Goal: Information Seeking & Learning: Learn about a topic

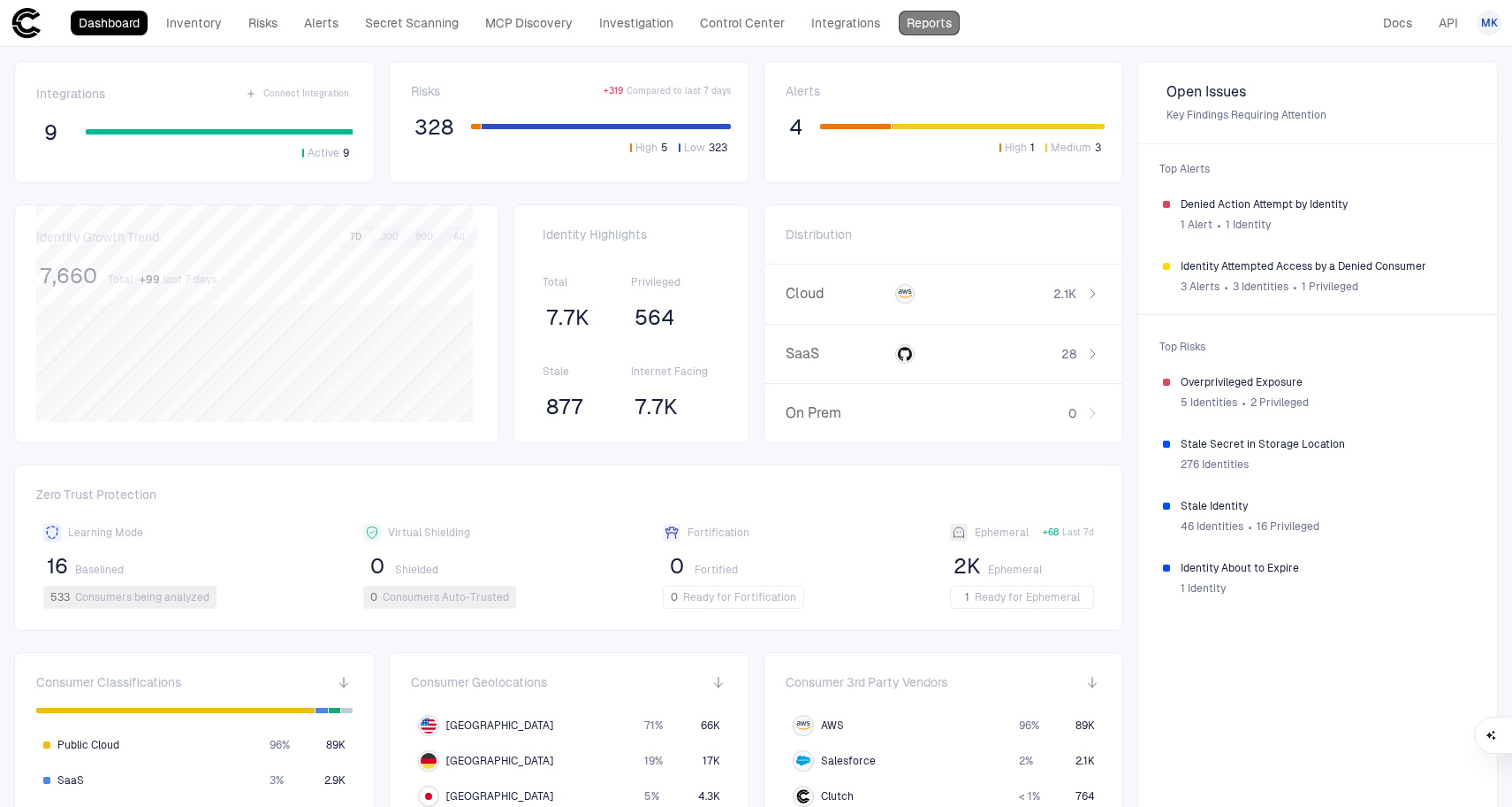
click at [944, 26] on link "Reports" at bounding box center [929, 23] width 61 height 25
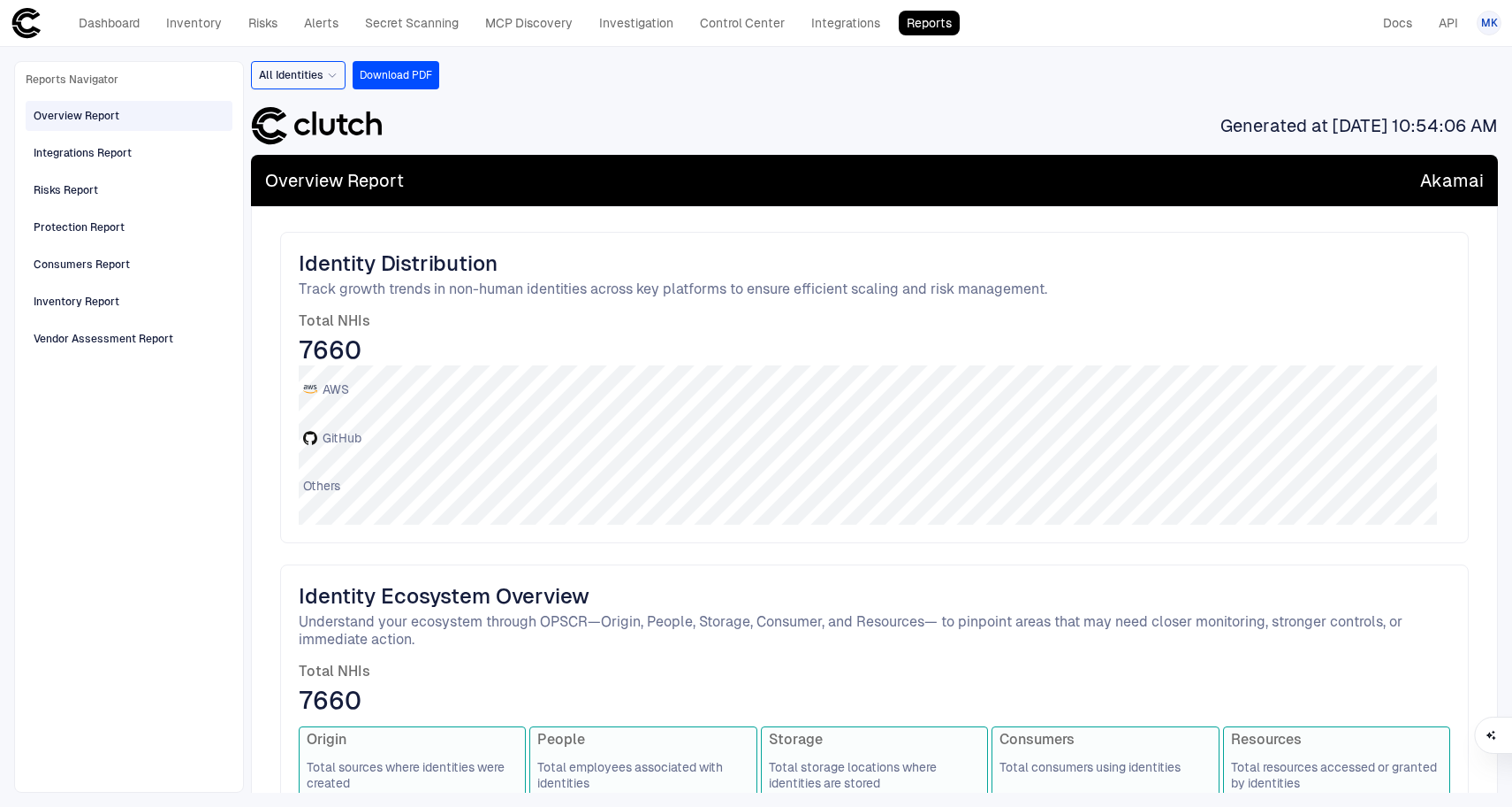
scroll to position [171, 0]
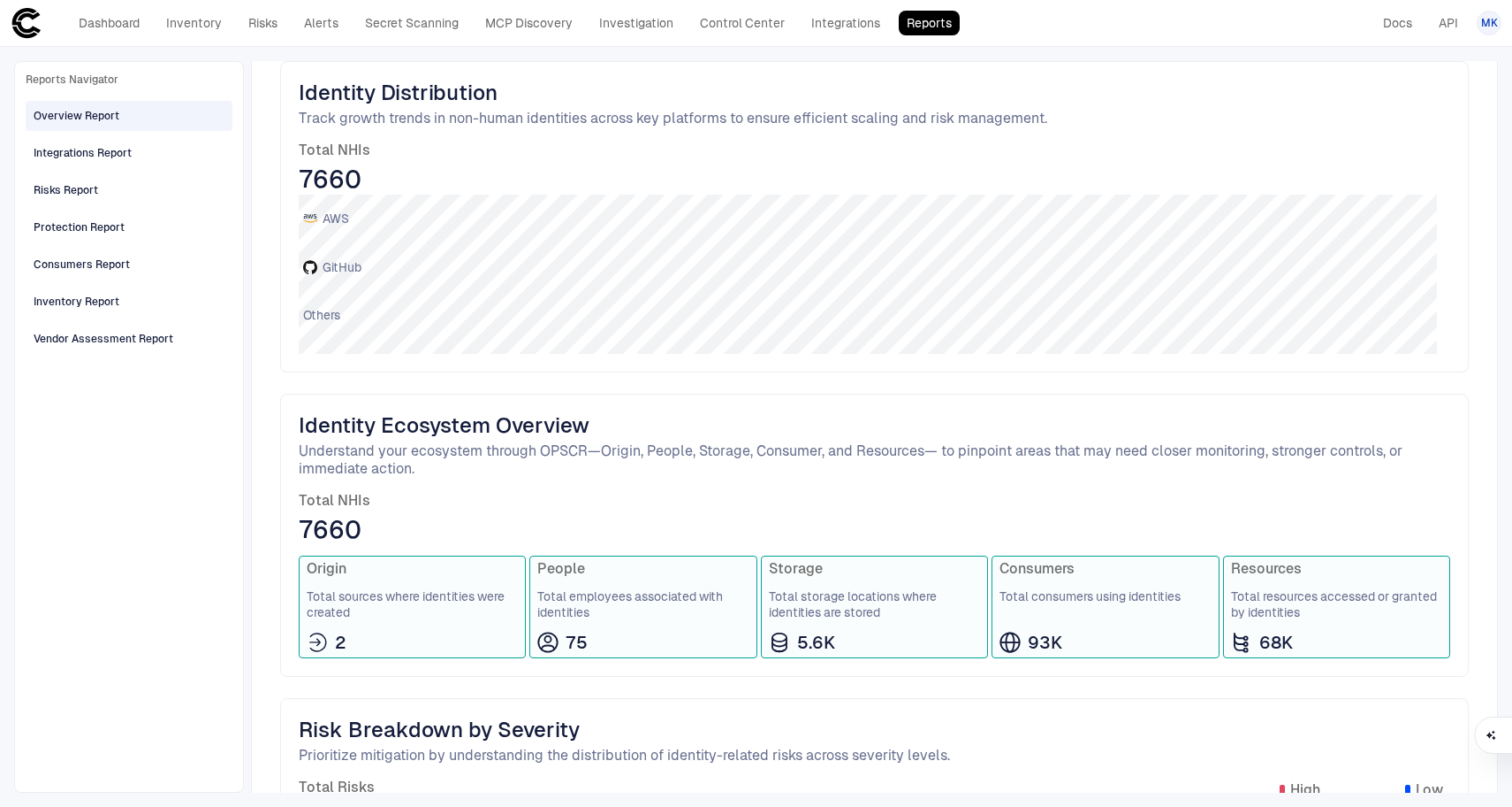
click at [388, 605] on span "Total sources where identities were created" at bounding box center [412, 604] width 211 height 31
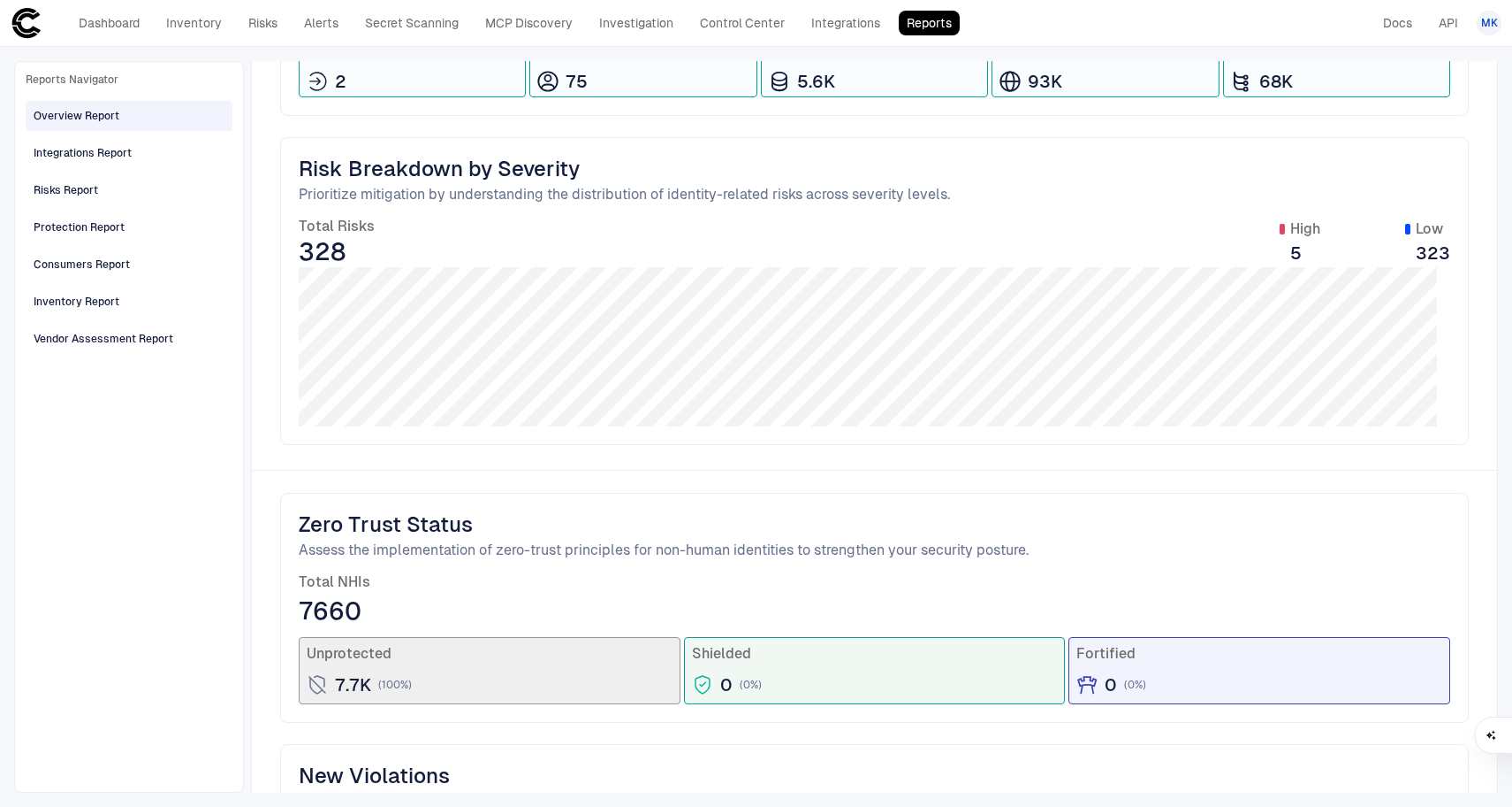
scroll to position [994, 0]
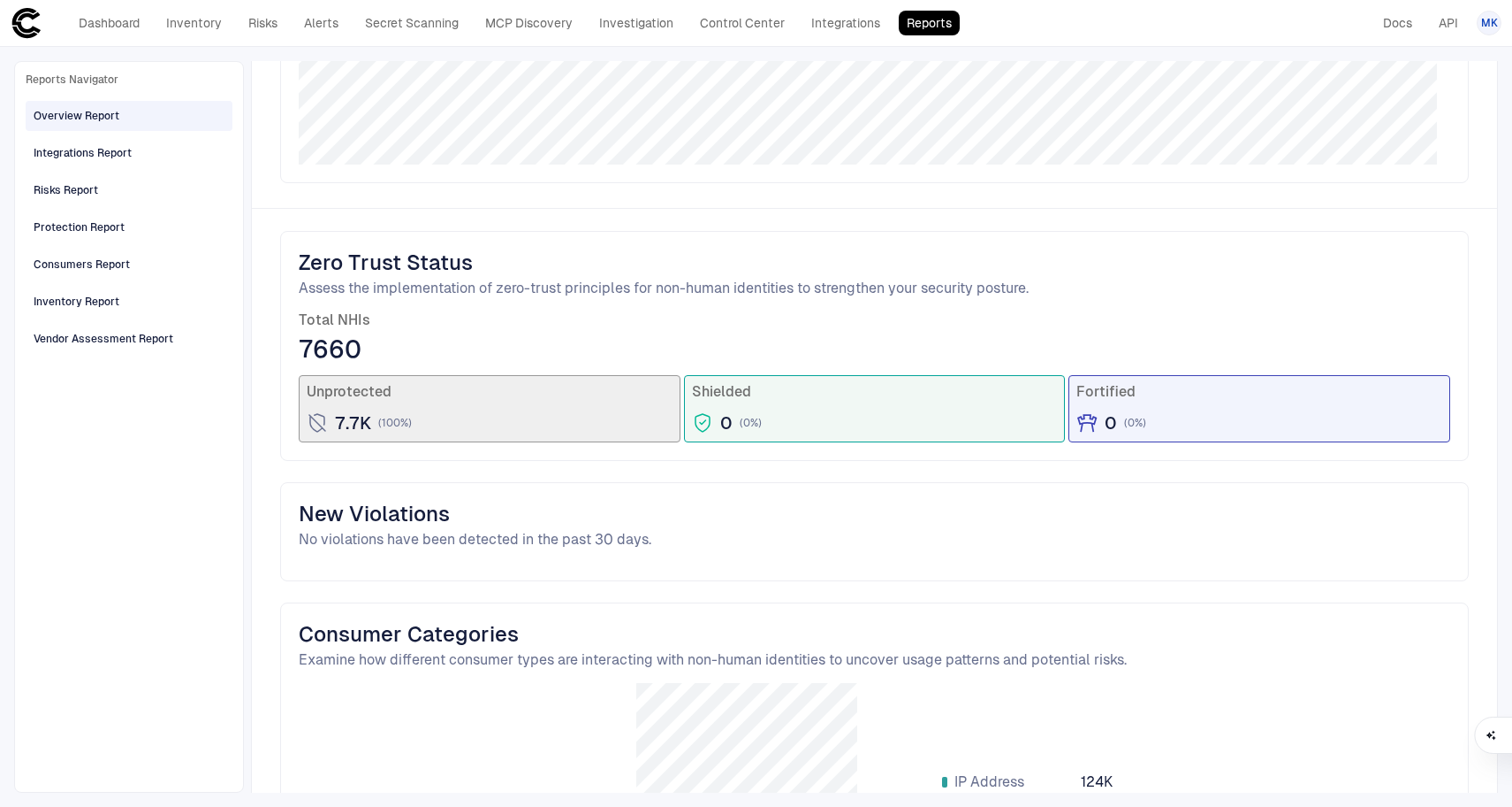
click at [1006, 289] on span "Assess the implementation of zero-trust principles for non-human identities to …" at bounding box center [874, 289] width 1152 height 18
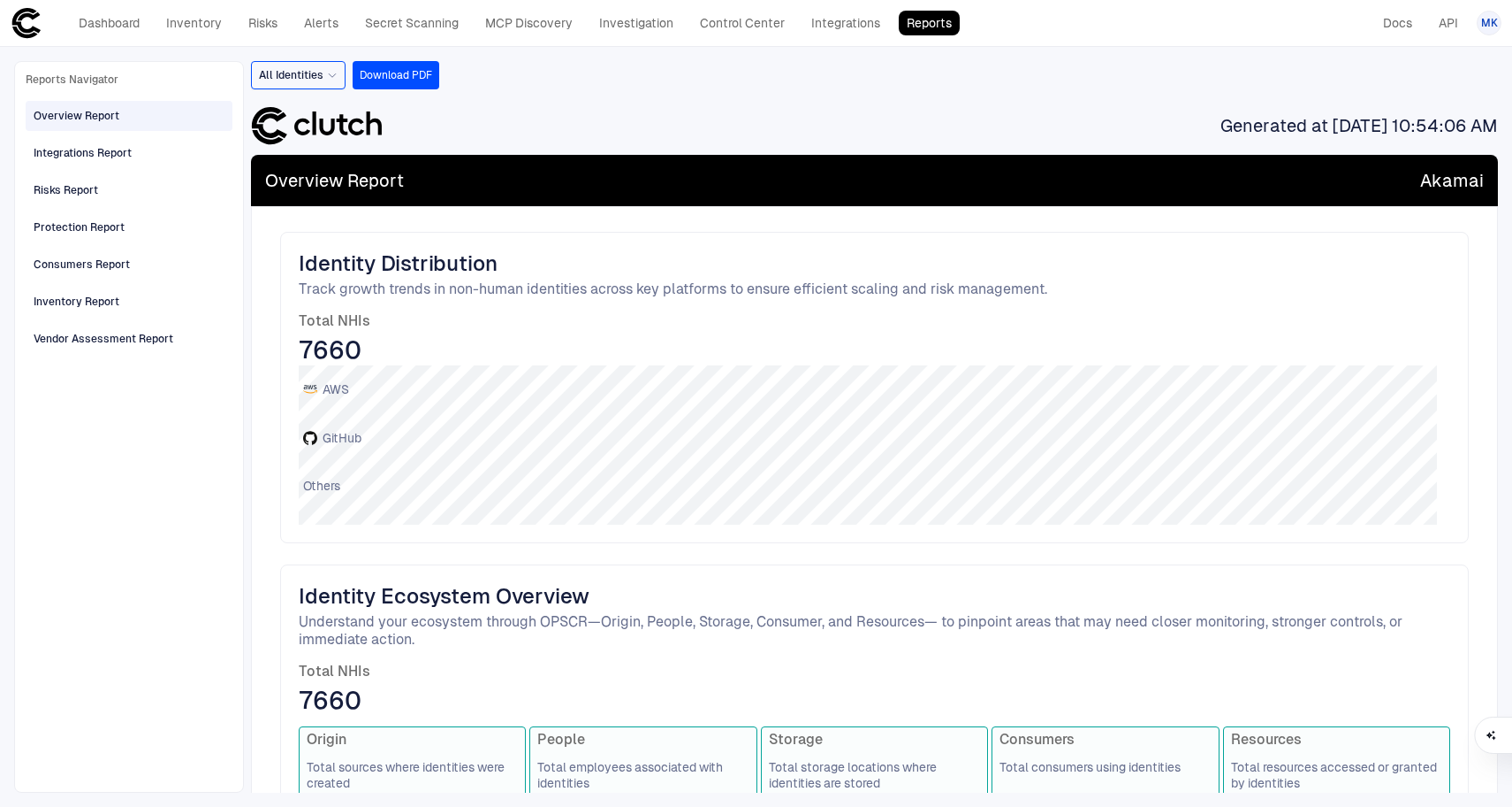
scroll to position [0, 0]
click at [327, 82] on div "All Identities" at bounding box center [298, 76] width 78 height 20
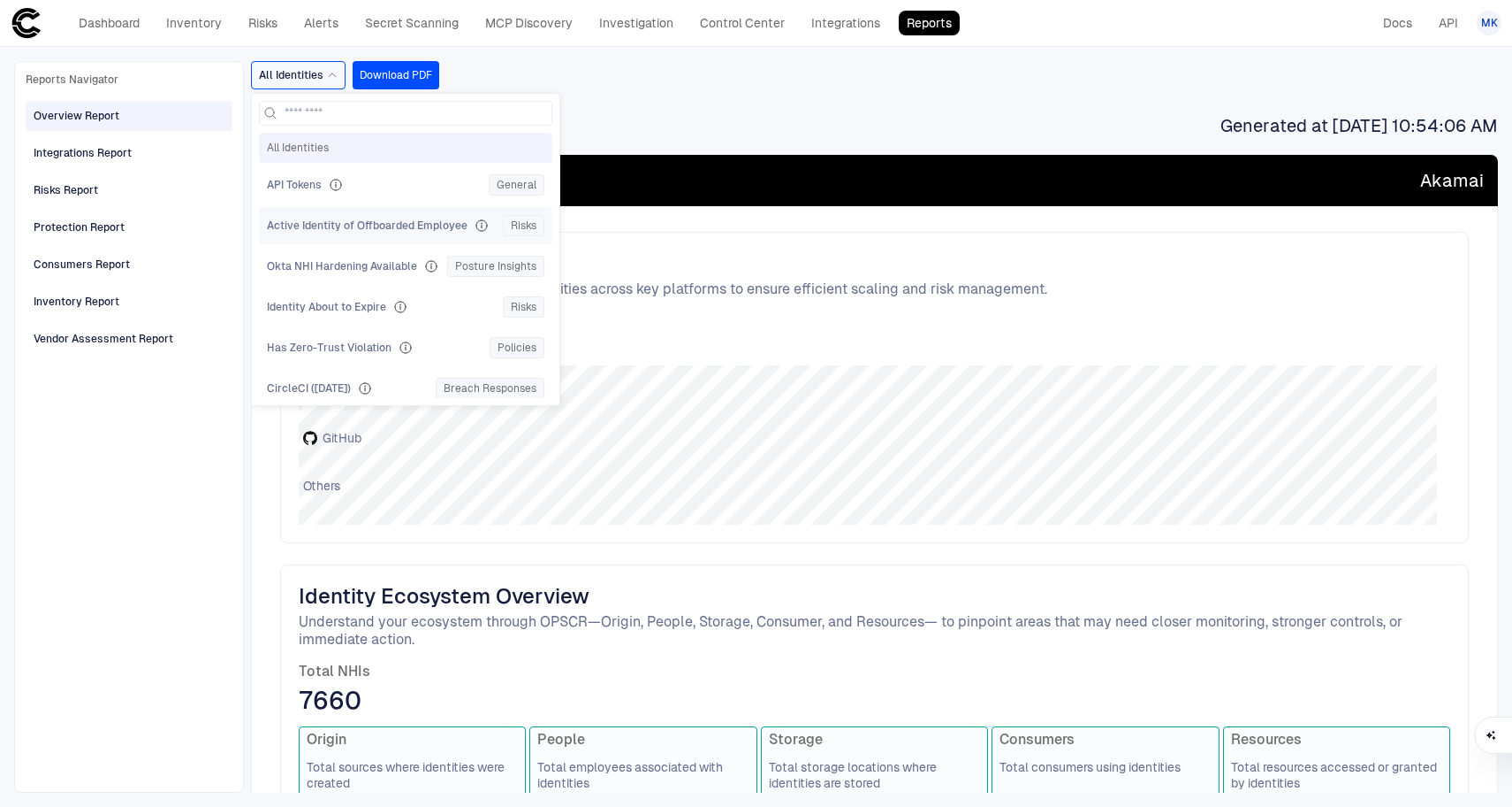
click at [372, 230] on span "Active Identity of Offboarded Employee" at bounding box center [367, 226] width 200 height 14
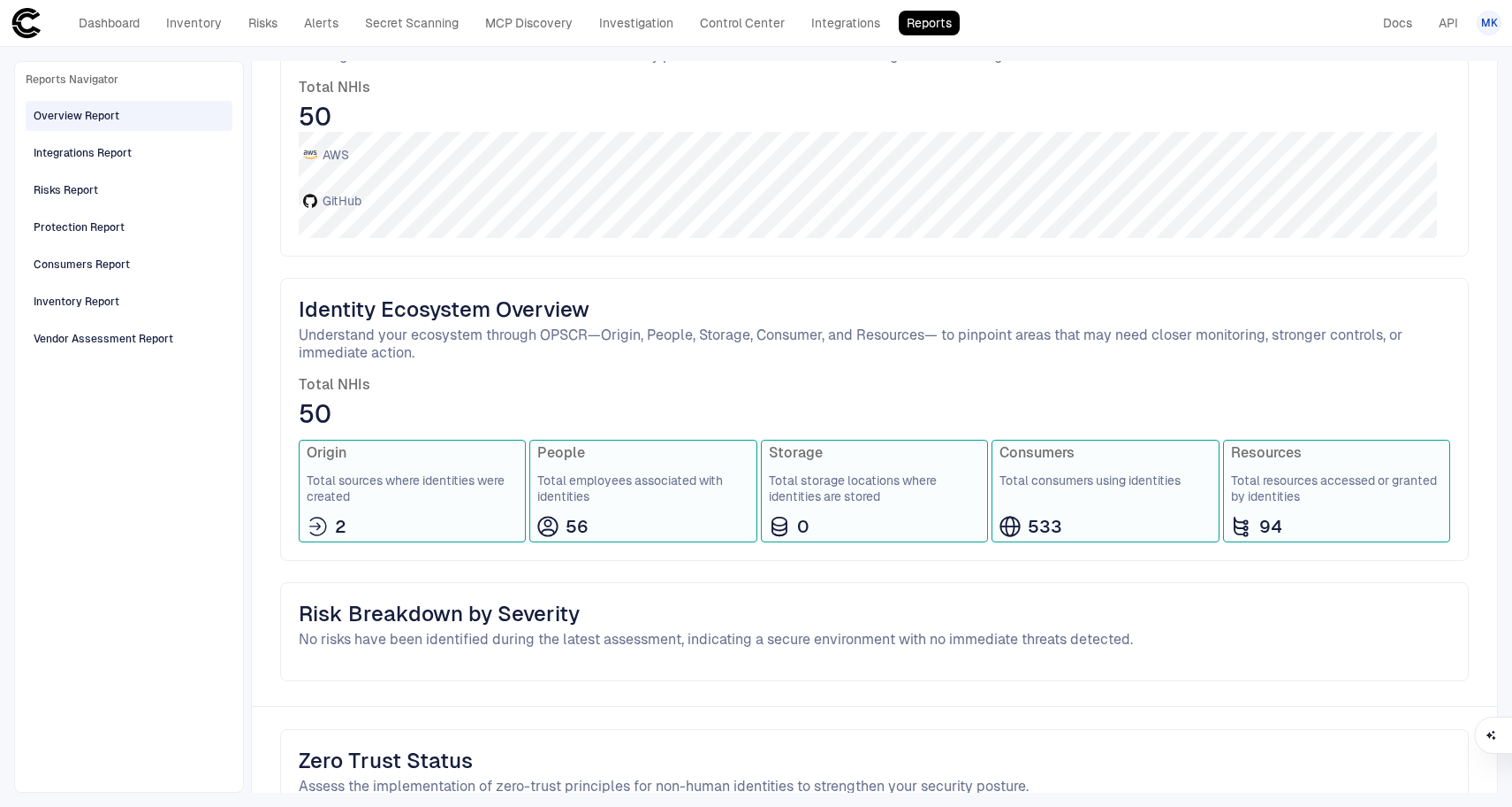
scroll to position [271, 0]
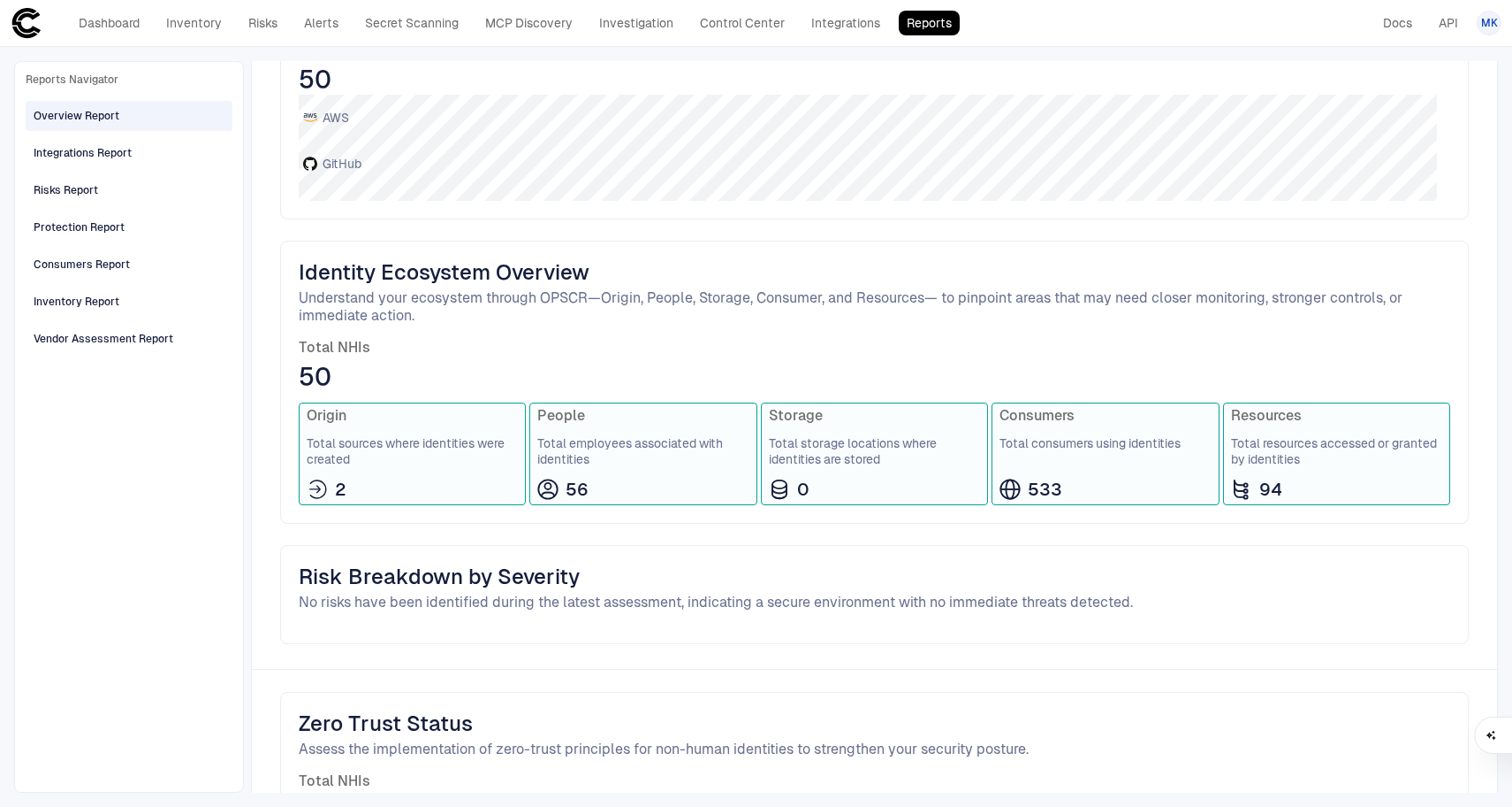
click at [592, 472] on div "People Total employees associated with identities 56" at bounding box center [644, 454] width 228 height 102
click at [568, 481] on span "56" at bounding box center [577, 488] width 23 height 23
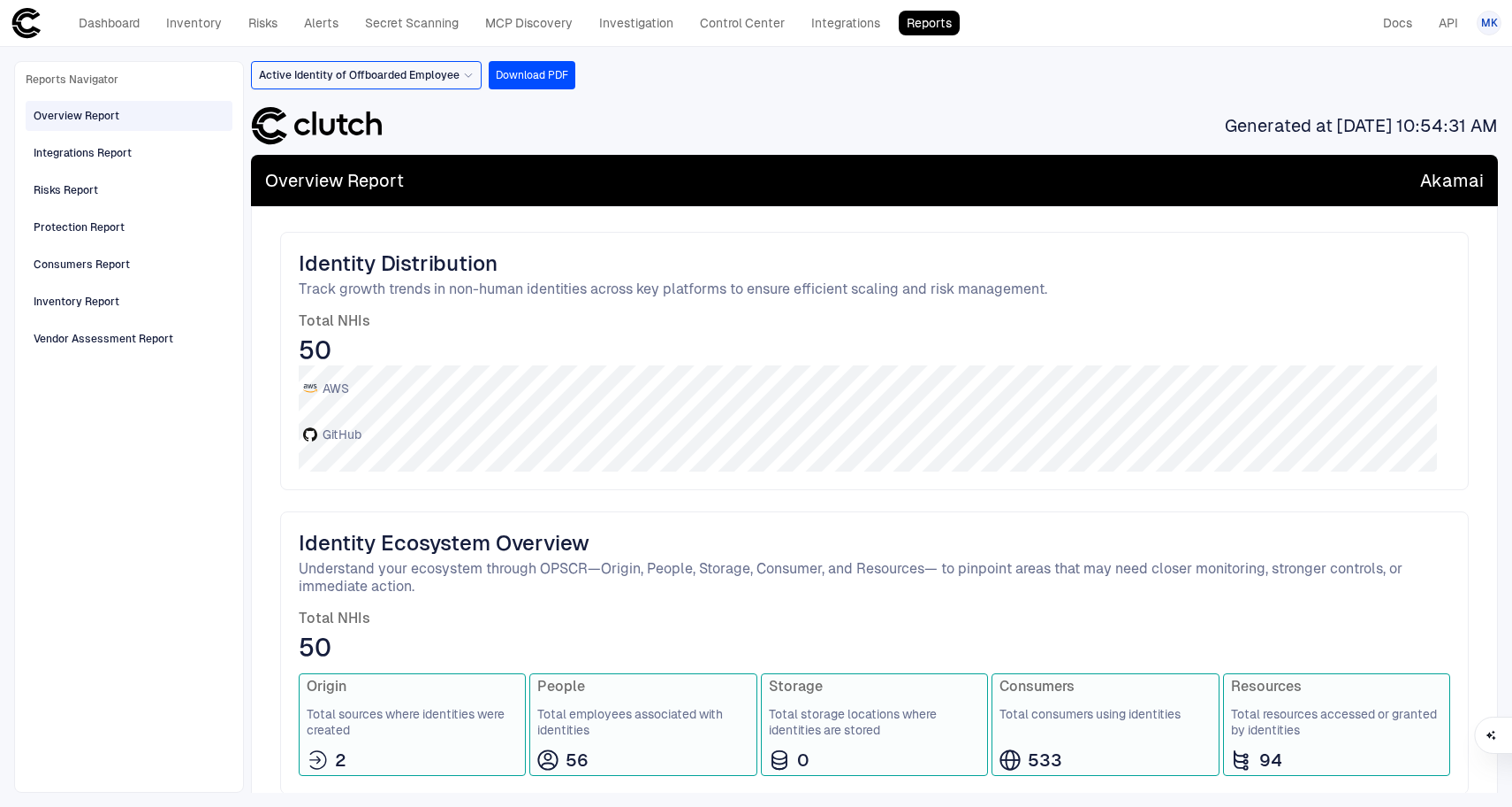
scroll to position [0, 0]
click at [464, 80] on icon at bounding box center [468, 75] width 11 height 11
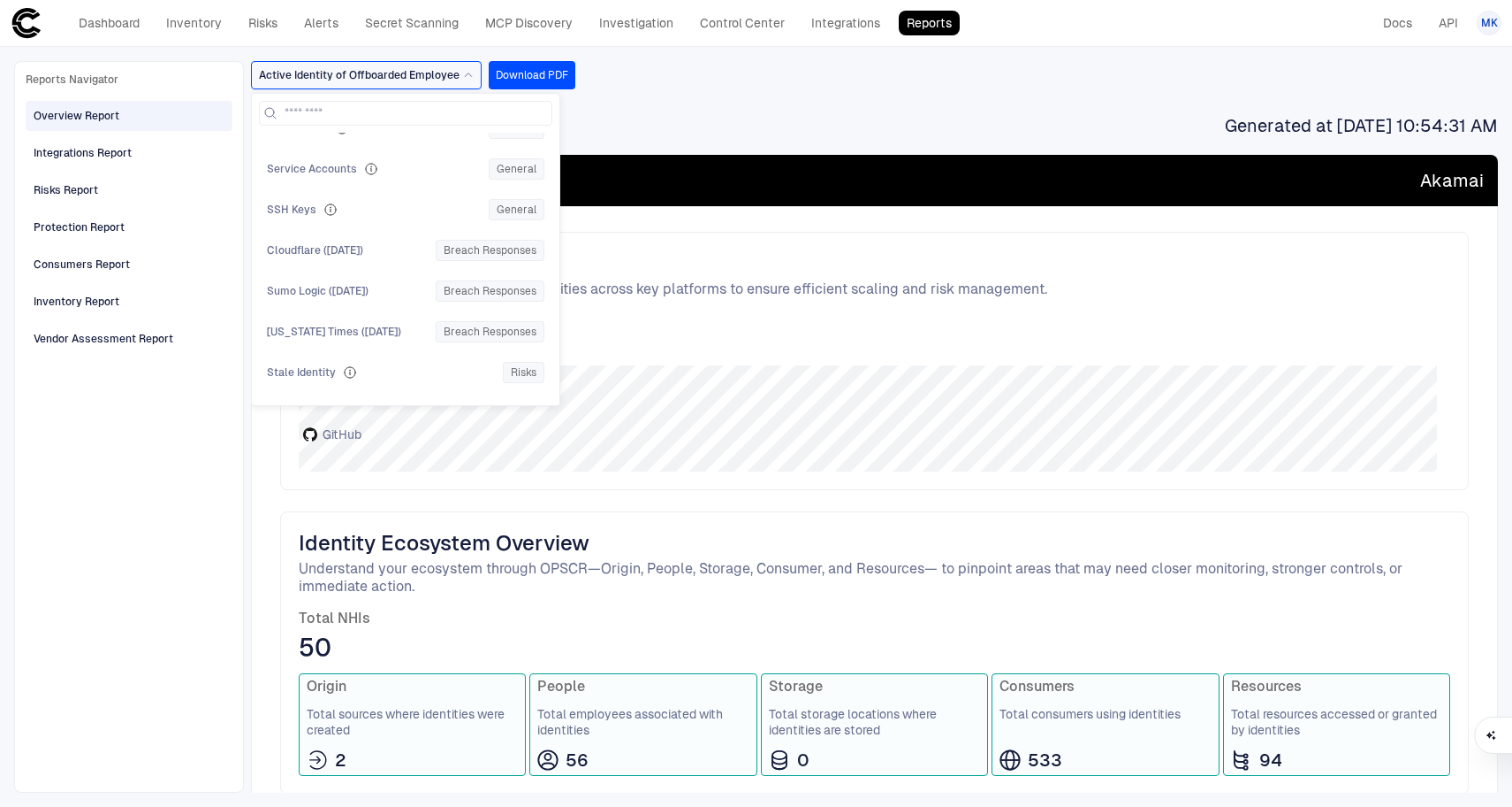
scroll to position [1131, 0]
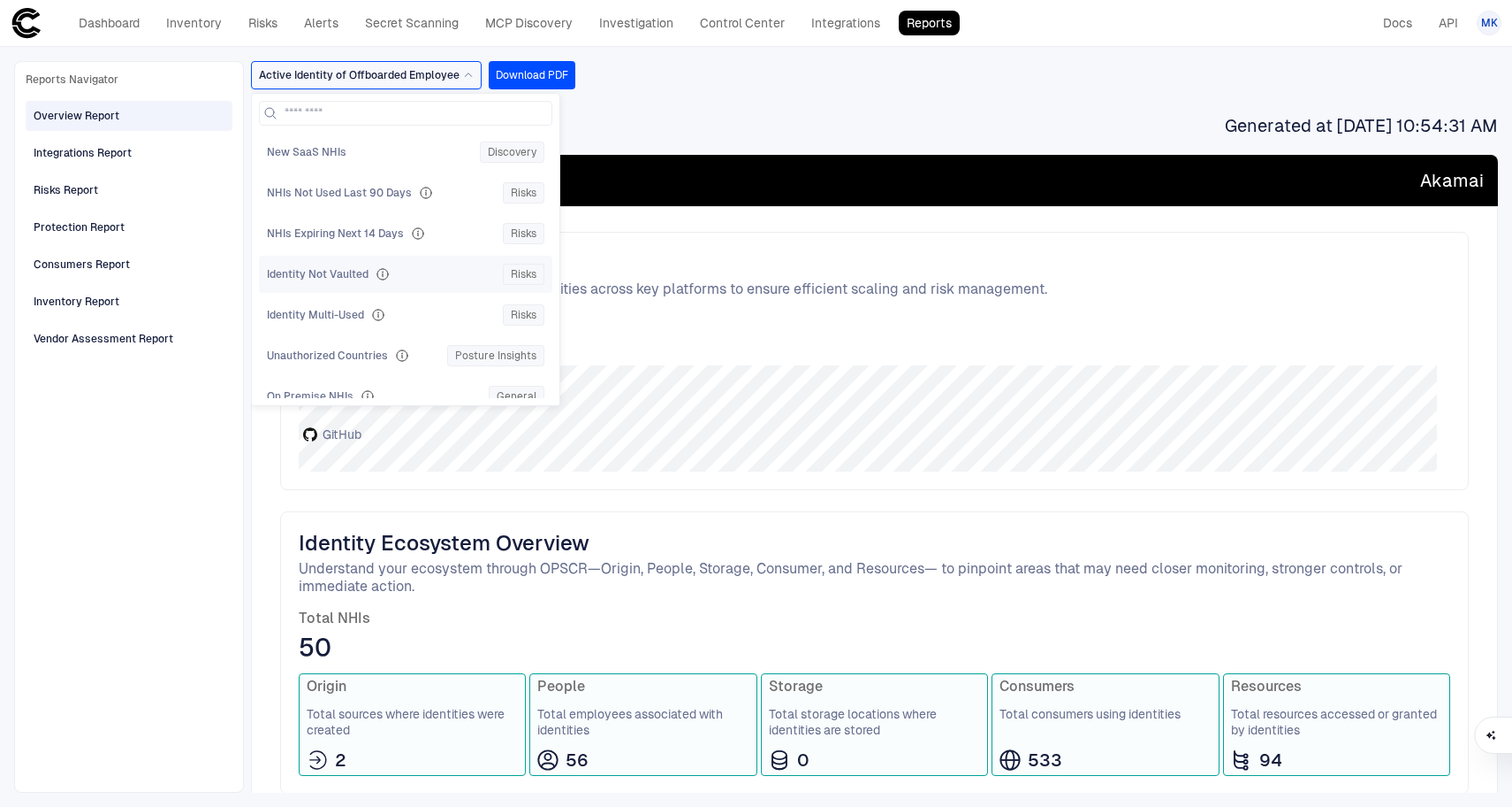
click at [391, 269] on div "Identity Not Vaulted" at bounding box center [381, 274] width 229 height 14
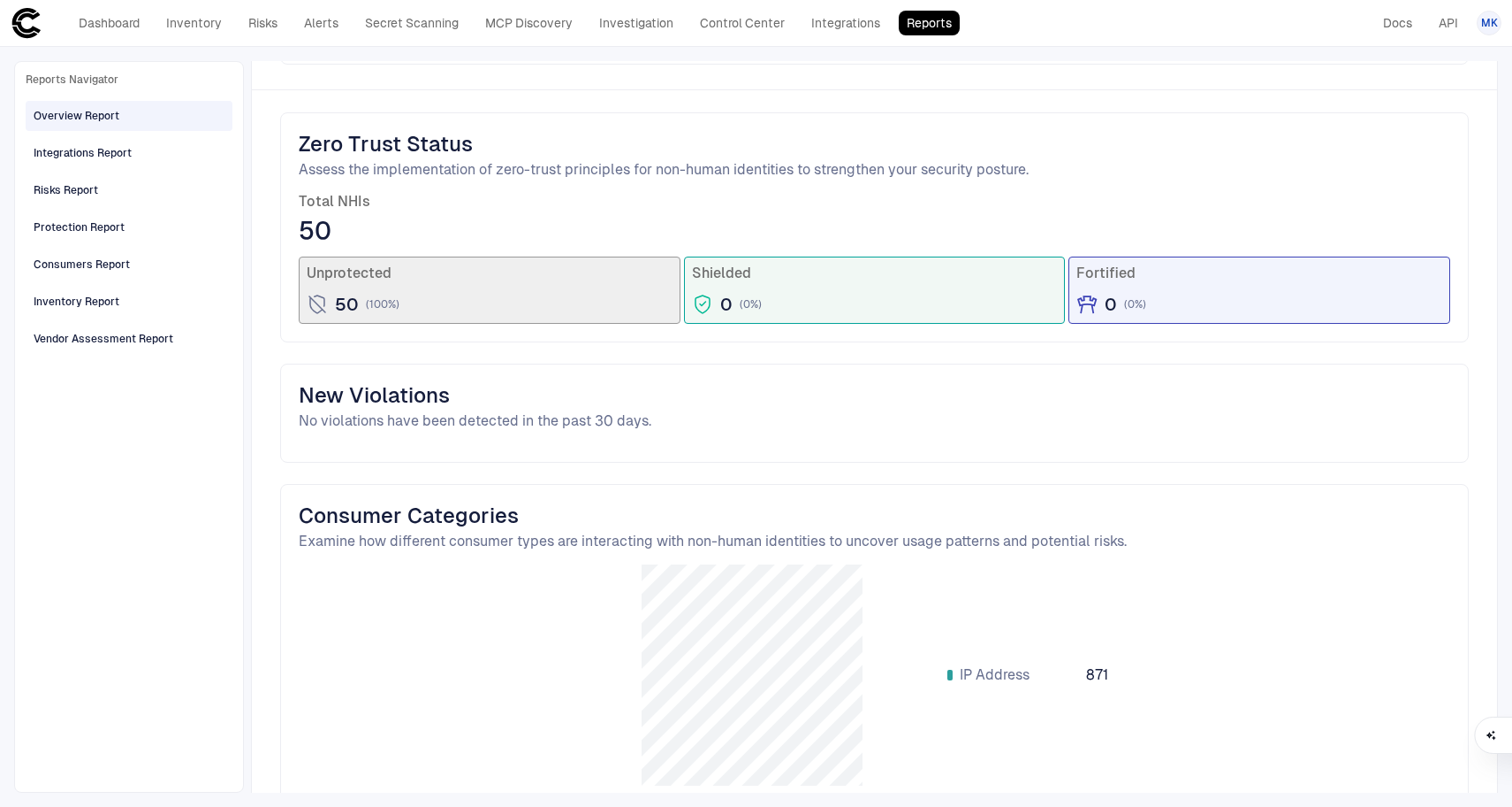
scroll to position [0, 0]
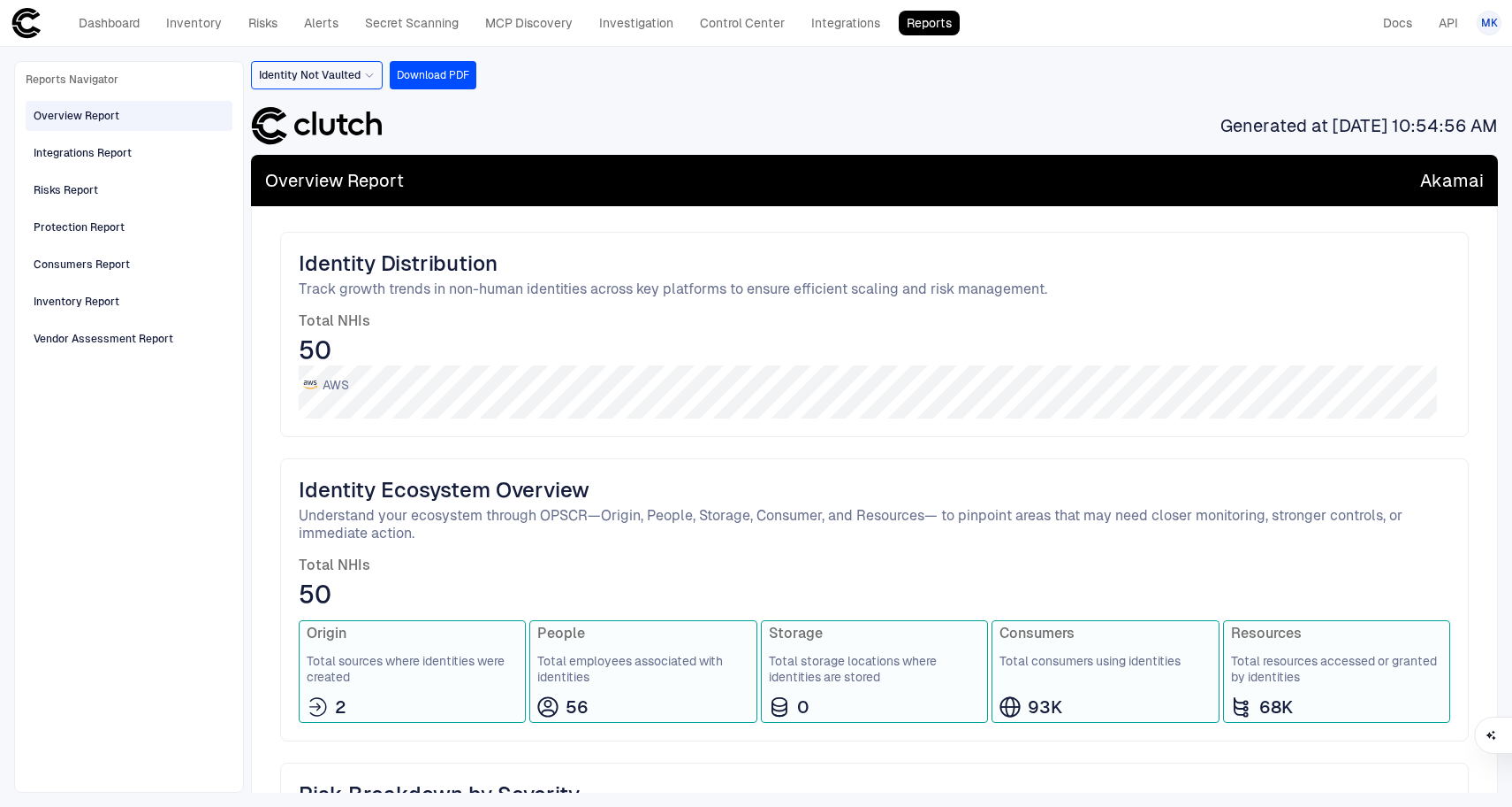
click at [366, 58] on div "Reports Navigator Overview Report Integrations Report Risks Report Protection R…" at bounding box center [756, 427] width 1512 height 760
click at [367, 67] on div "Identity Not Vaulted" at bounding box center [317, 76] width 116 height 20
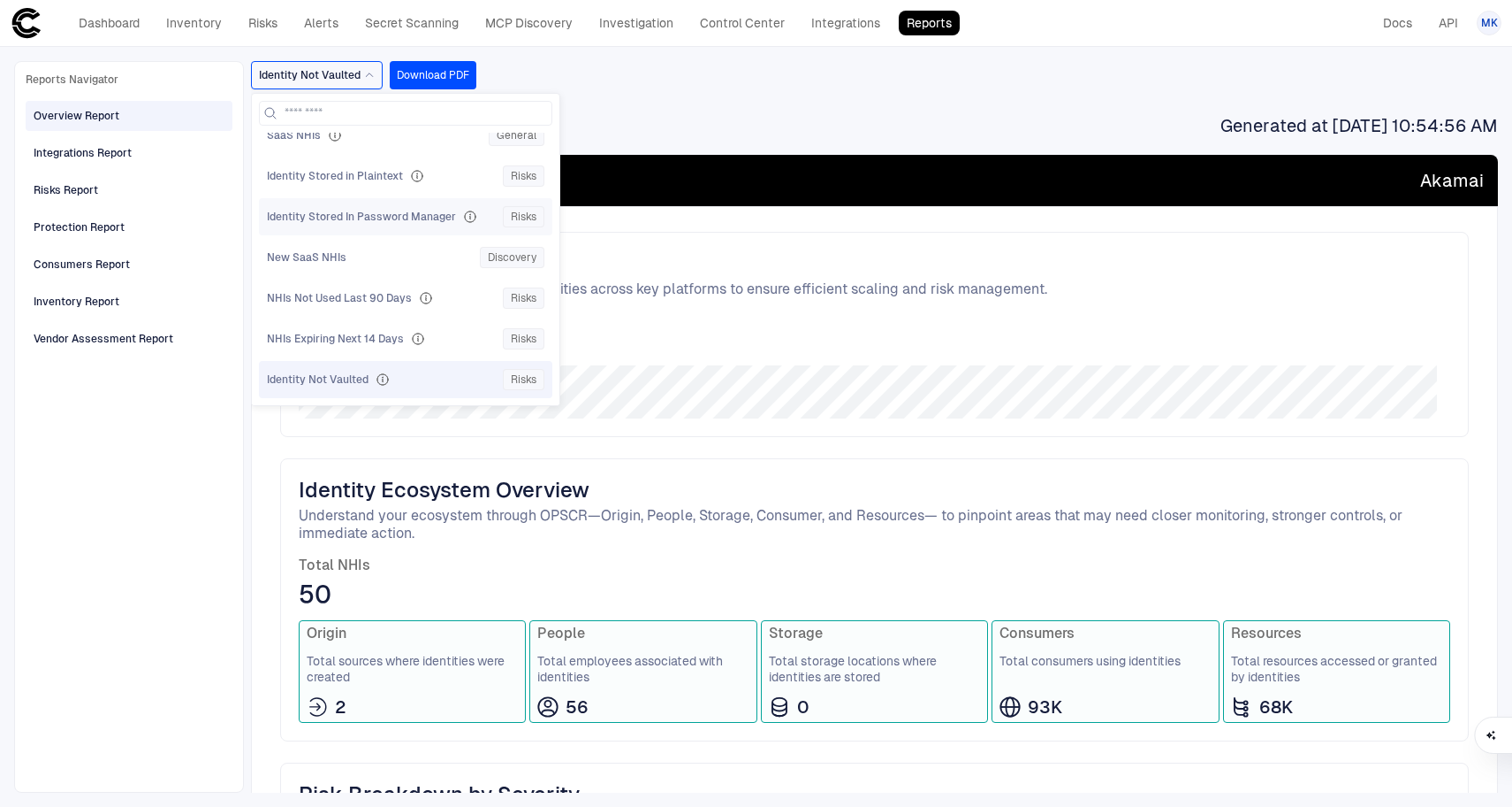
scroll to position [1062, 0]
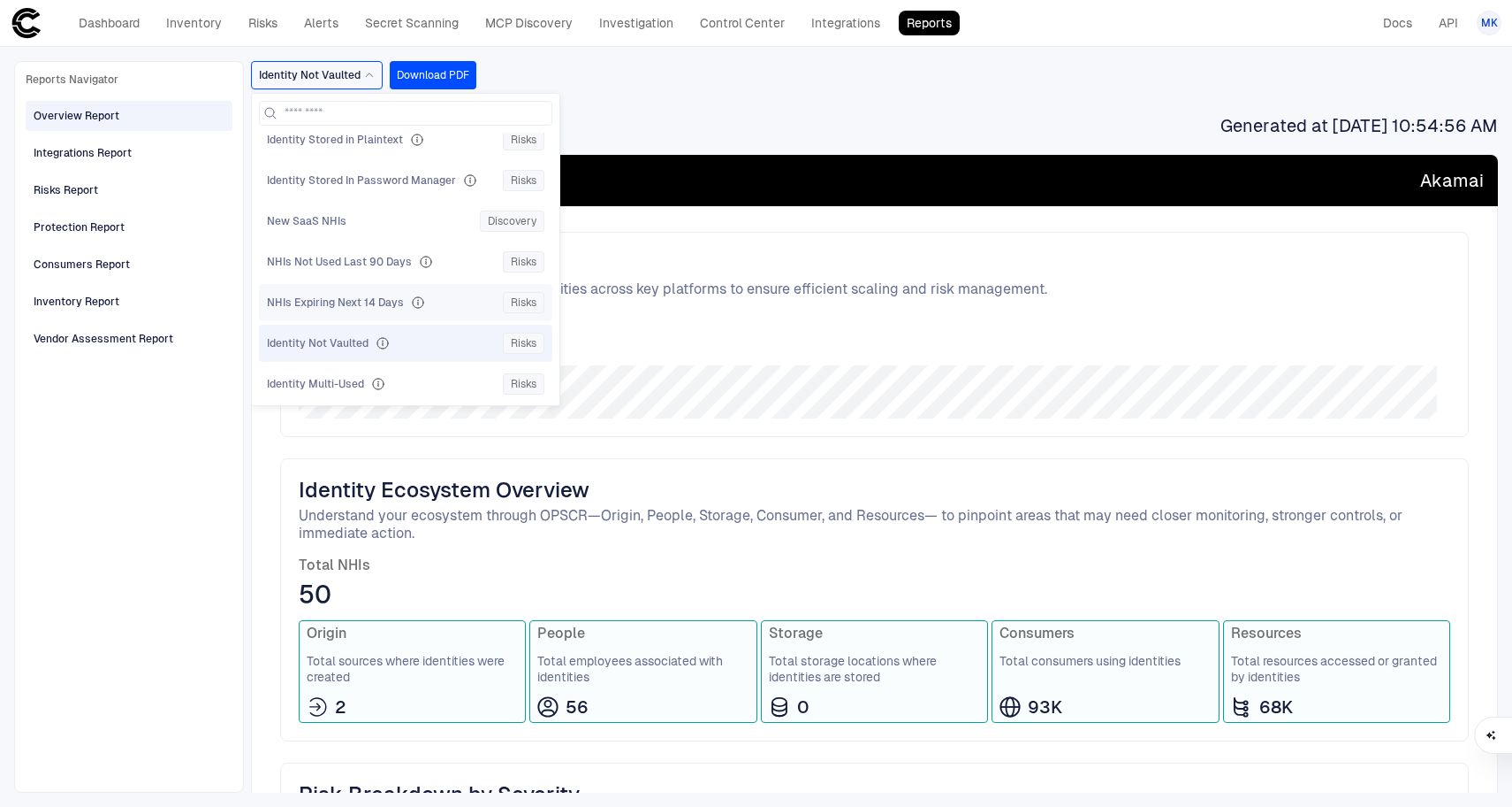
click at [370, 298] on span "NHIs Expiring Next 14 Days" at bounding box center [336, 302] width 137 height 14
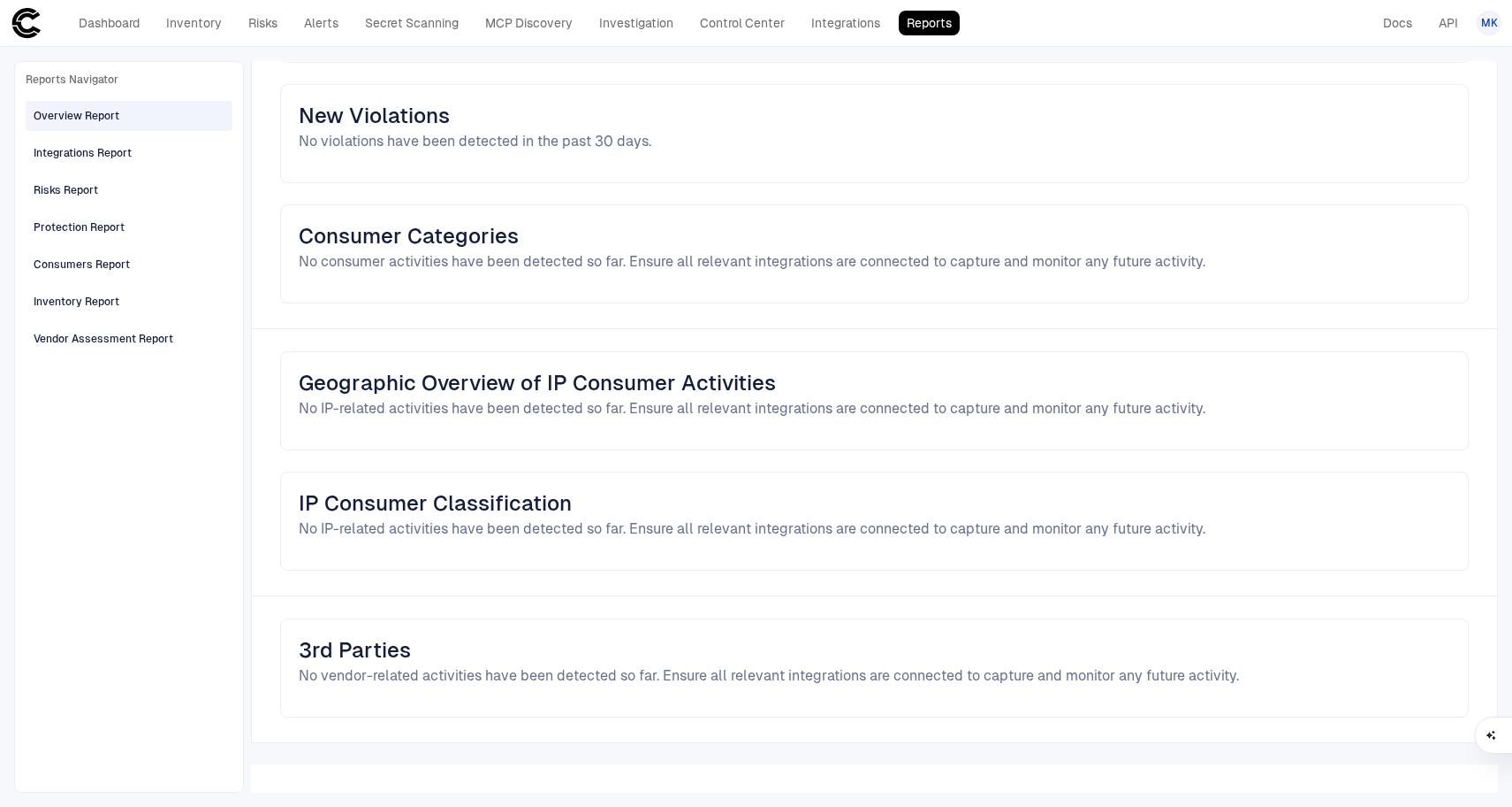
scroll to position [0, 0]
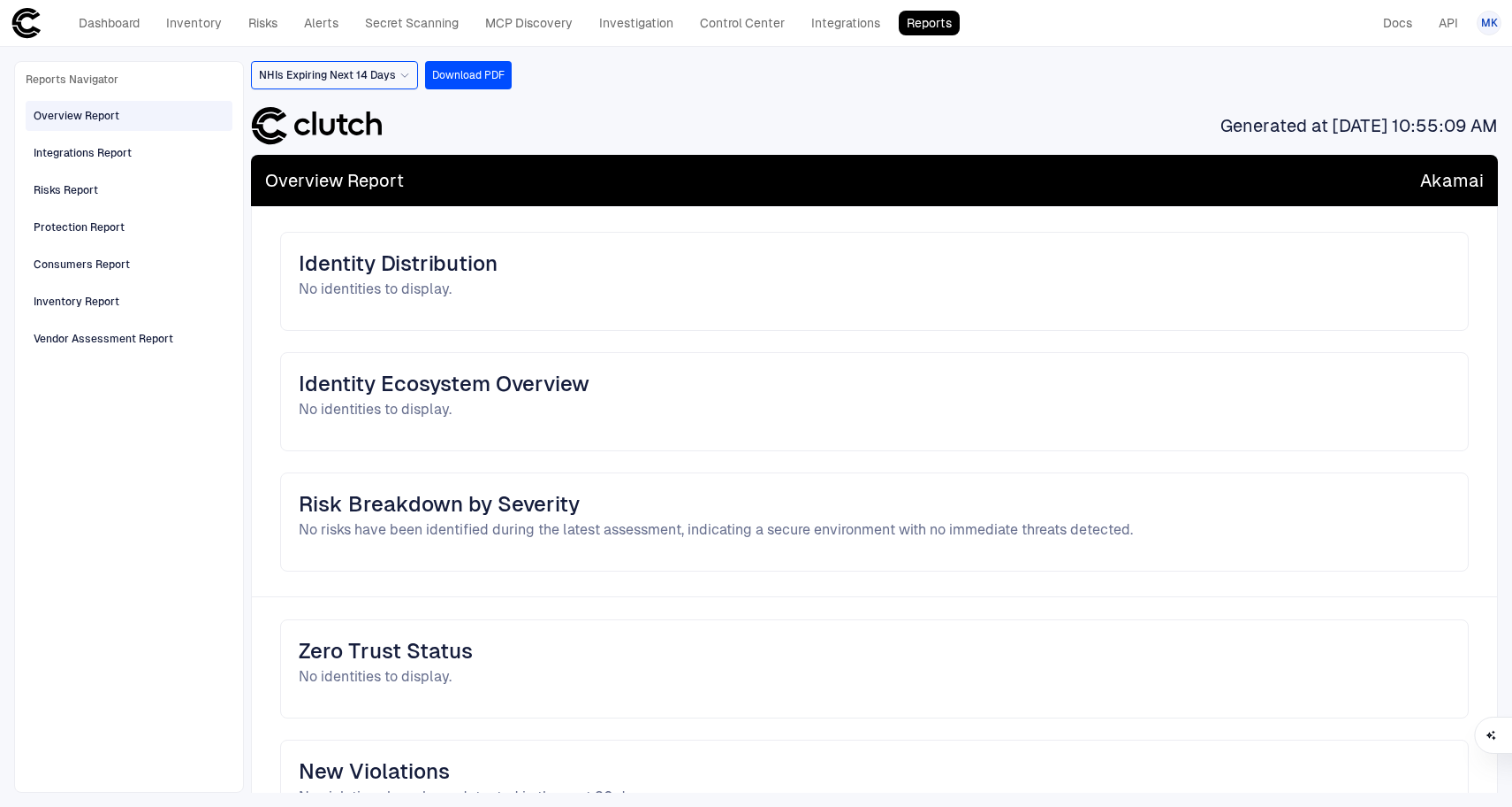
click at [408, 64] on div "NHIs Expiring Next 14 Days" at bounding box center [335, 75] width 167 height 28
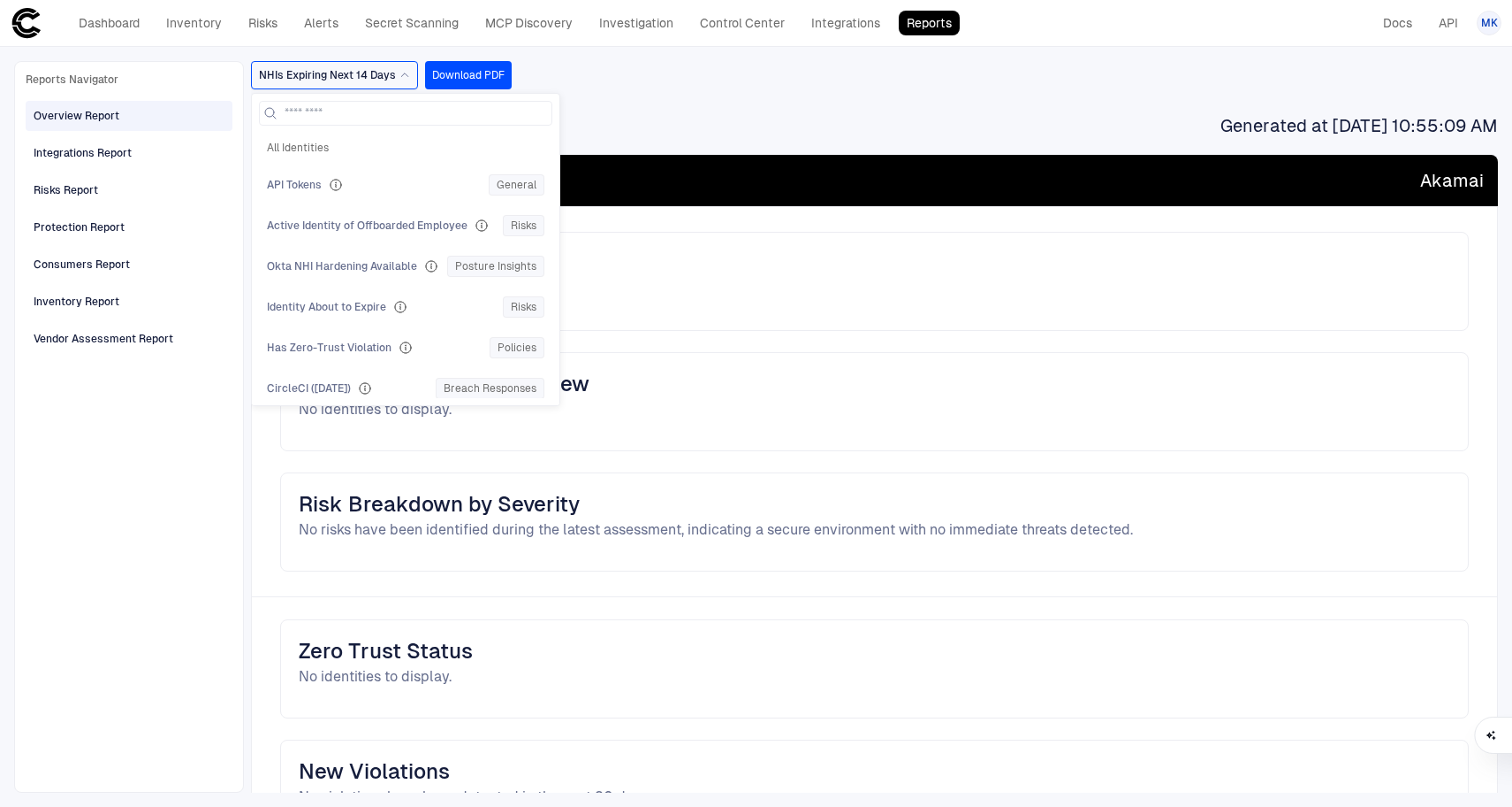
scroll to position [986, 0]
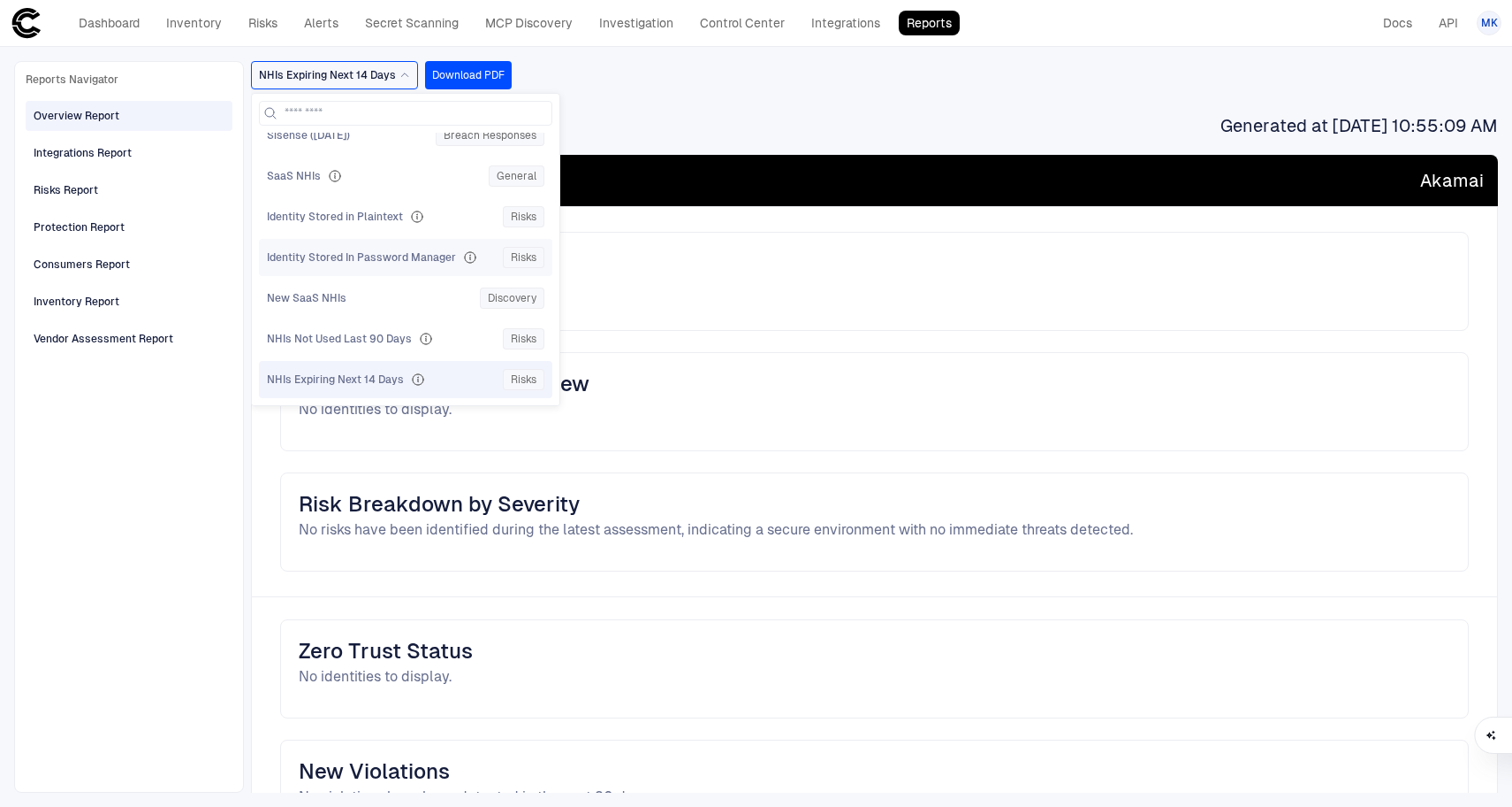
click at [411, 264] on div "Identity Stored In Password Manager Risks" at bounding box center [405, 257] width 278 height 22
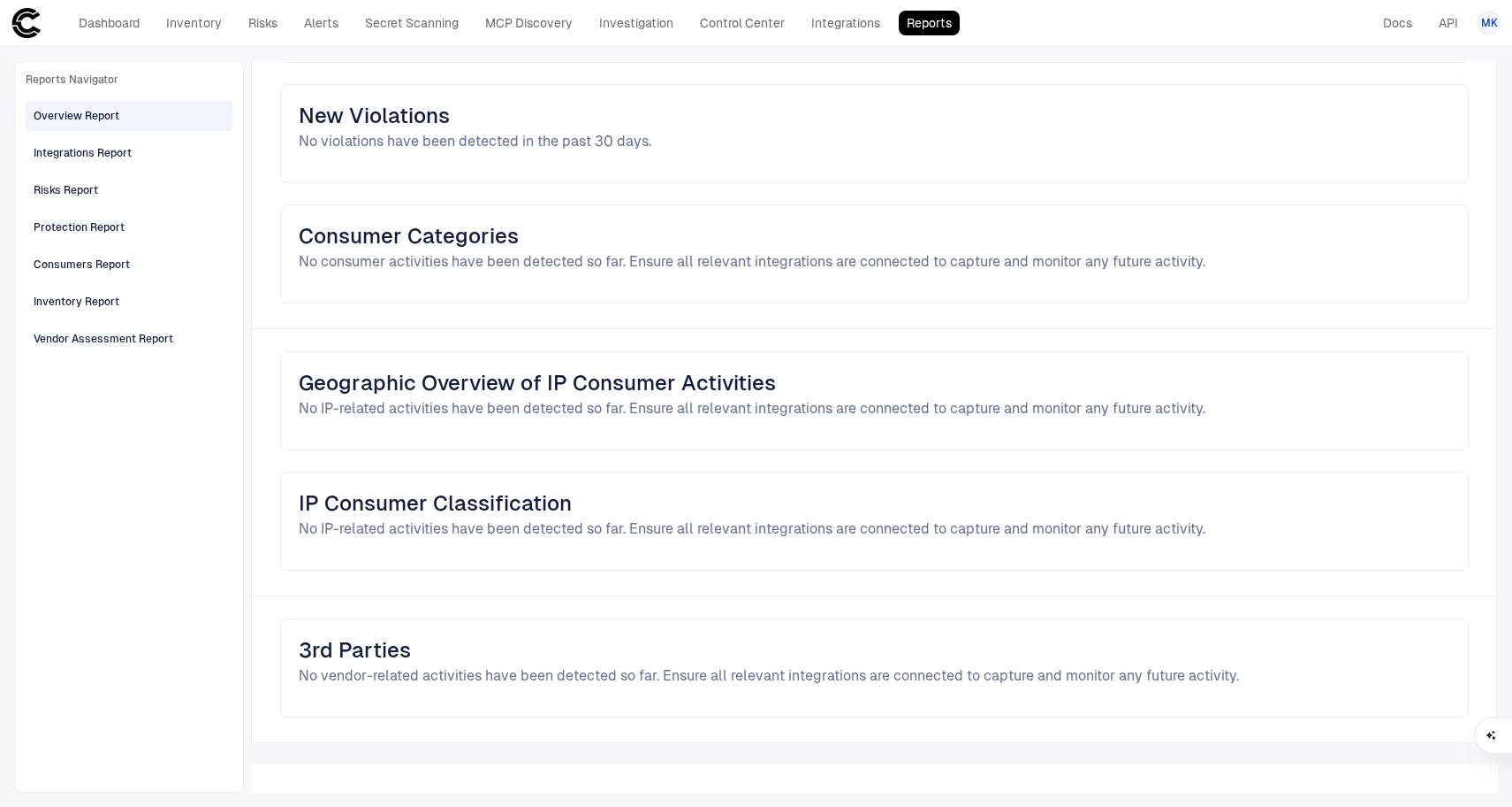
scroll to position [0, 0]
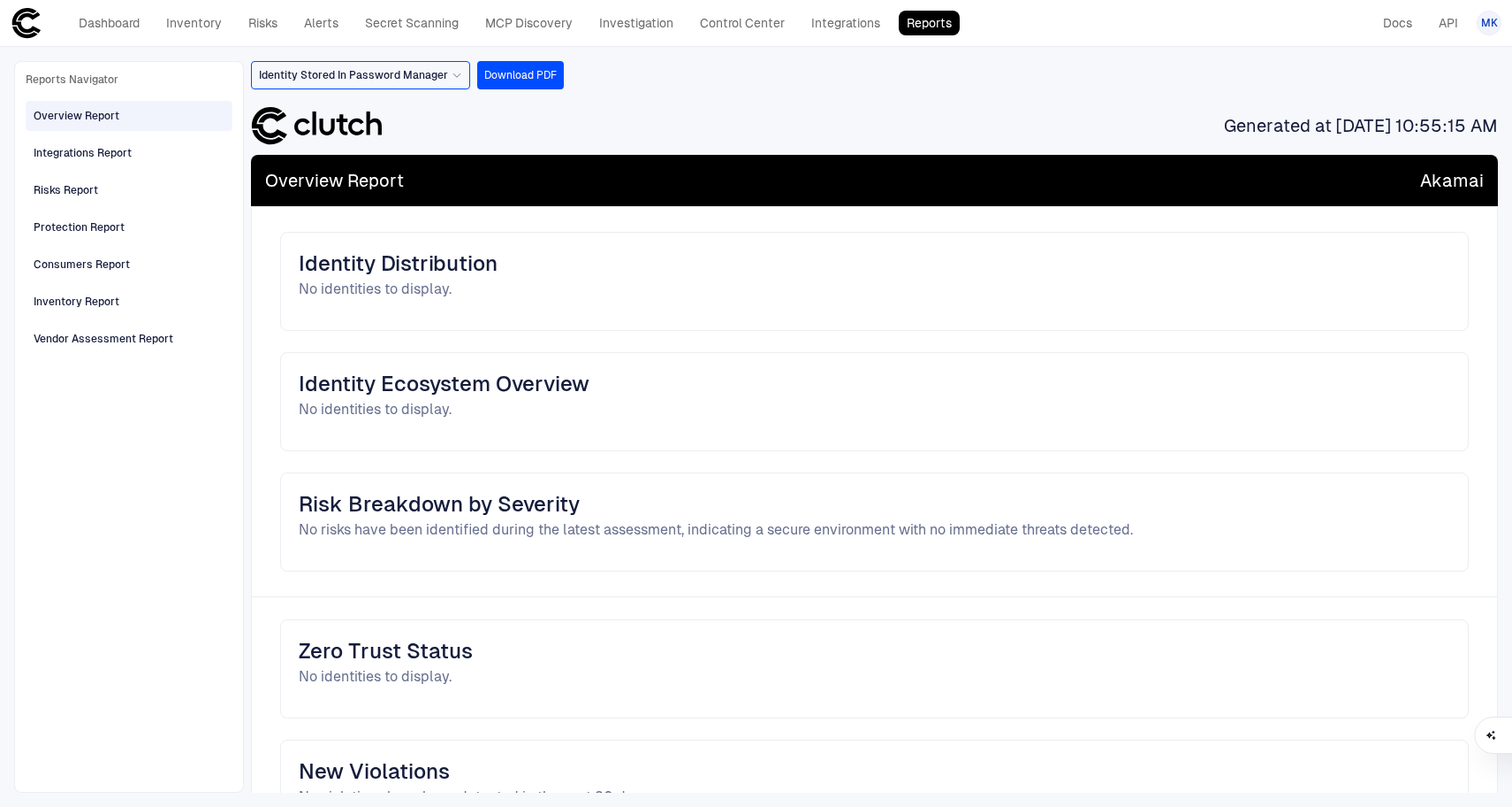
click at [458, 84] on div "Identity Stored In Password Manager" at bounding box center [360, 76] width 203 height 20
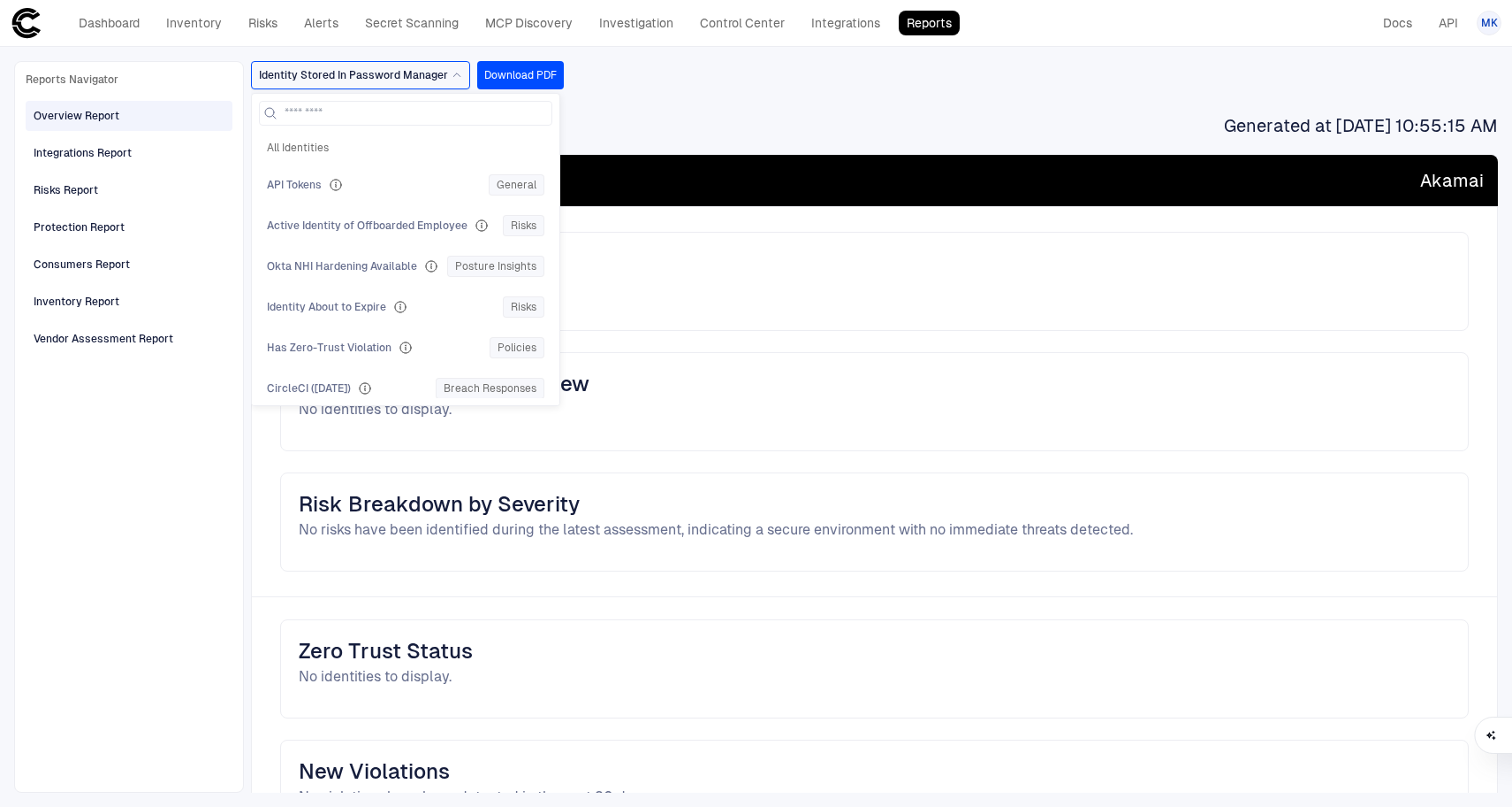
scroll to position [863, 0]
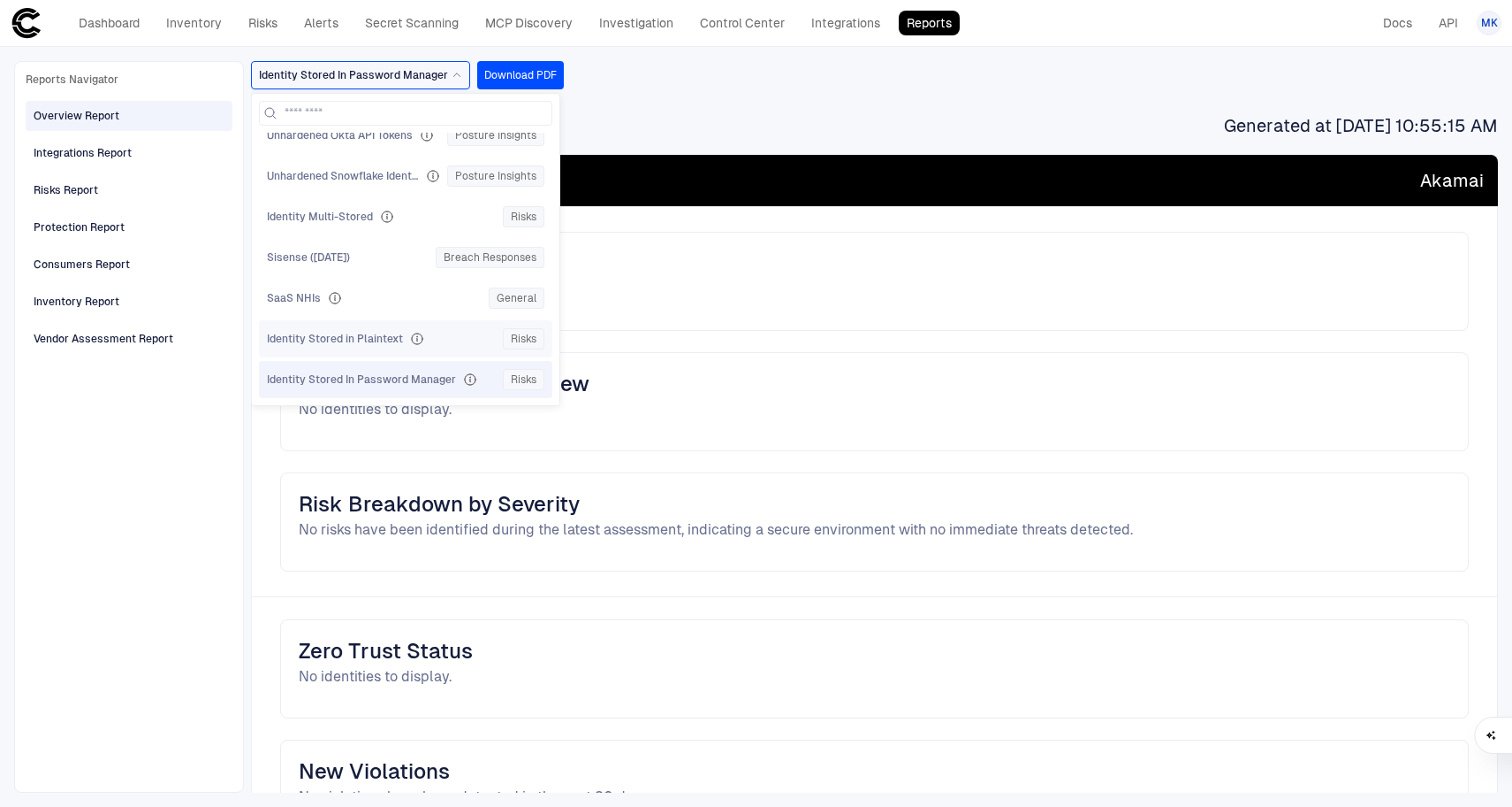
click at [379, 331] on div "Identity Stored in Plaintext Risks" at bounding box center [405, 339] width 278 height 22
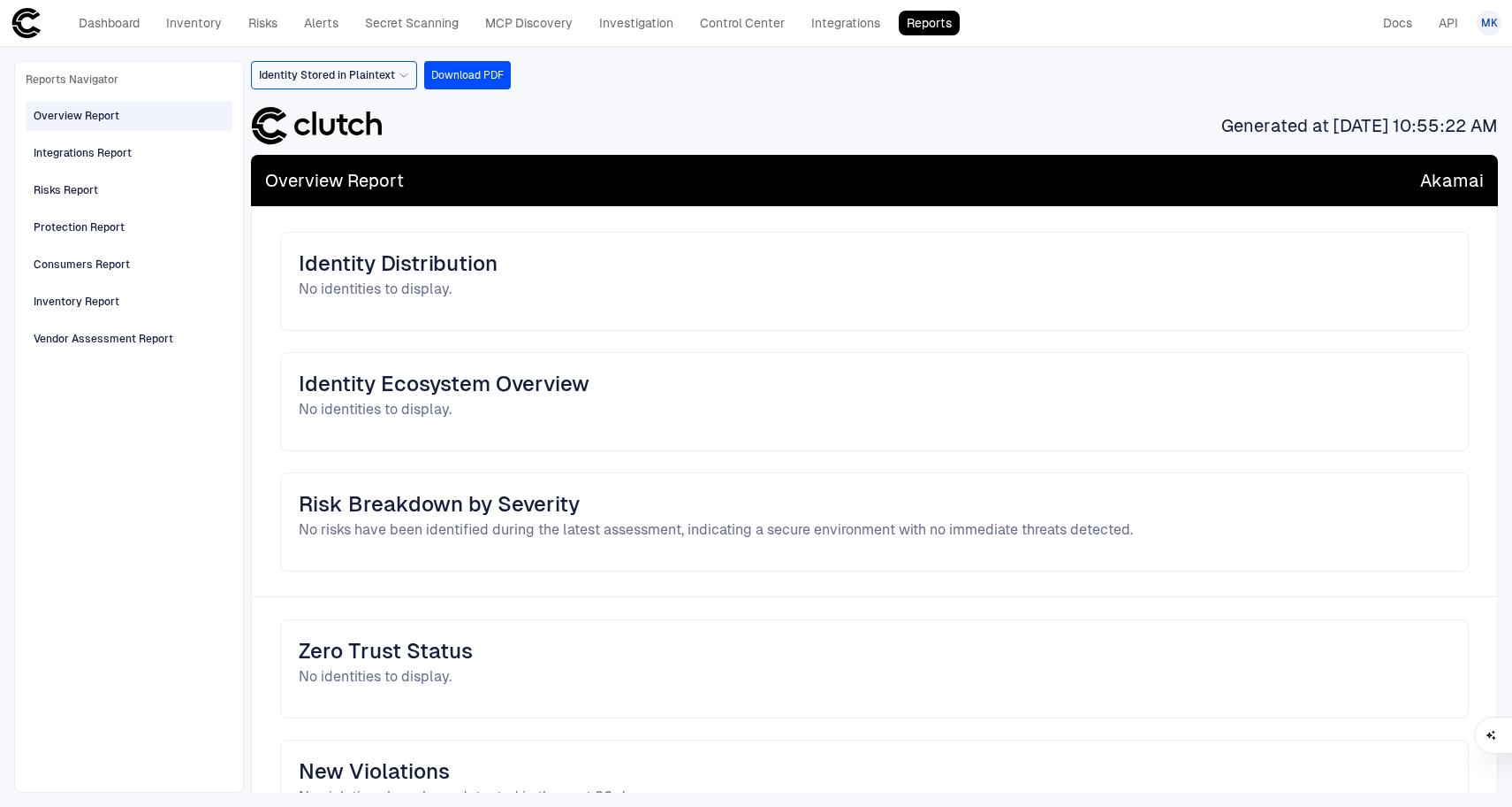
click at [398, 73] on icon at bounding box center [403, 75] width 11 height 11
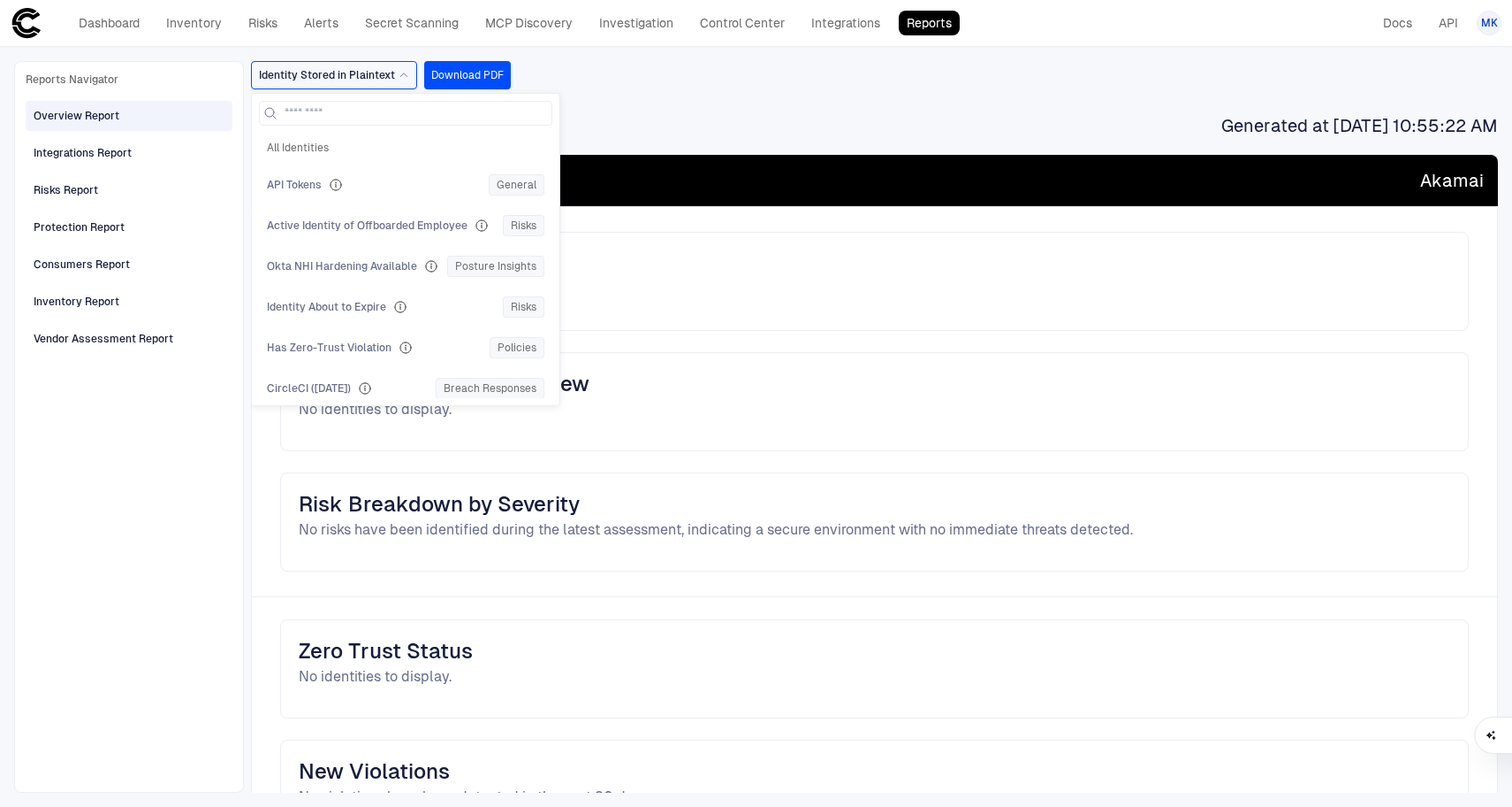
scroll to position [823, 0]
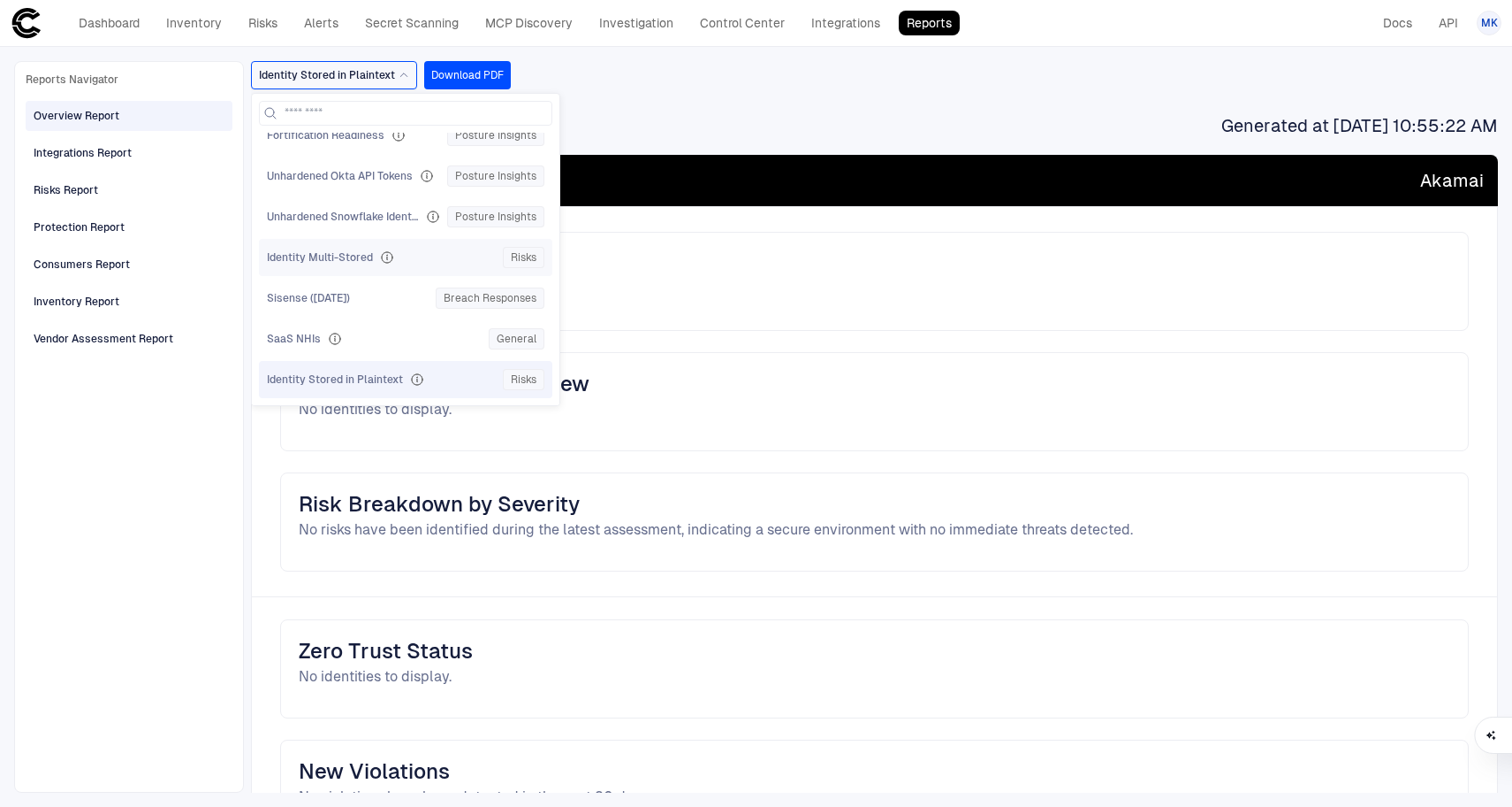
click at [354, 268] on div "Identity Multi-Stored Risks" at bounding box center [405, 257] width 293 height 37
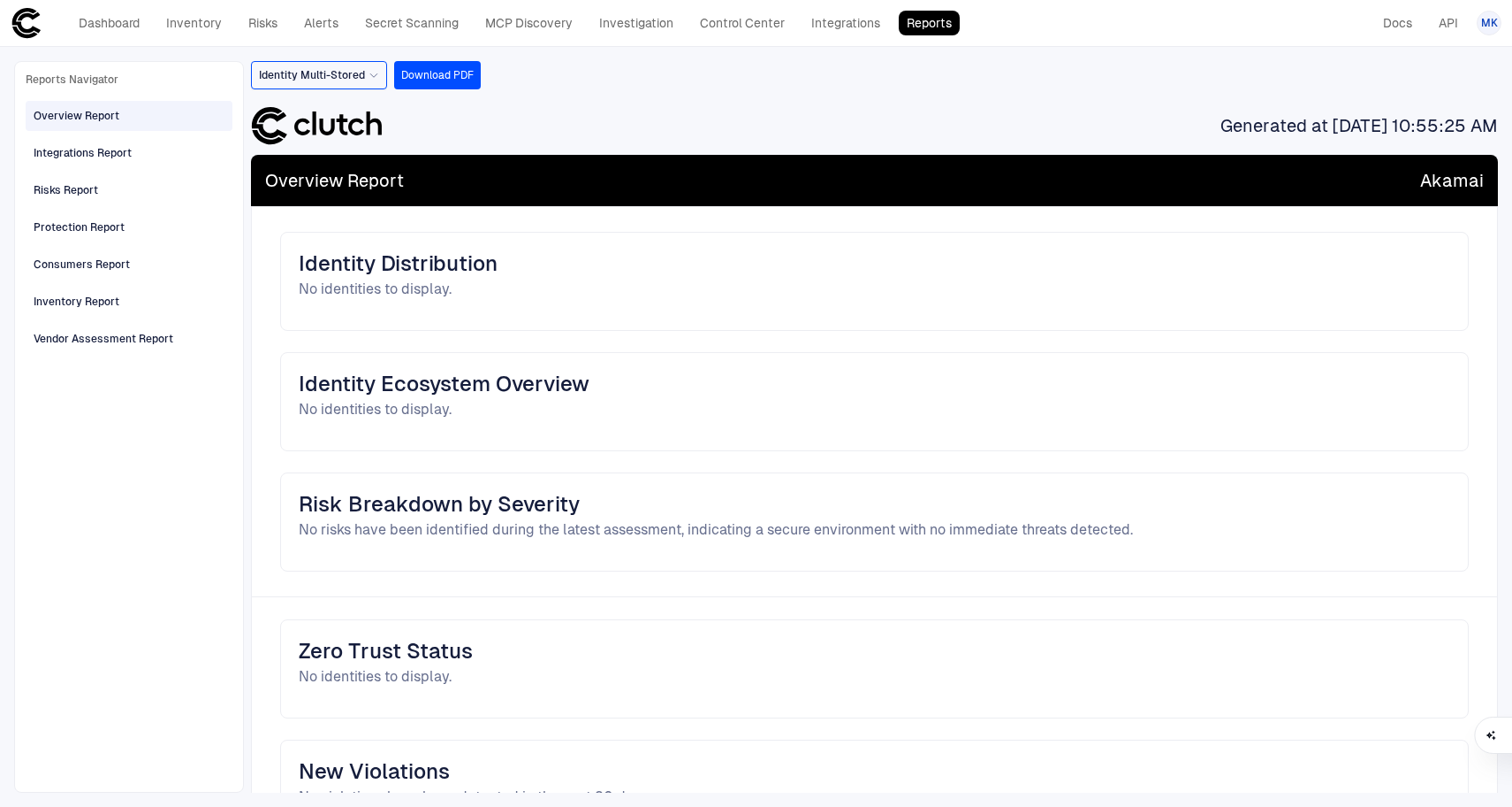
click at [364, 67] on div "Identity Multi-Stored" at bounding box center [319, 76] width 121 height 20
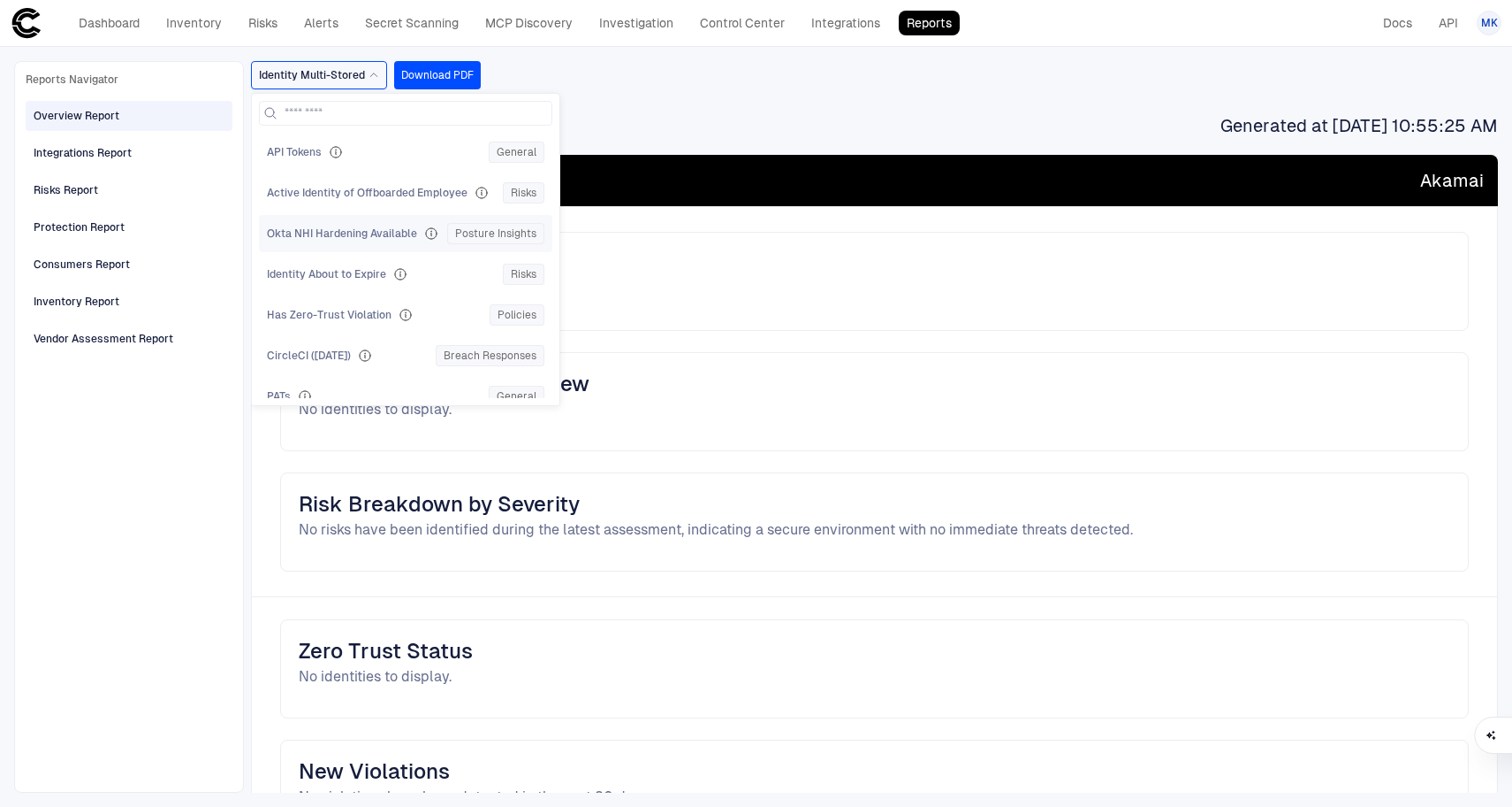
scroll to position [0, 0]
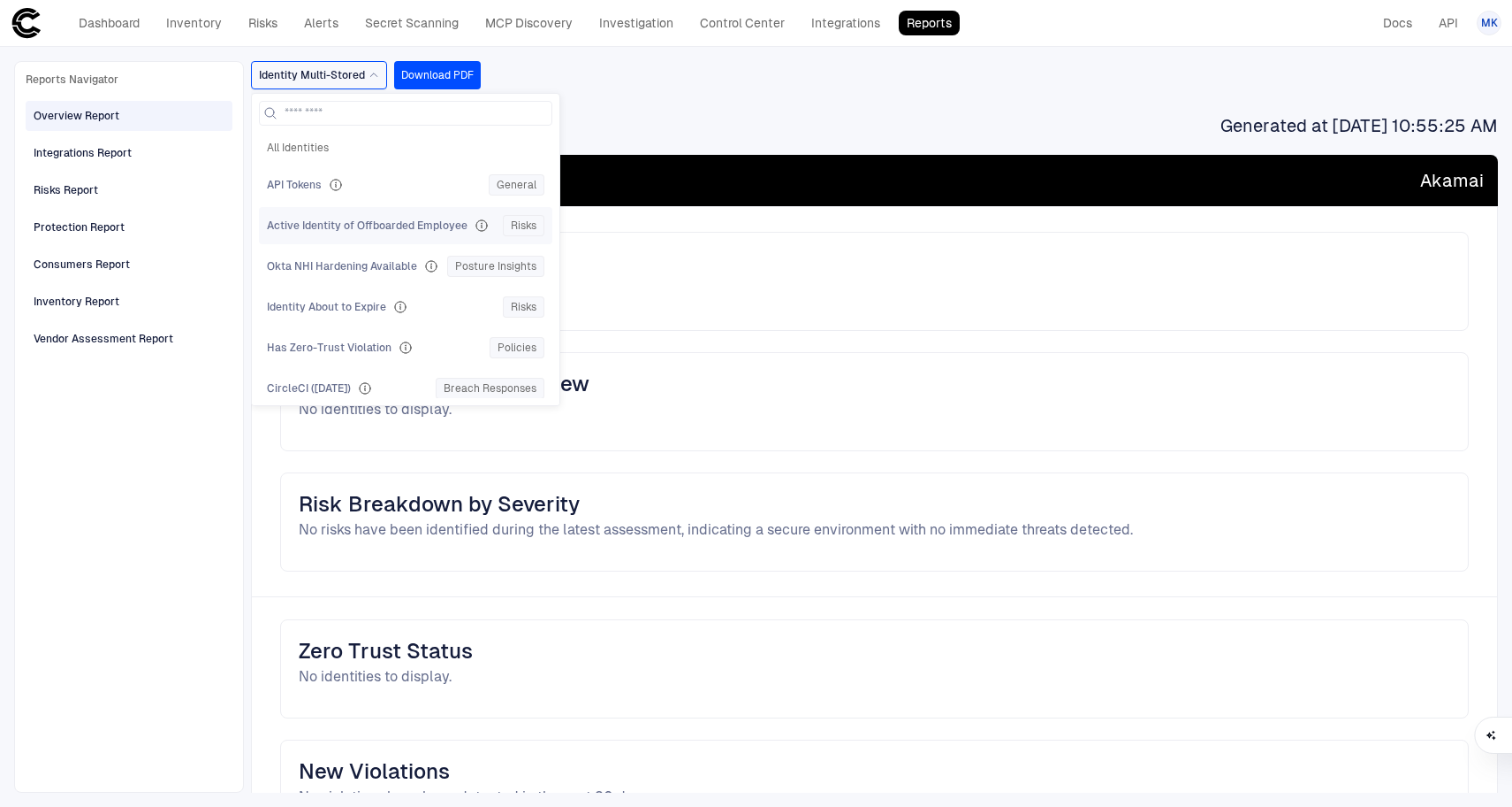
click at [396, 231] on span "Active Identity of Offboarded Employee" at bounding box center [367, 226] width 200 height 14
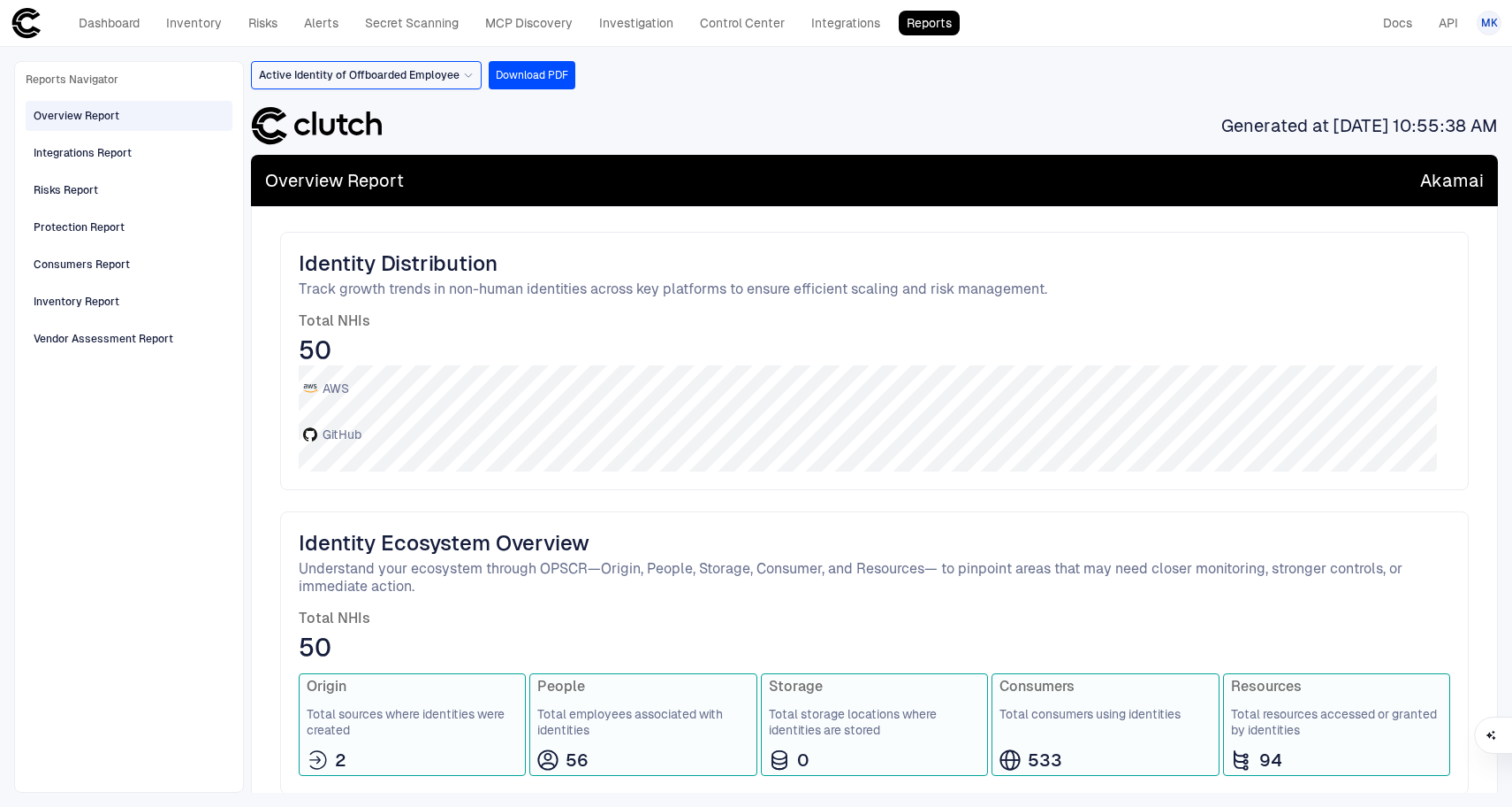
click at [475, 76] on div "Active Identity of Offboarded Employee" at bounding box center [366, 75] width 231 height 28
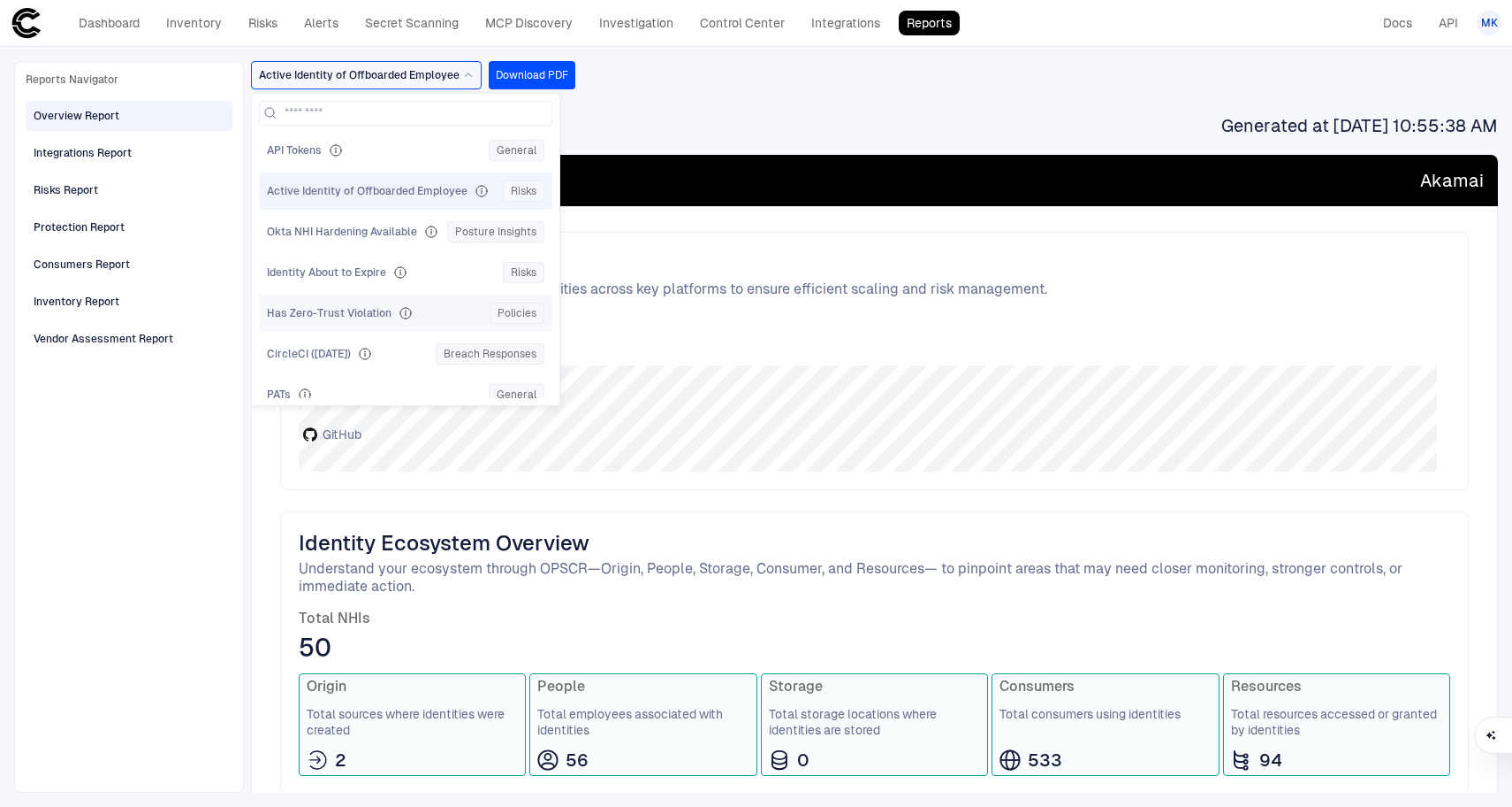
scroll to position [187, 0]
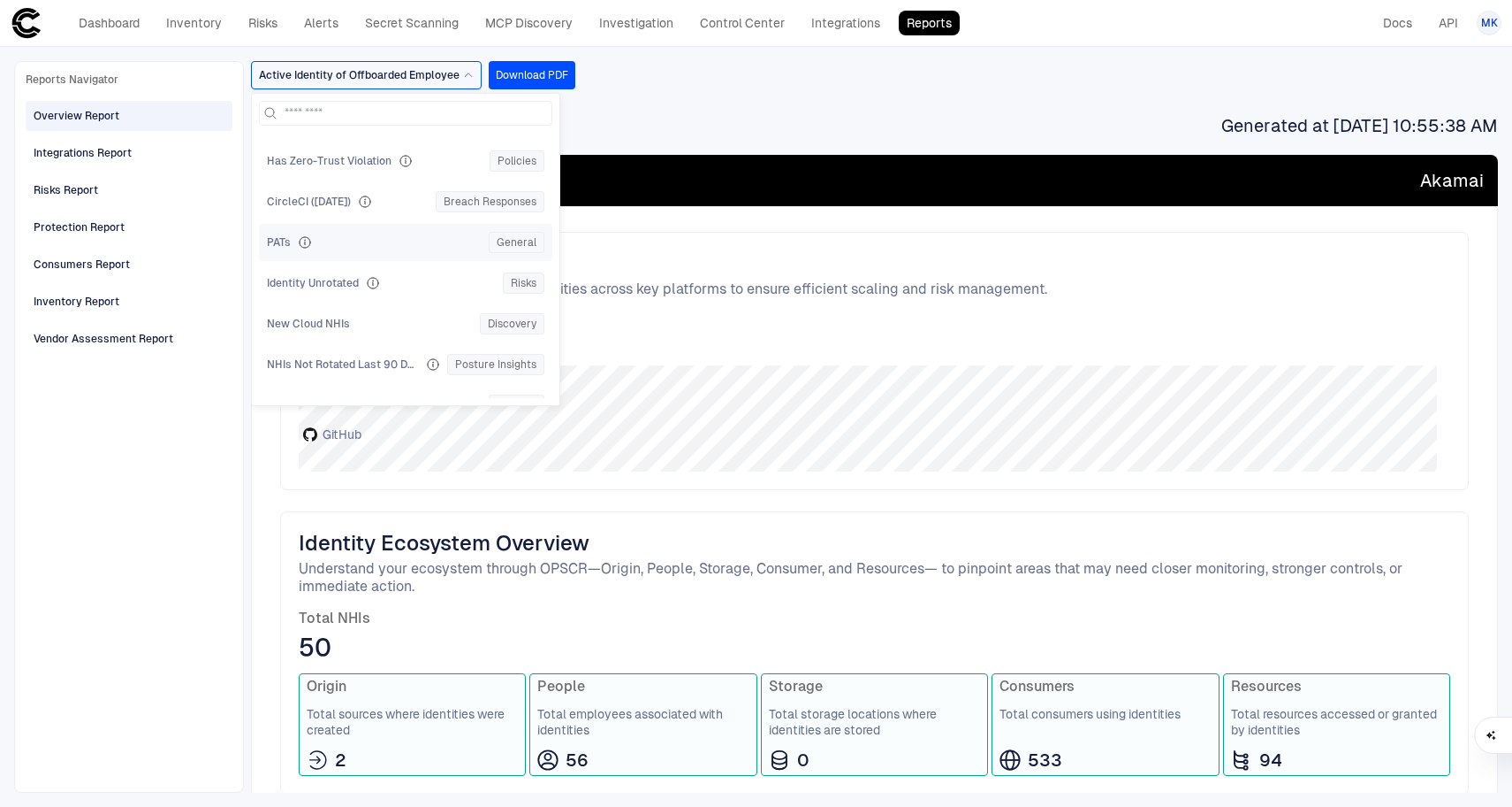
click at [363, 242] on div "PATs" at bounding box center [374, 242] width 215 height 14
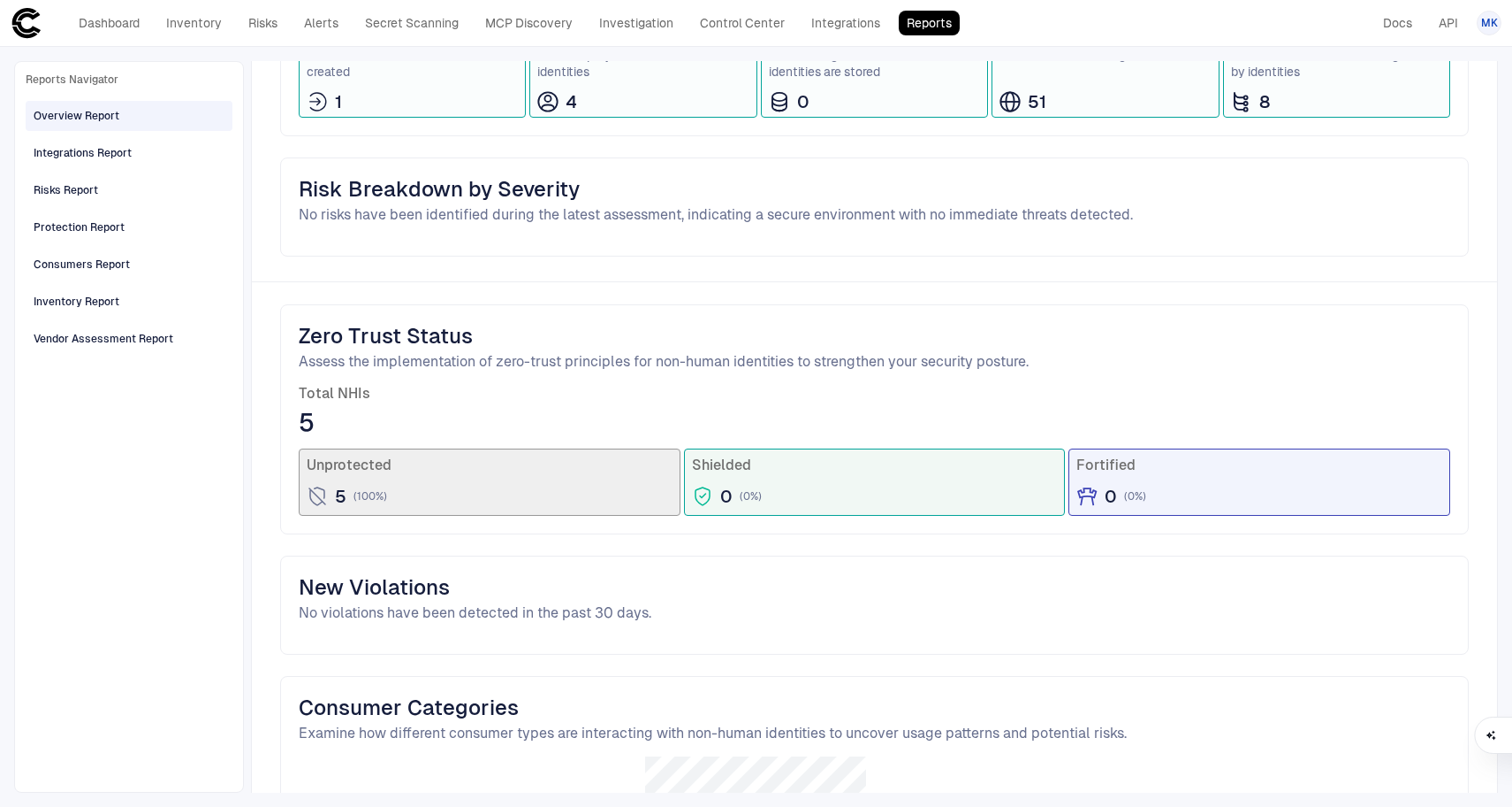
scroll to position [0, 0]
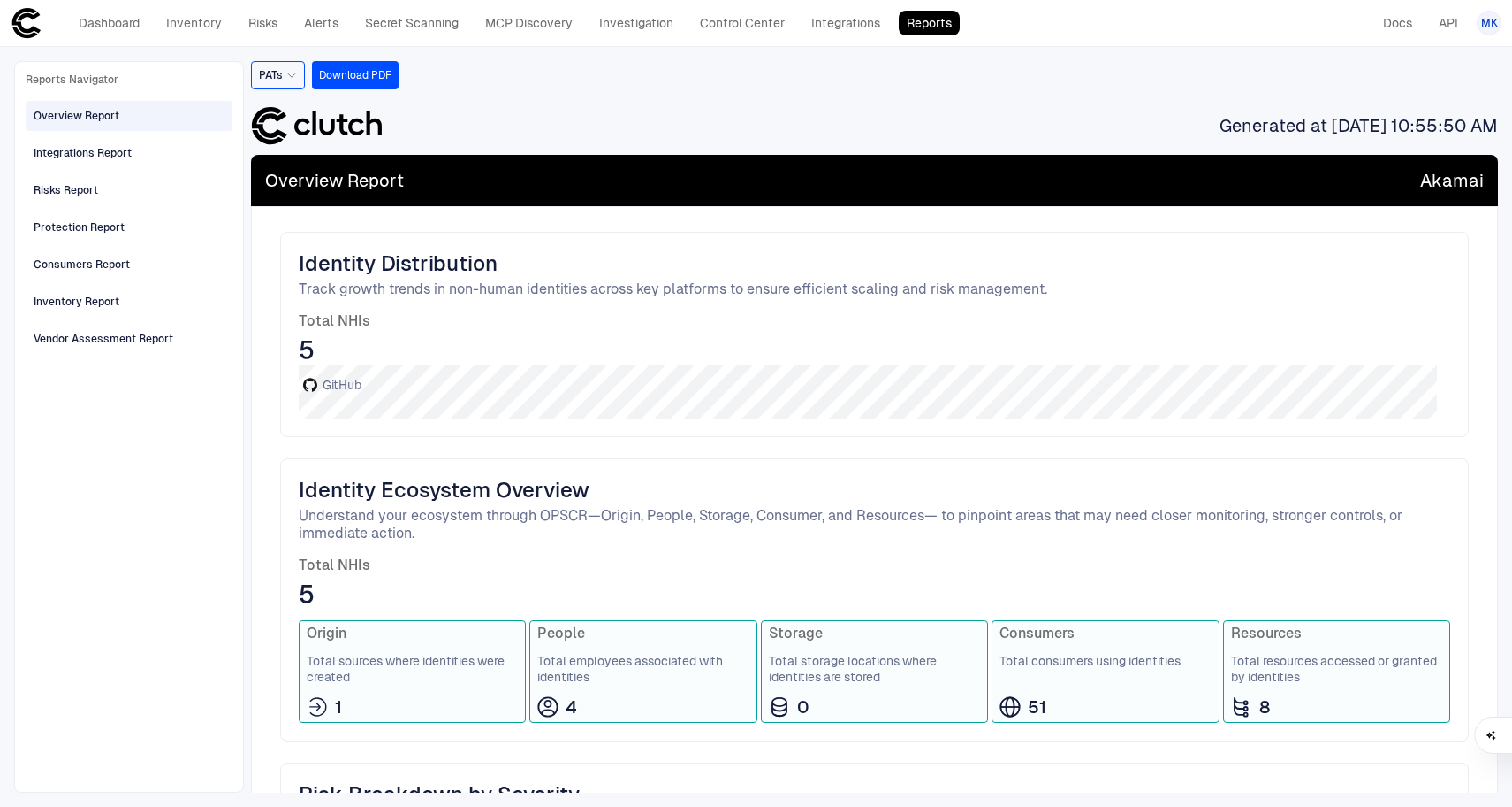
click at [299, 77] on div "PATs" at bounding box center [278, 75] width 54 height 28
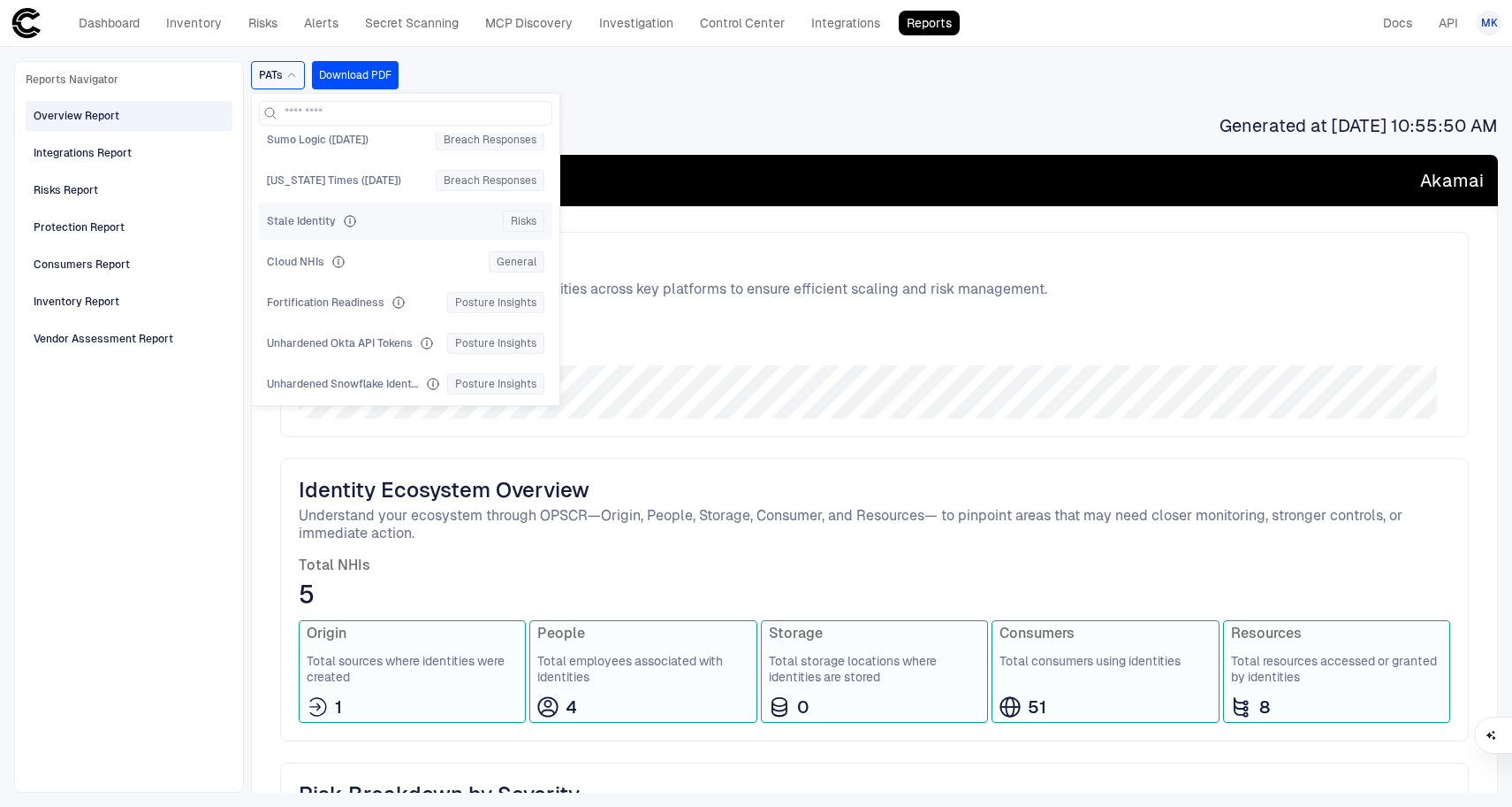
scroll to position [758, 0]
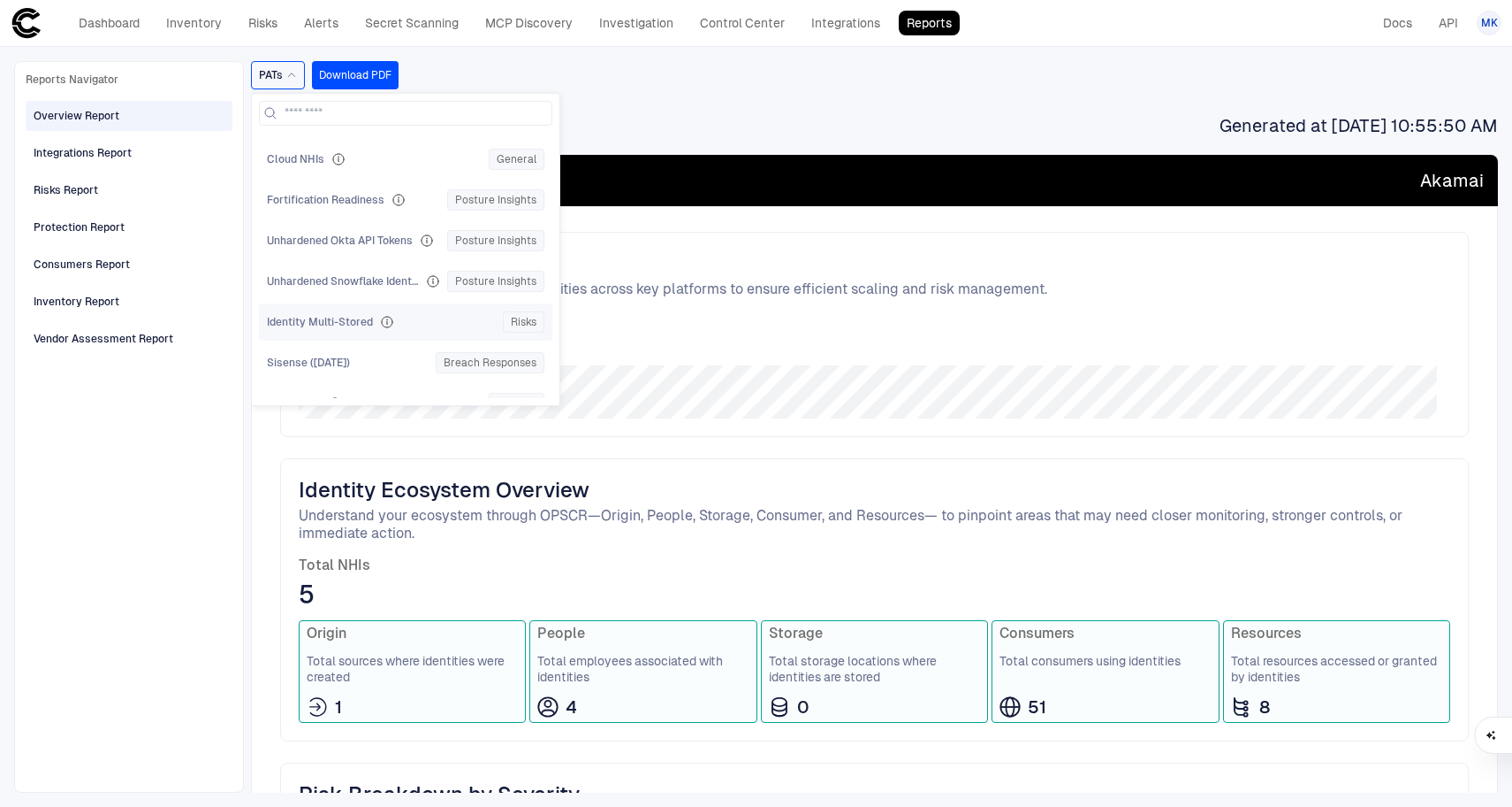
click at [362, 325] on span "Identity Multi-Stored" at bounding box center [320, 322] width 106 height 14
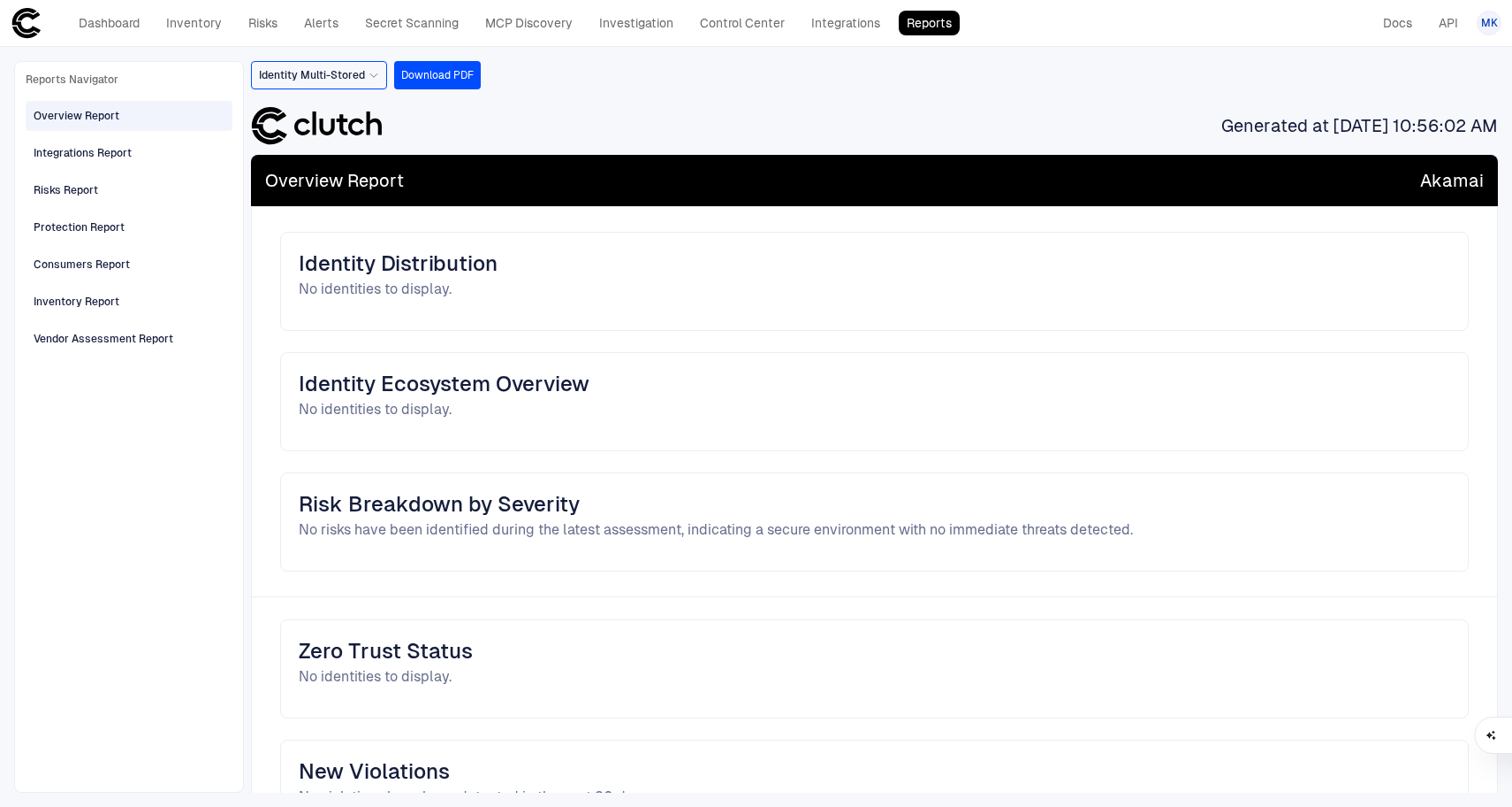
click at [374, 80] on icon at bounding box center [374, 75] width 11 height 11
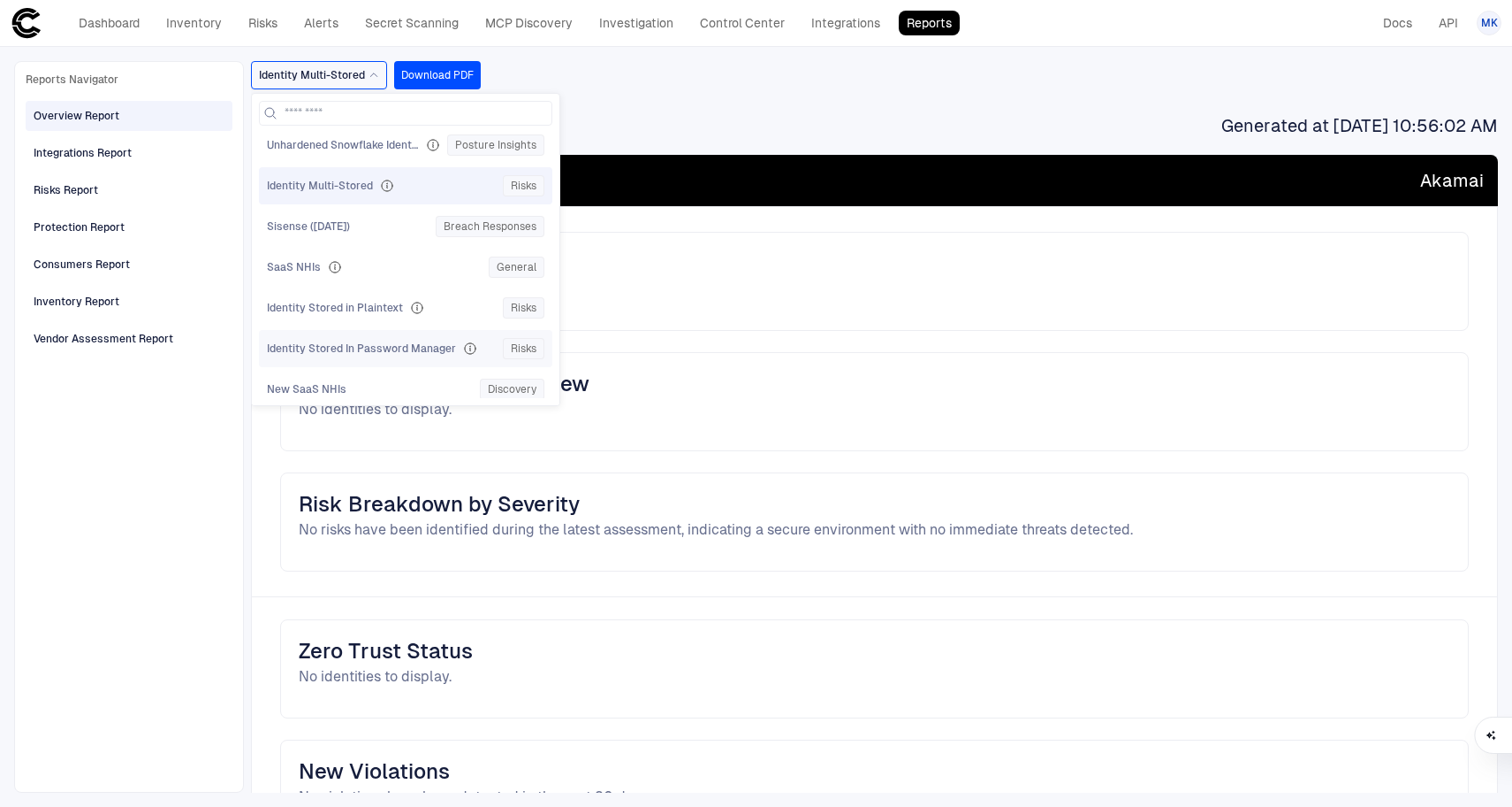
scroll to position [1059, 0]
click at [361, 228] on div "New SaaS NHIs" at bounding box center [370, 224] width 206 height 14
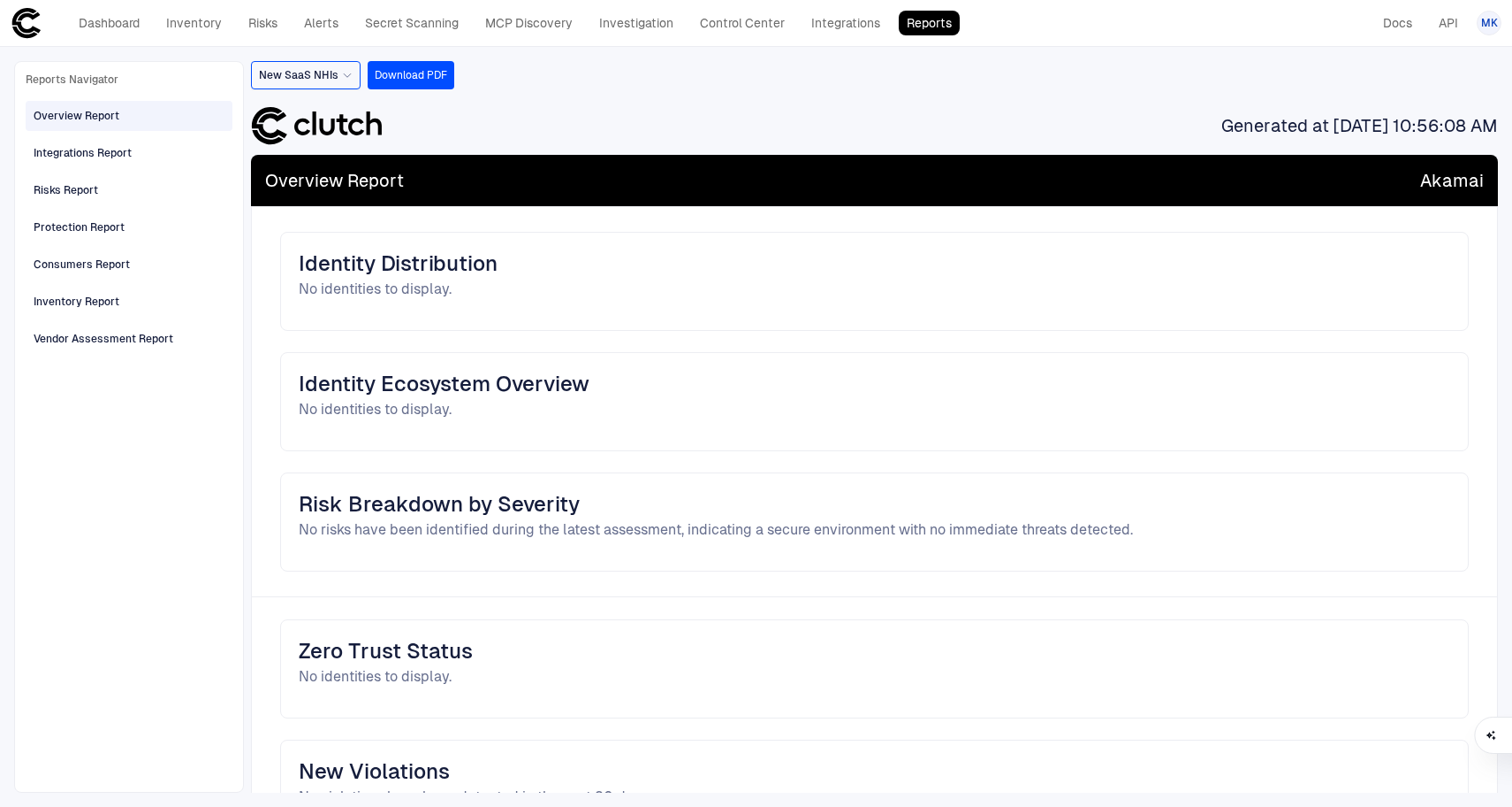
click at [339, 85] on div "New SaaS NHIs" at bounding box center [306, 75] width 110 height 28
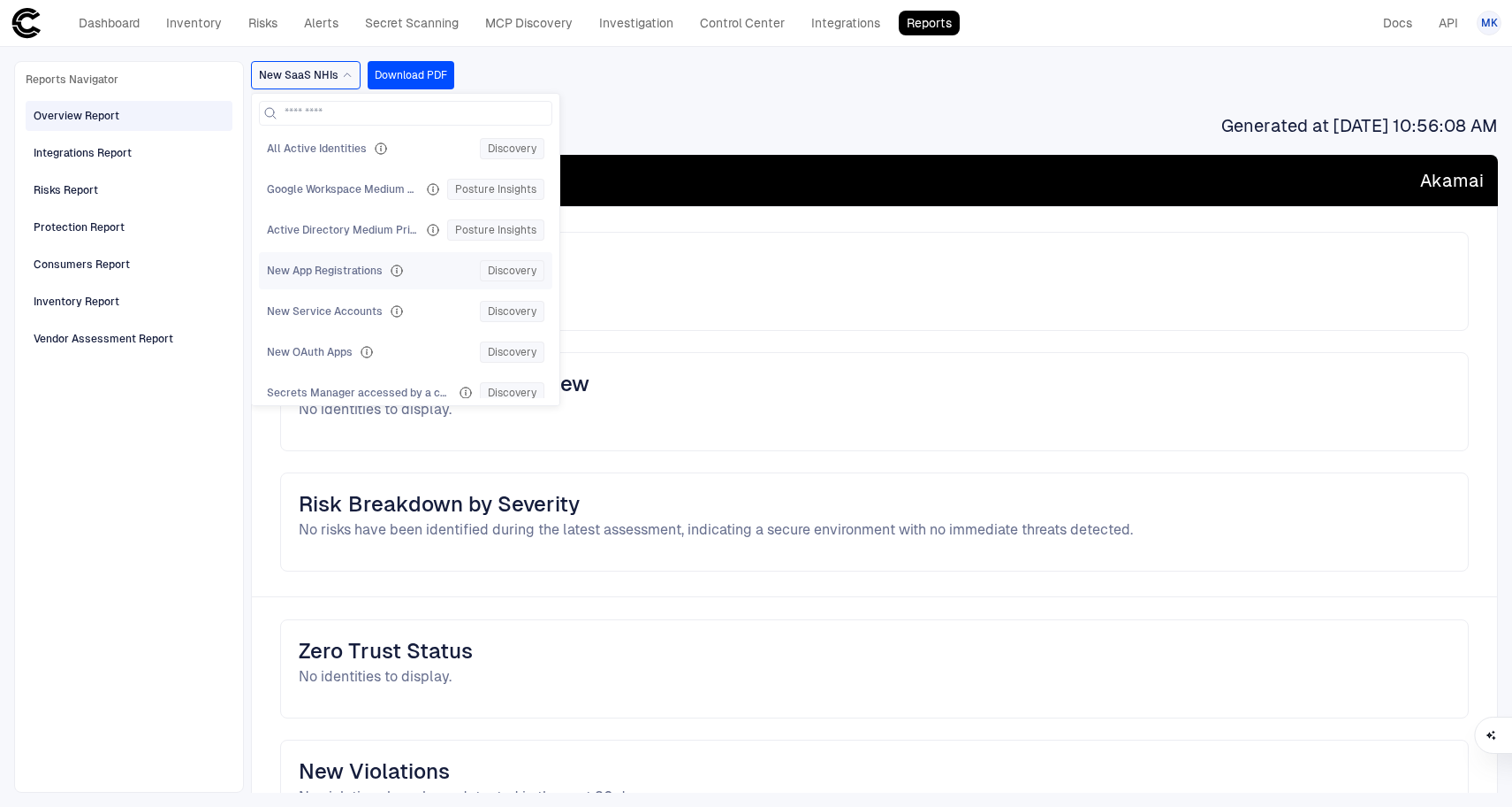
scroll to position [3336, 0]
click at [335, 186] on span "All Active Identities" at bounding box center [317, 185] width 100 height 14
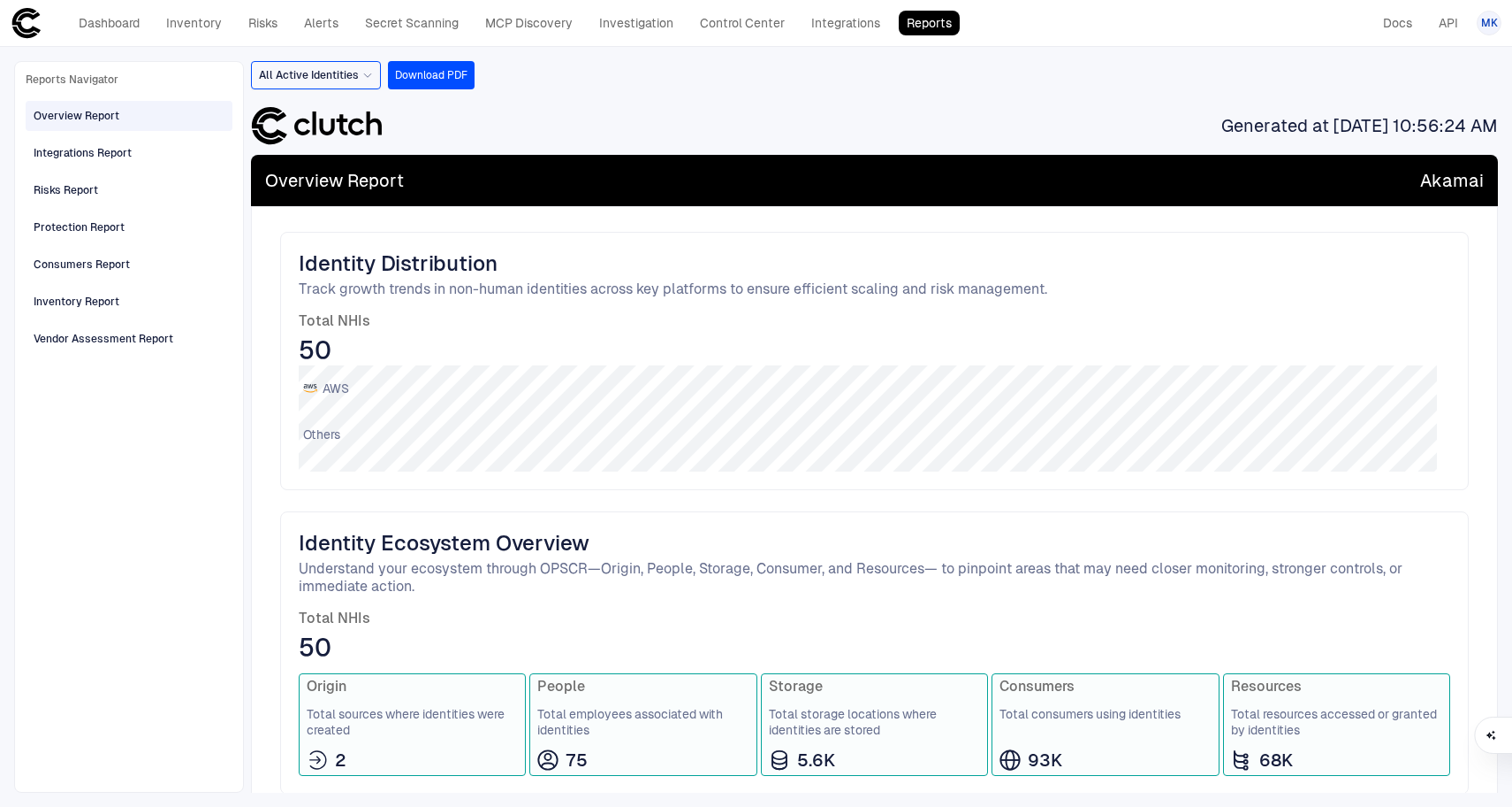
scroll to position [133, 0]
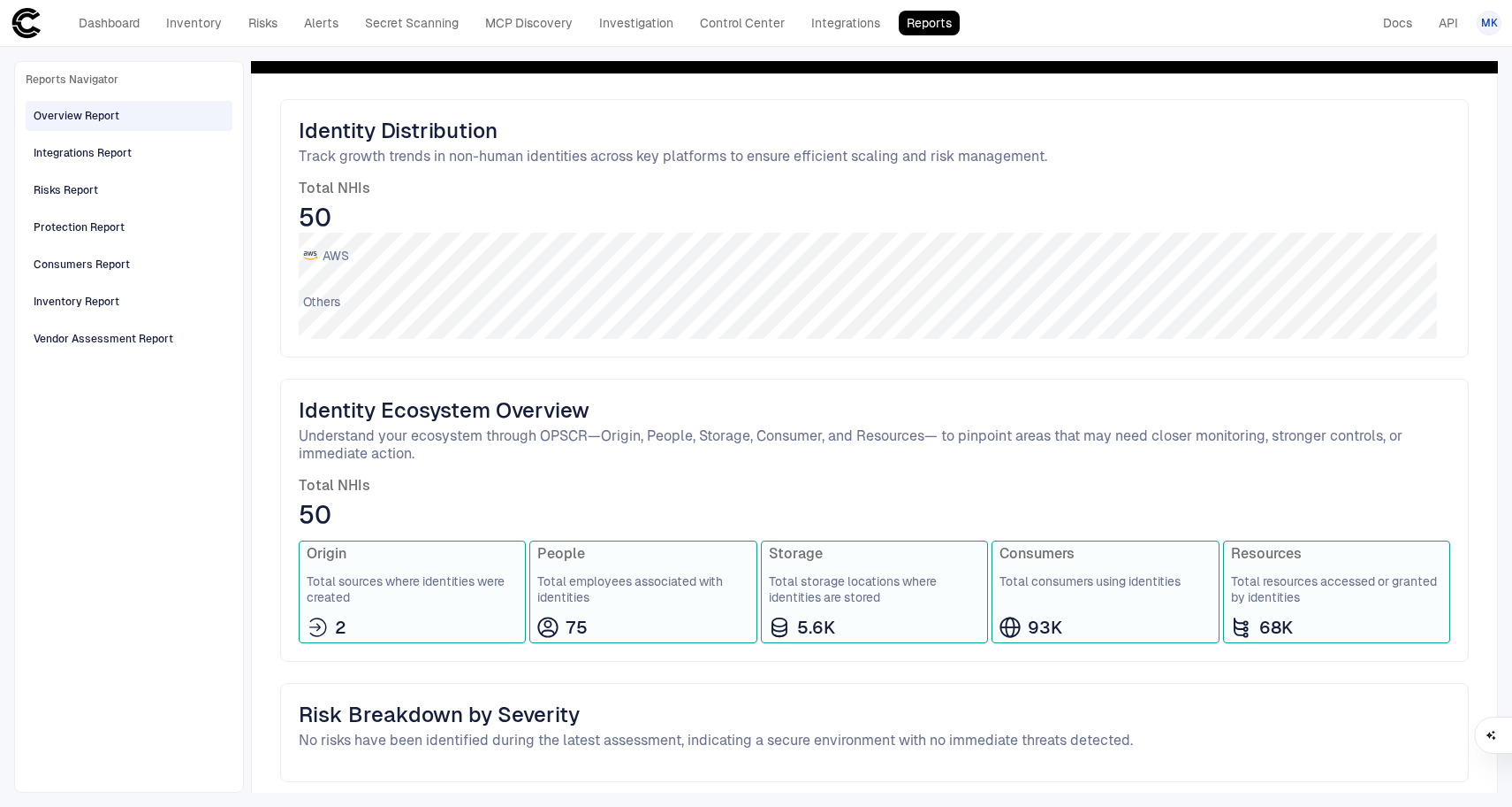
click at [365, 593] on span "Total sources where identities were created" at bounding box center [412, 589] width 211 height 31
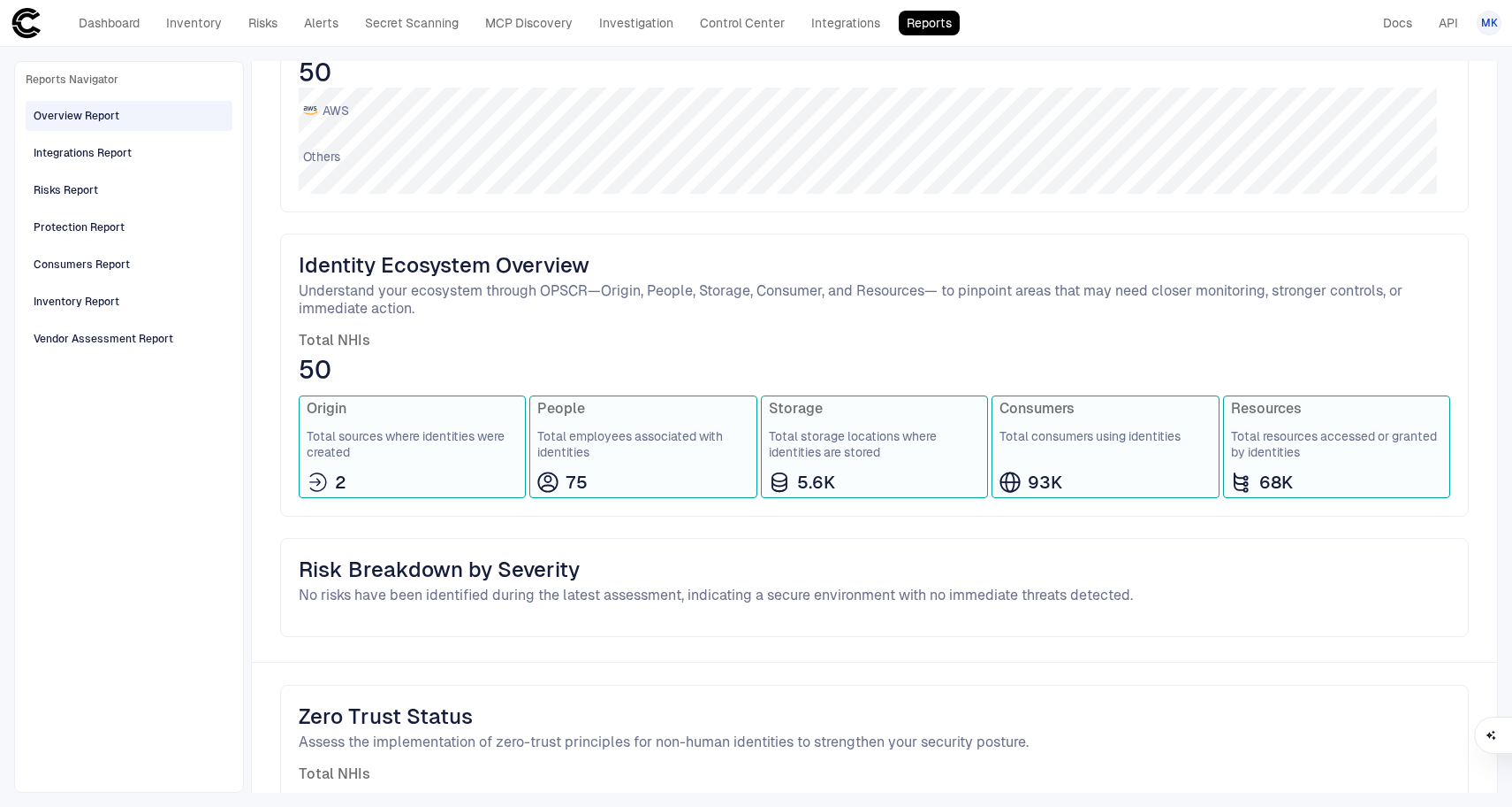
click at [590, 472] on div "75" at bounding box center [643, 481] width 211 height 23
drag, startPoint x: 544, startPoint y: 486, endPoint x: 600, endPoint y: 490, distance: 56.1
click at [566, 381] on div "Identity Ecosystem Overview Understand your ecosystem through OPSCR—Origin, Peo…" at bounding box center [875, 375] width 1189 height 283
click at [606, 505] on div "Identity Ecosystem Overview Understand your ecosystem through OPSCR—Origin, Peo…" at bounding box center [875, 375] width 1189 height 283
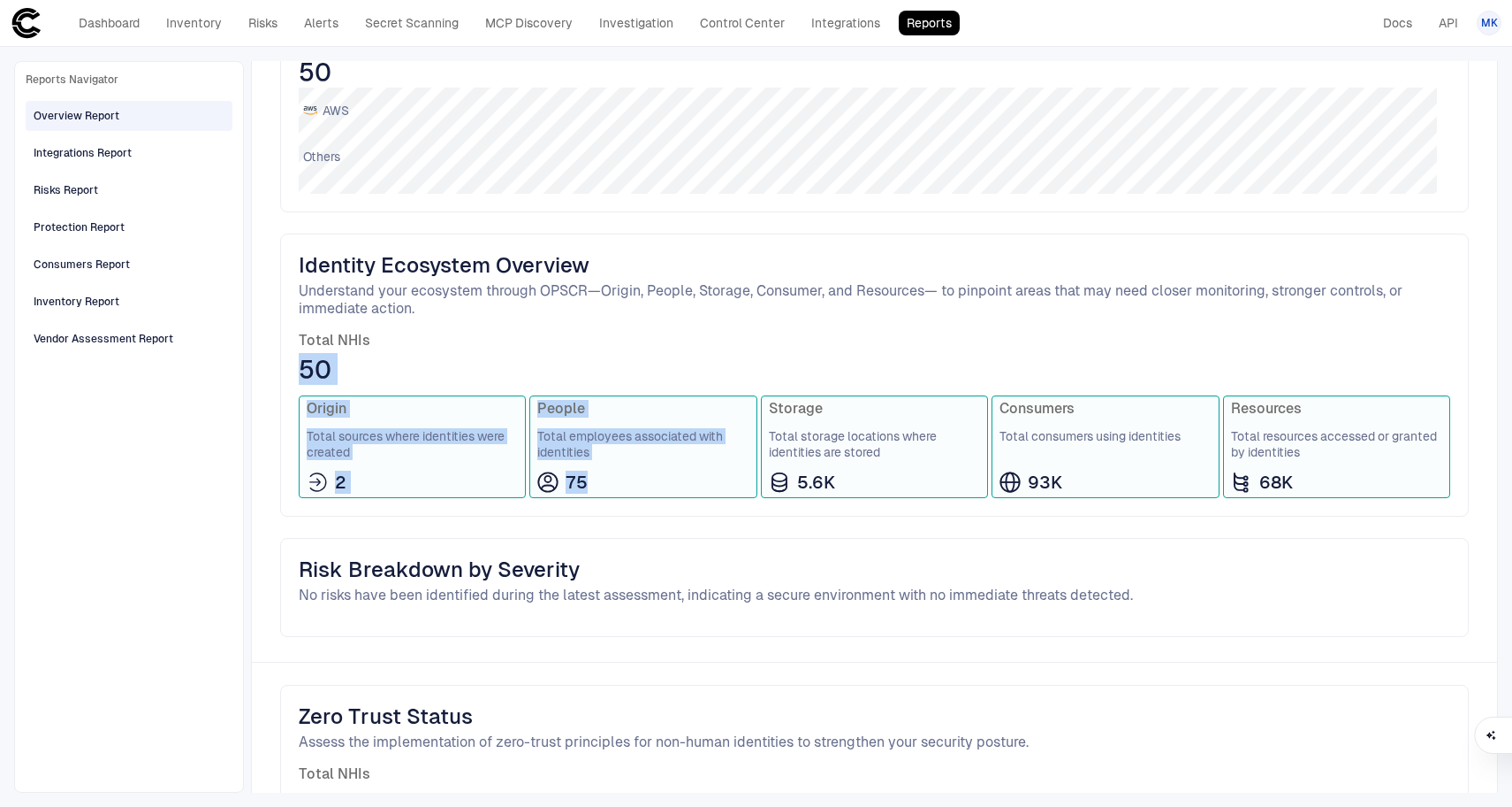
drag, startPoint x: 588, startPoint y: 475, endPoint x: 510, endPoint y: 331, distance: 163.8
click at [510, 331] on div "Identity Ecosystem Overview Understand your ecosystem through OPSCR—Origin, Peo…" at bounding box center [875, 375] width 1189 height 283
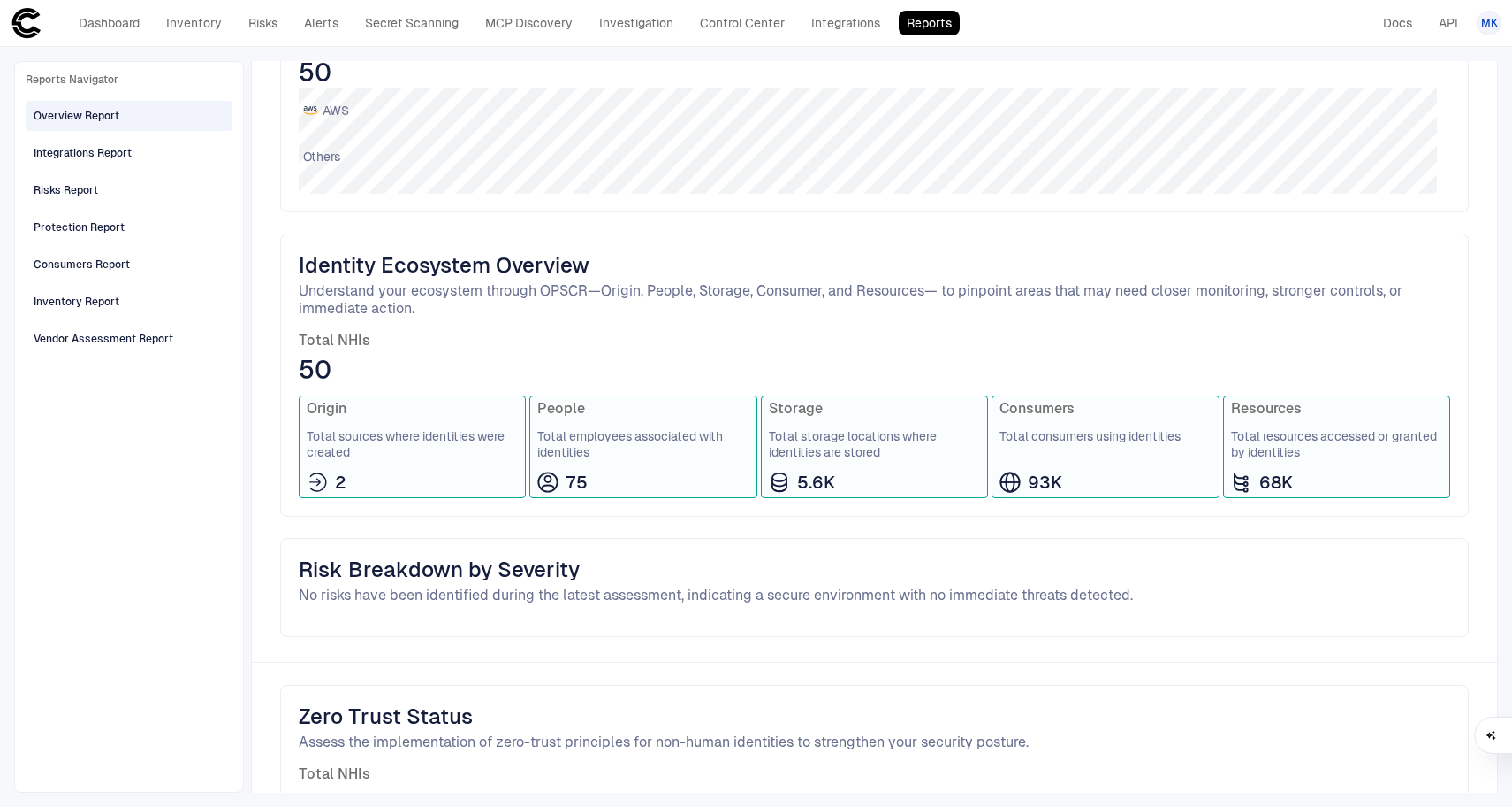
click at [593, 498] on div "Identity Ecosystem Overview Understand your ecosystem through OPSCR—Origin, Peo…" at bounding box center [875, 375] width 1189 height 283
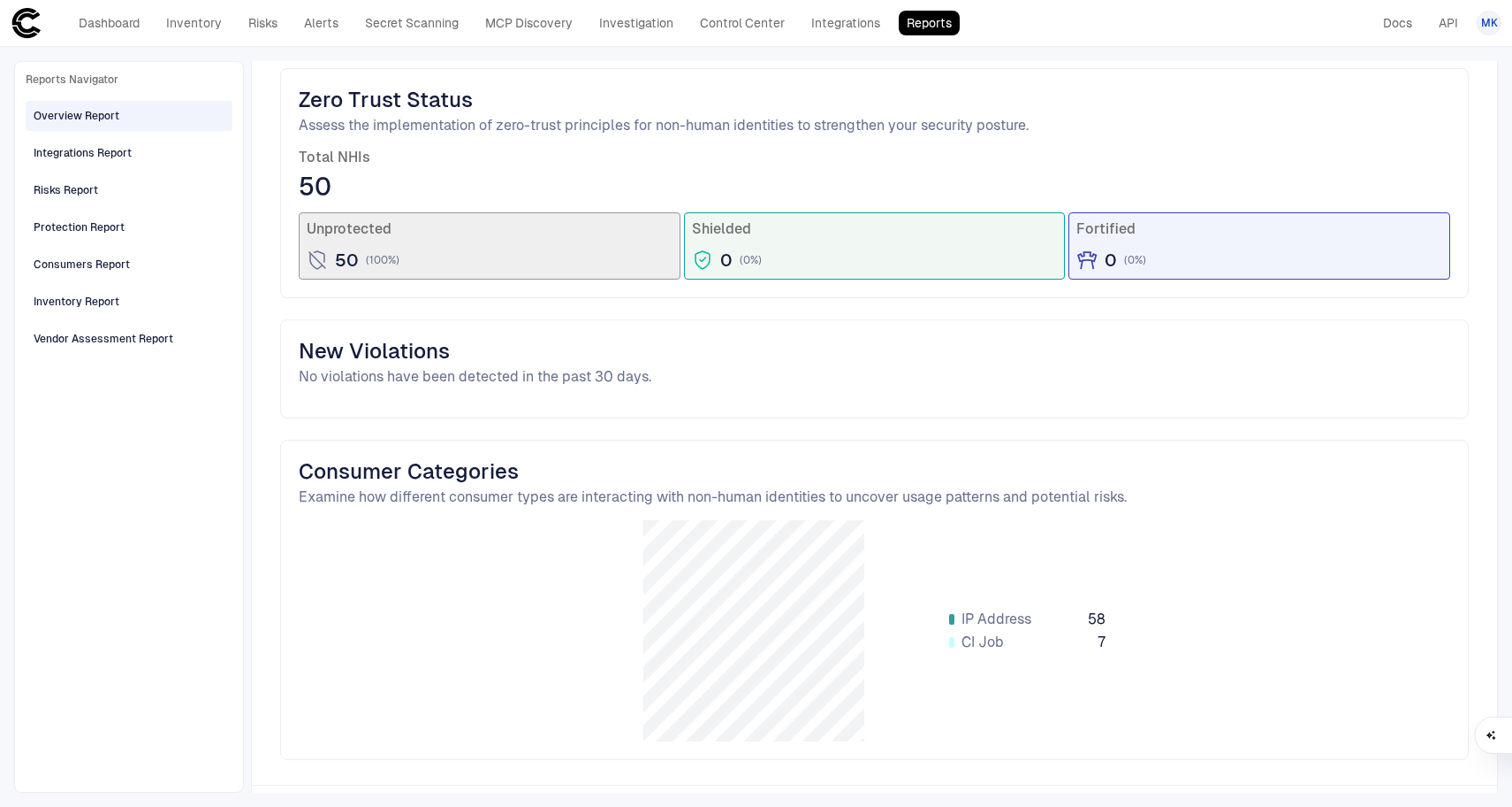
click at [720, 254] on span "0" at bounding box center [726, 259] width 13 height 23
click at [463, 259] on div "50 ( 100 %)" at bounding box center [490, 259] width 366 height 23
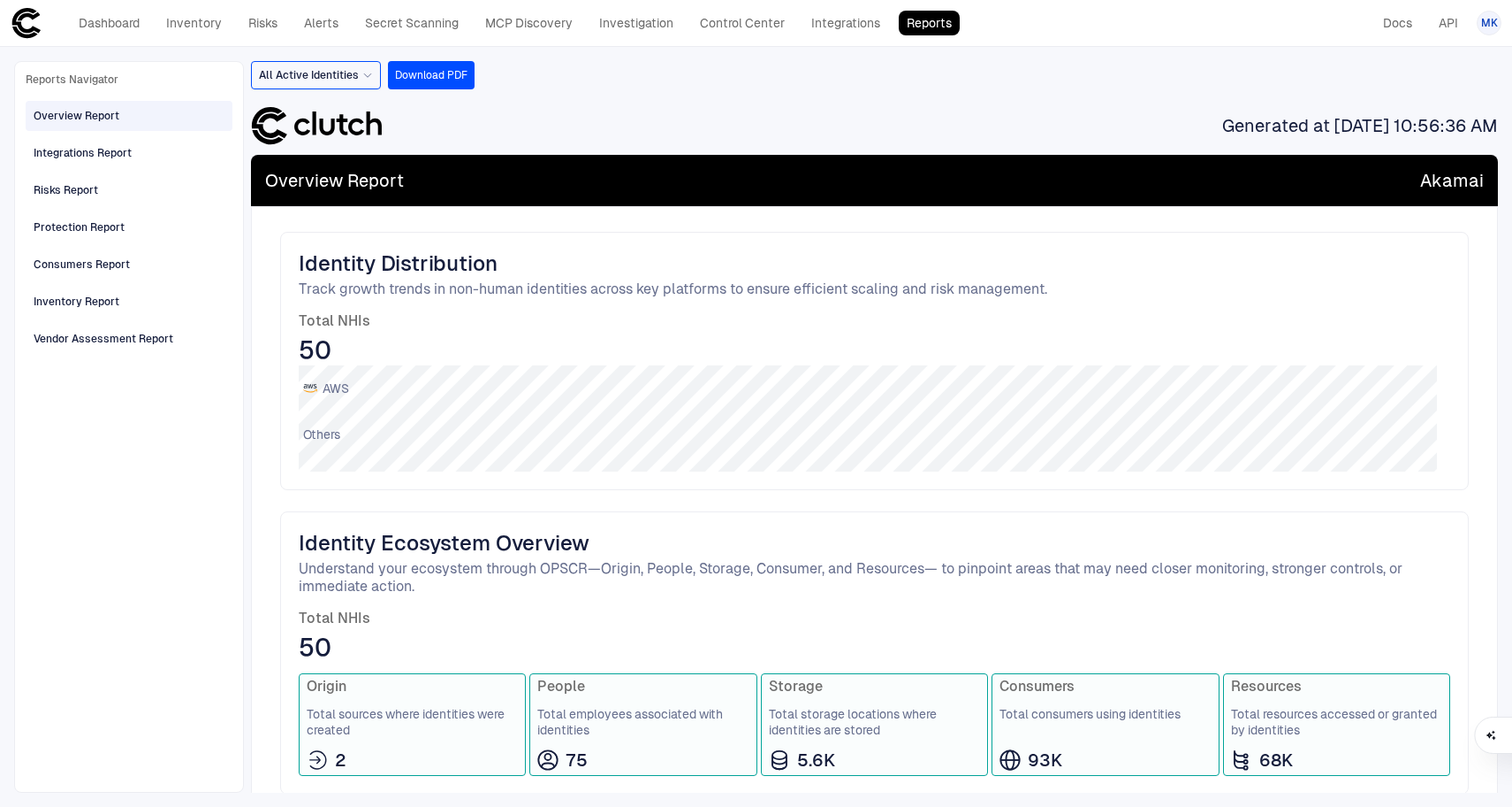
scroll to position [160, 0]
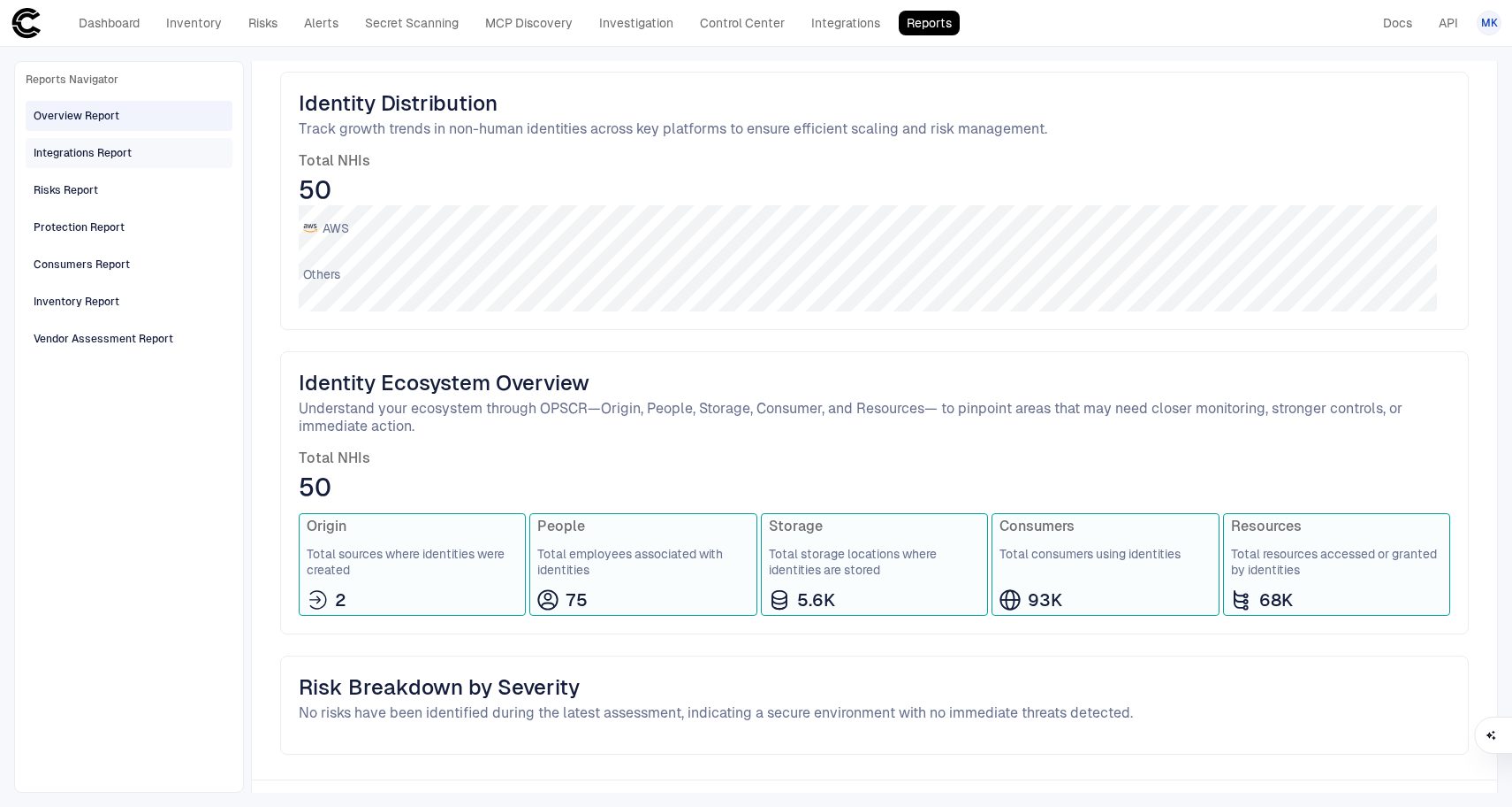
click at [140, 155] on div "Integrations Report" at bounding box center [130, 152] width 194 height 28
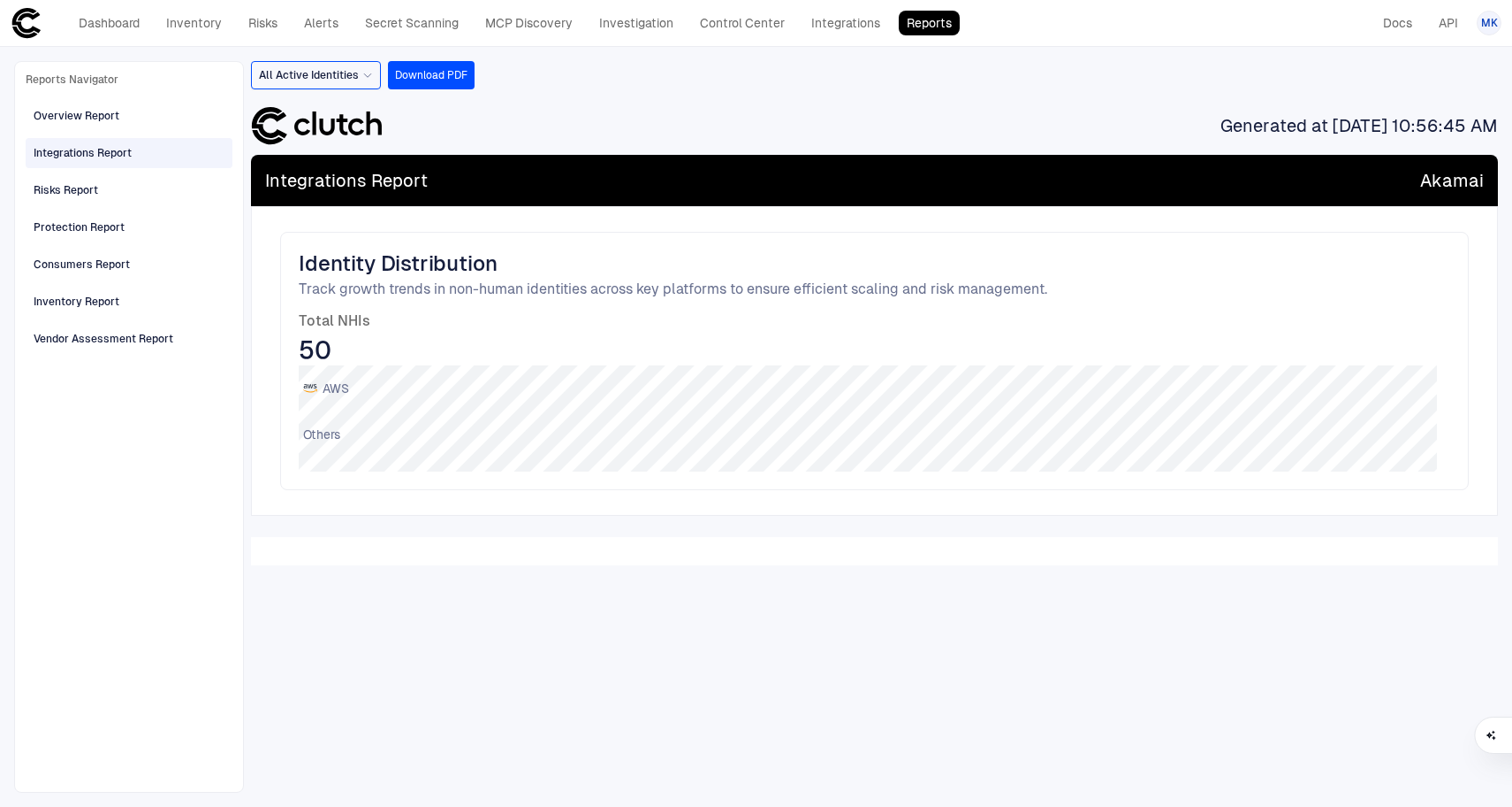
click at [332, 69] on span "All Active Identities" at bounding box center [309, 75] width 100 height 14
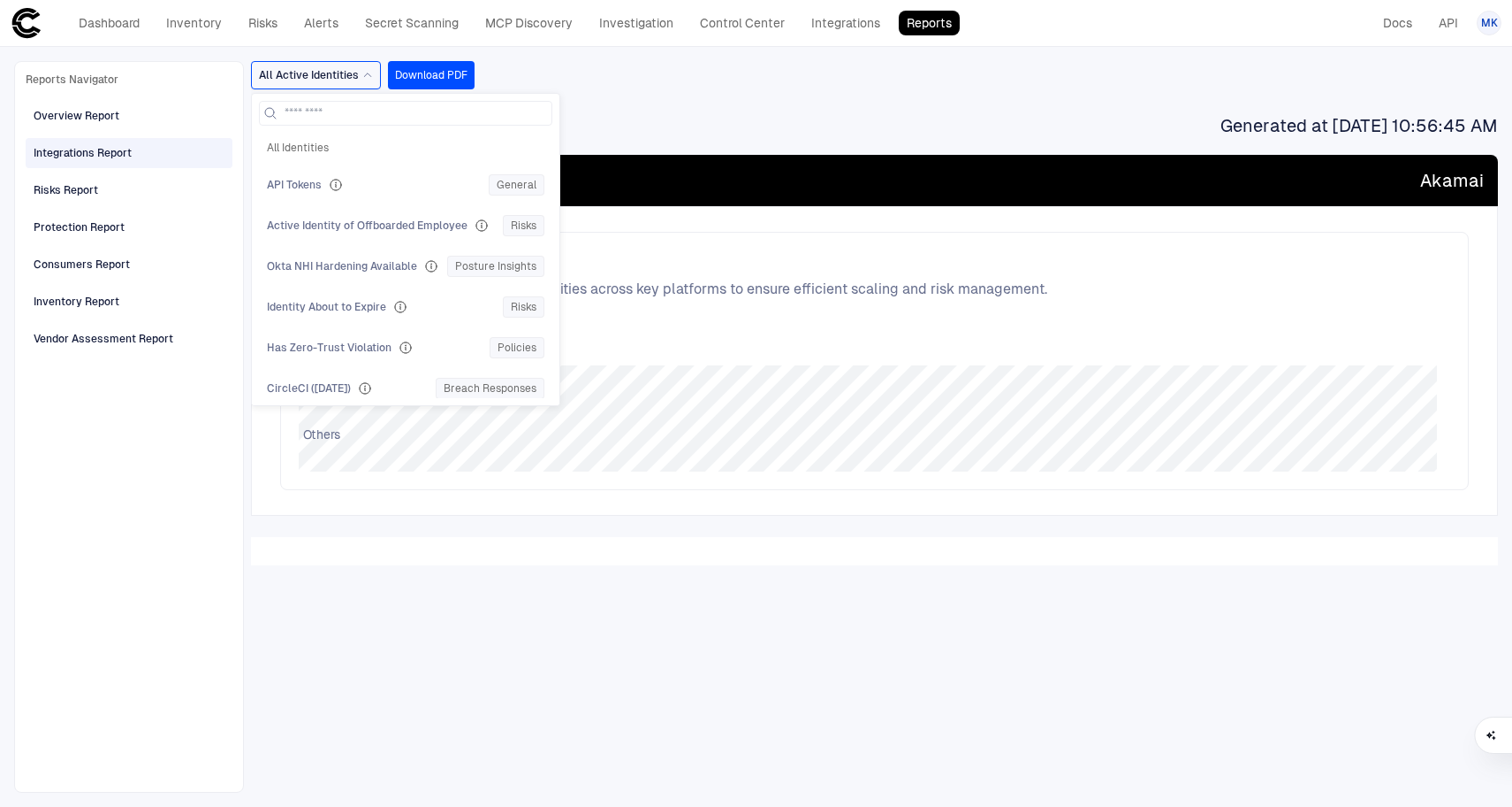
scroll to position [3142, 0]
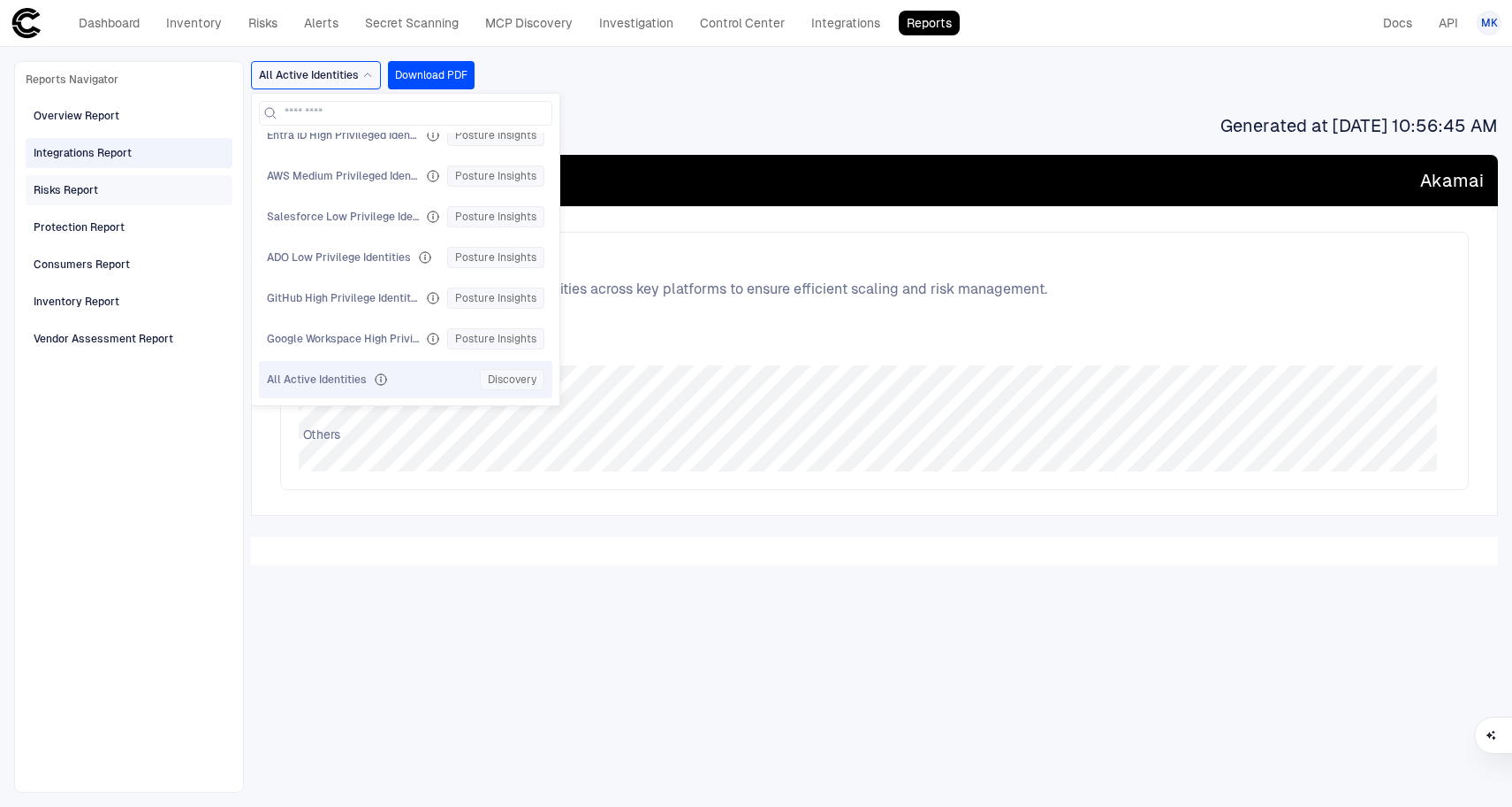
click at [122, 189] on div "Risks Report" at bounding box center [130, 189] width 194 height 28
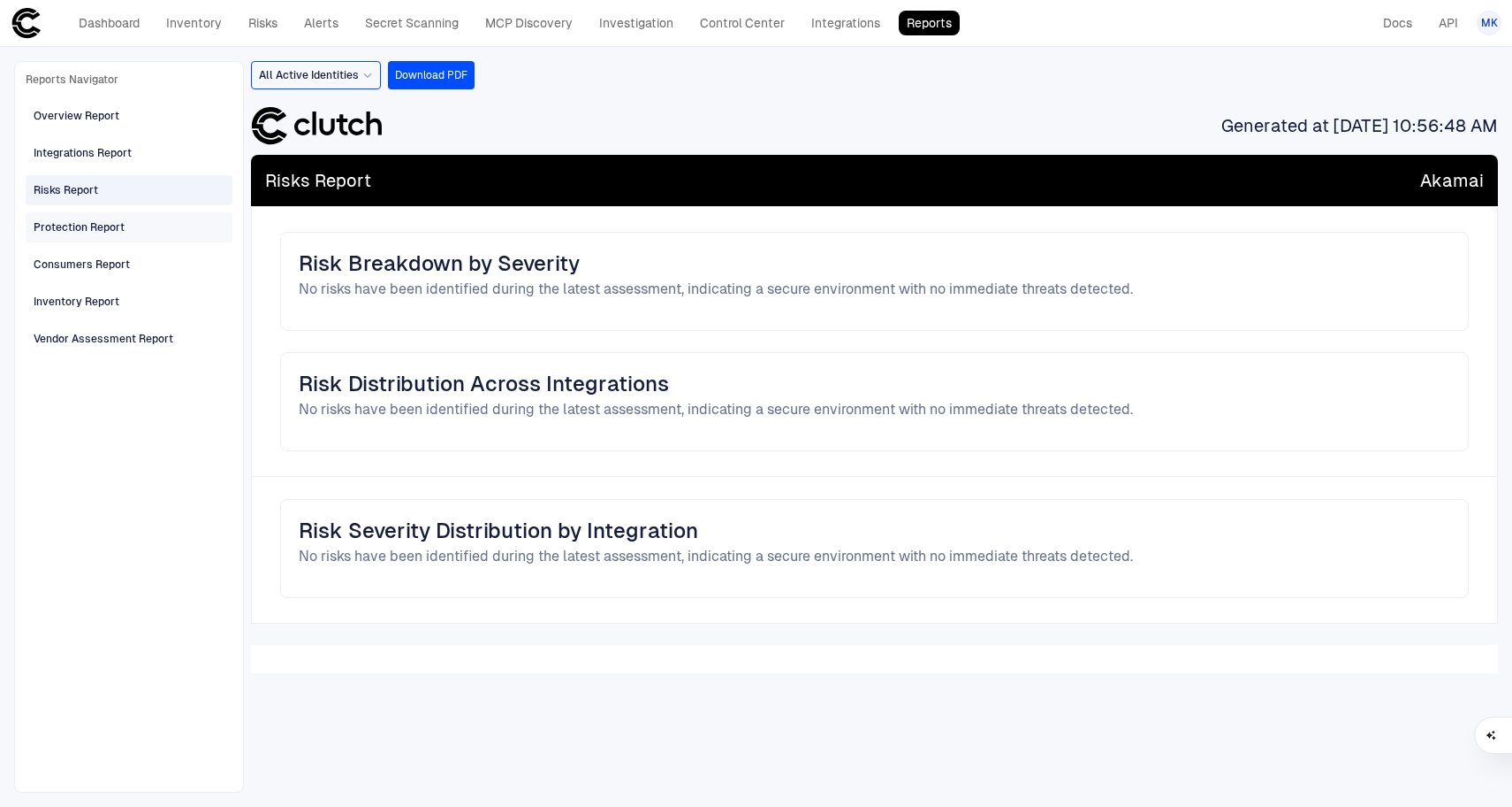
click at [123, 226] on div "Protection Report" at bounding box center [78, 227] width 91 height 16
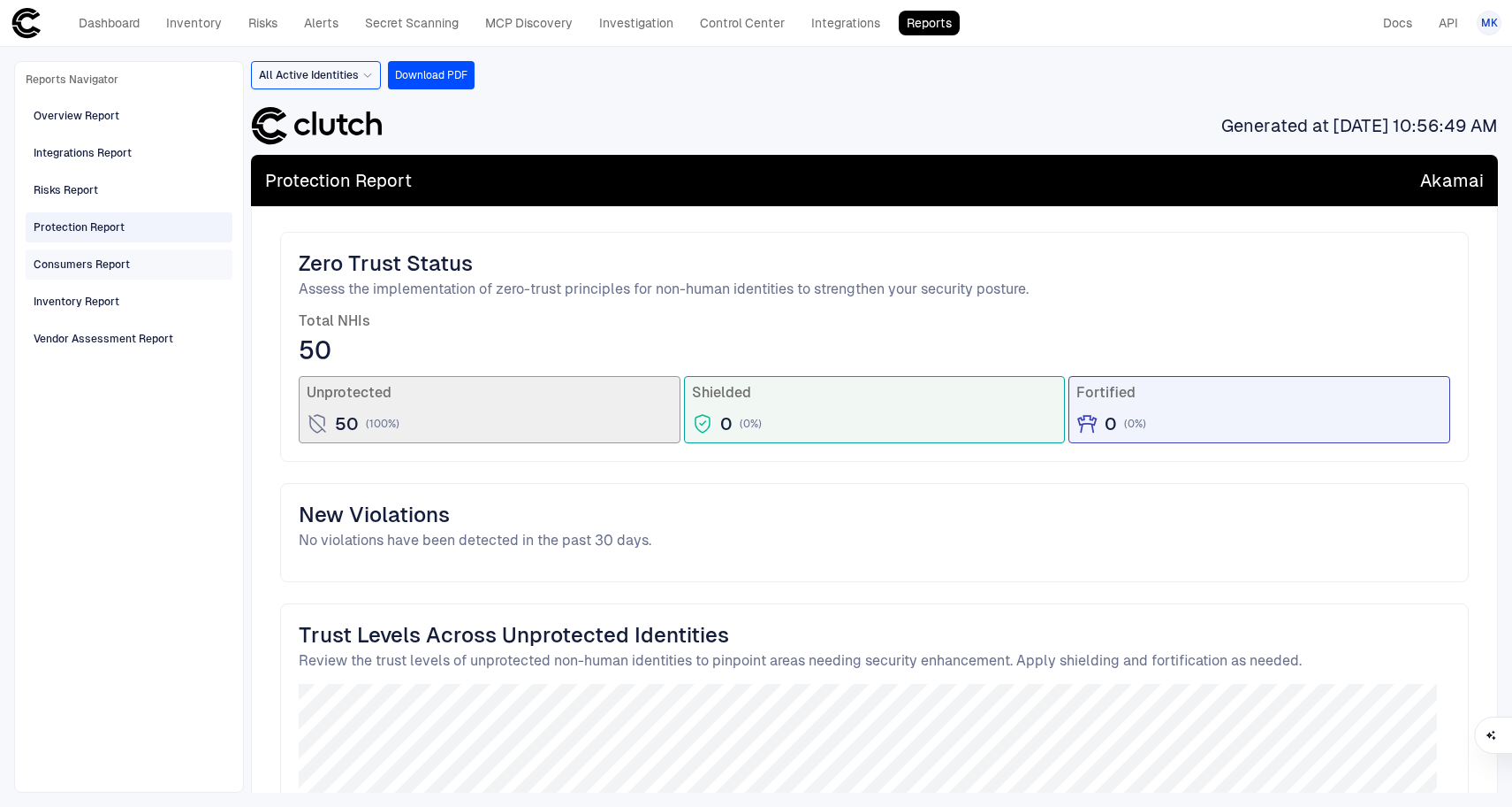
click at [146, 275] on div "Consumers Report" at bounding box center [130, 264] width 194 height 28
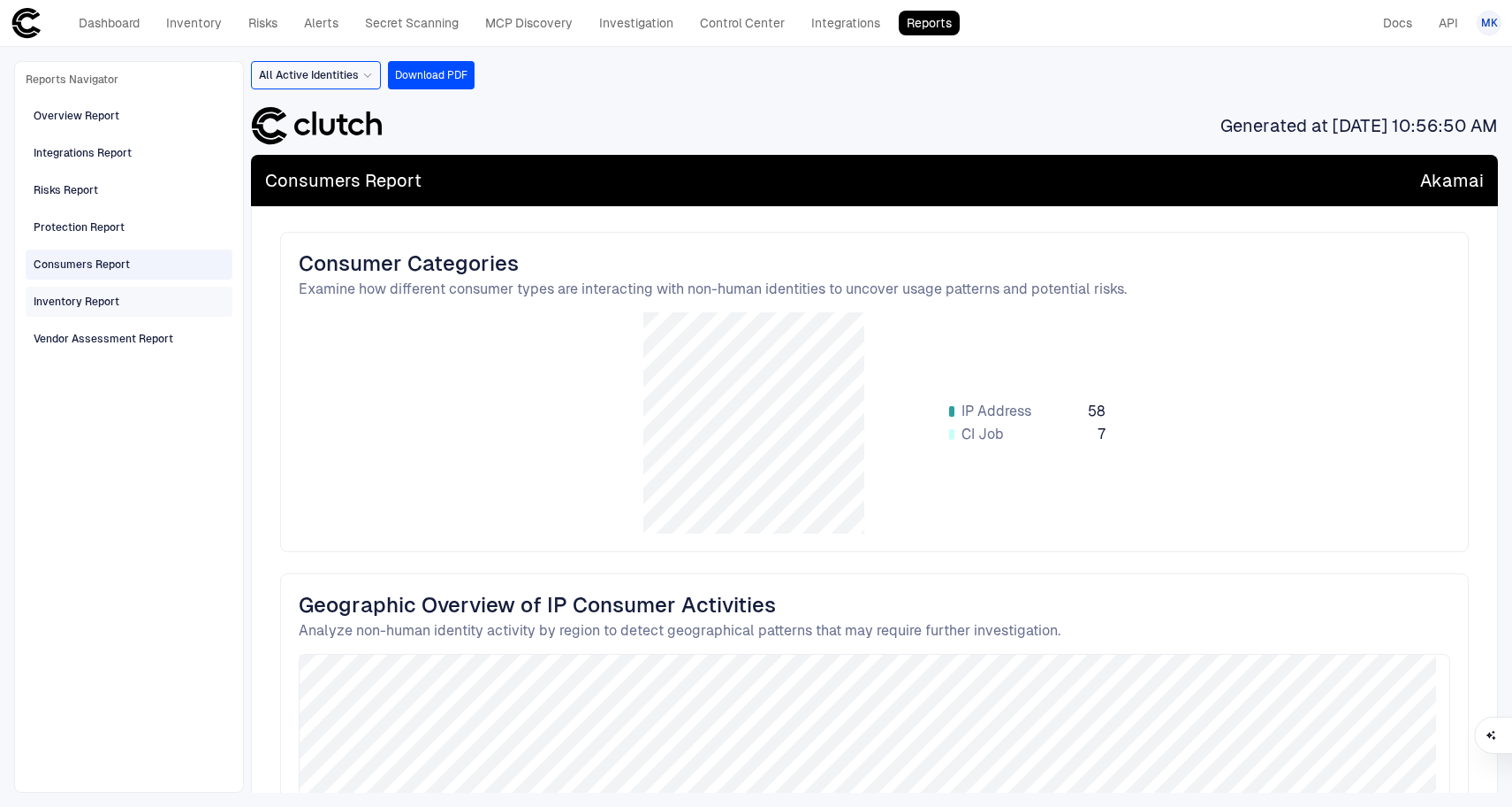
click at [130, 313] on div "Inventory Report" at bounding box center [130, 301] width 194 height 28
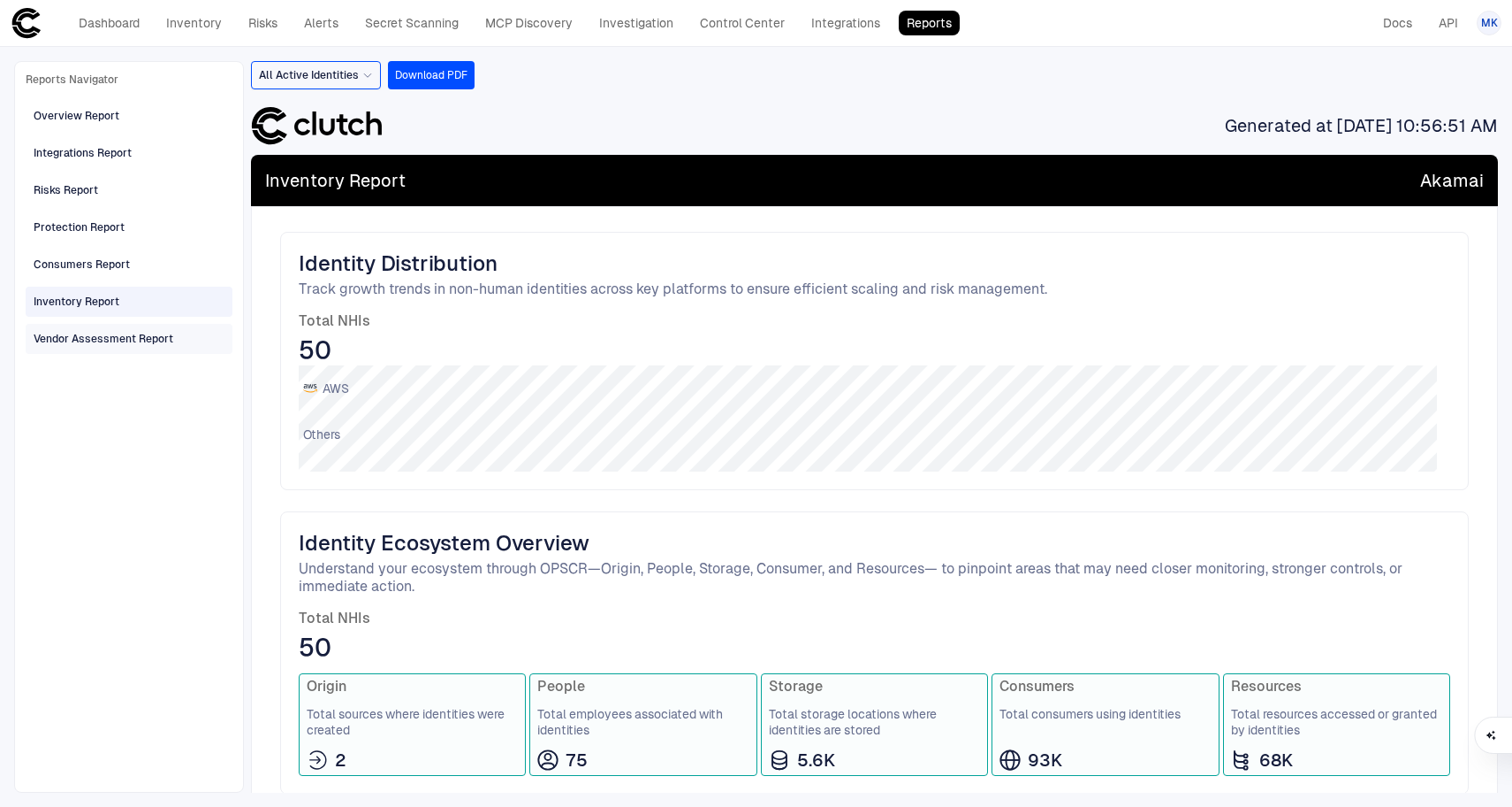
click at [124, 335] on div "Vendor Assessment Report" at bounding box center [103, 339] width 139 height 16
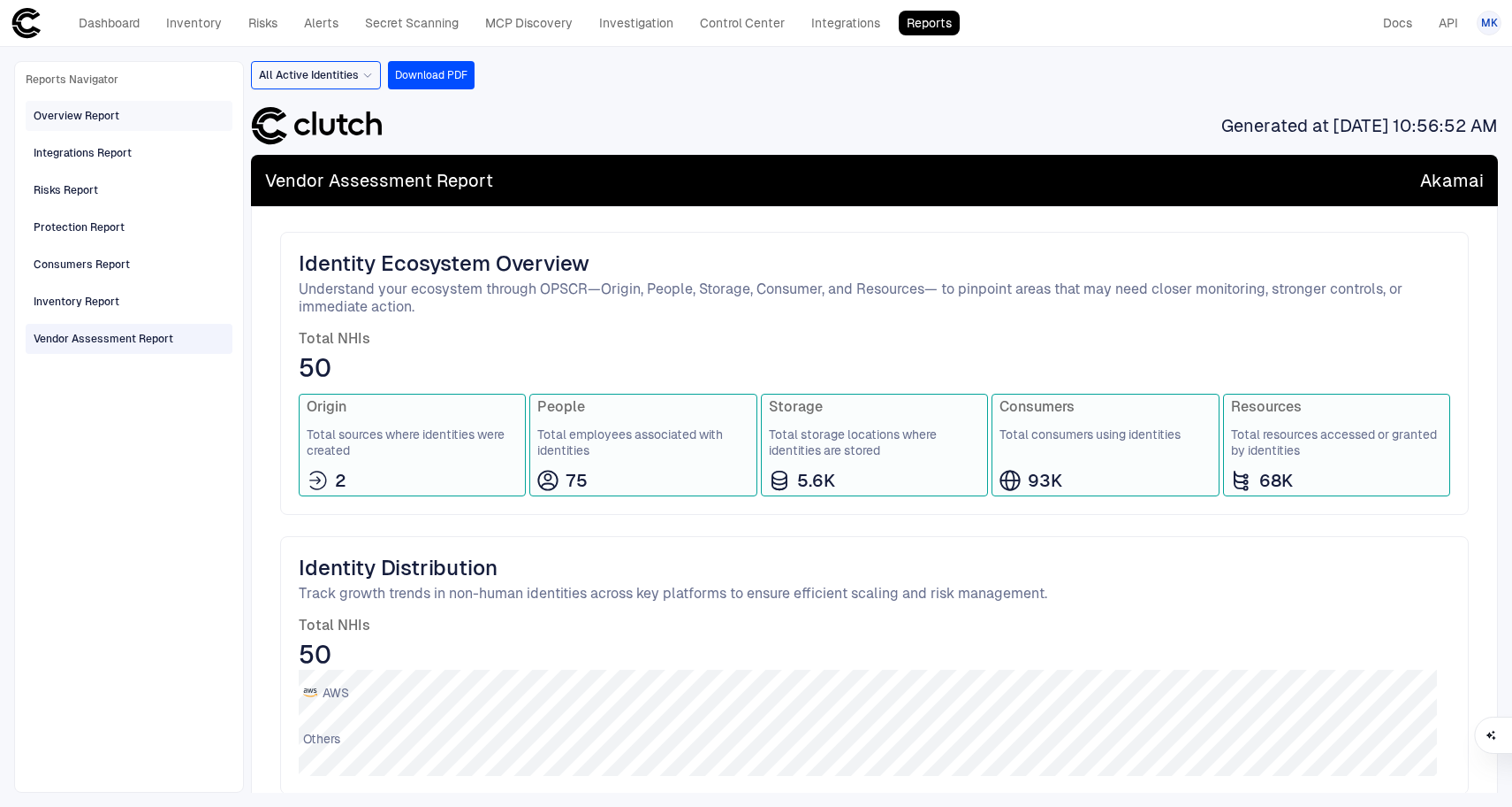
click at [94, 121] on div "Overview Report" at bounding box center [76, 116] width 85 height 16
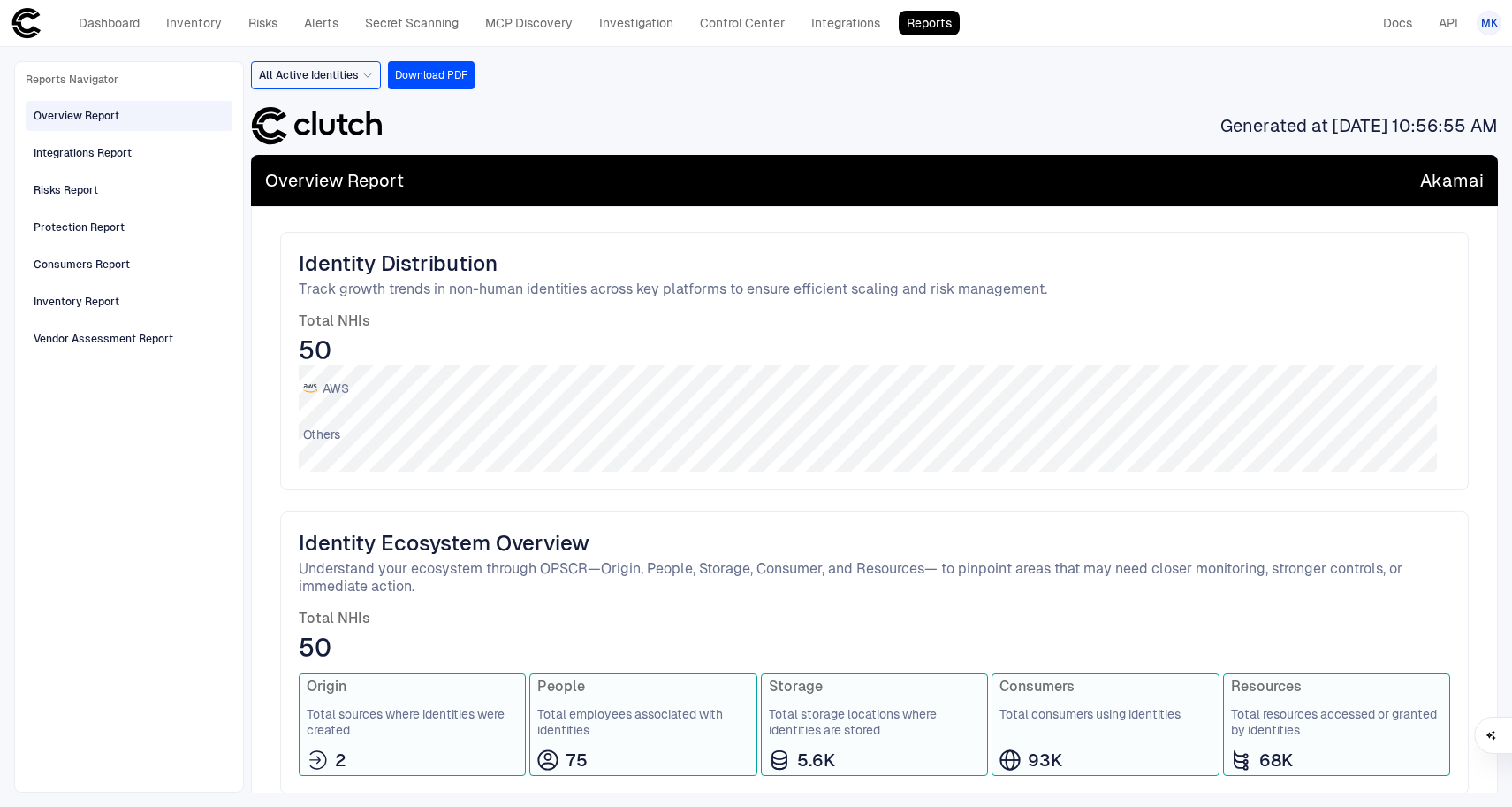
click at [101, 35] on div "Dashboard Inventory Risks Alerts Secret Scanning MCP Discovery Investigation Co…" at bounding box center [485, 23] width 949 height 31
click at [115, 16] on link "Dashboard" at bounding box center [109, 23] width 77 height 25
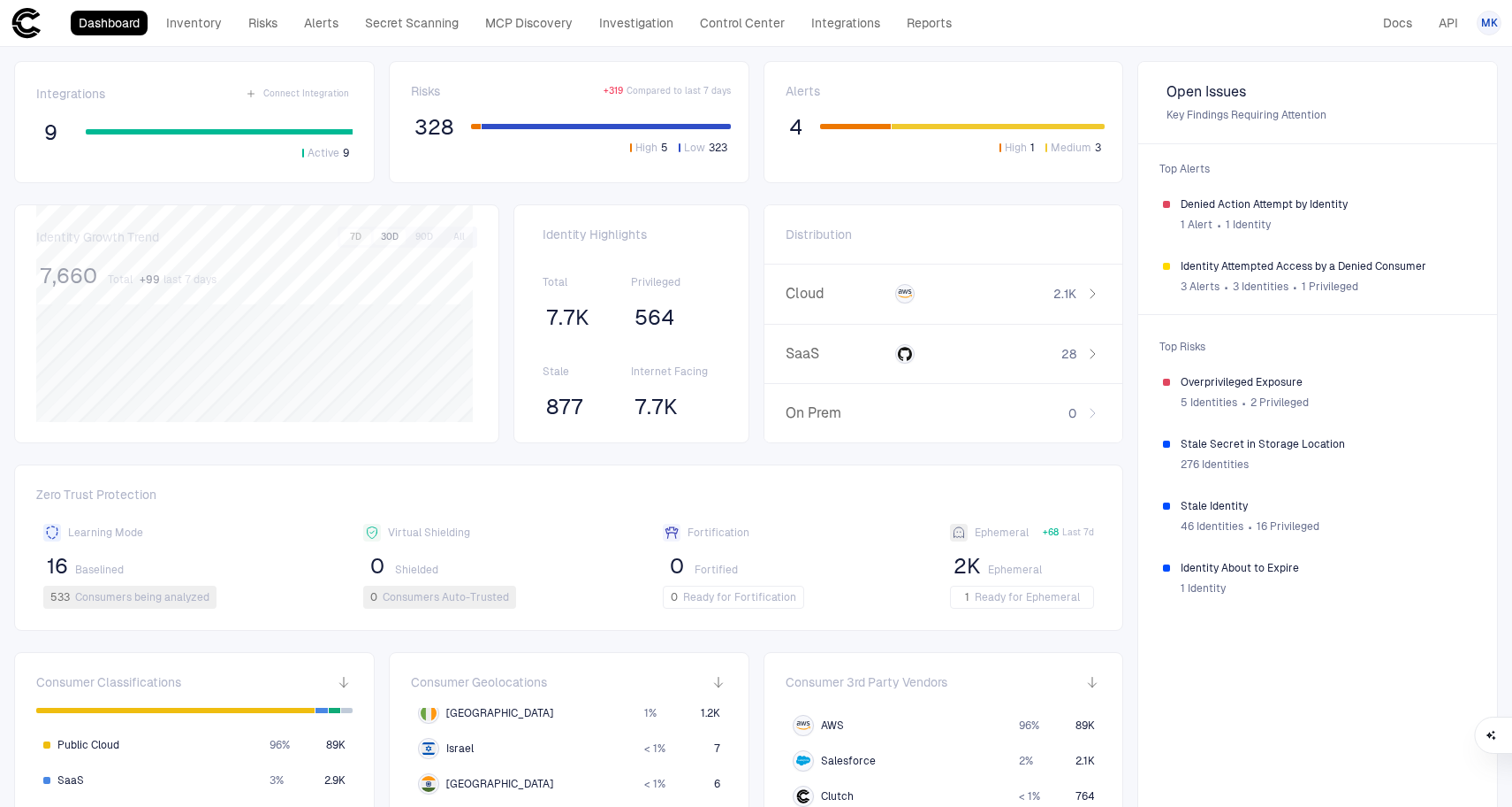
click at [393, 240] on button "30D" at bounding box center [390, 237] width 31 height 16
click at [418, 239] on button "90D" at bounding box center [424, 237] width 31 height 16
click at [451, 242] on button "All" at bounding box center [458, 237] width 31 height 16
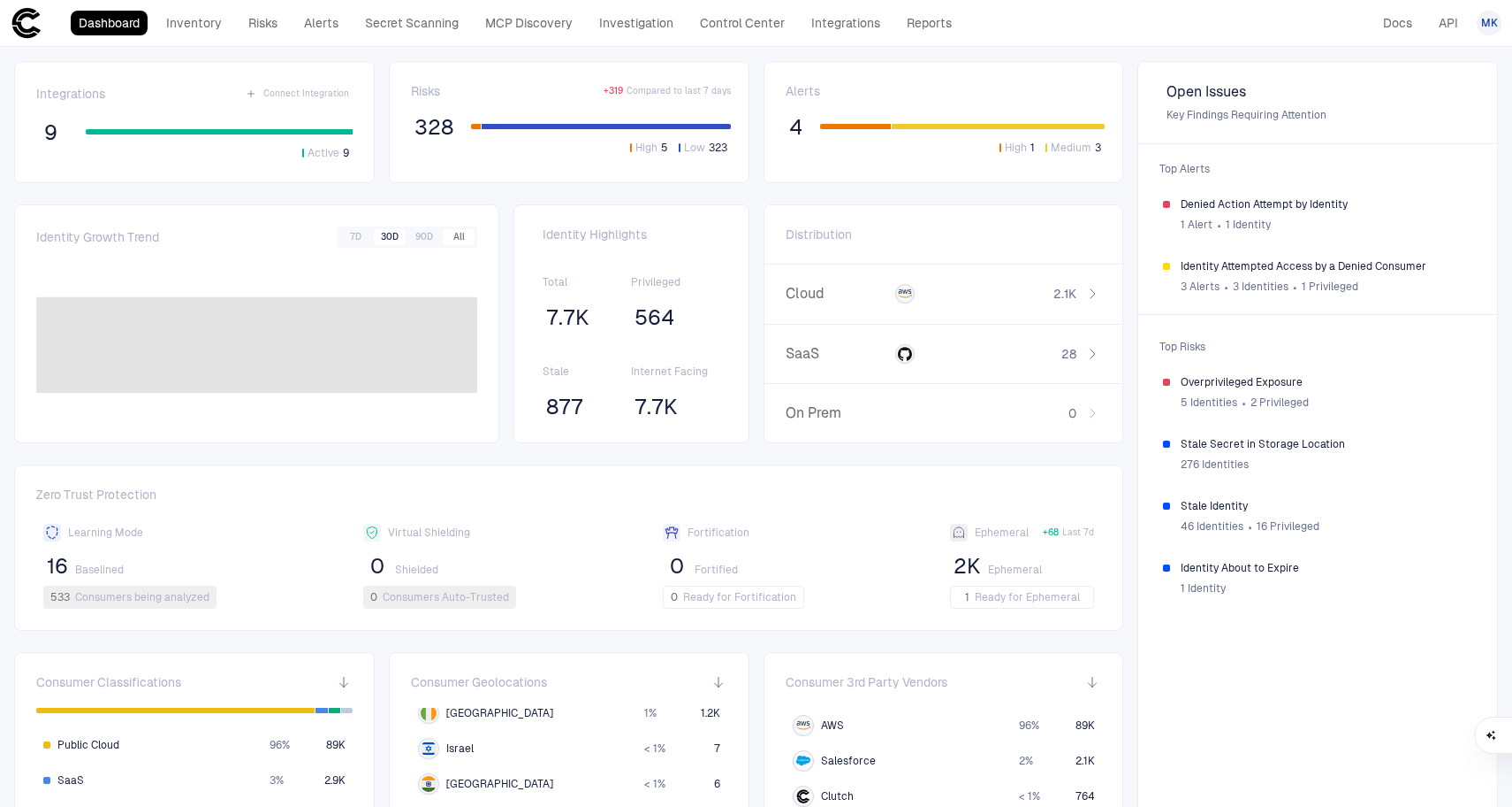
click at [378, 242] on button "30D" at bounding box center [390, 237] width 31 height 16
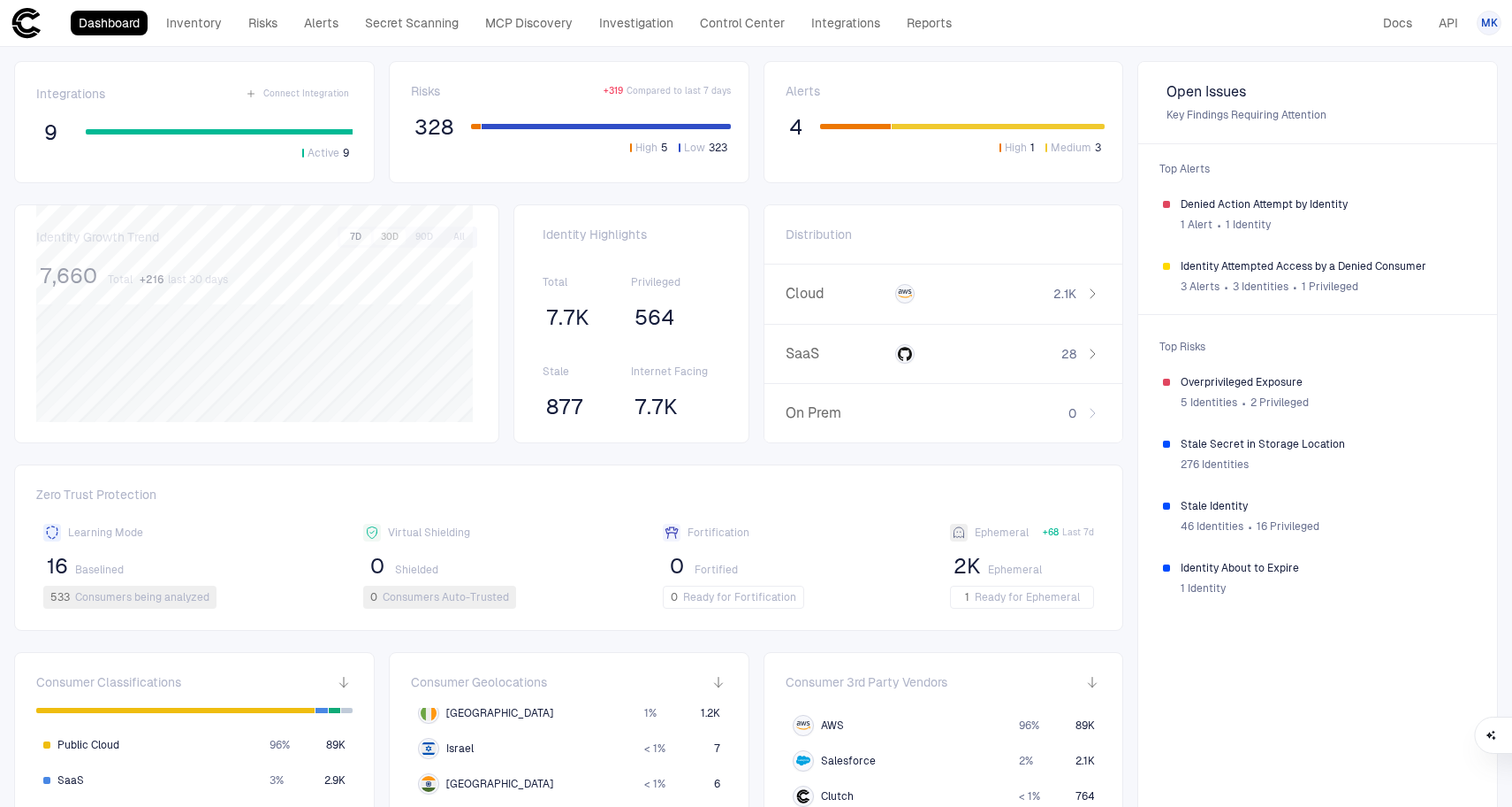
click at [350, 239] on button "7D" at bounding box center [356, 237] width 31 height 16
click at [566, 321] on span "7.7K" at bounding box center [568, 317] width 43 height 27
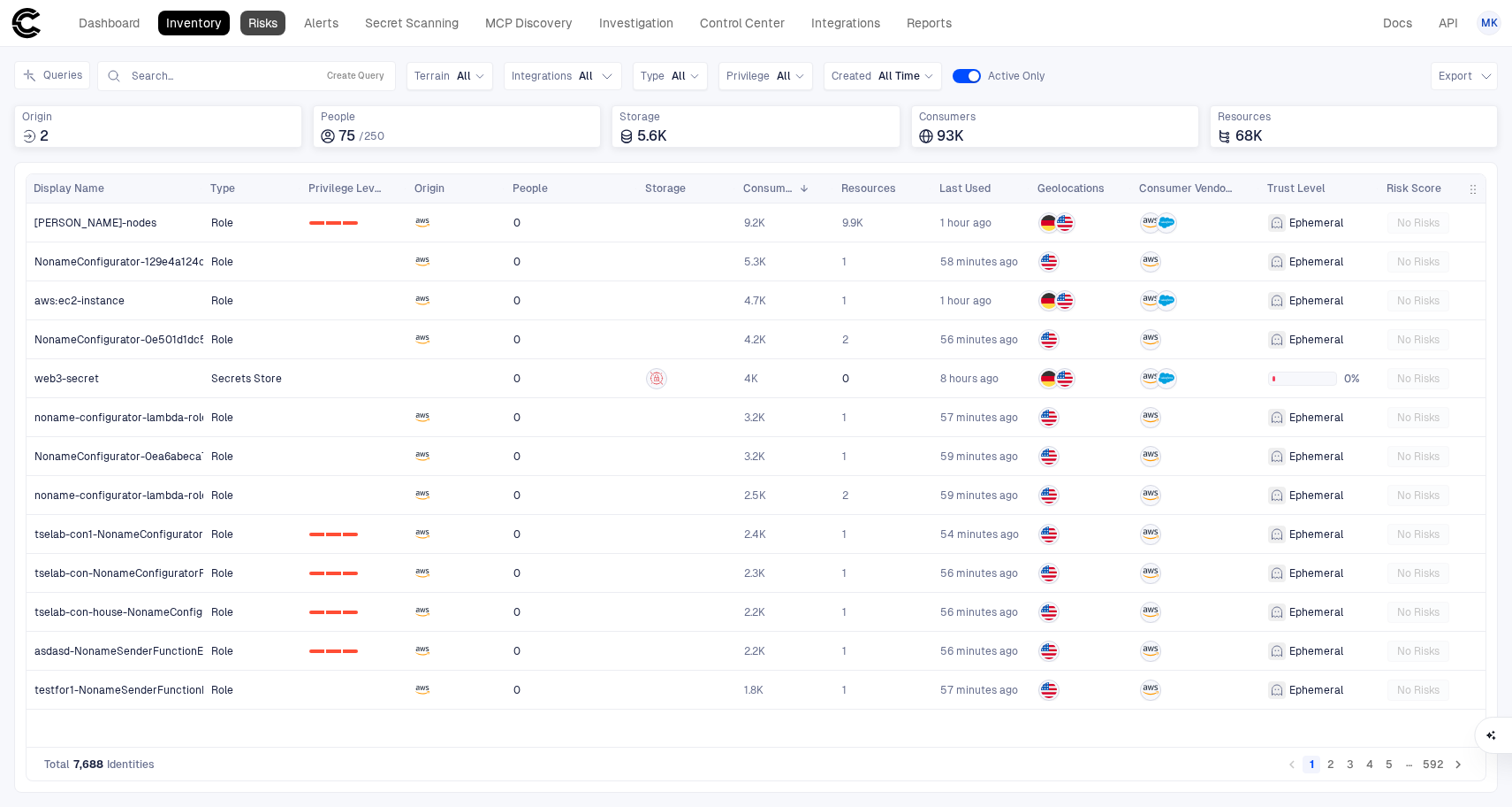
click at [276, 23] on link "Risks" at bounding box center [263, 23] width 45 height 25
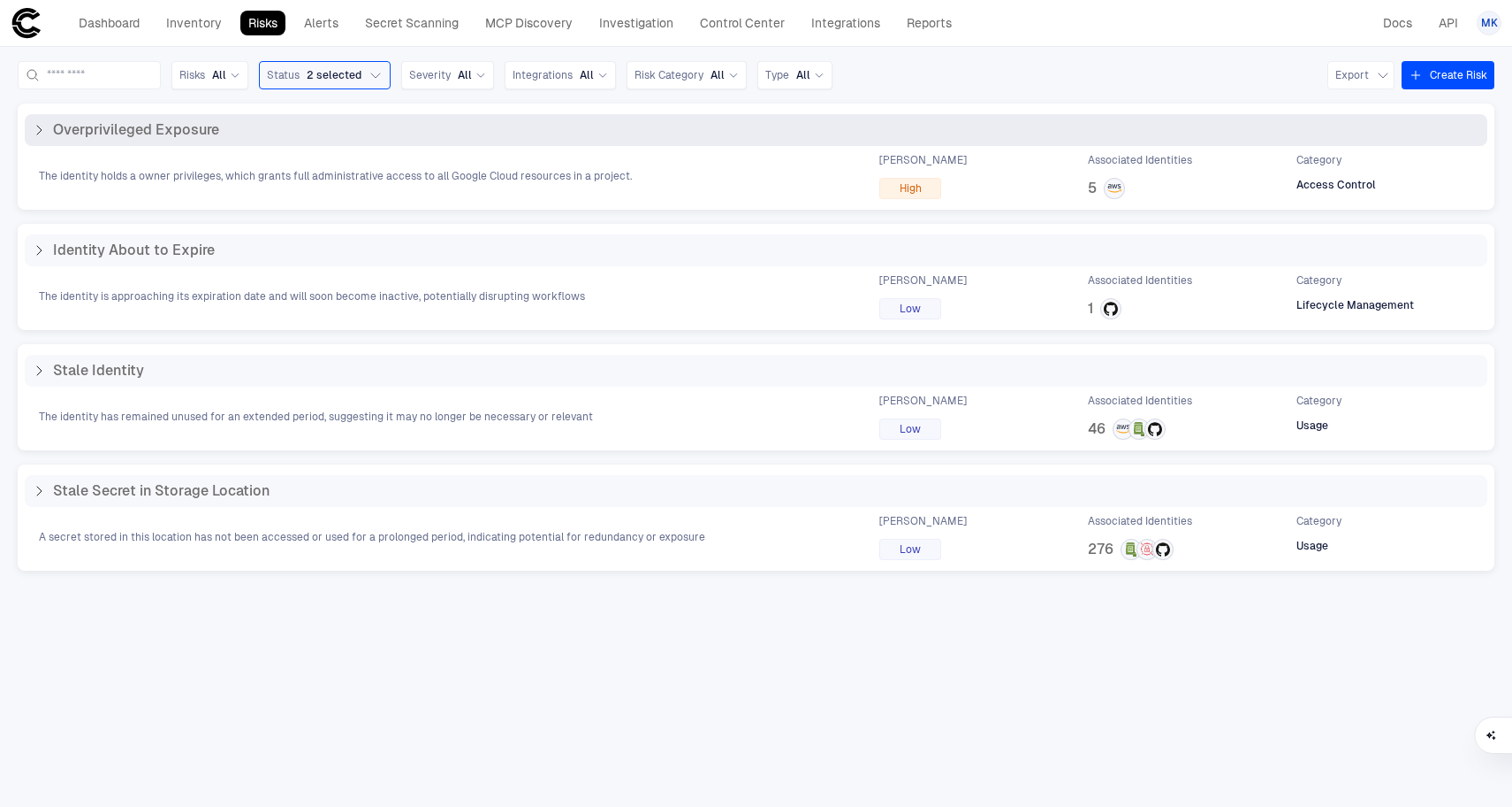
click at [41, 137] on div "Overprivileged Exposure" at bounding box center [125, 130] width 187 height 18
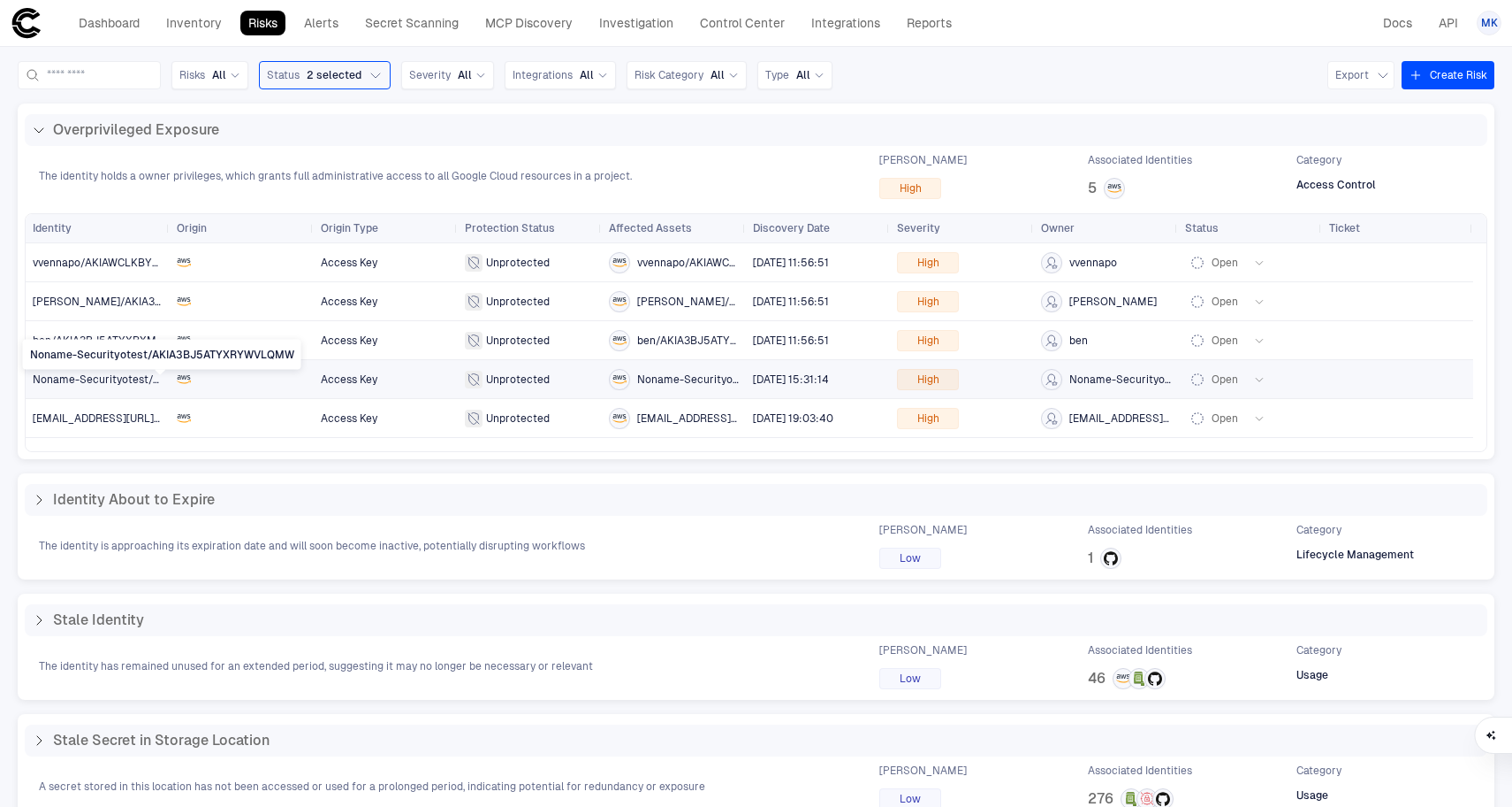
click at [113, 378] on span "Noname-Securityotest/AKIA3BJ5ATYXRYWVLQMW" at bounding box center [163, 379] width 262 height 13
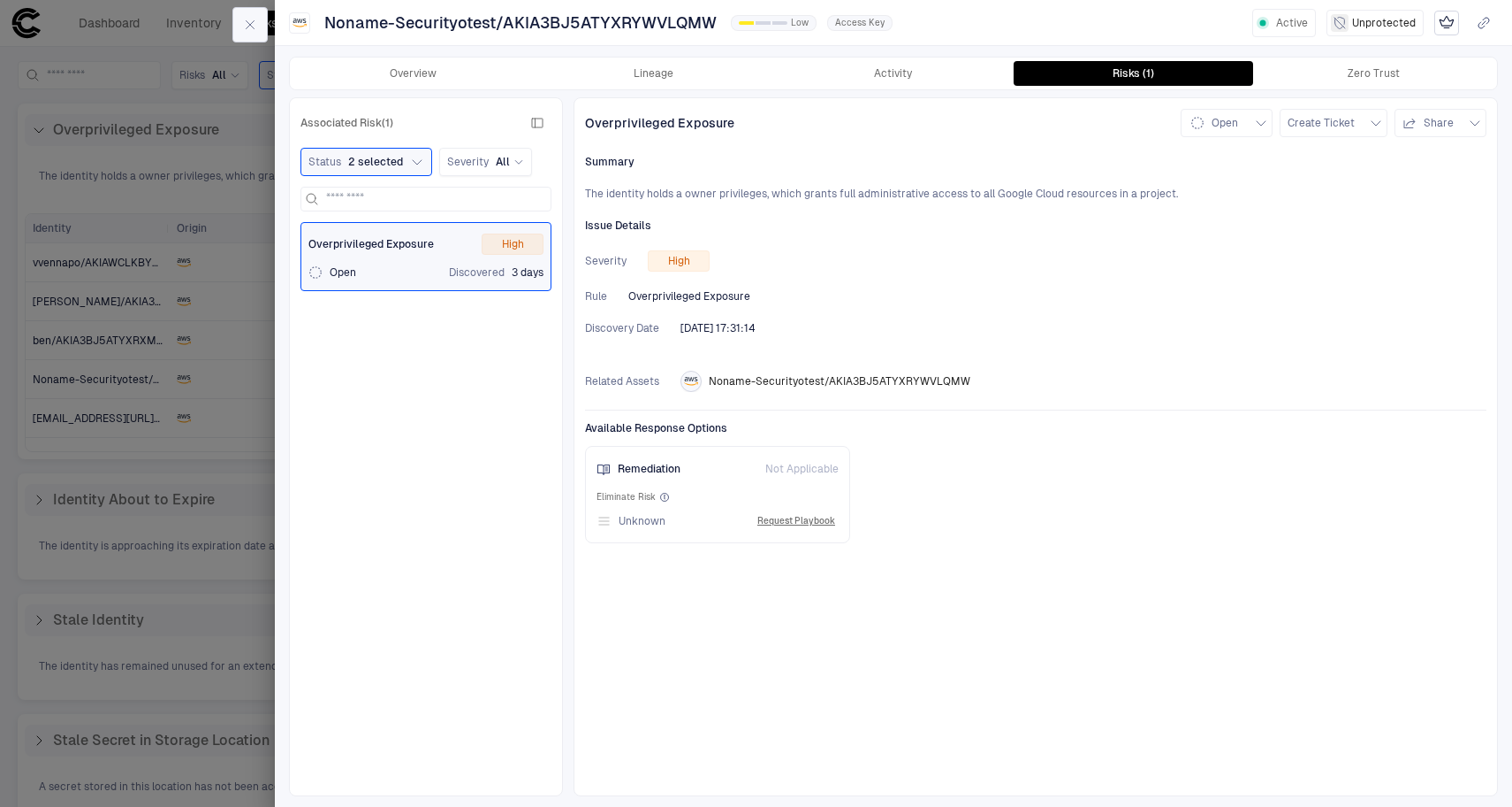
click at [245, 23] on icon "button" at bounding box center [250, 25] width 14 height 14
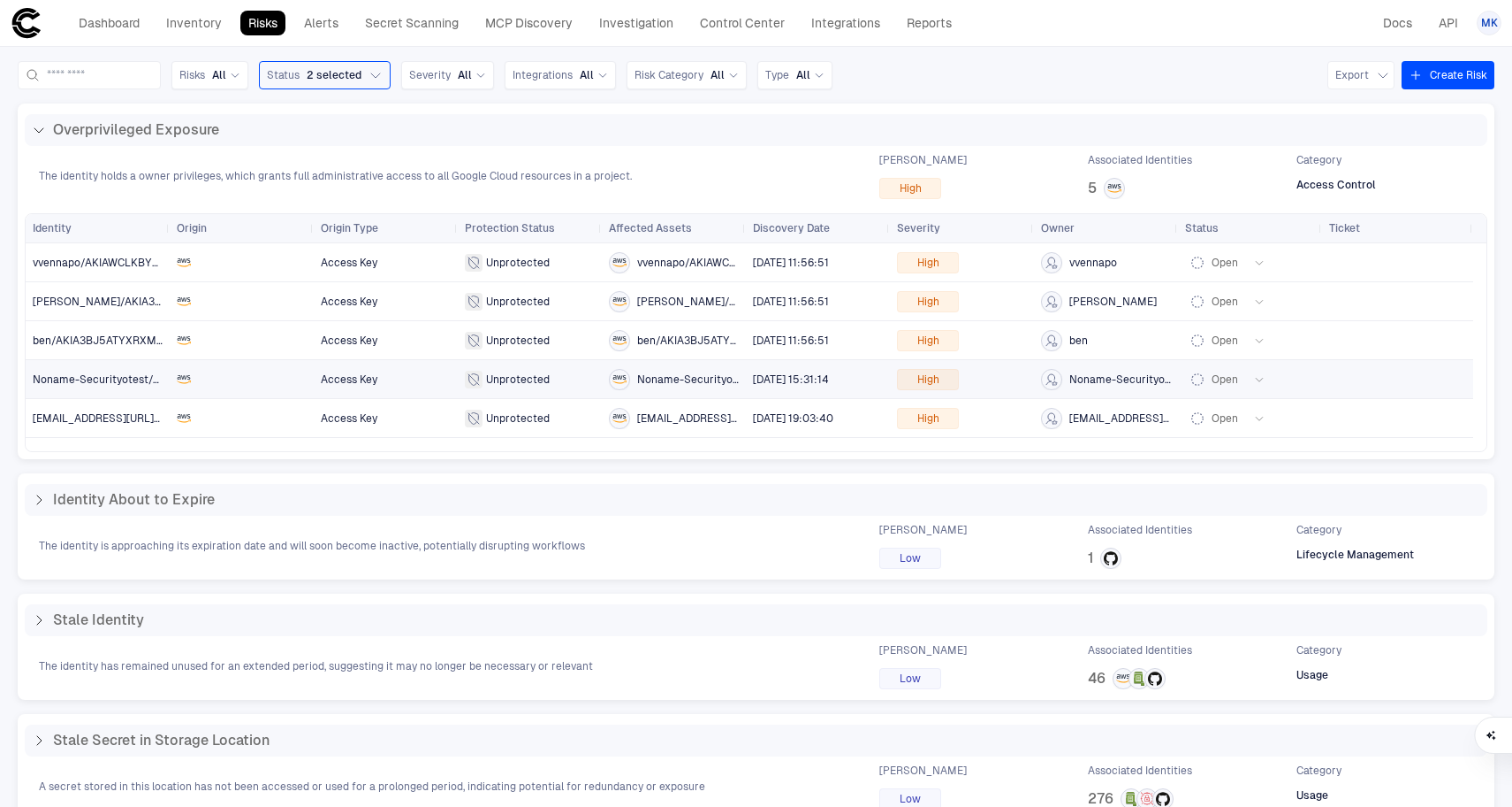
click at [110, 385] on span "Noname-Securityotest/AKIA3BJ5ATYXRYWVLQMW" at bounding box center [163, 379] width 262 height 13
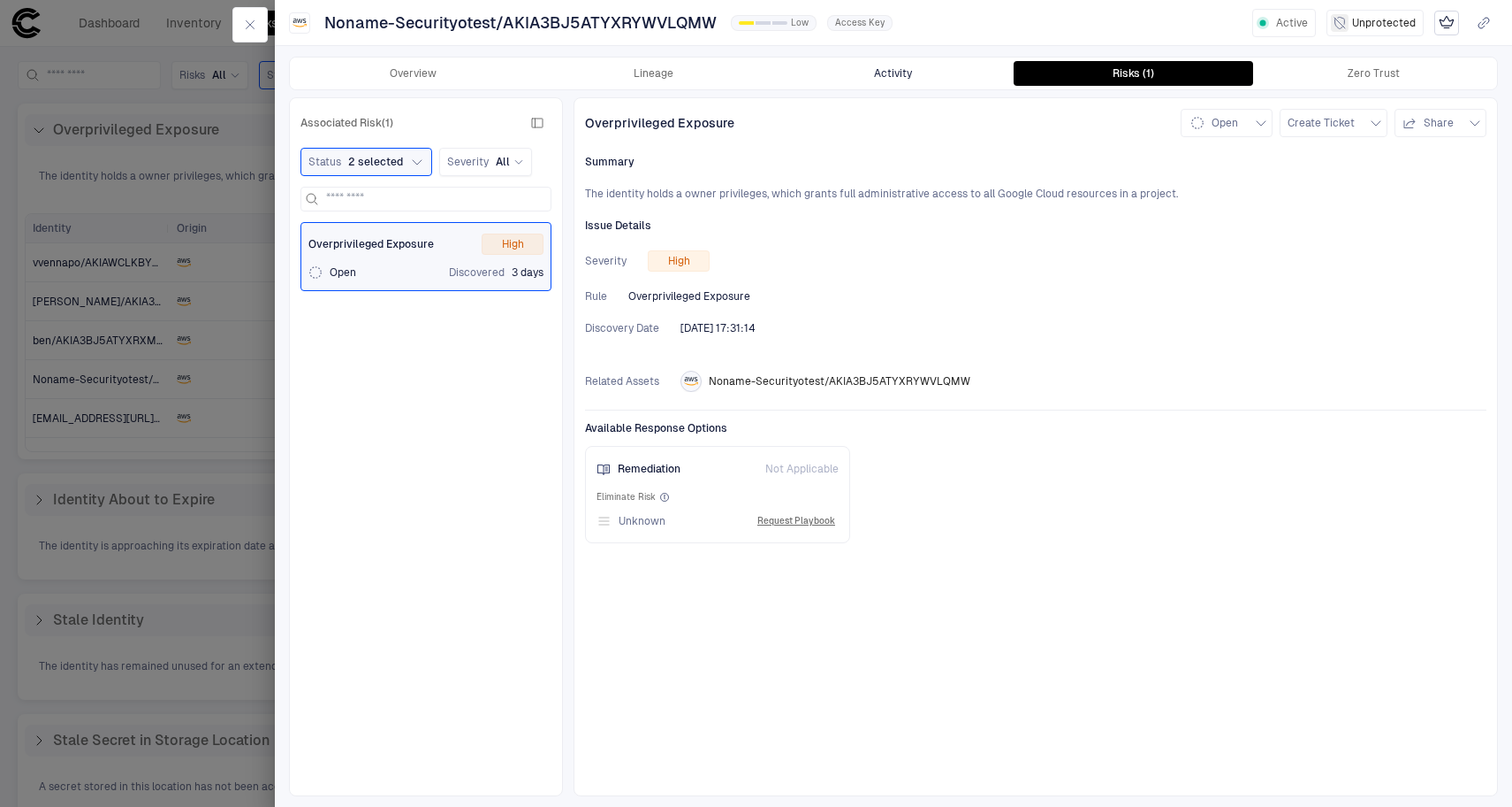
click at [929, 67] on button "Activity" at bounding box center [893, 73] width 240 height 25
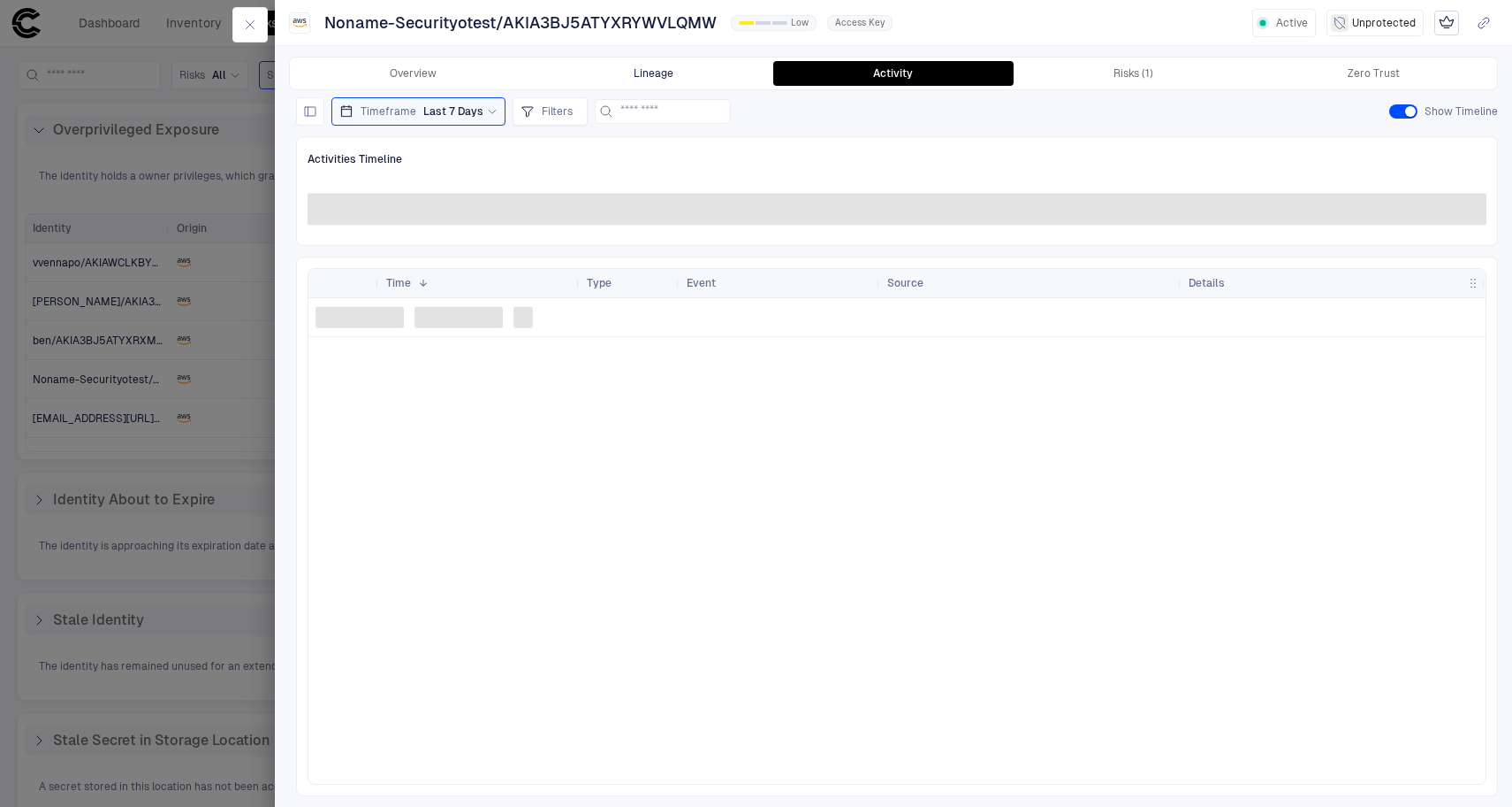
click at [651, 69] on button "Lineage" at bounding box center [653, 73] width 240 height 25
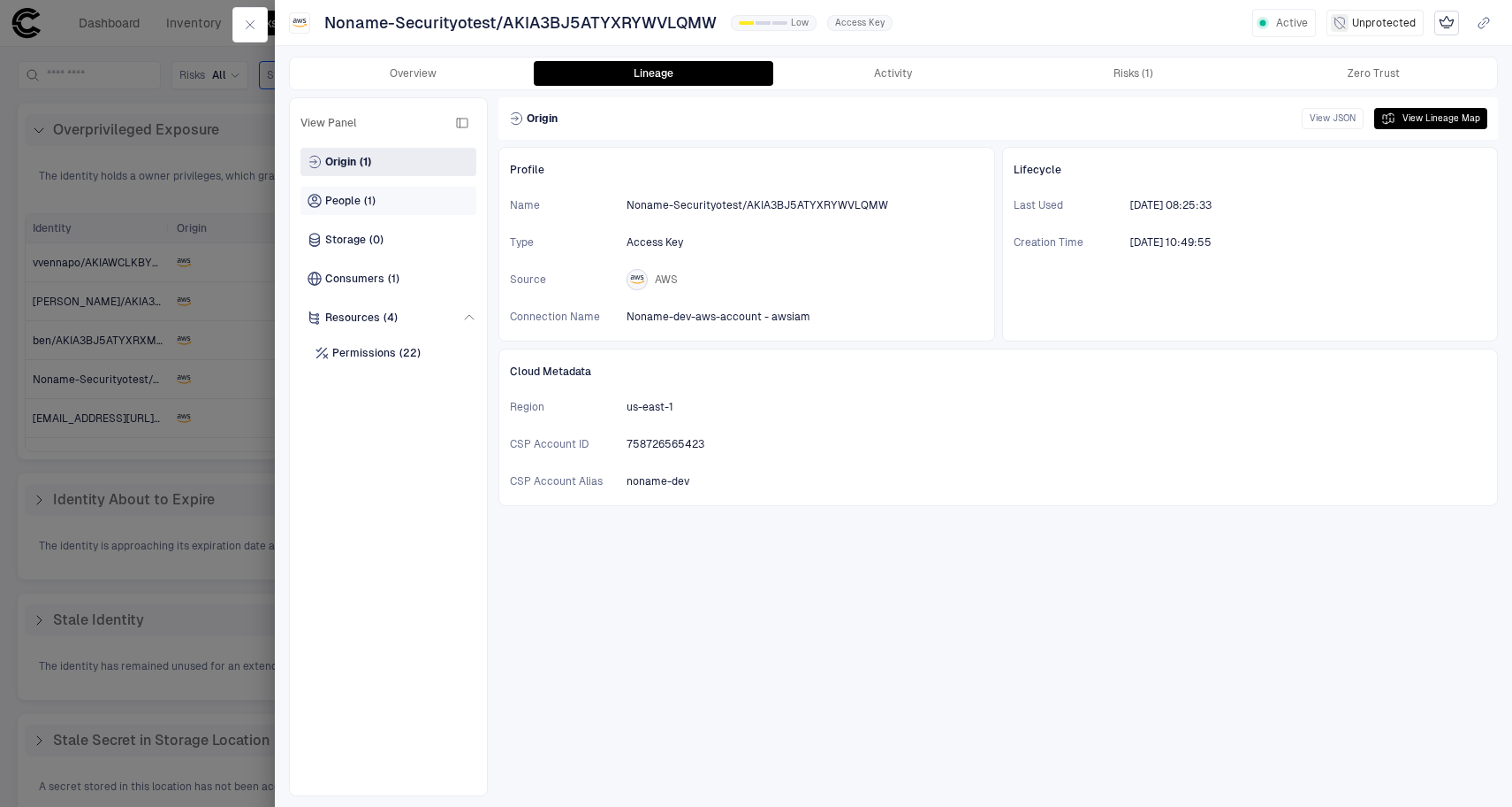
click at [379, 198] on div "People (1)" at bounding box center [388, 200] width 176 height 28
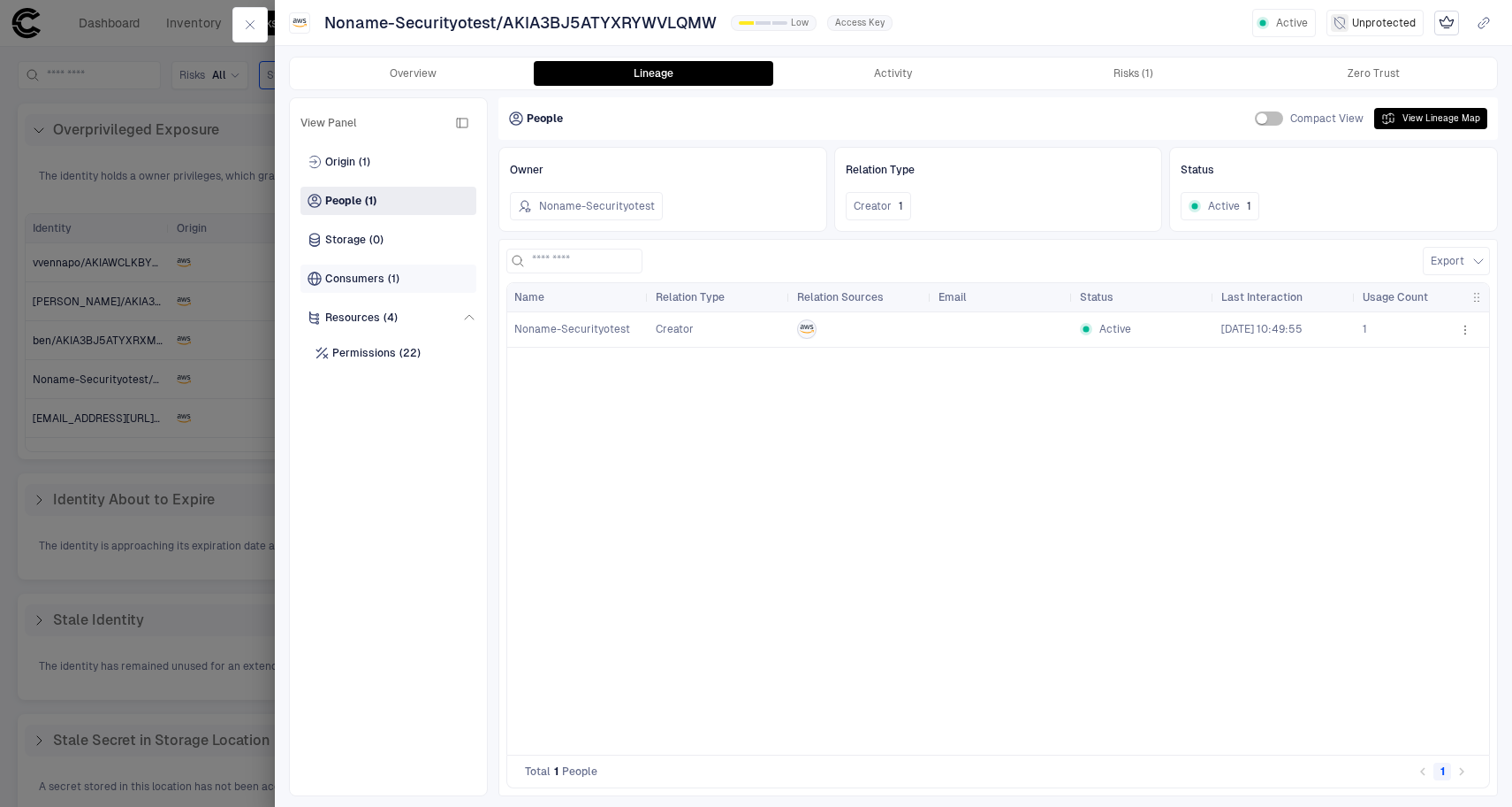
click at [375, 281] on span "Consumers" at bounding box center [354, 279] width 59 height 14
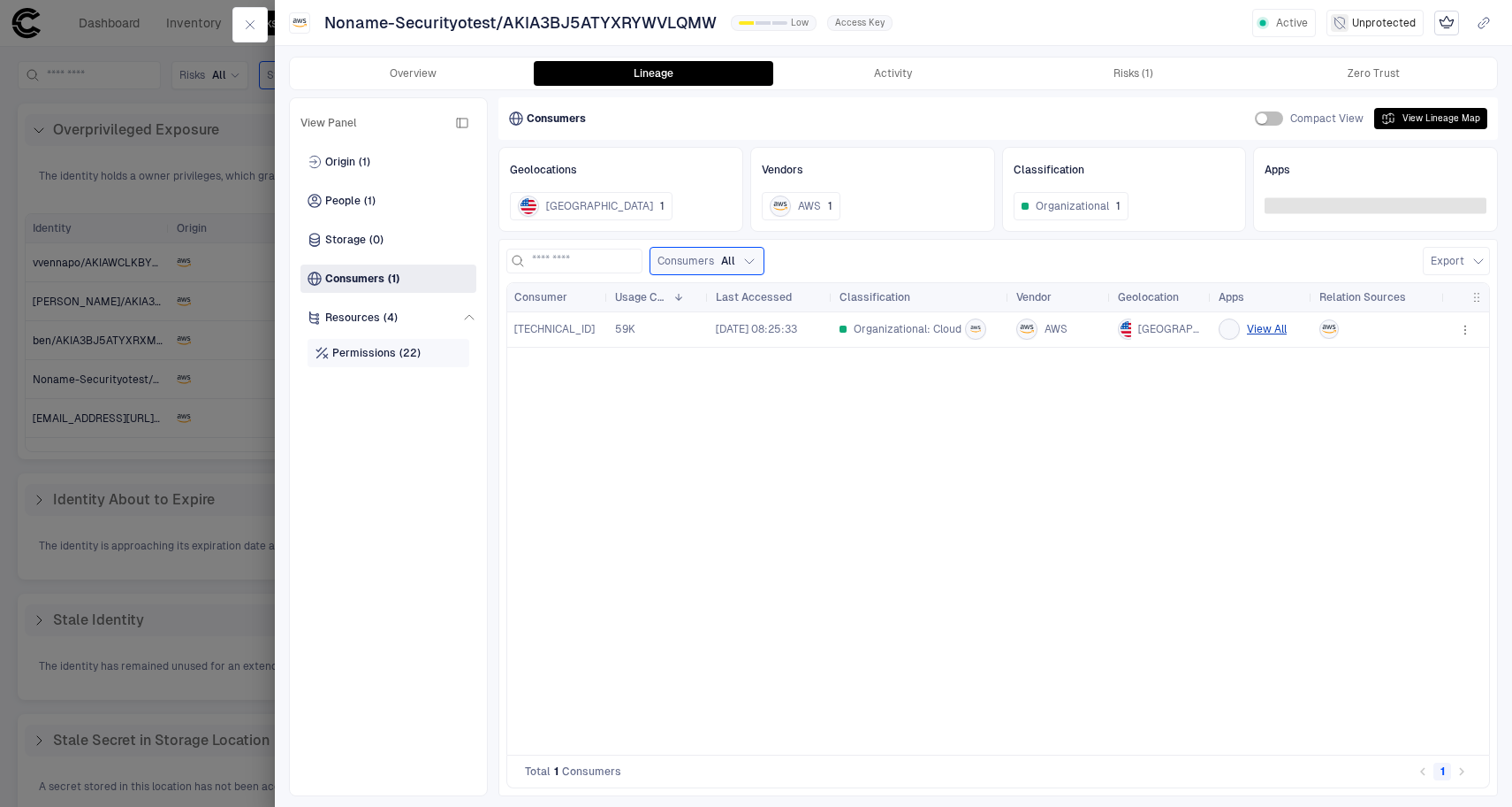
click at [354, 349] on span "Permissions" at bounding box center [364, 352] width 64 height 14
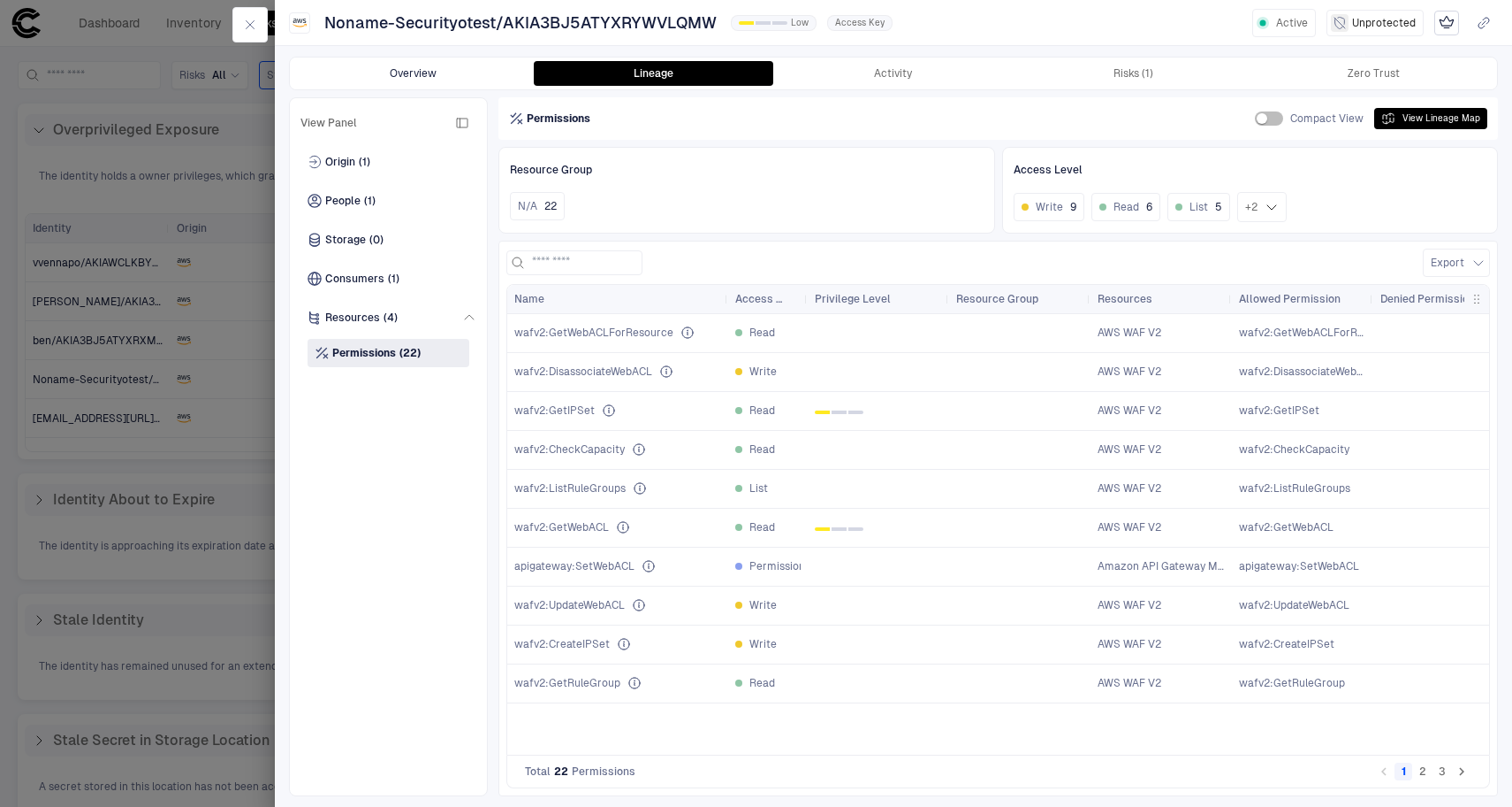
click at [418, 71] on button "Overview" at bounding box center [413, 73] width 240 height 25
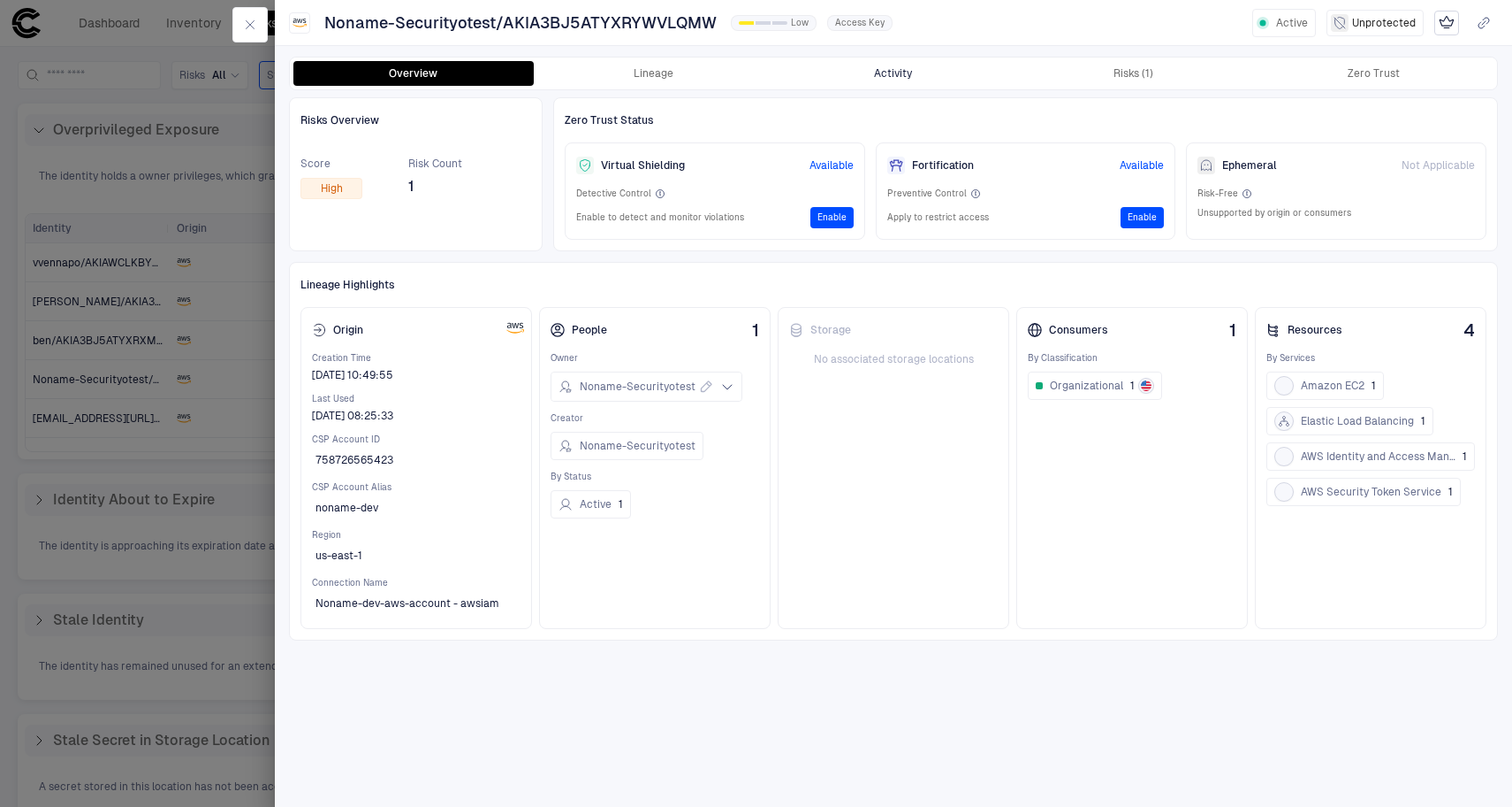
click at [911, 69] on button "Activity" at bounding box center [893, 73] width 240 height 25
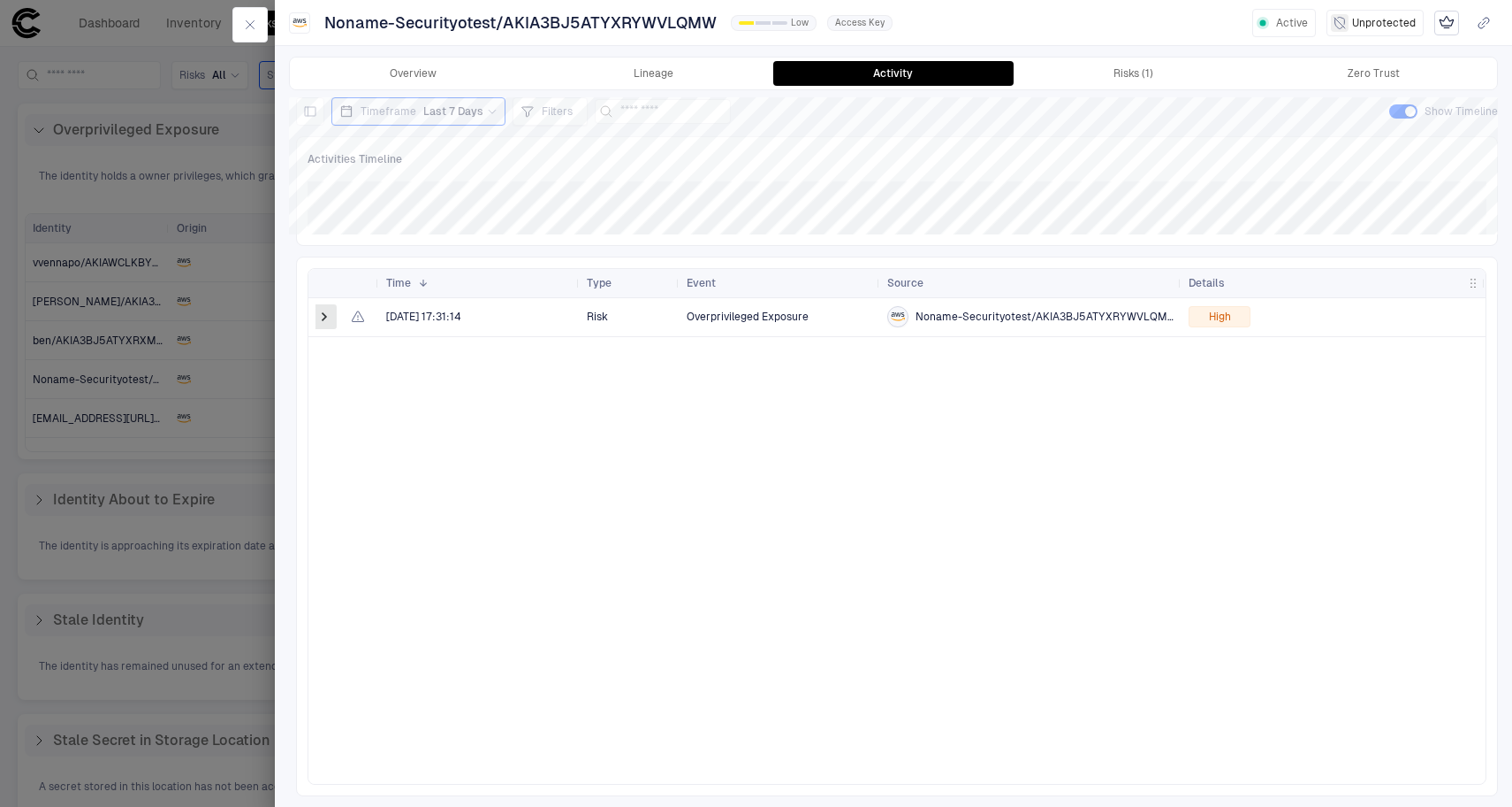
click at [320, 323] on span at bounding box center [325, 316] width 18 height 18
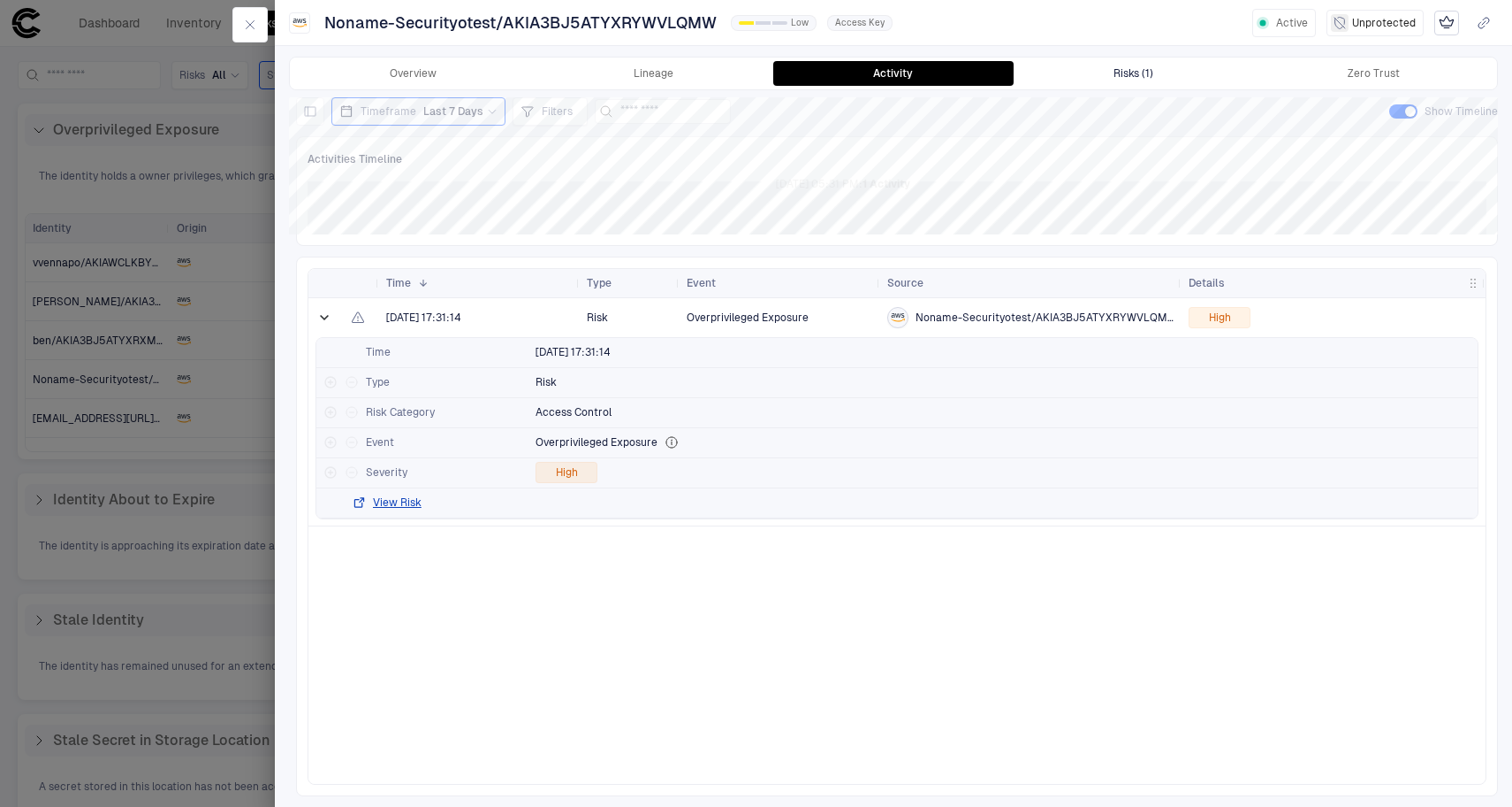
click at [1056, 84] on button "Risks (1)" at bounding box center [1133, 73] width 240 height 25
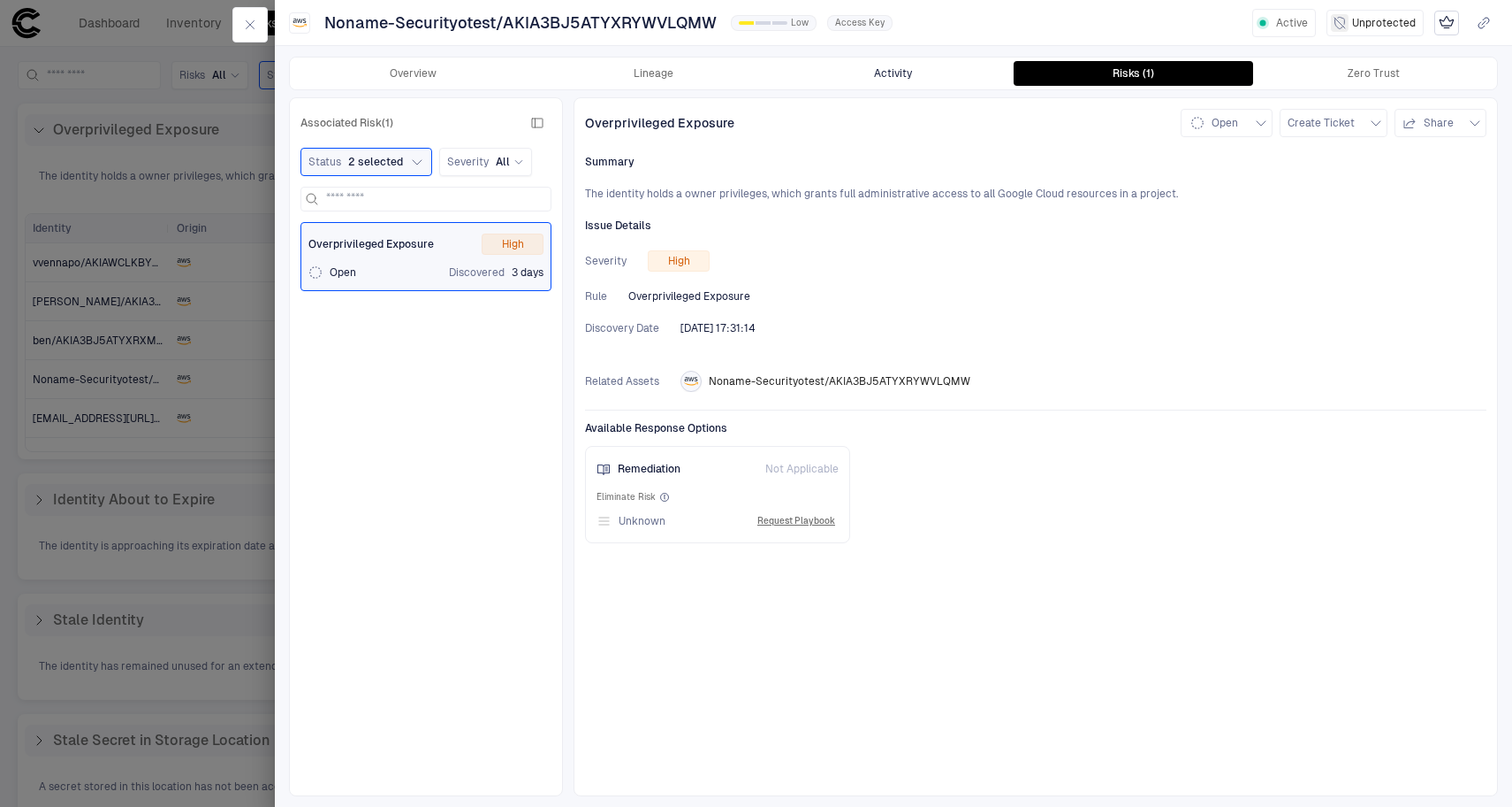
click at [890, 80] on button "Activity" at bounding box center [893, 73] width 240 height 25
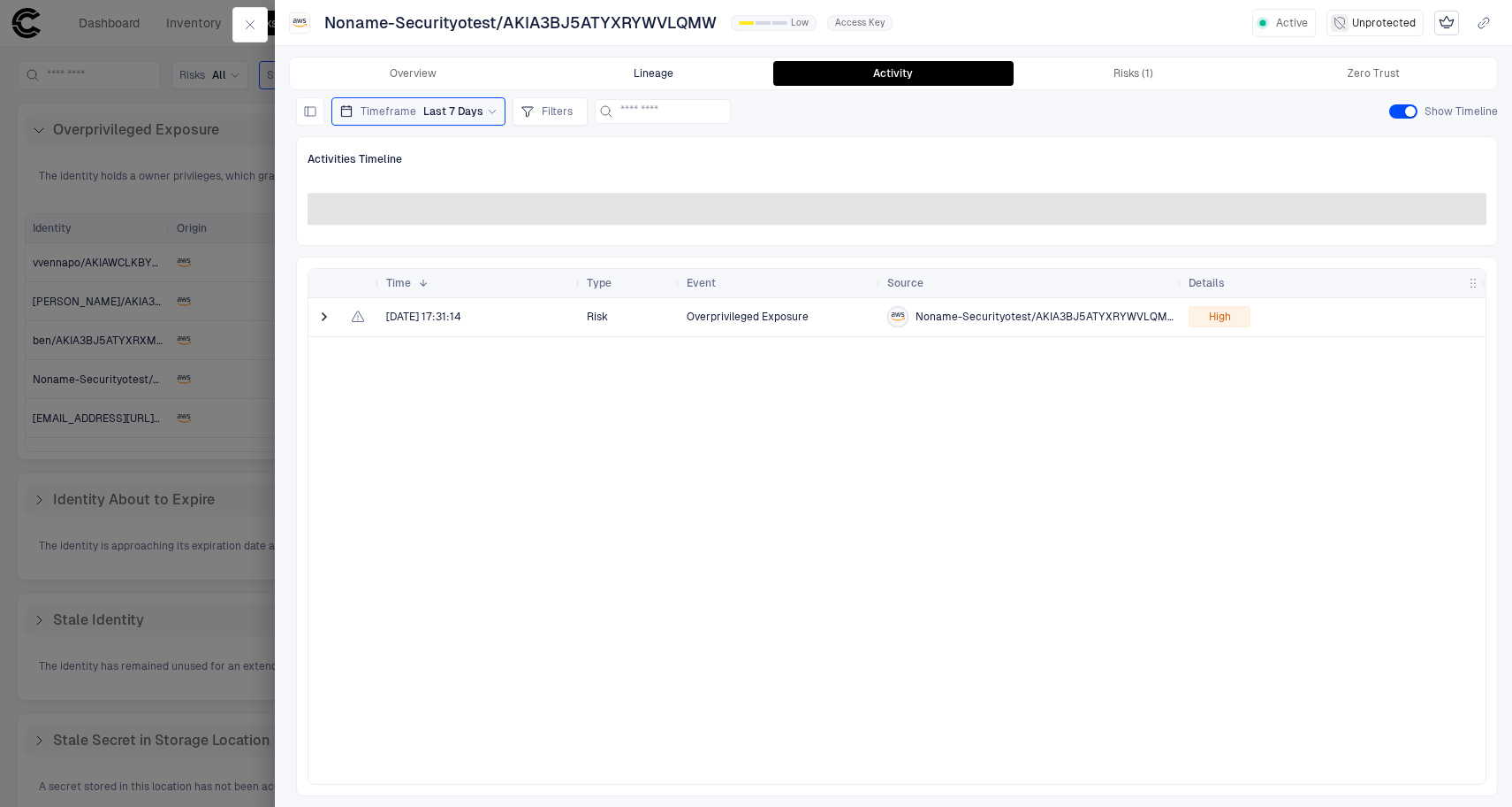
click at [704, 72] on button "Lineage" at bounding box center [653, 73] width 240 height 25
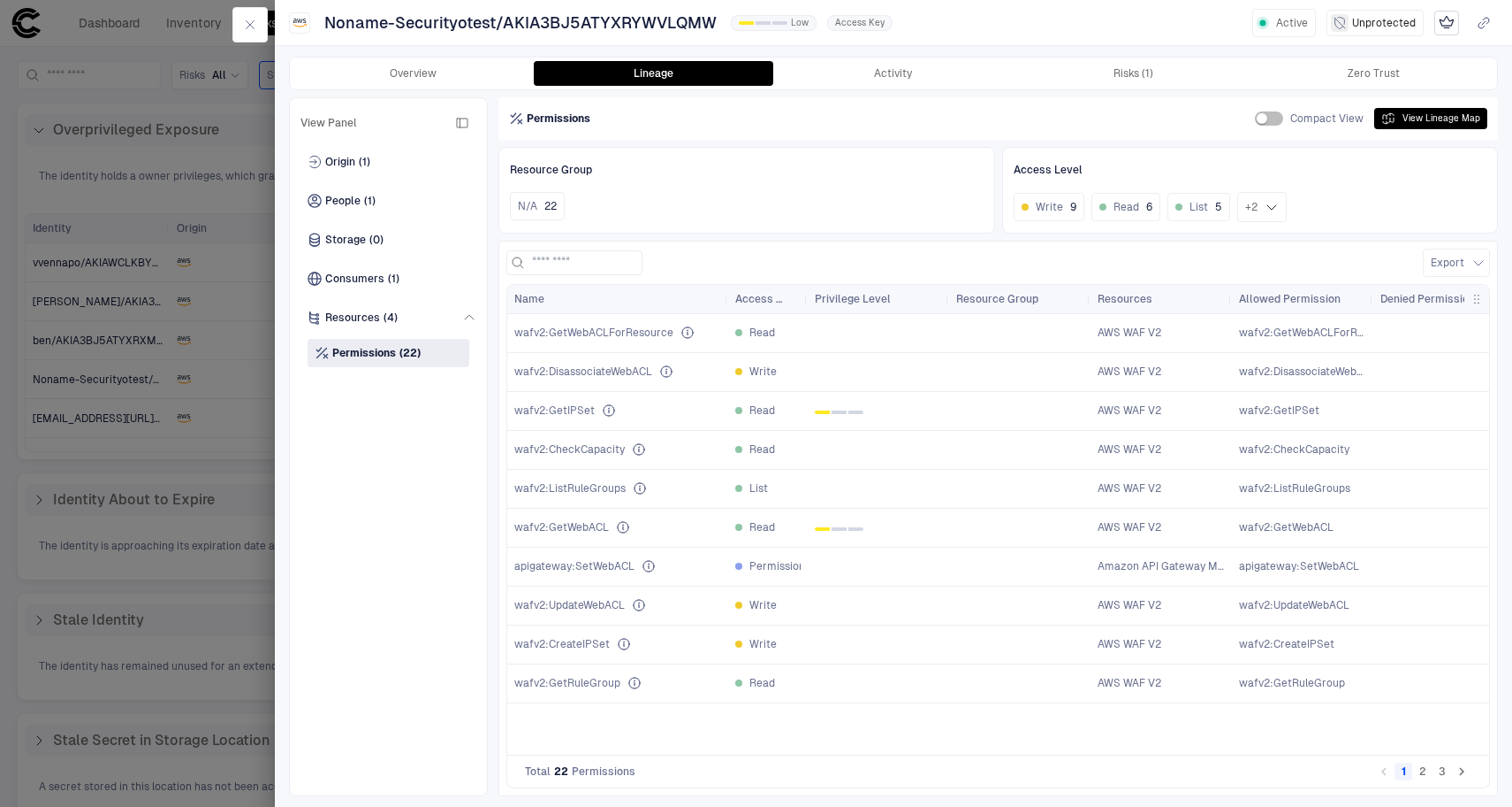
click at [392, 181] on div "Origin (1) People (1) Storage (0) Consumers (1) Resources (4) Permissions (22)" at bounding box center [388, 465] width 176 height 637
click at [393, 174] on div "Origin (1)" at bounding box center [388, 161] width 176 height 28
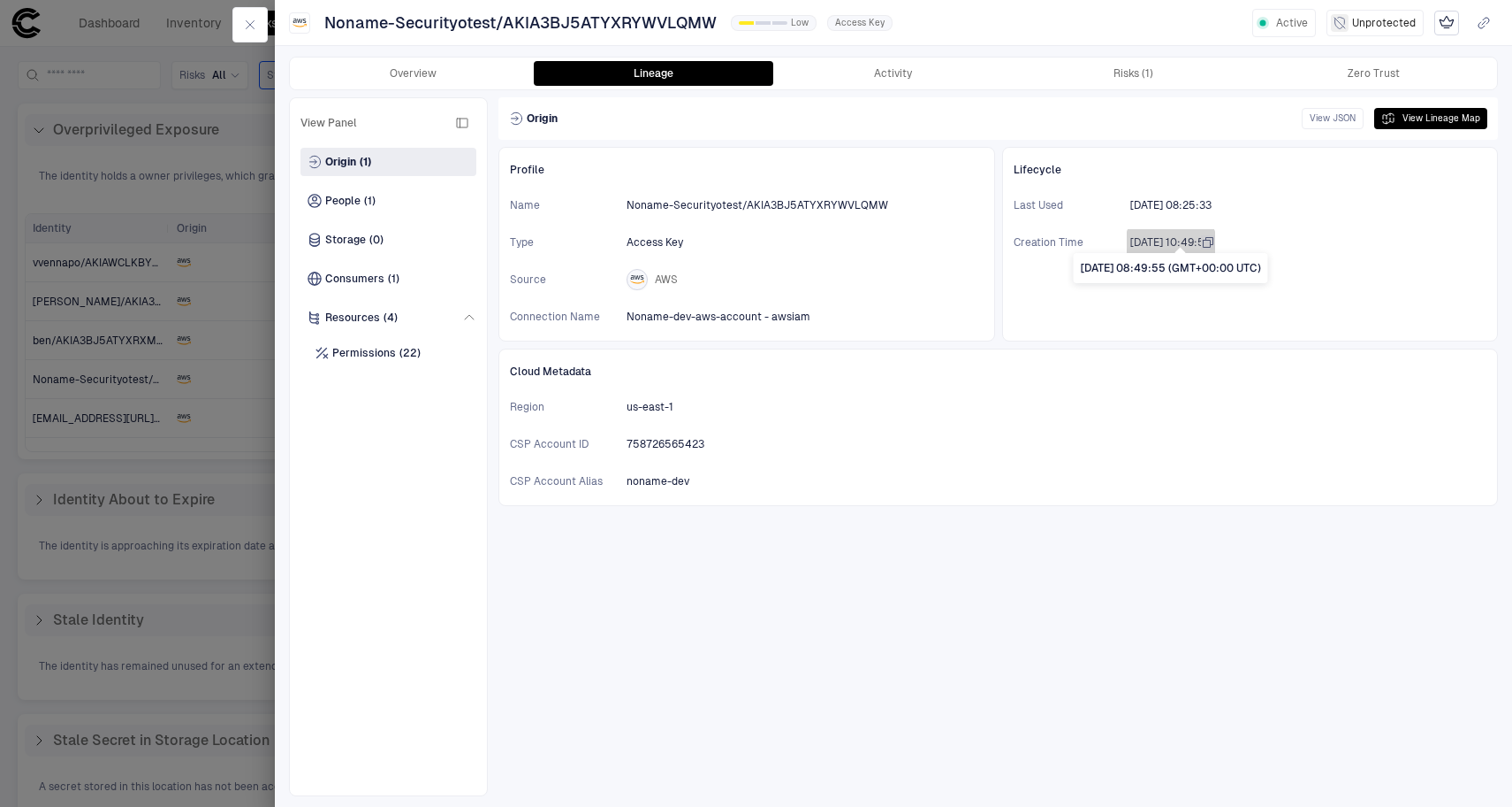
click at [1155, 241] on span "7/31/2022 10:49:55" at bounding box center [1171, 242] width 81 height 14
click at [1160, 242] on span "7/31/2022 10:49:55" at bounding box center [1171, 242] width 81 height 14
click at [256, 31] on icon "button" at bounding box center [250, 25] width 14 height 14
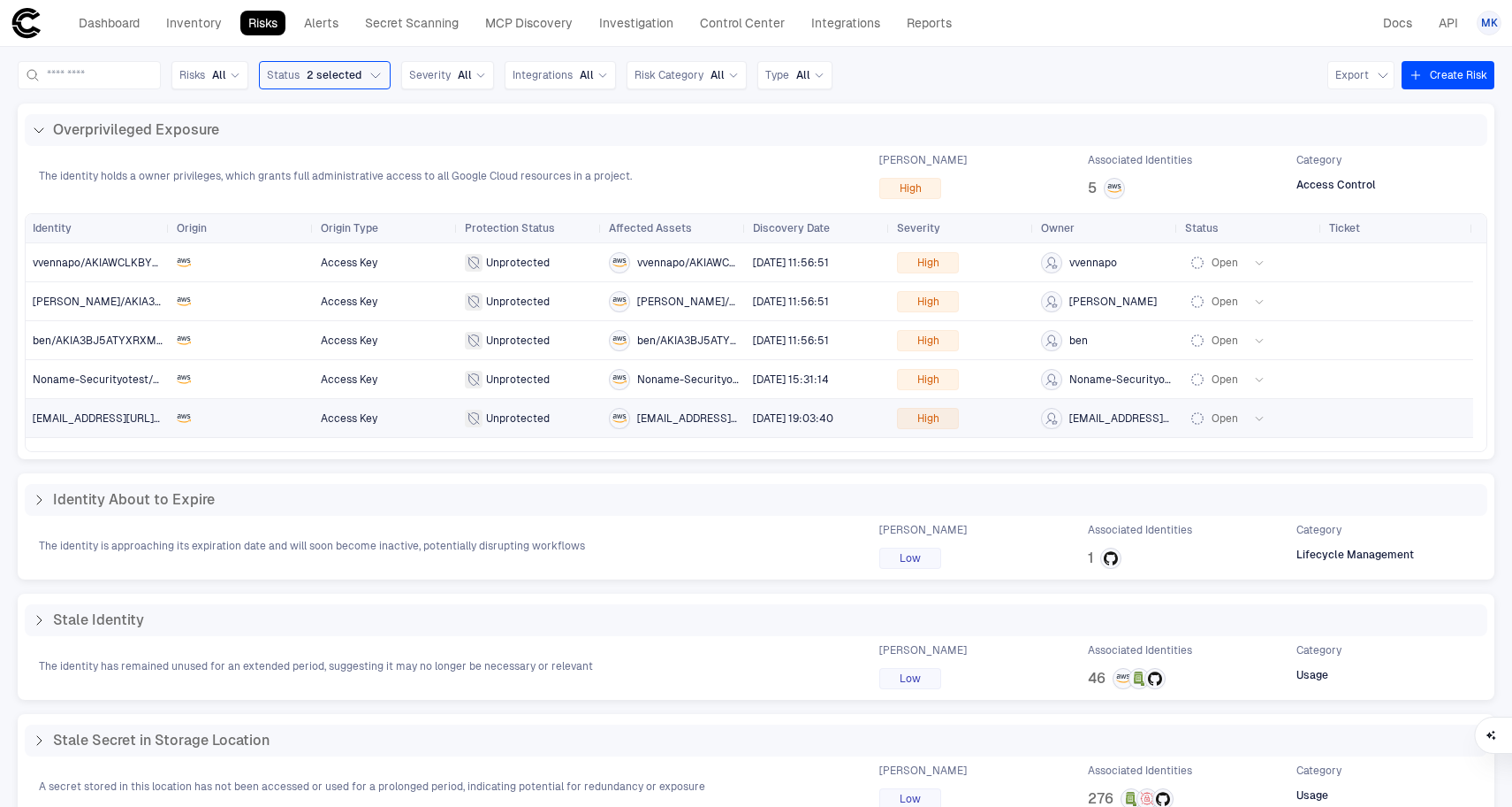
click at [107, 426] on span "jonb@nonamesecurity.com/AKIAWCLKBYZ6TW43VIFV" at bounding box center [97, 418] width 130 height 35
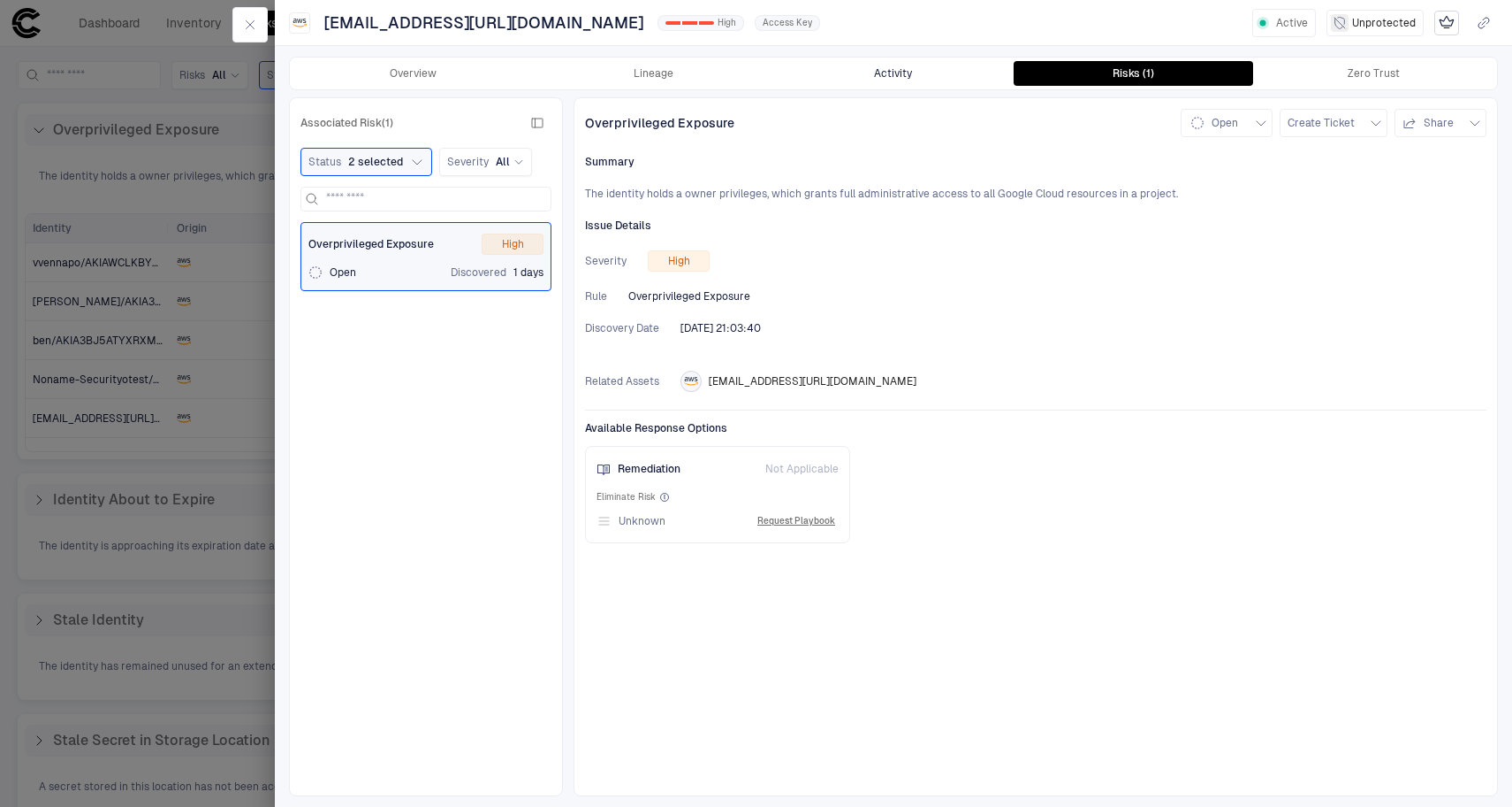
click at [905, 74] on button "Activity" at bounding box center [893, 73] width 240 height 25
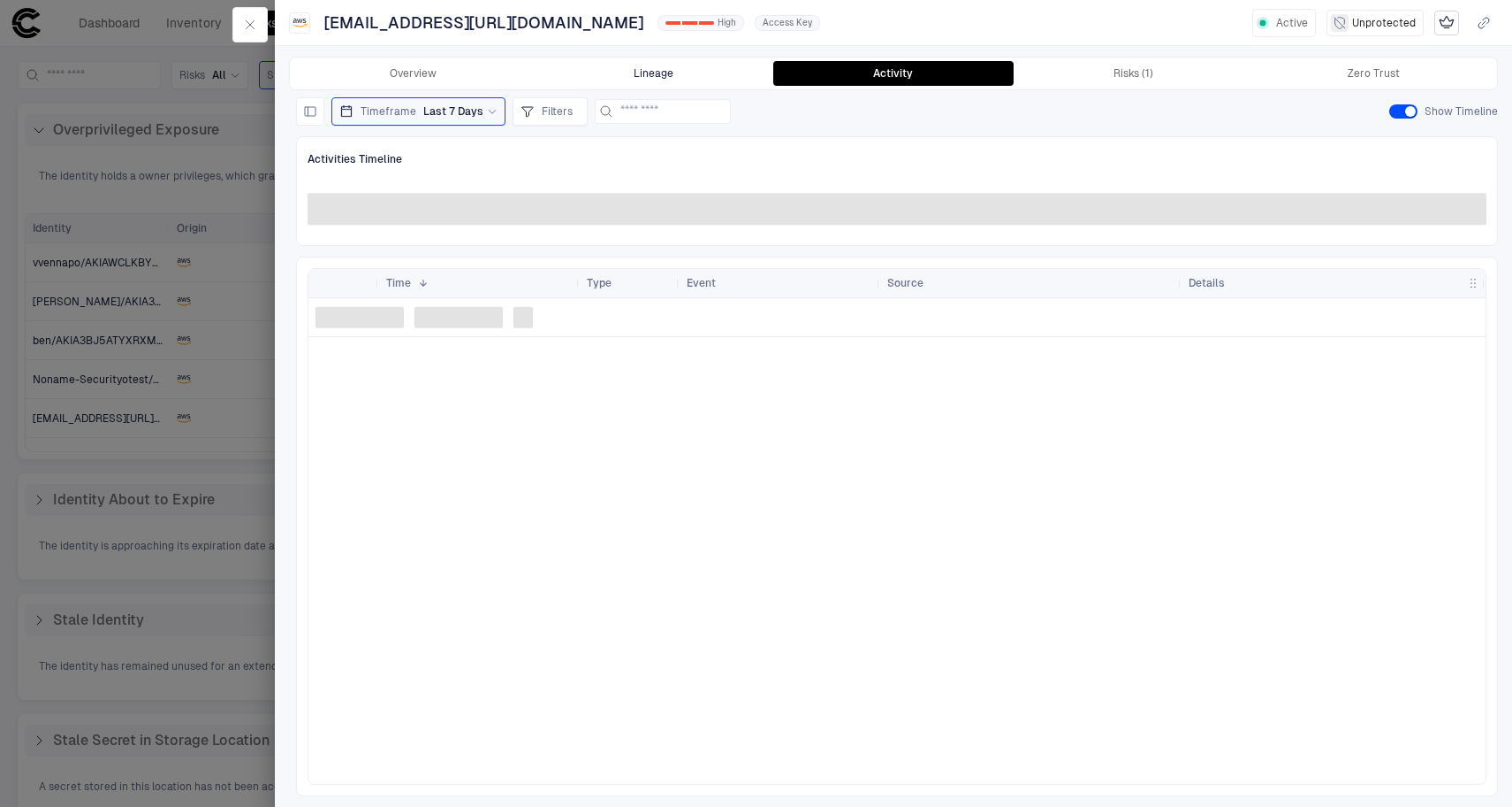
click at [674, 78] on button "Lineage" at bounding box center [653, 73] width 240 height 25
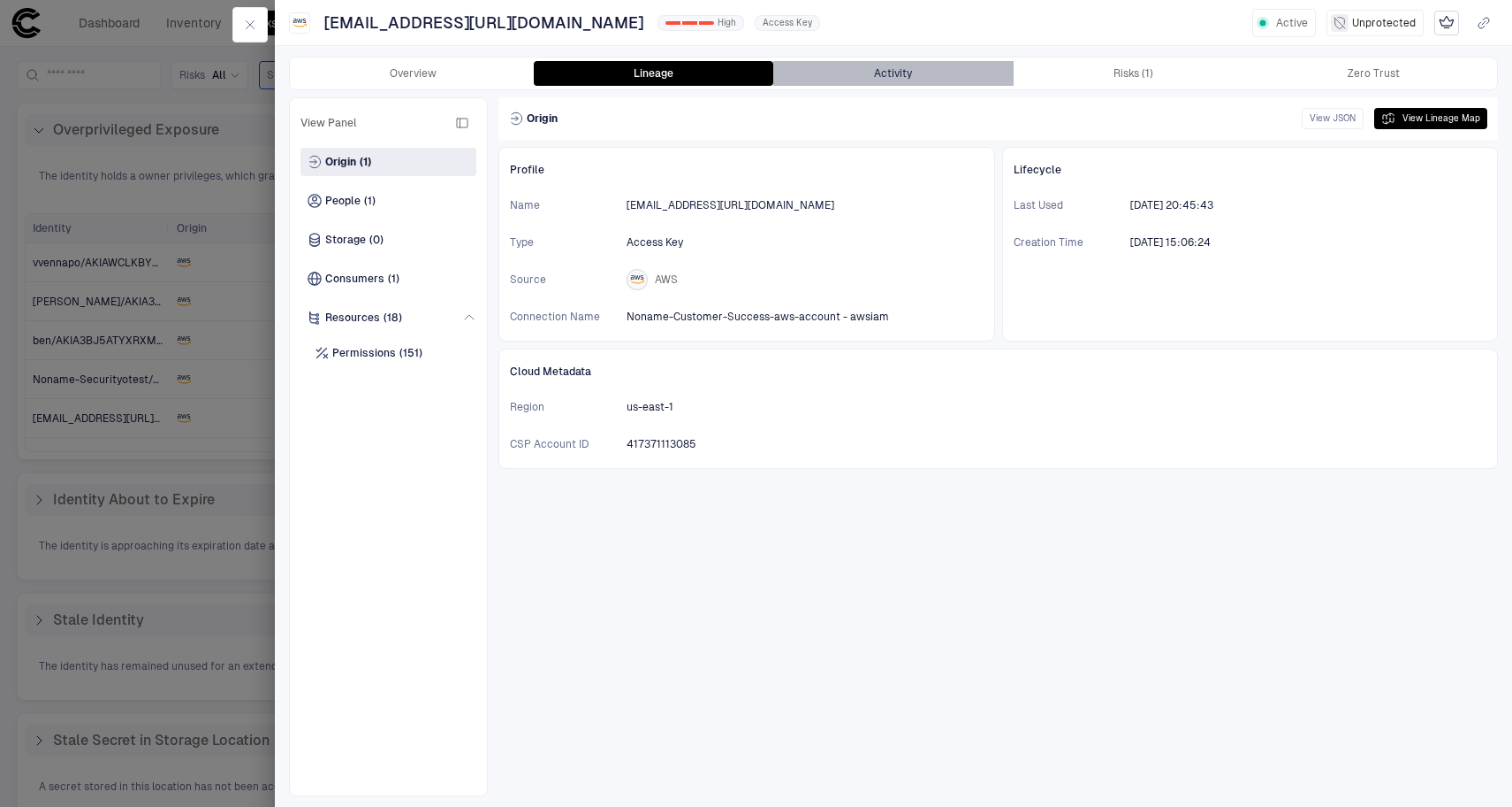
click at [879, 71] on button "Activity" at bounding box center [893, 73] width 240 height 25
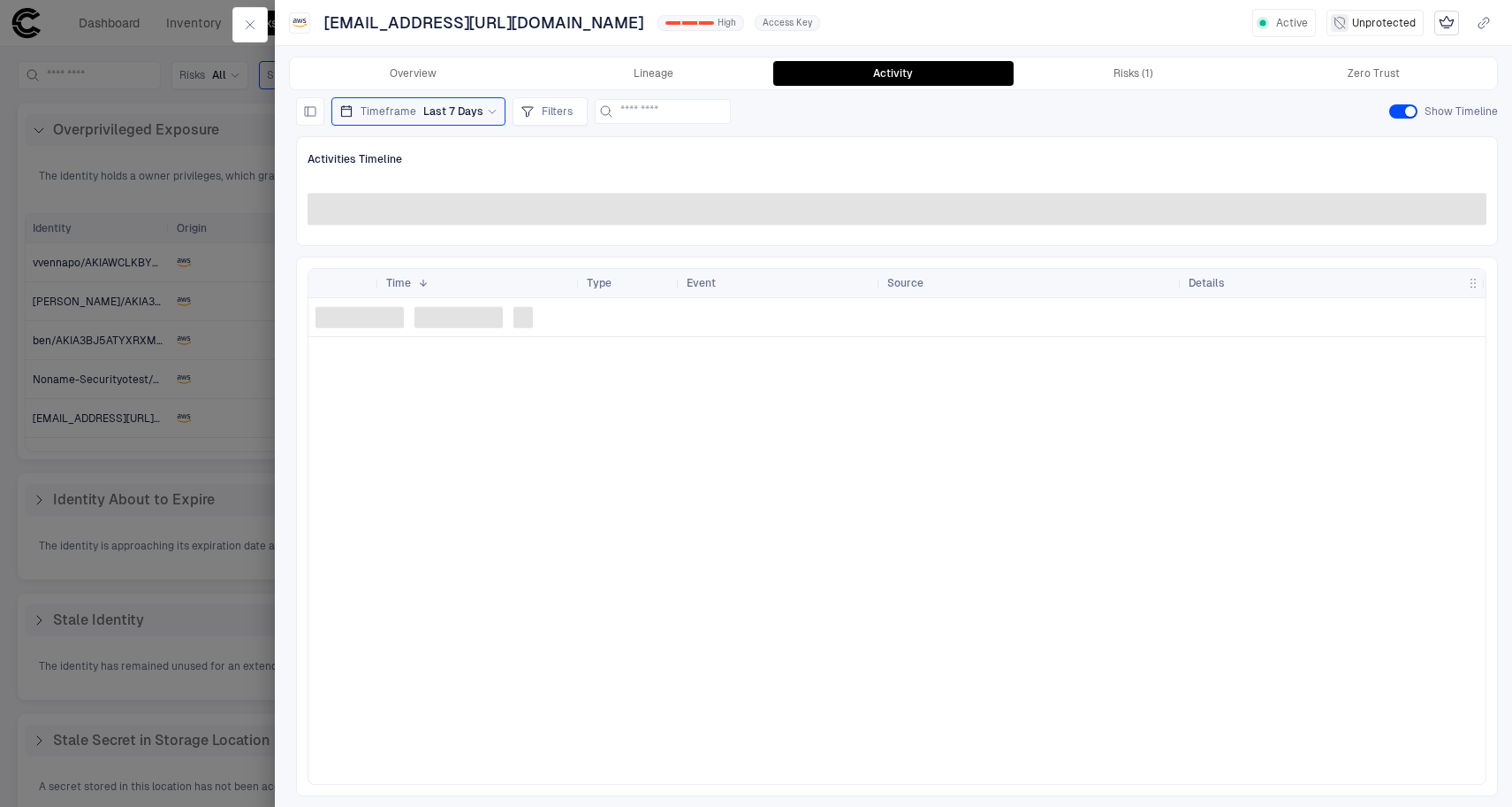
click at [130, 335] on div at bounding box center [756, 404] width 1512 height 807
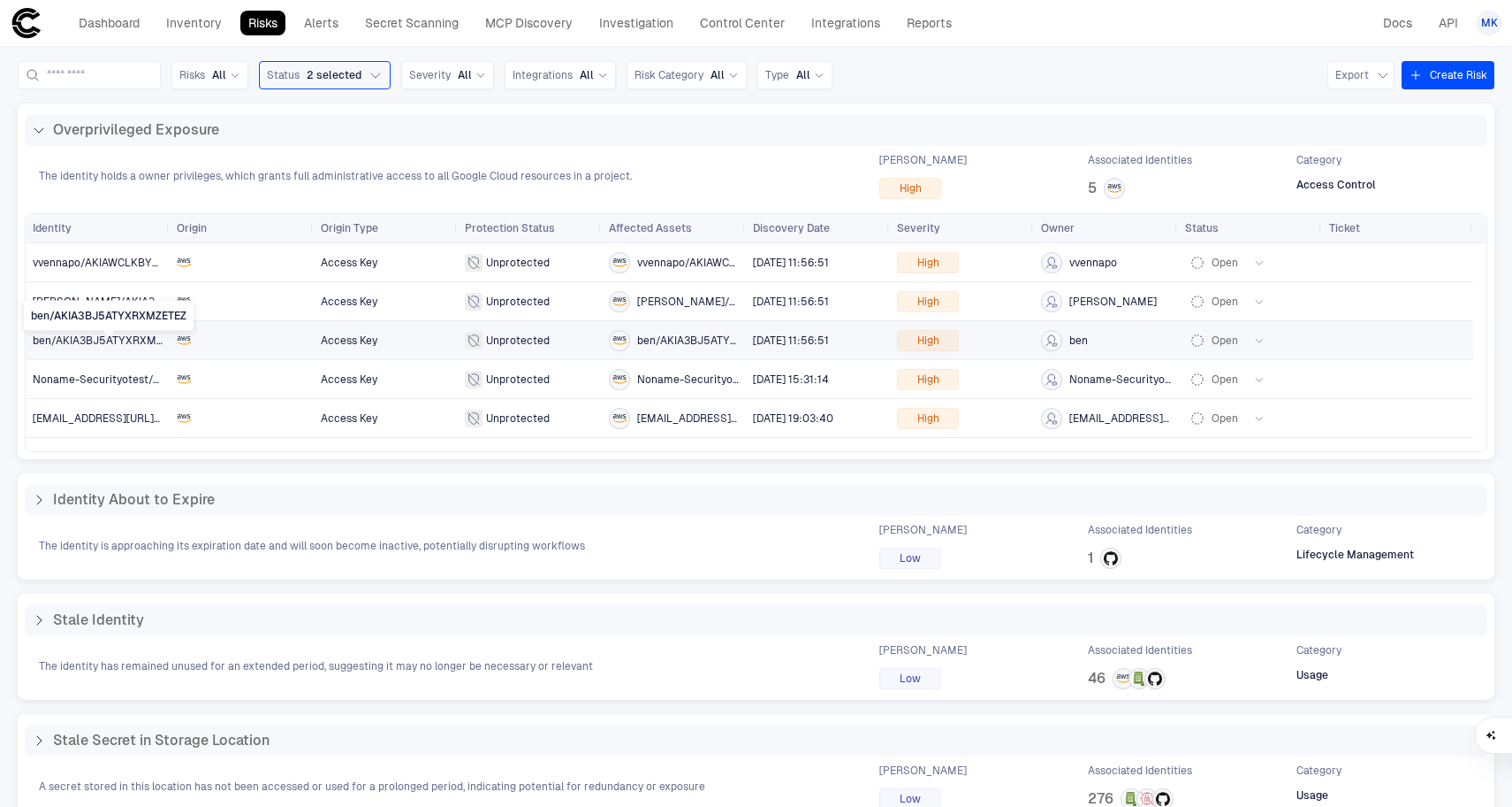
click at [92, 338] on span "ben/AKIA3BJ5ATYXRXMZETEZ" at bounding box center [110, 341] width 155 height 13
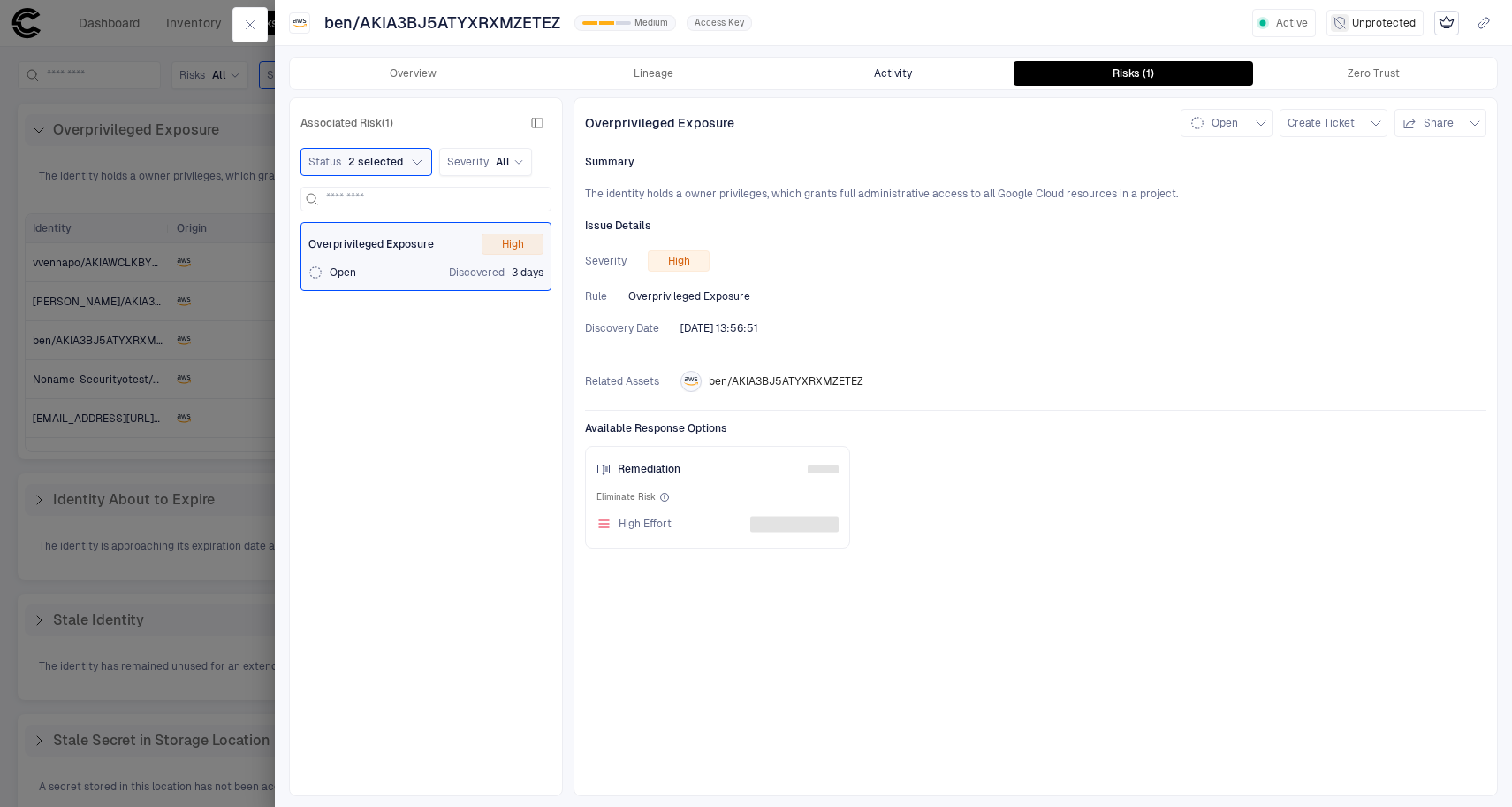
click at [903, 75] on button "Activity" at bounding box center [893, 73] width 240 height 25
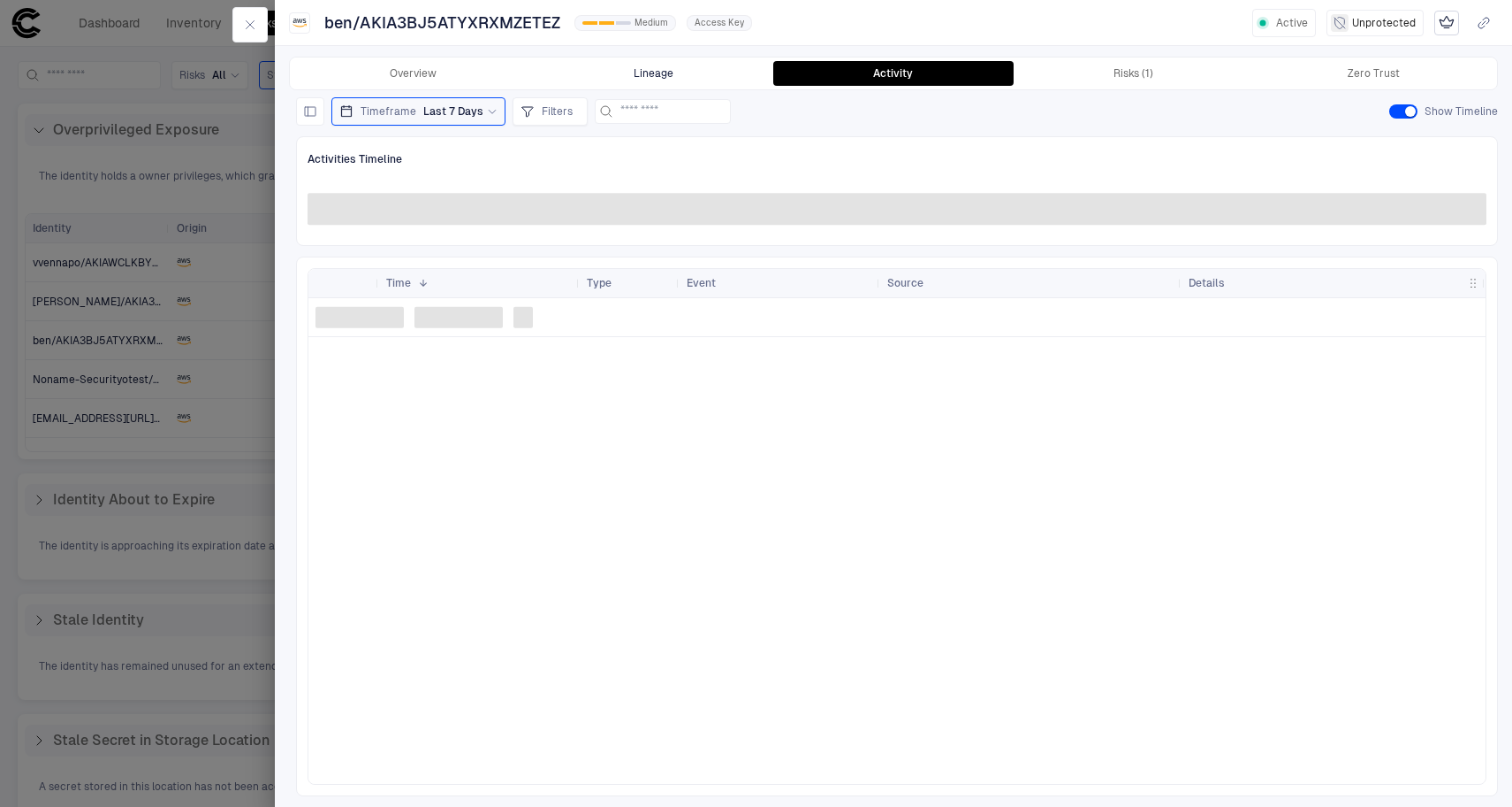
click at [646, 70] on button "Lineage" at bounding box center [653, 73] width 240 height 25
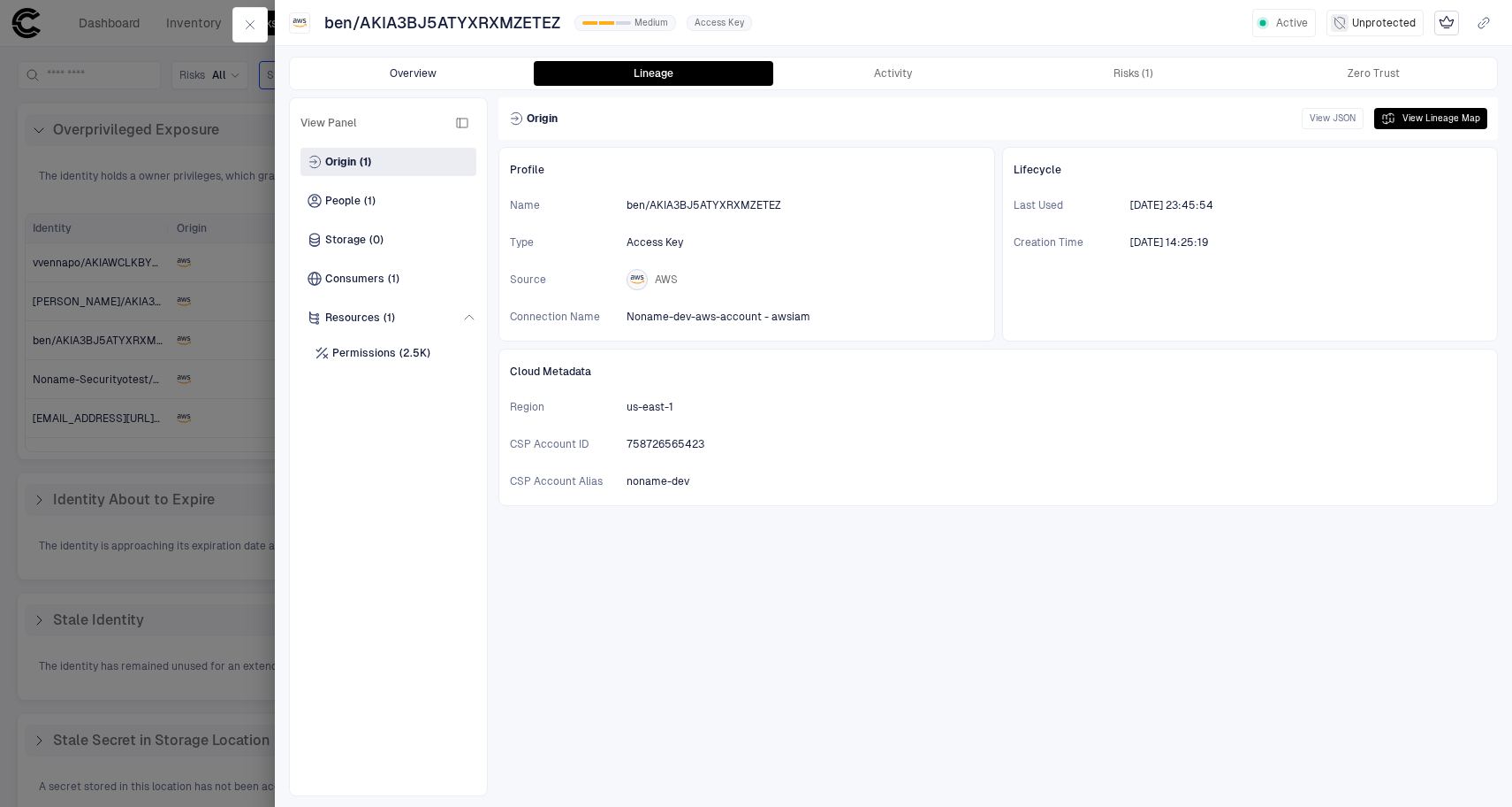
click at [373, 61] on button "Overview" at bounding box center [413, 73] width 240 height 25
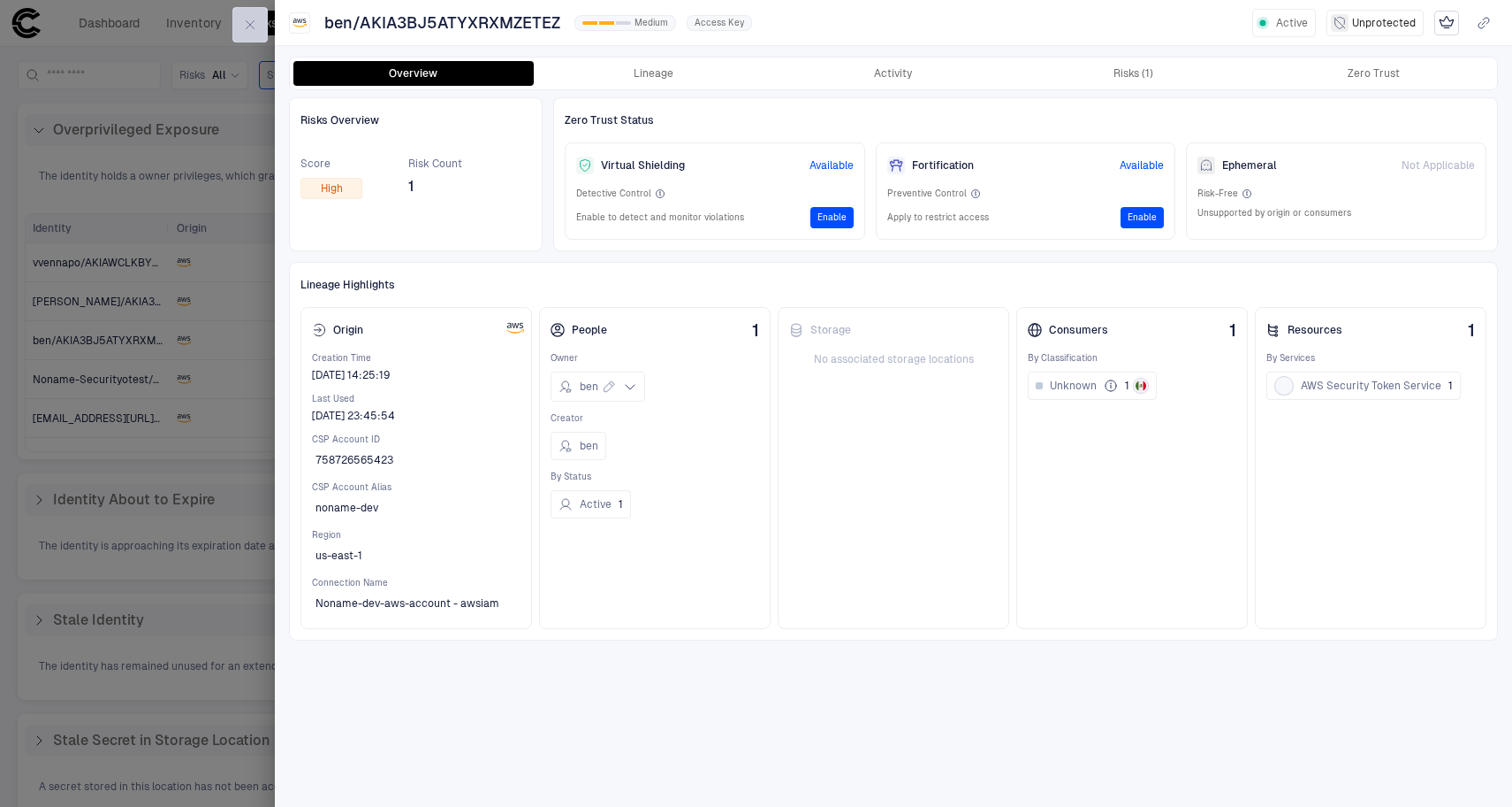
click at [259, 27] on button "button" at bounding box center [250, 25] width 35 height 35
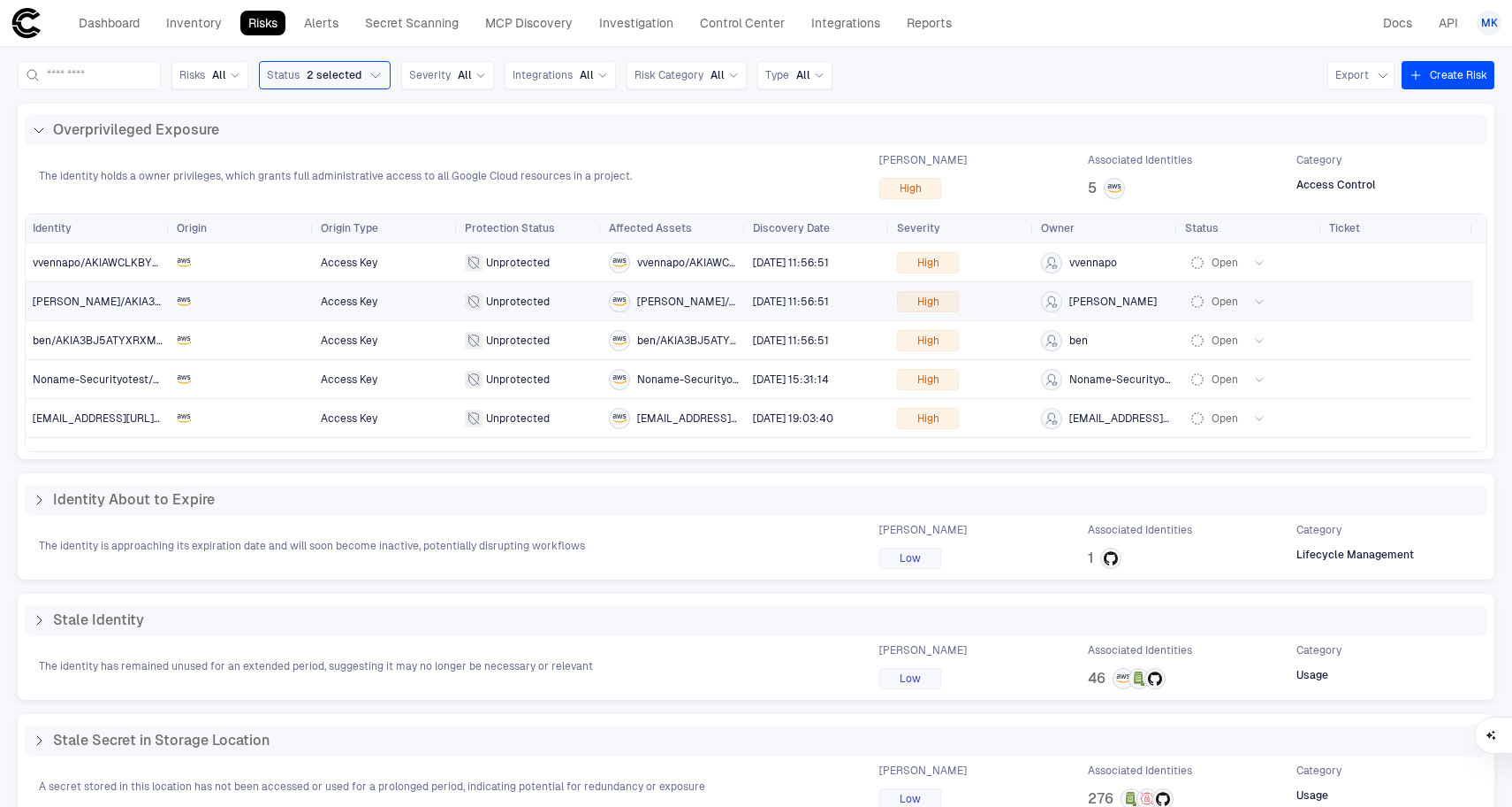
click at [116, 308] on span "alex/AKIA3BJ5ATYX6TWXX5UP" at bounding box center [97, 301] width 130 height 35
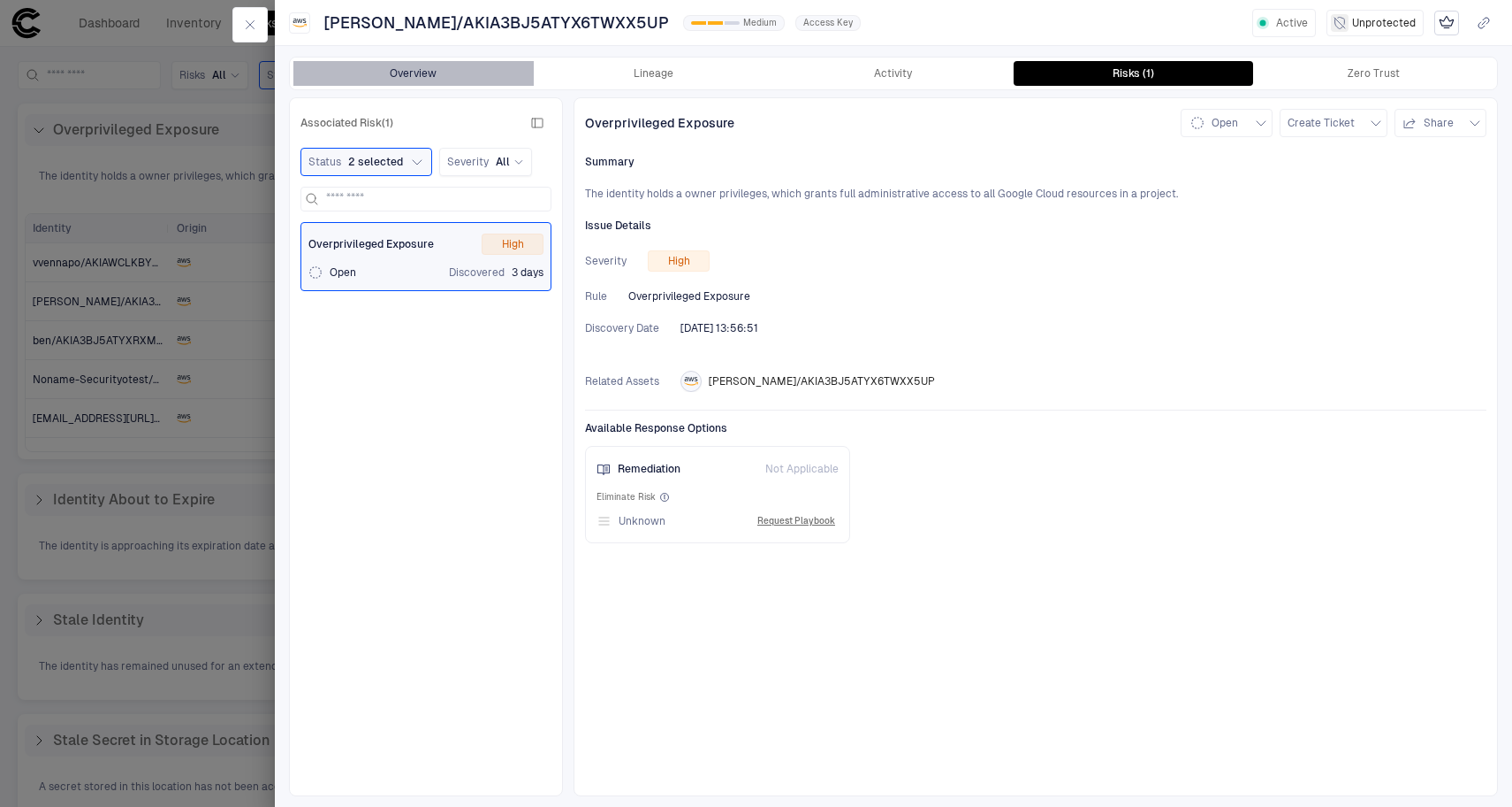
click at [400, 70] on button "Overview" at bounding box center [413, 73] width 240 height 25
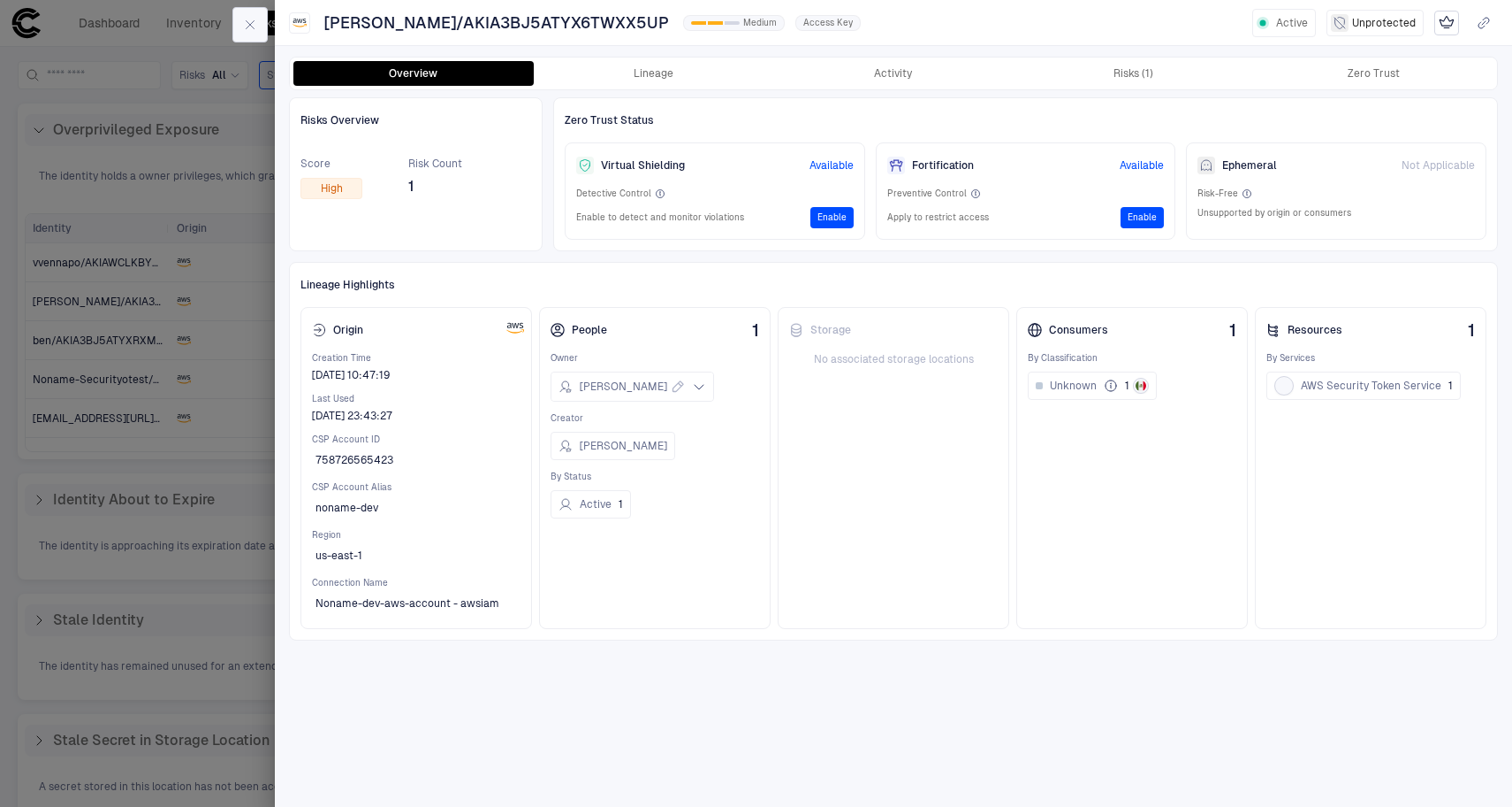
click at [253, 27] on icon "button" at bounding box center [250, 25] width 14 height 14
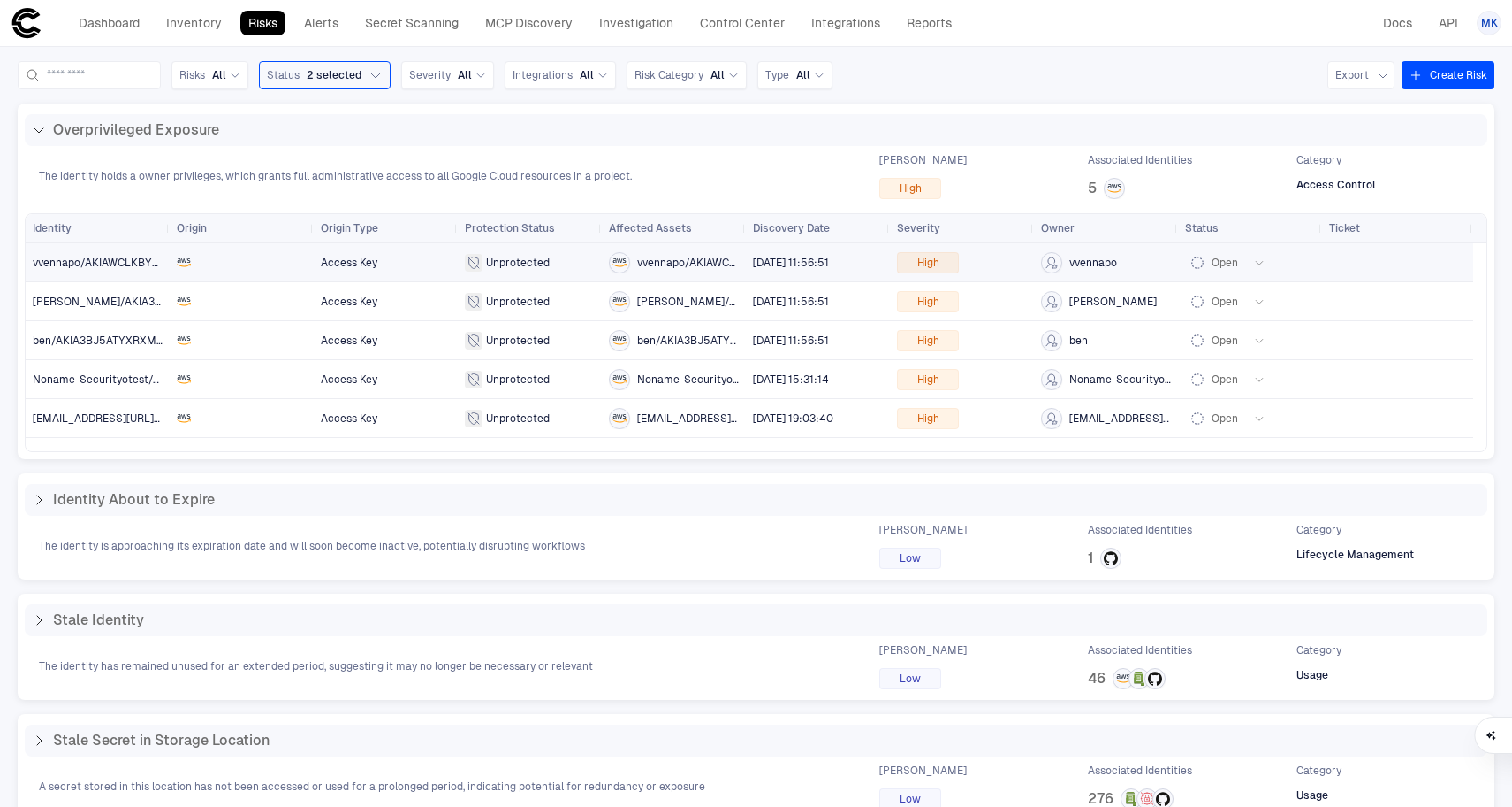
click at [94, 264] on span "vvennapo/AKIAWCLKBYZ6QCGWL54S" at bounding box center [128, 262] width 191 height 13
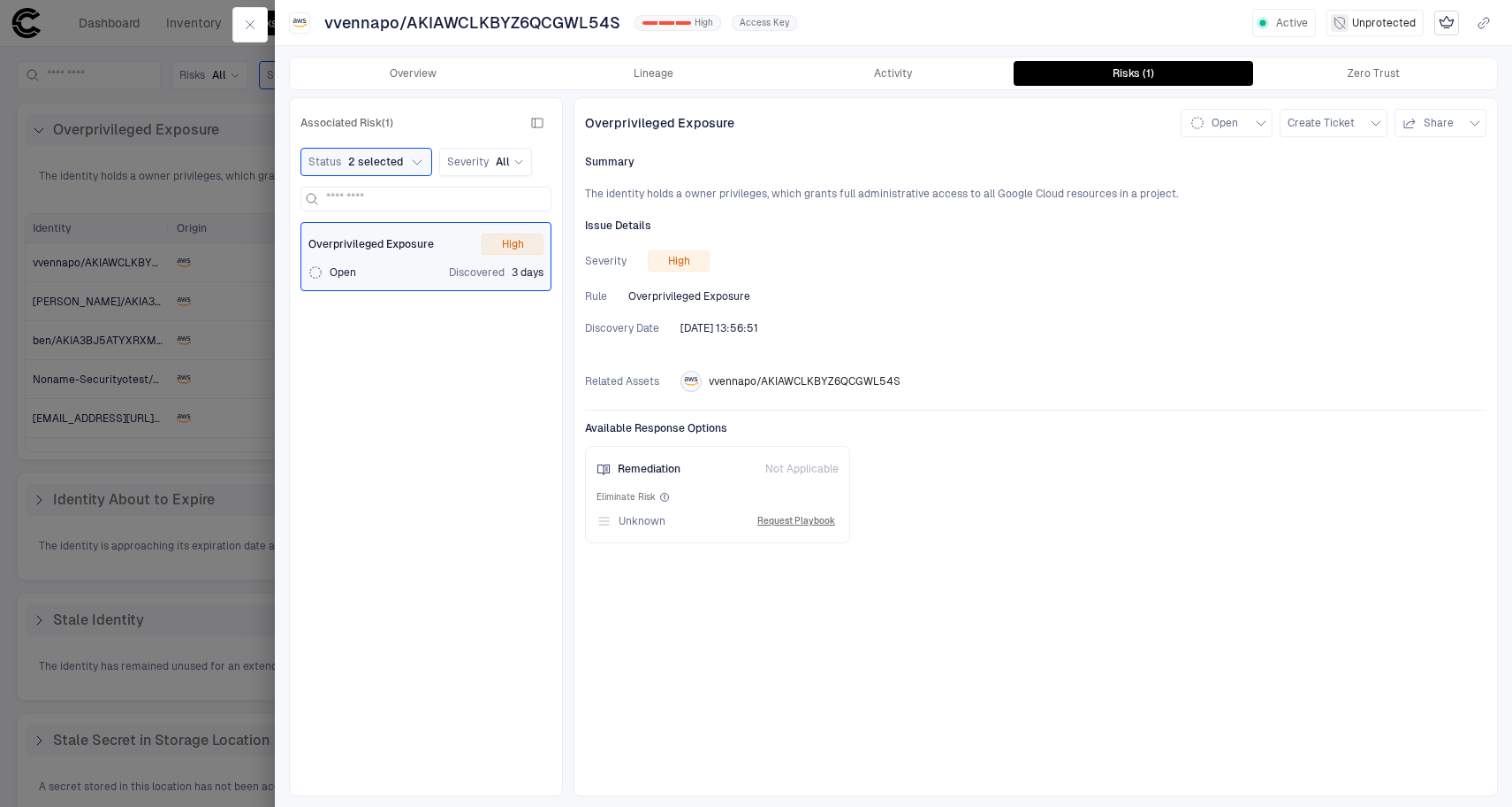
click at [921, 100] on div "Overprivileged Exposure Open Create Ticket Share Summary The identity holds a o…" at bounding box center [1036, 447] width 924 height 699
click at [930, 76] on button "Activity" at bounding box center [893, 73] width 240 height 25
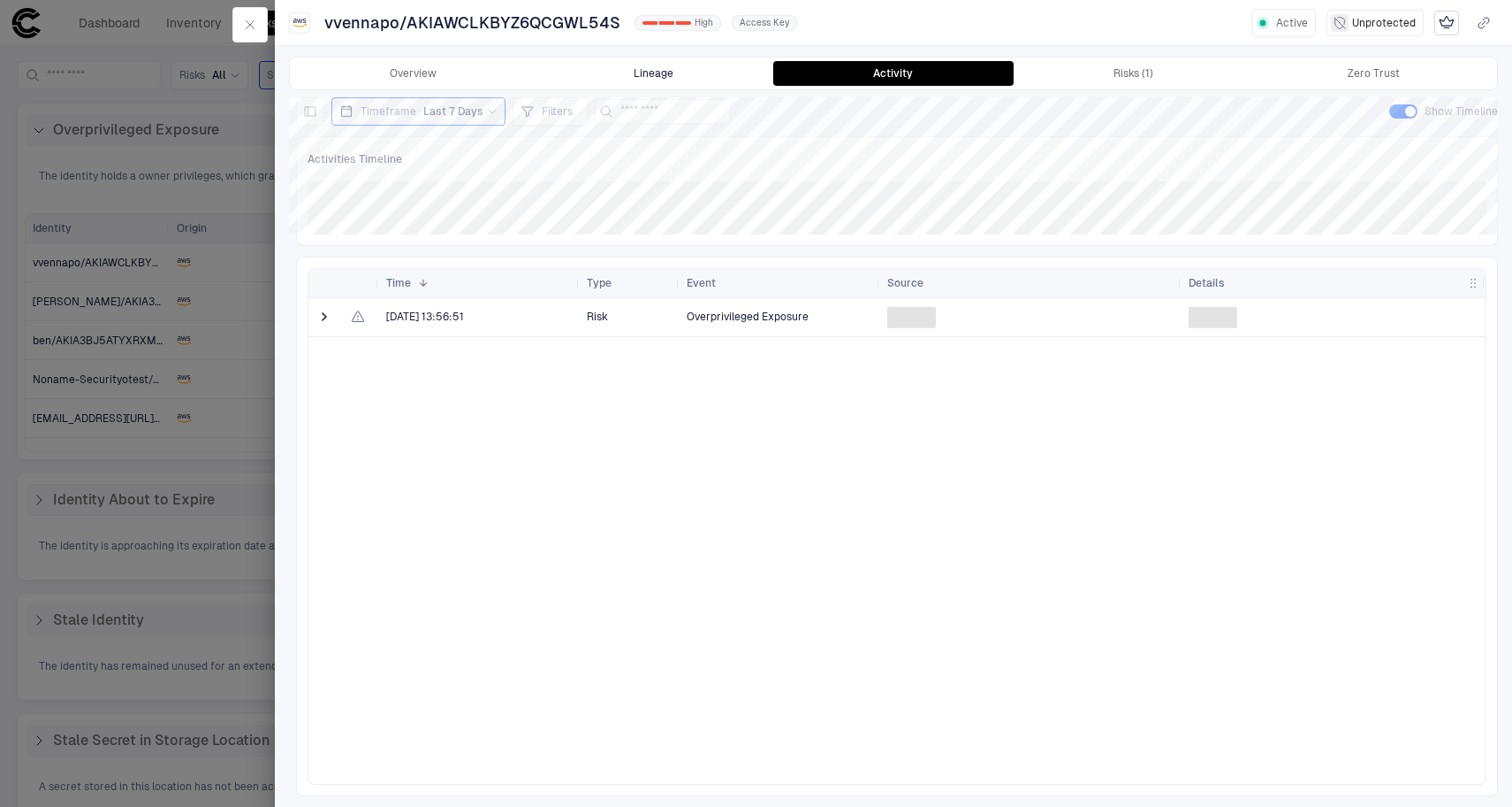
click at [666, 75] on button "Lineage" at bounding box center [653, 73] width 240 height 25
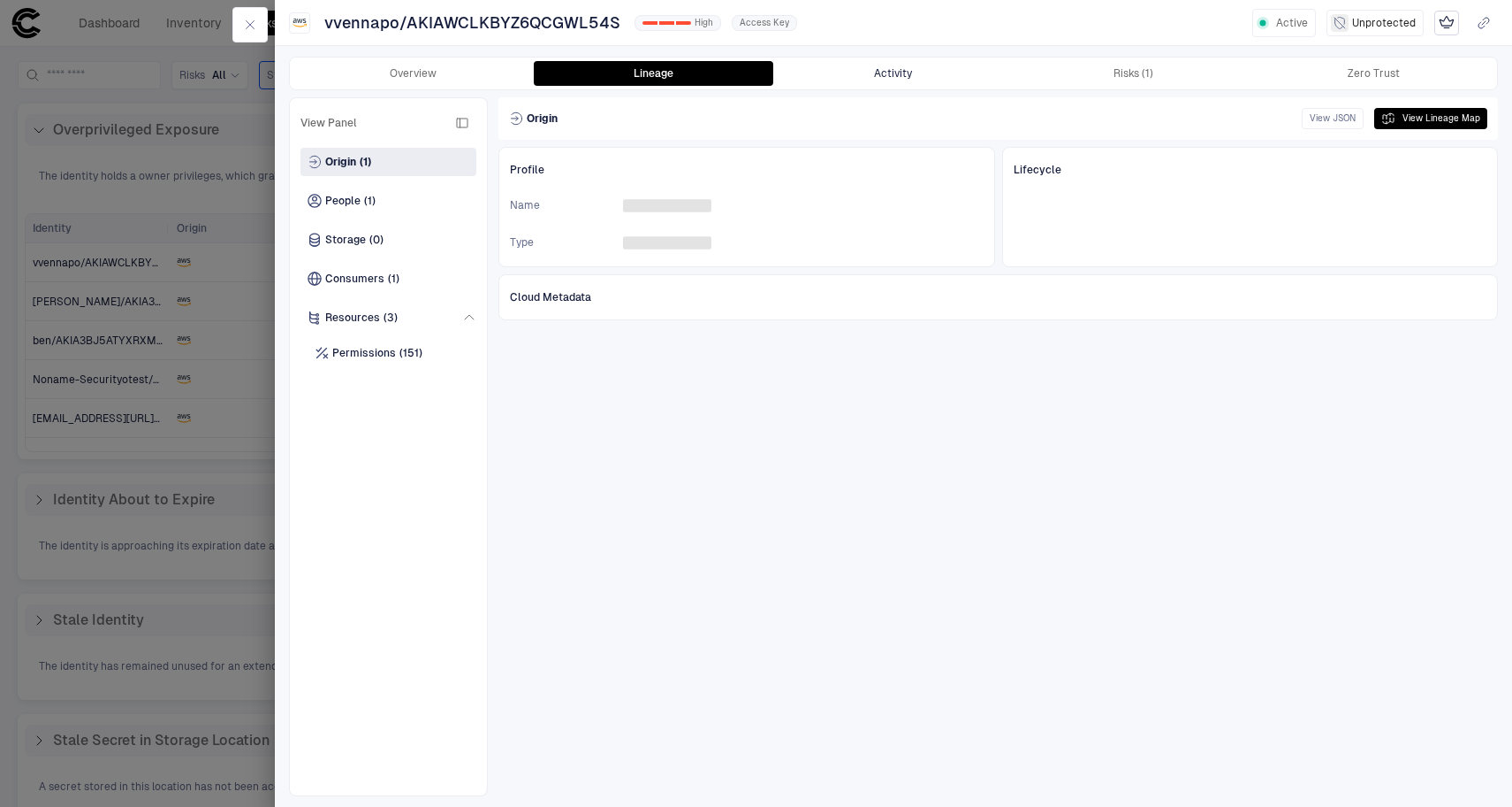
click at [851, 77] on button "Activity" at bounding box center [893, 73] width 240 height 25
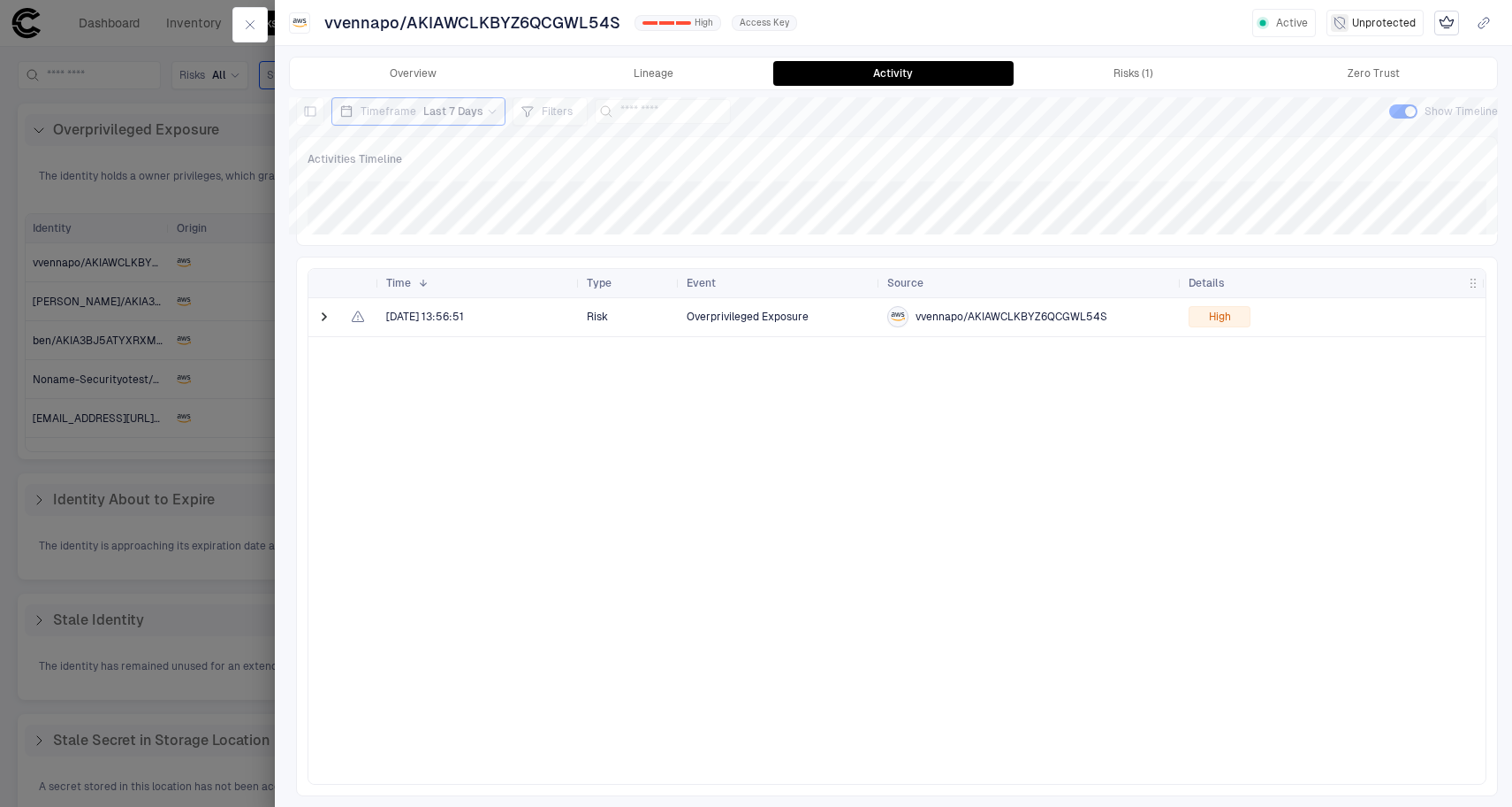
click at [347, 335] on div at bounding box center [361, 317] width 35 height 38
click at [329, 332] on span at bounding box center [325, 316] width 18 height 36
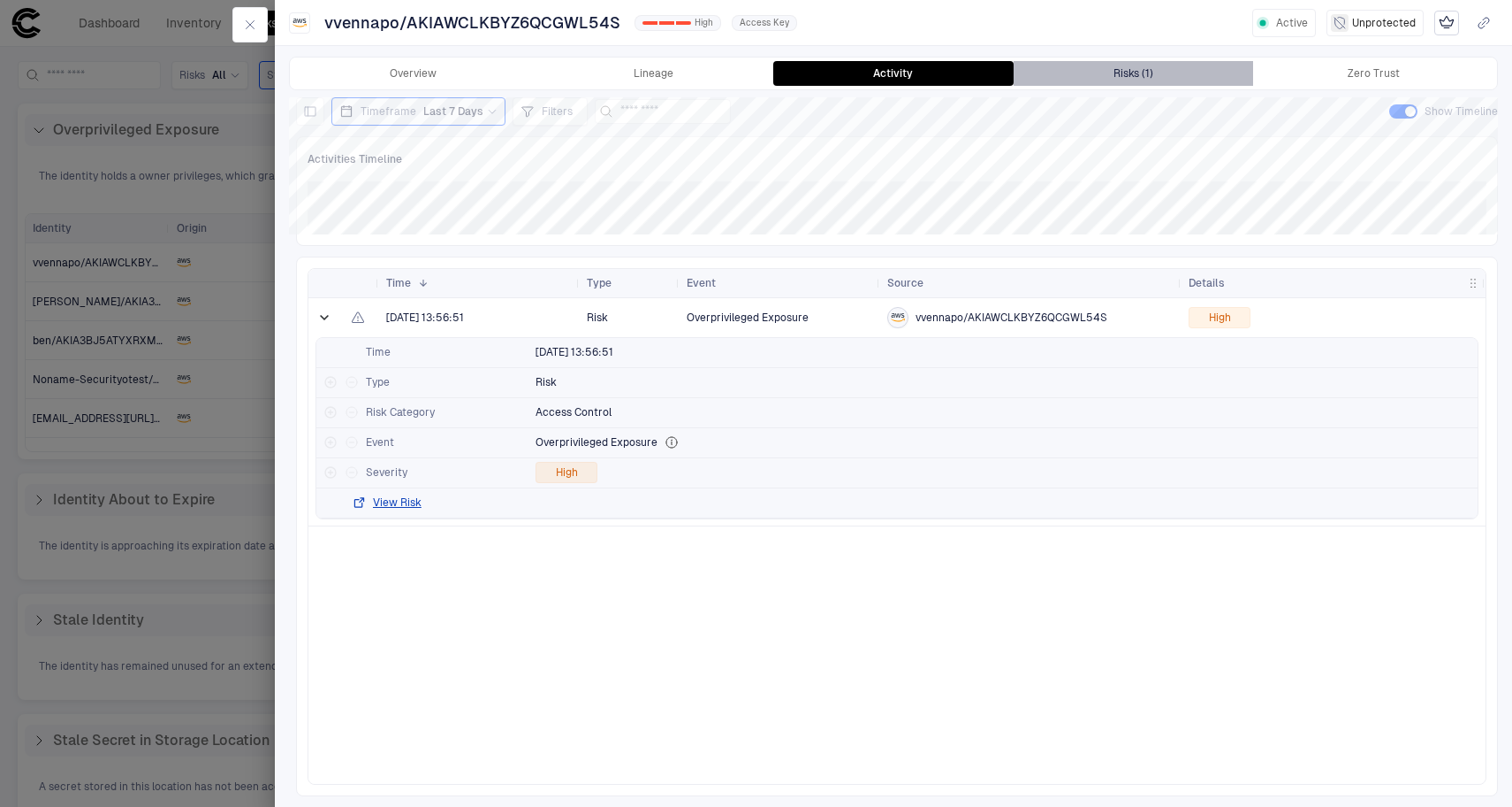
click at [1135, 76] on div "Risks (1)" at bounding box center [1133, 74] width 40 height 14
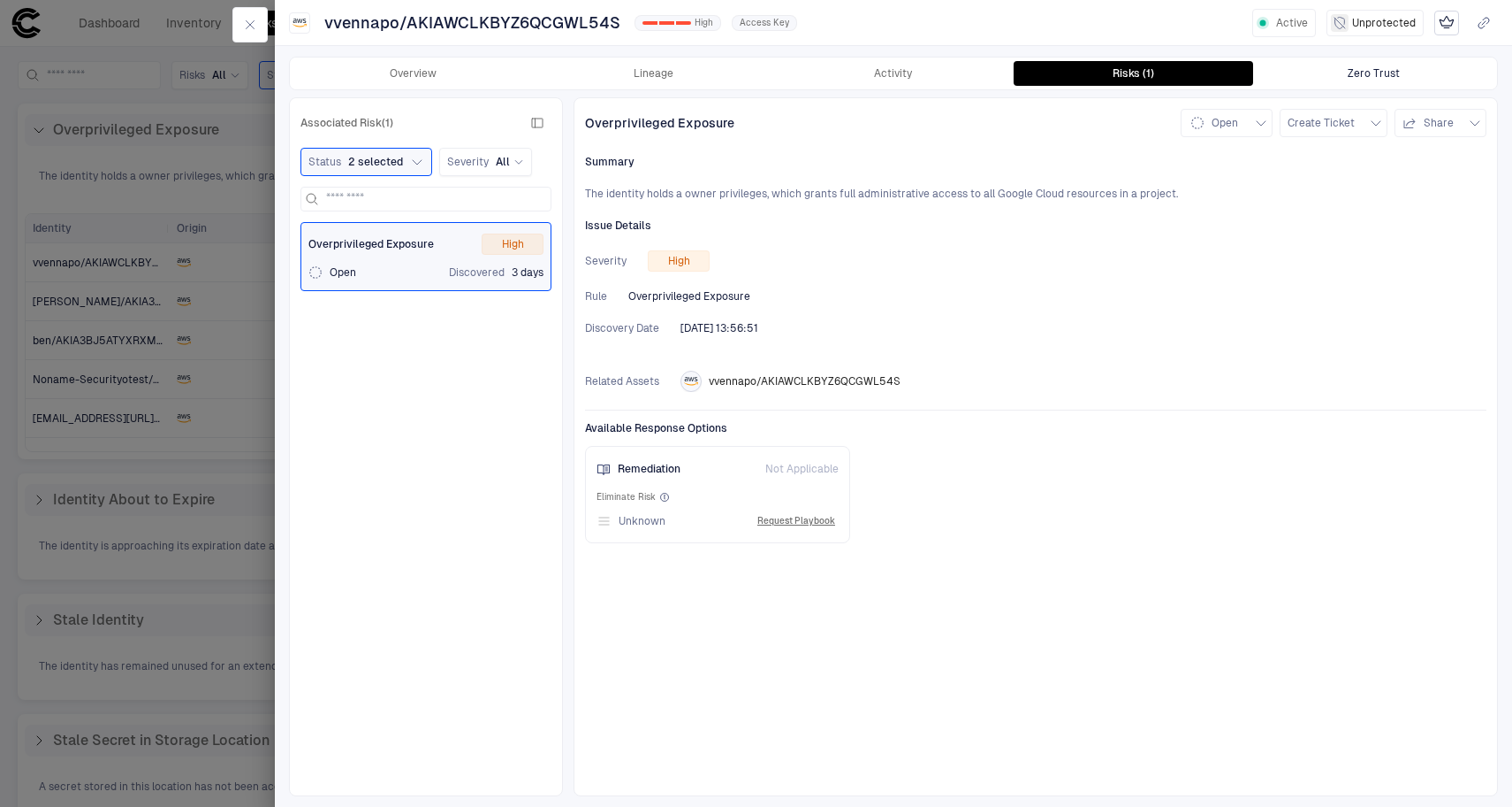
click at [1375, 70] on div "Zero Trust" at bounding box center [1374, 74] width 52 height 14
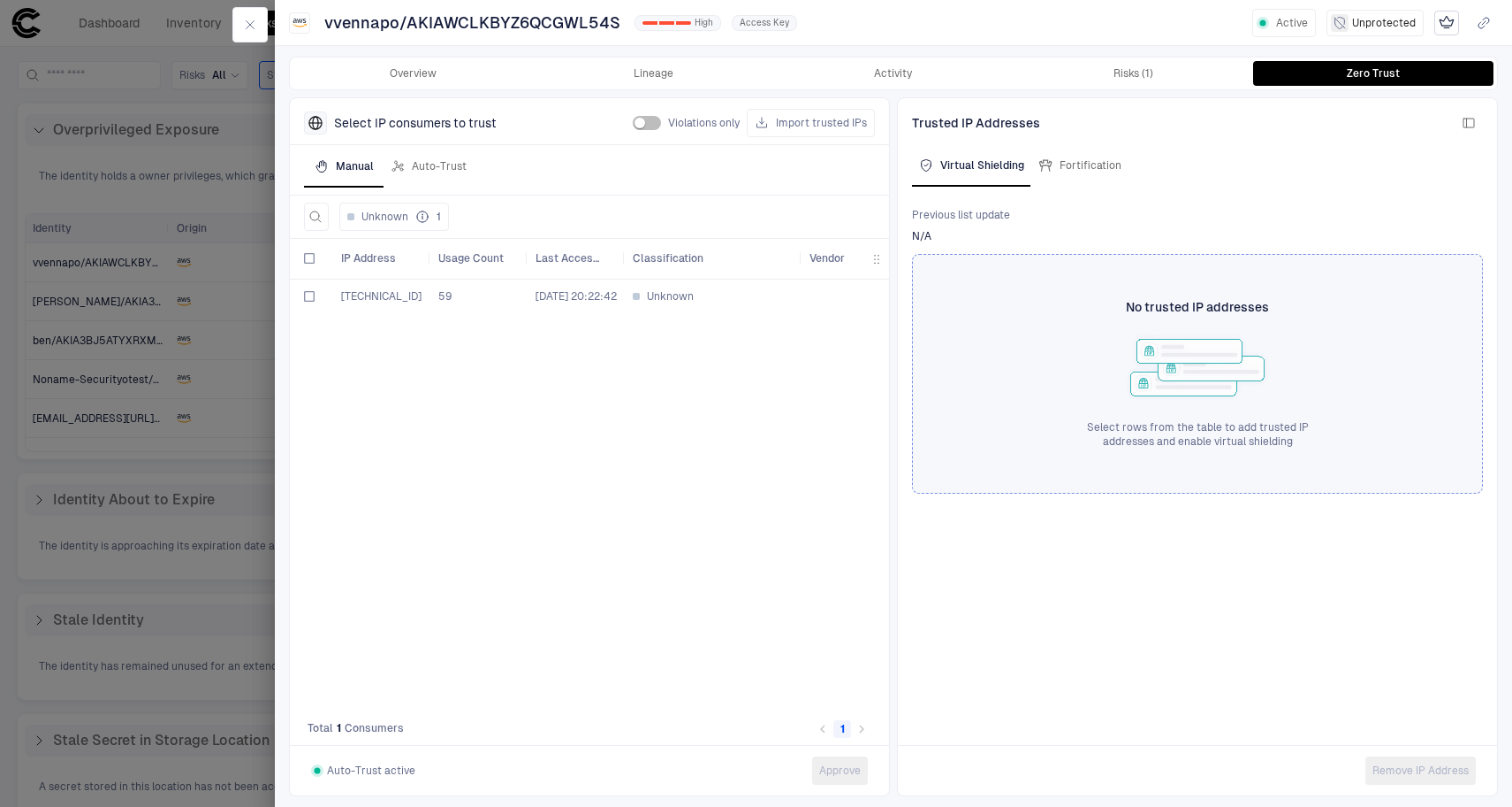
click at [379, 296] on span "136.61.4.104" at bounding box center [382, 296] width 80 height 13
click at [344, 293] on span "136.61.4.104" at bounding box center [382, 296] width 80 height 13
click at [100, 316] on div at bounding box center [756, 404] width 1512 height 807
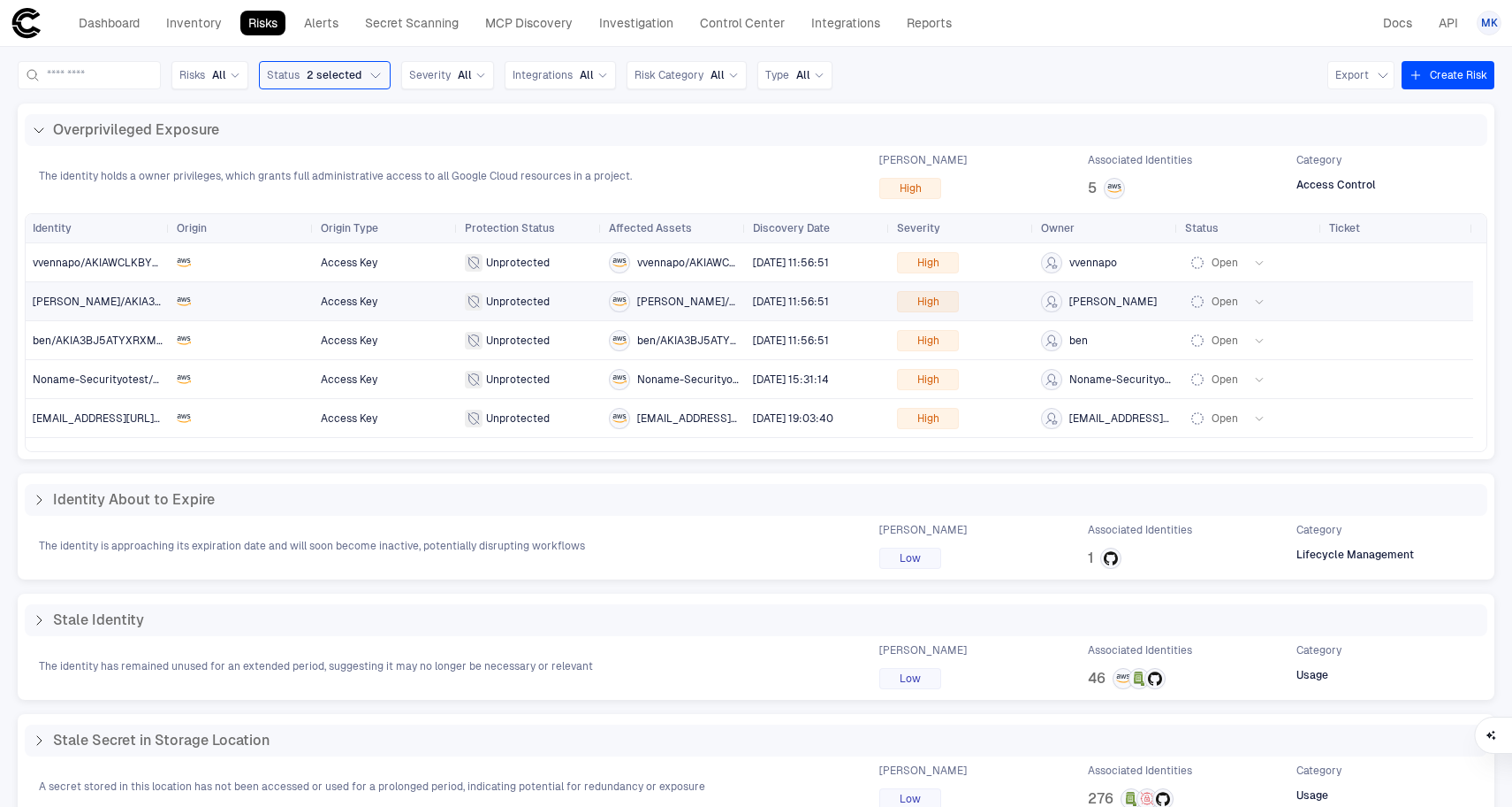
click at [104, 299] on span "alex/AKIA3BJ5ATYX6TWXX5UP" at bounding box center [145, 301] width 227 height 13
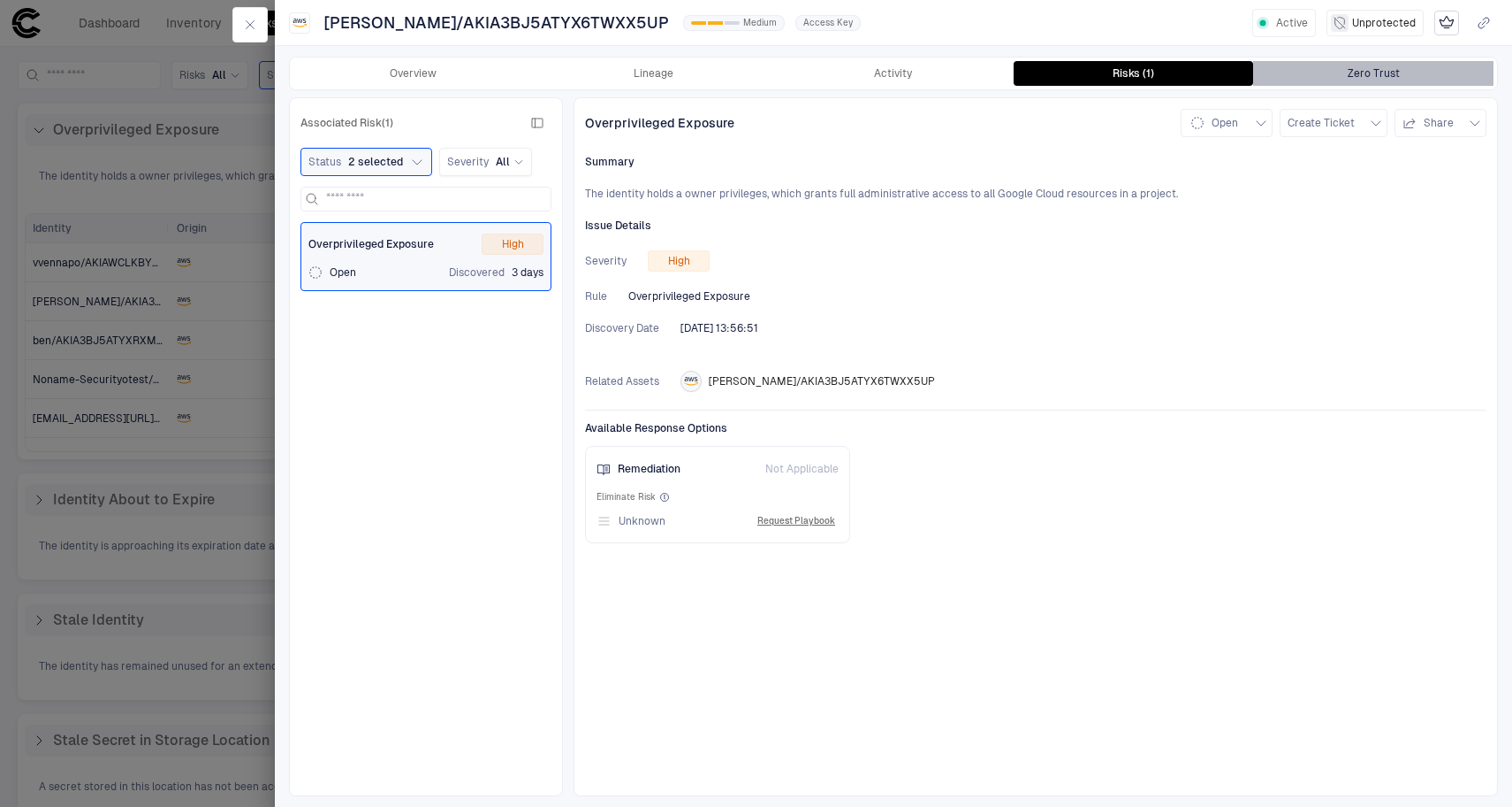
click at [1380, 68] on div "Zero Trust" at bounding box center [1374, 74] width 52 height 14
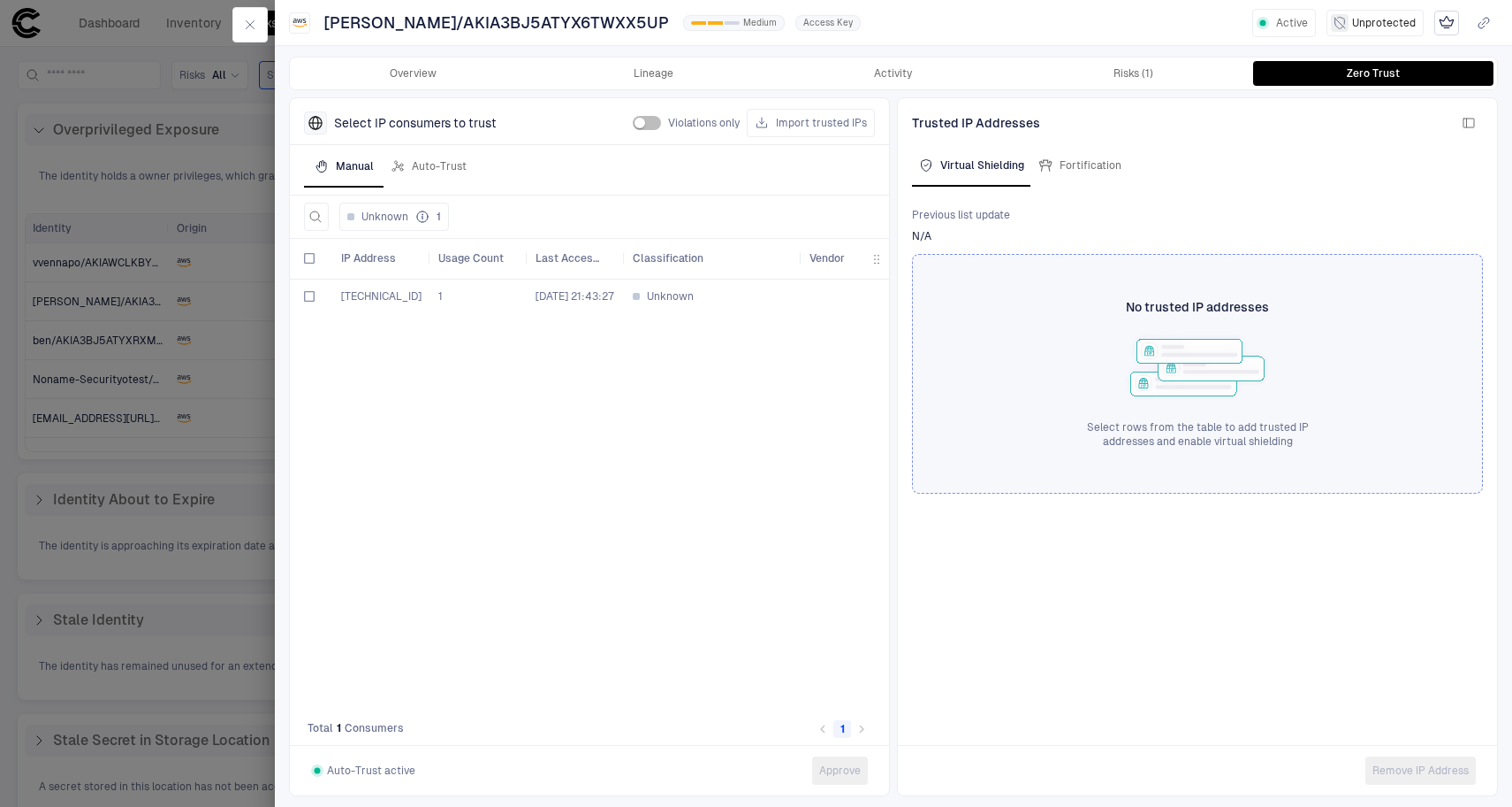
click at [88, 388] on div at bounding box center [756, 404] width 1512 height 807
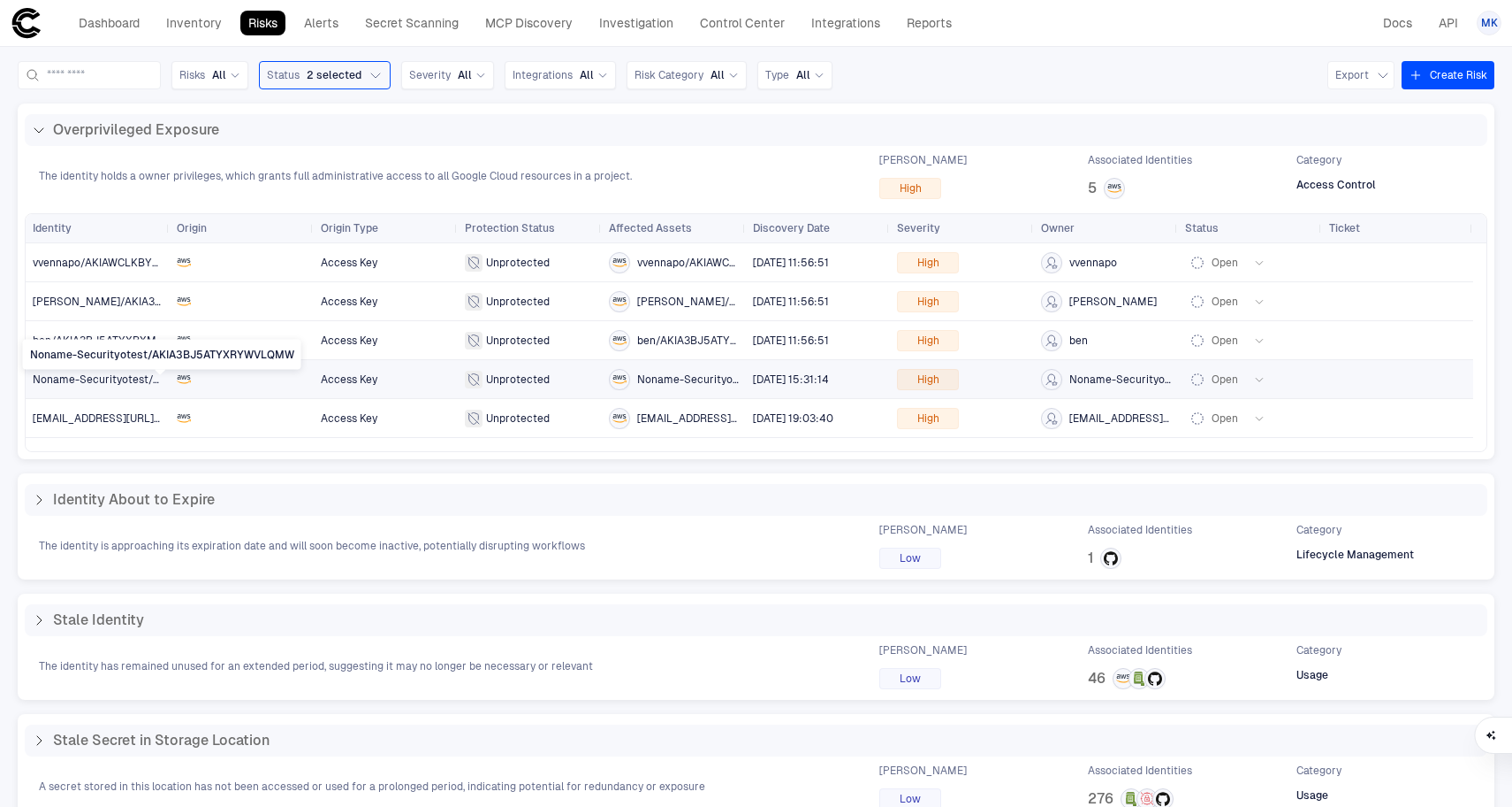
click at [85, 379] on span "Noname-Securityotest/AKIA3BJ5ATYXRYWVLQMW" at bounding box center [163, 379] width 262 height 13
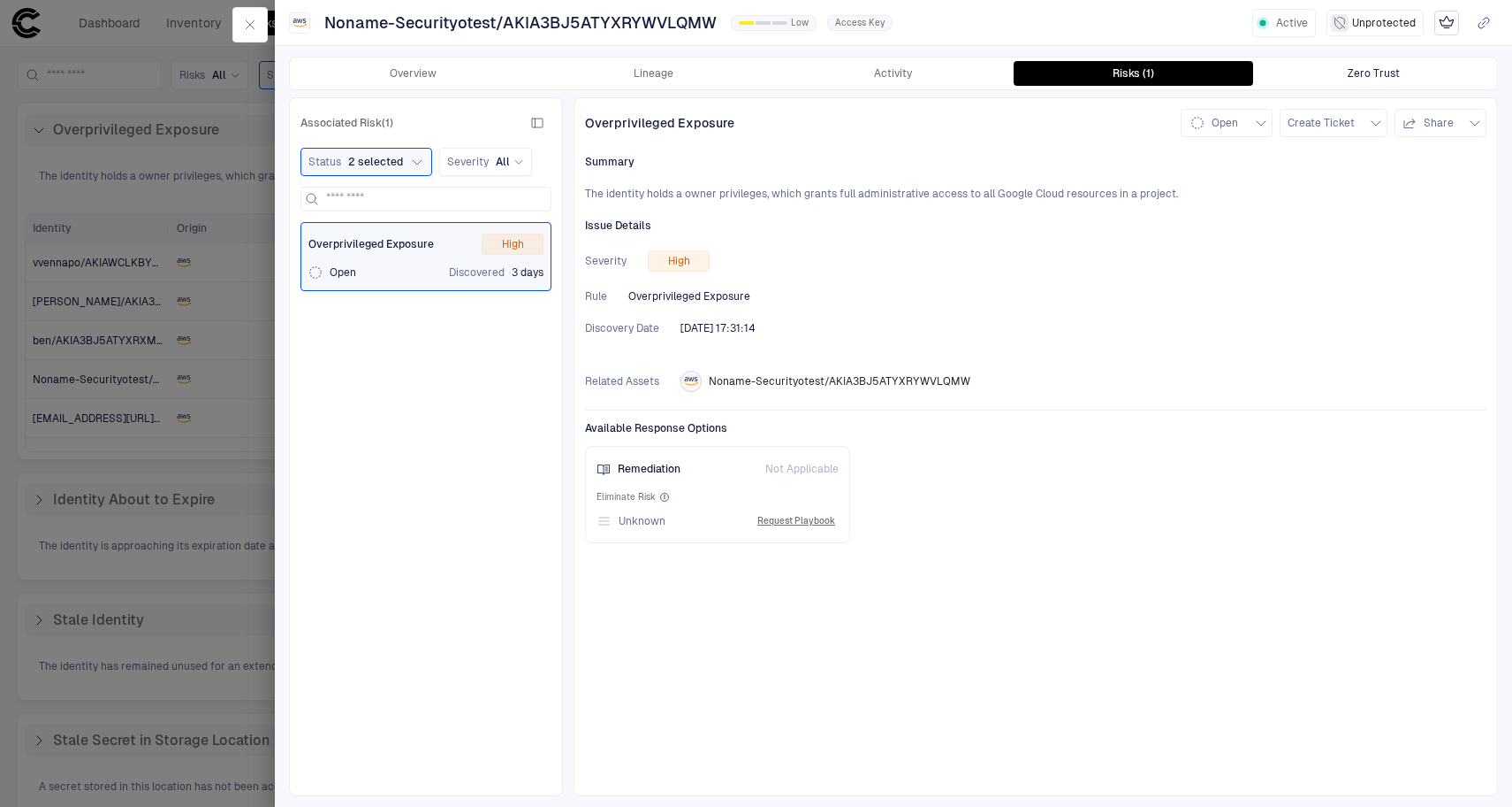
click at [1372, 84] on button "Zero Trust" at bounding box center [1373, 73] width 240 height 25
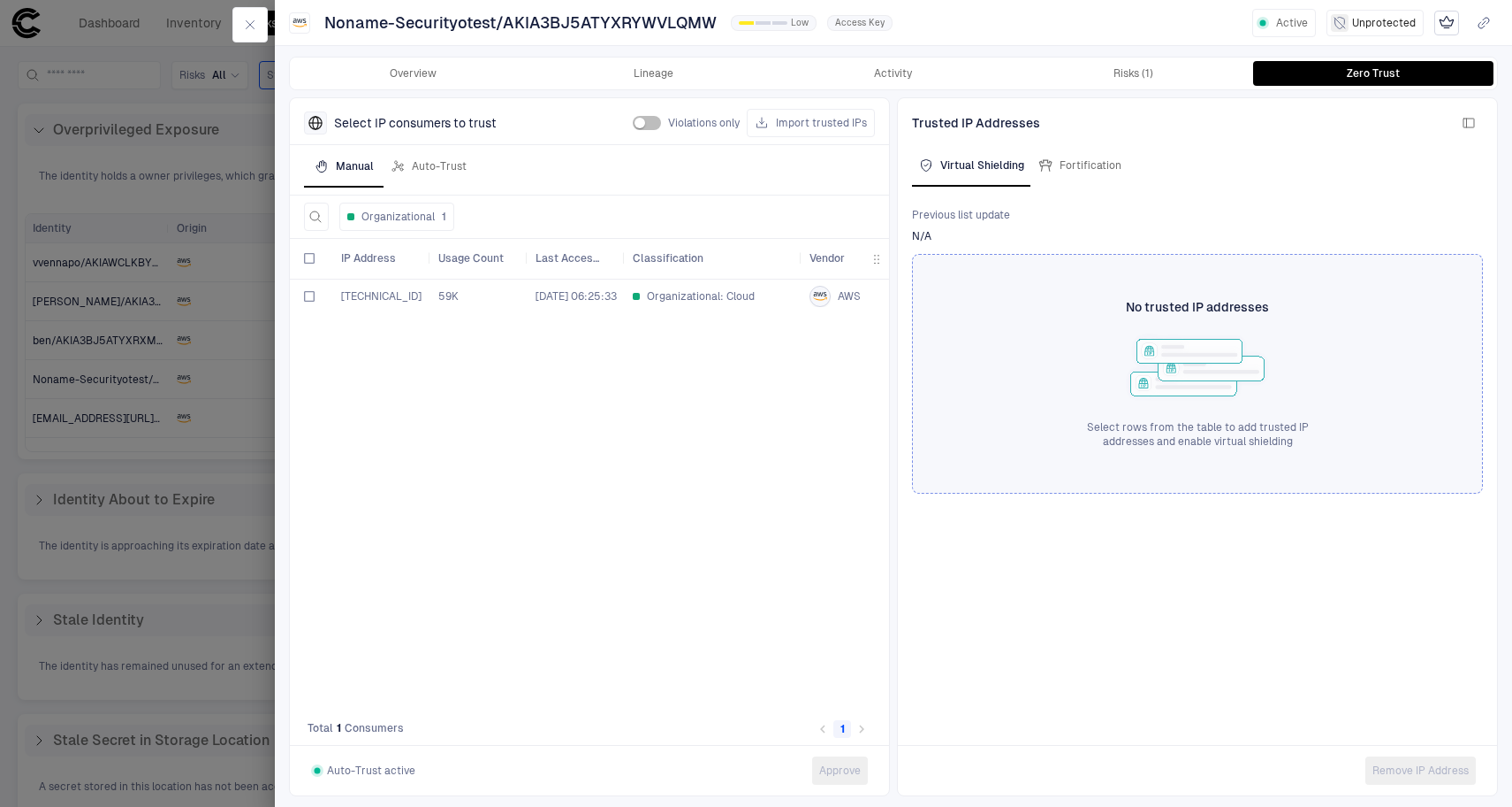
click at [366, 296] on span "107.22.253.9" at bounding box center [382, 296] width 80 height 13
click at [307, 290] on div at bounding box center [309, 296] width 11 height 35
click at [437, 296] on div "59K" at bounding box center [480, 296] width 97 height 34
click at [600, 335] on div "107.22.253.9 59K 7/26/2025 06:25:33 Organizational: Cloud AWS View All United S…" at bounding box center [589, 489] width 600 height 420
click at [432, 160] on body "defs Dashboard Inventory Risks Alerts Secret Scanning MCP Discovery Investigati…" at bounding box center [756, 404] width 1512 height 807
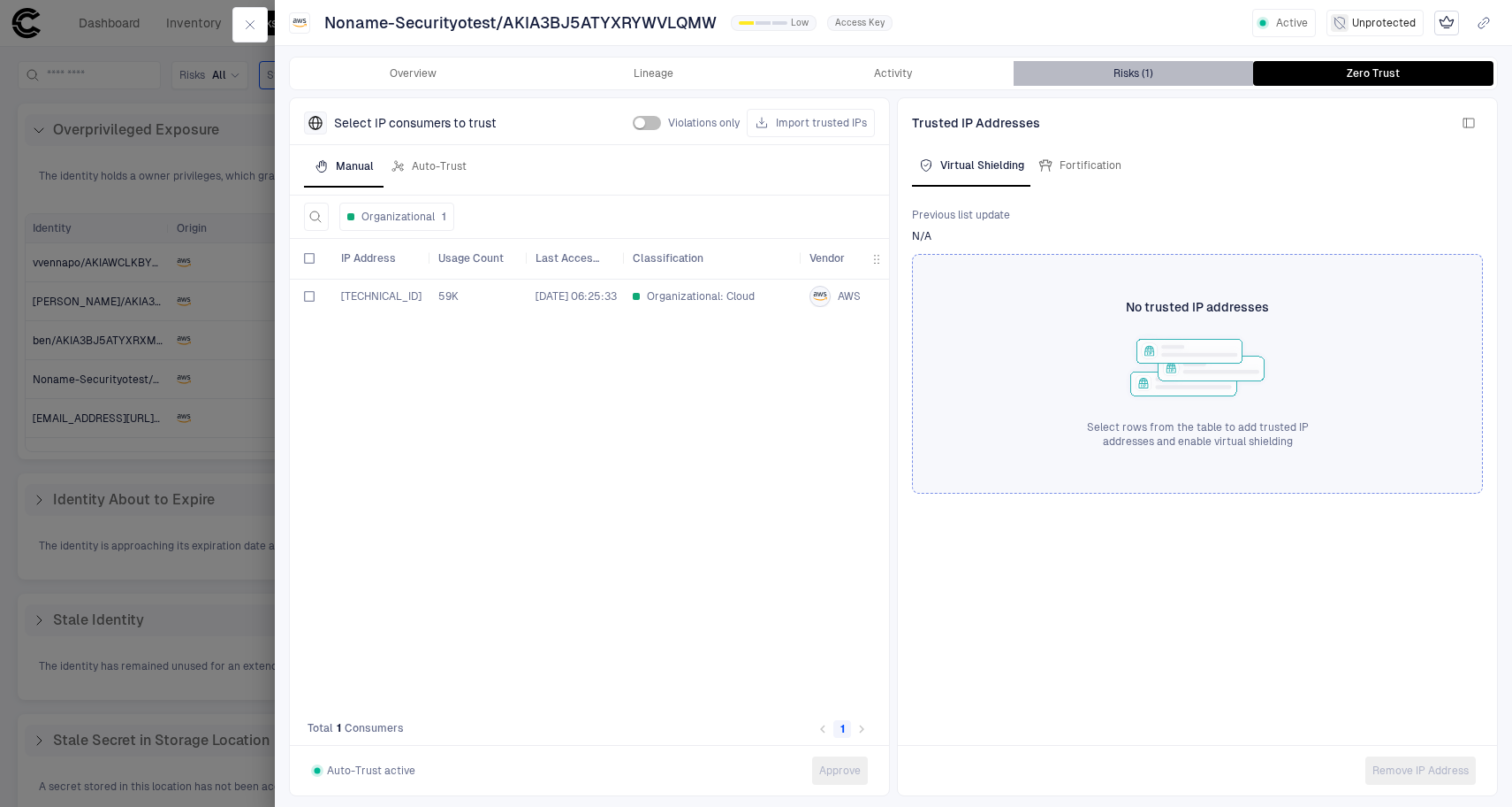
click at [1125, 67] on div "Risks (1)" at bounding box center [1133, 74] width 40 height 14
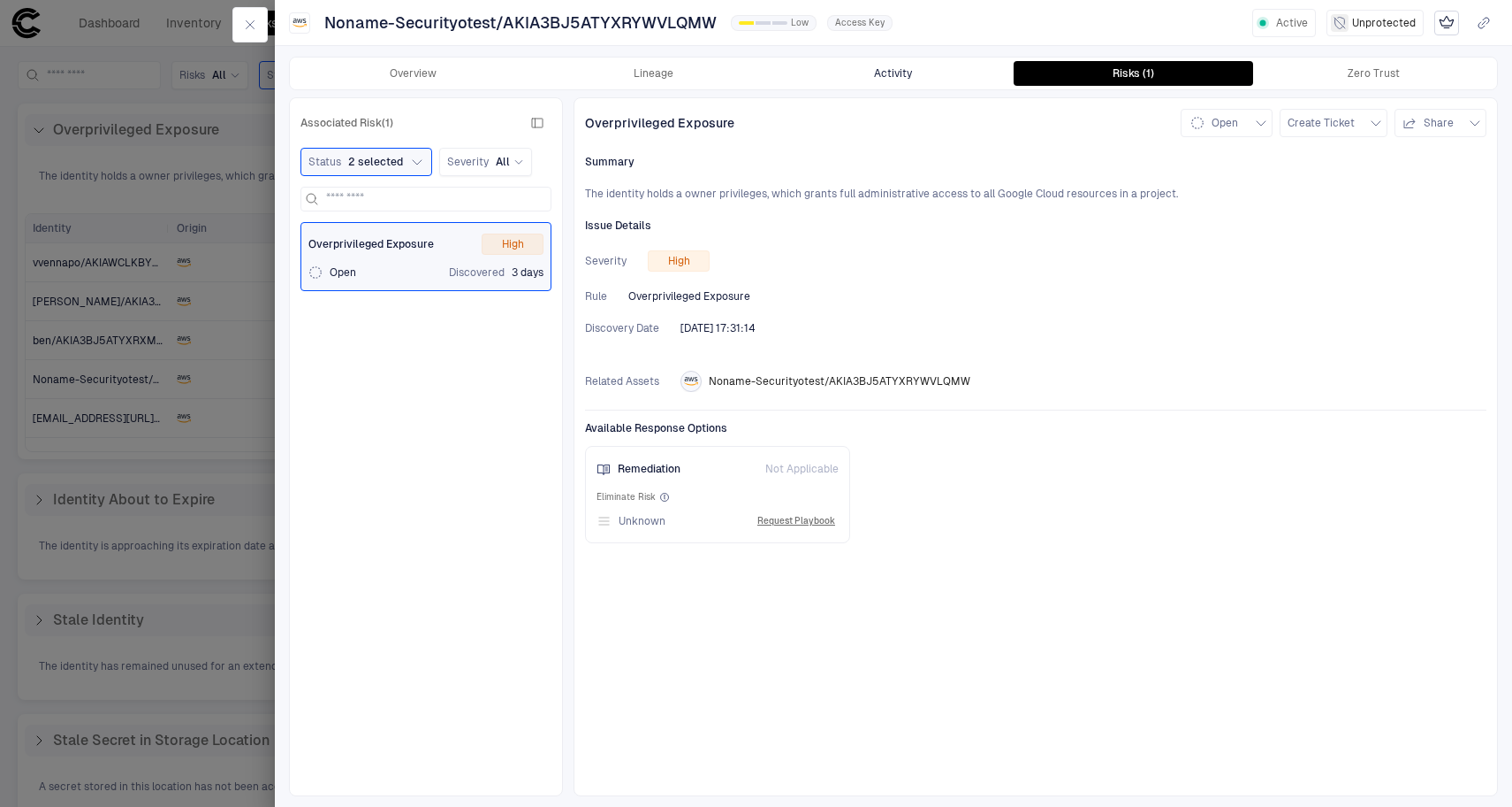
click at [925, 81] on button "Activity" at bounding box center [893, 73] width 240 height 25
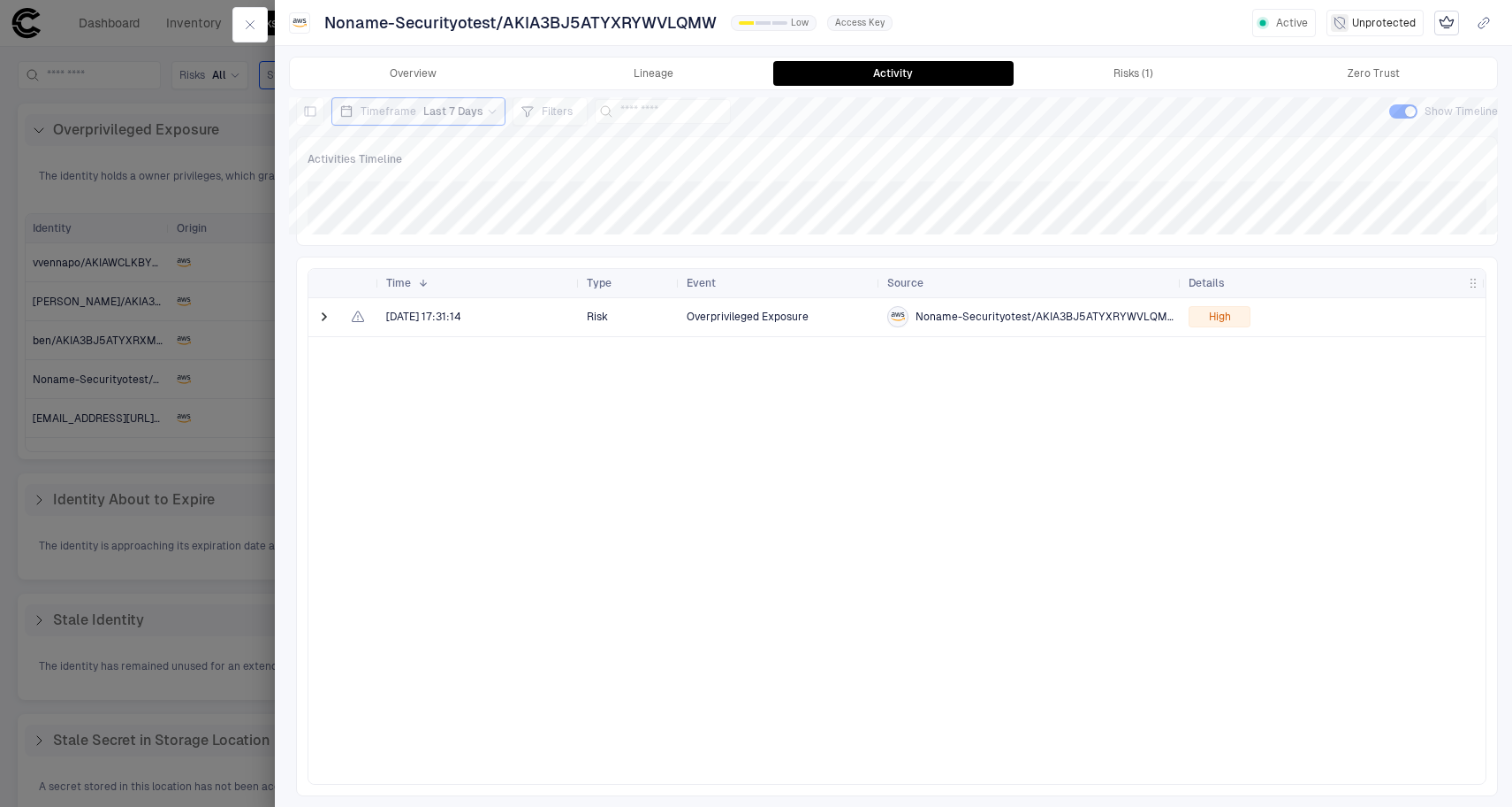
click at [313, 326] on div at bounding box center [326, 317] width 35 height 38
click at [318, 324] on span at bounding box center [325, 316] width 18 height 18
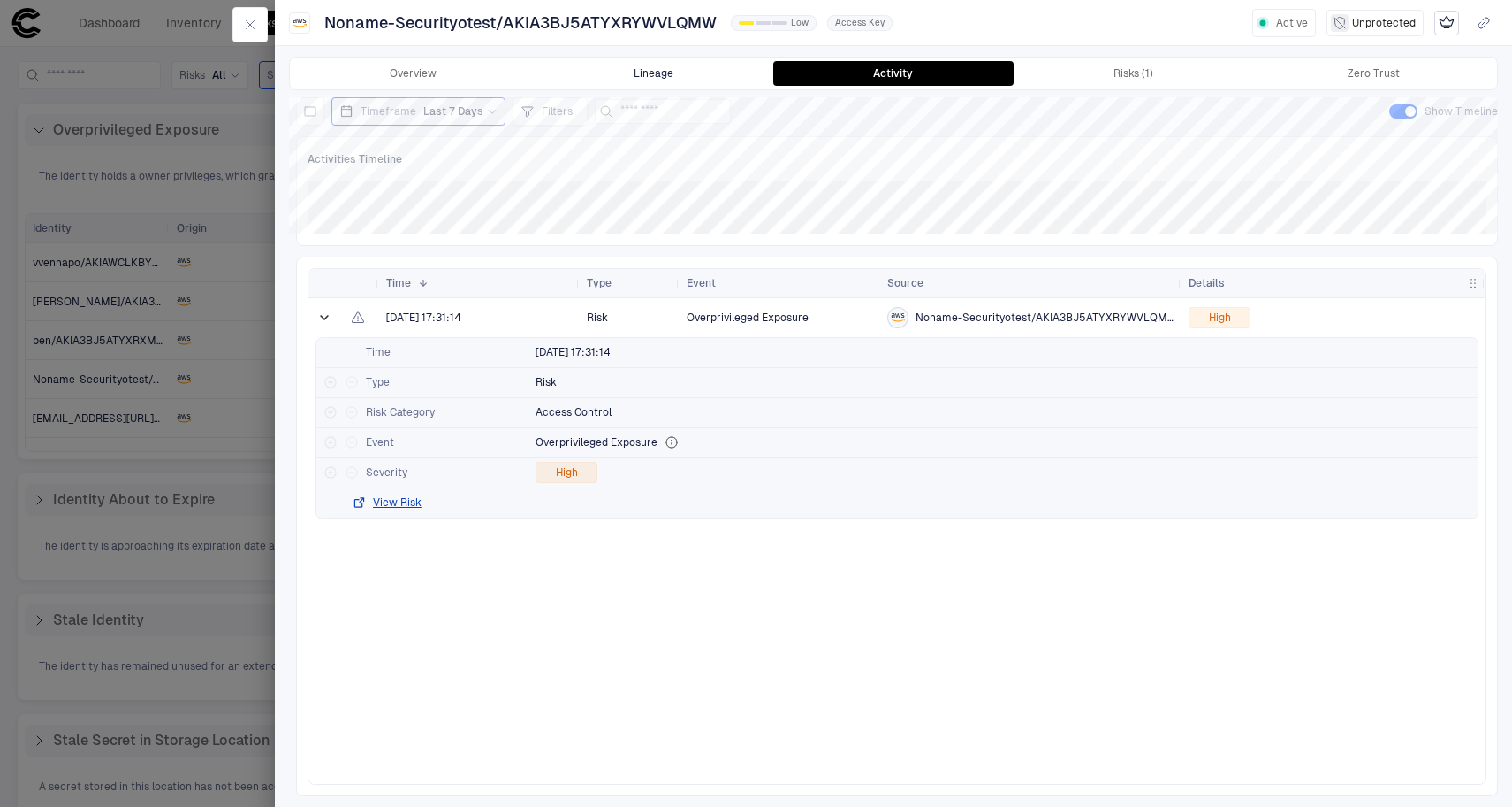
click at [645, 70] on button "Lineage" at bounding box center [653, 73] width 240 height 25
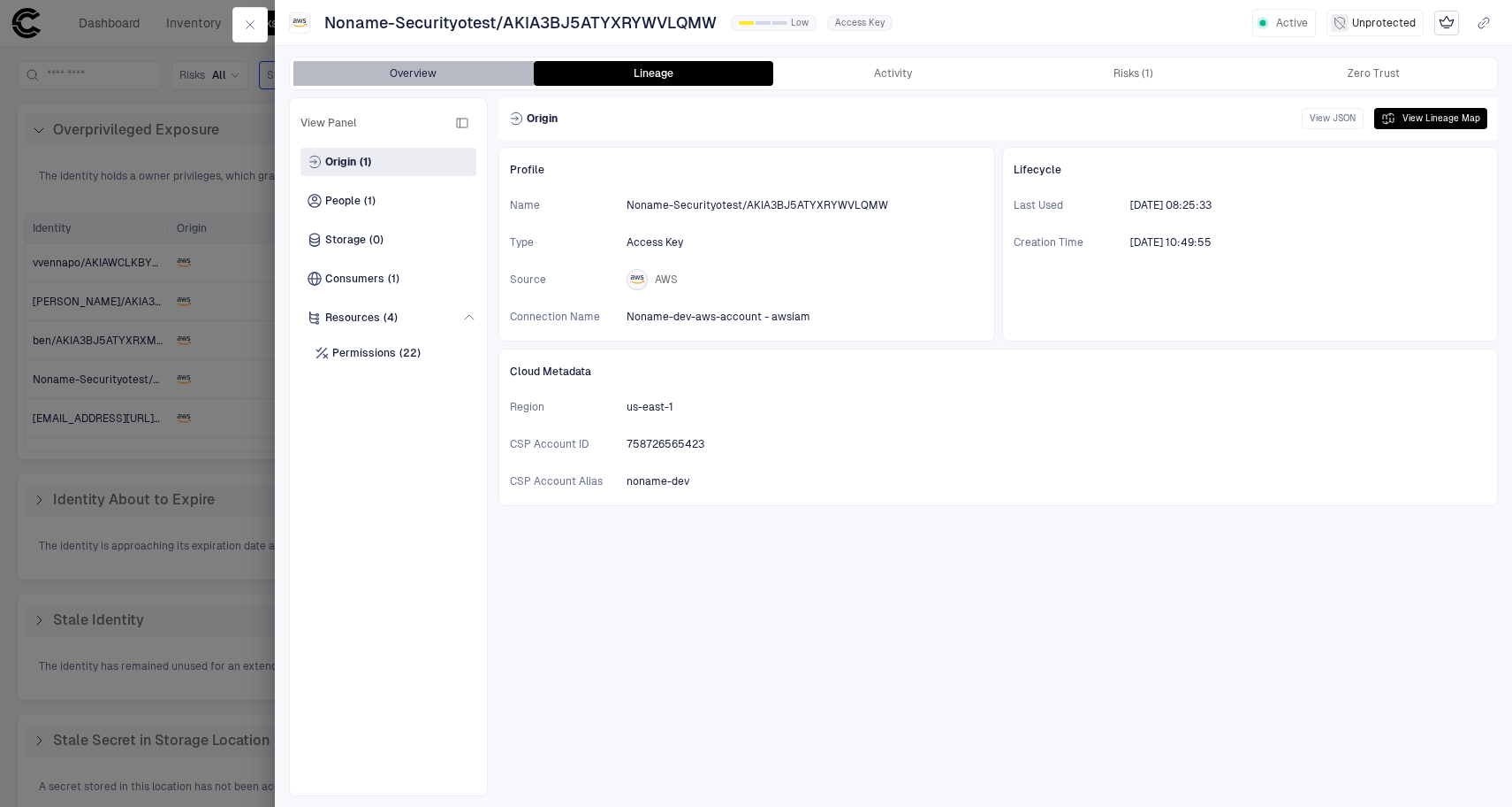
click at [422, 71] on button "Overview" at bounding box center [413, 73] width 240 height 25
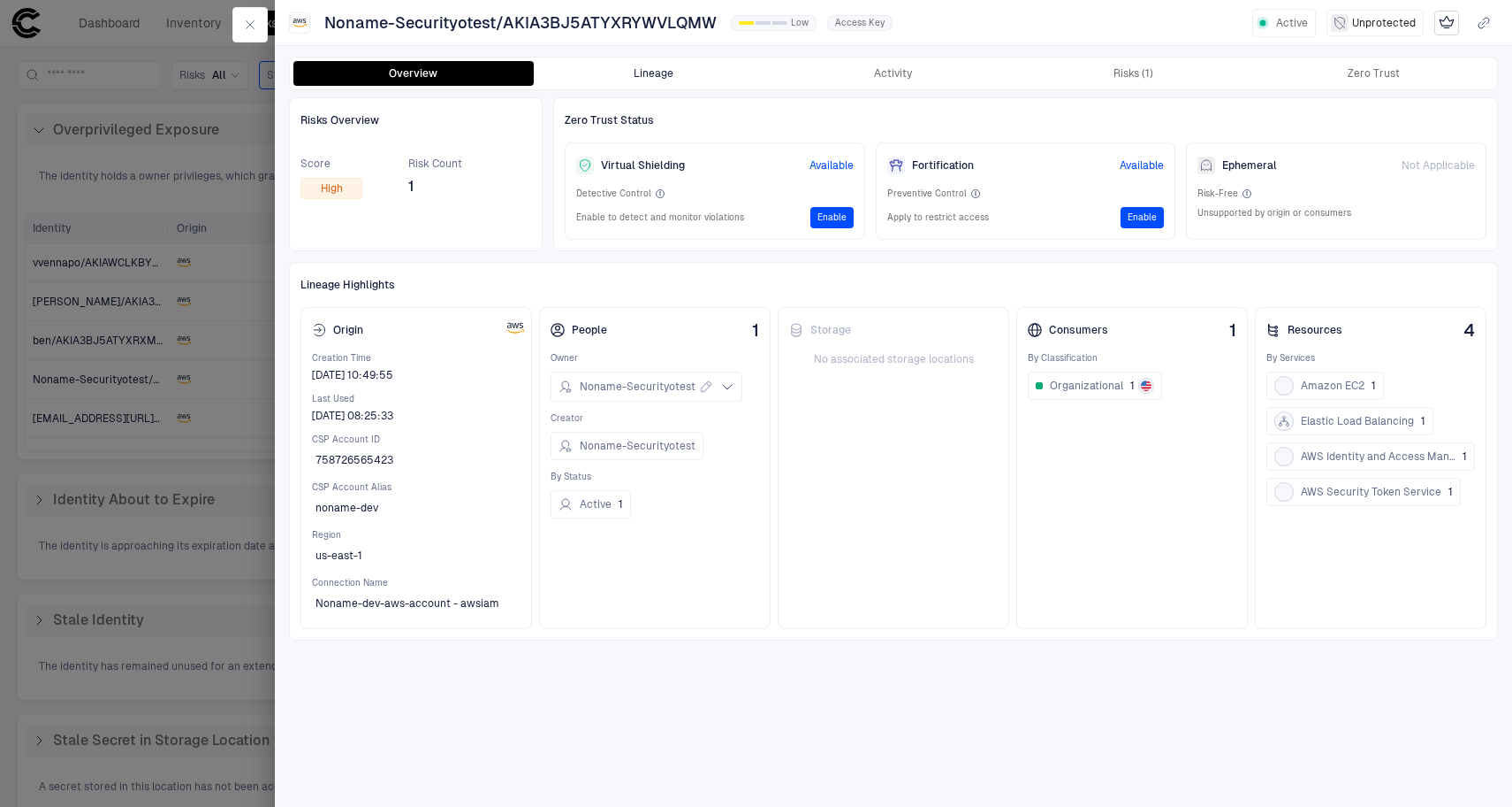
click at [652, 75] on button "Lineage" at bounding box center [653, 73] width 240 height 25
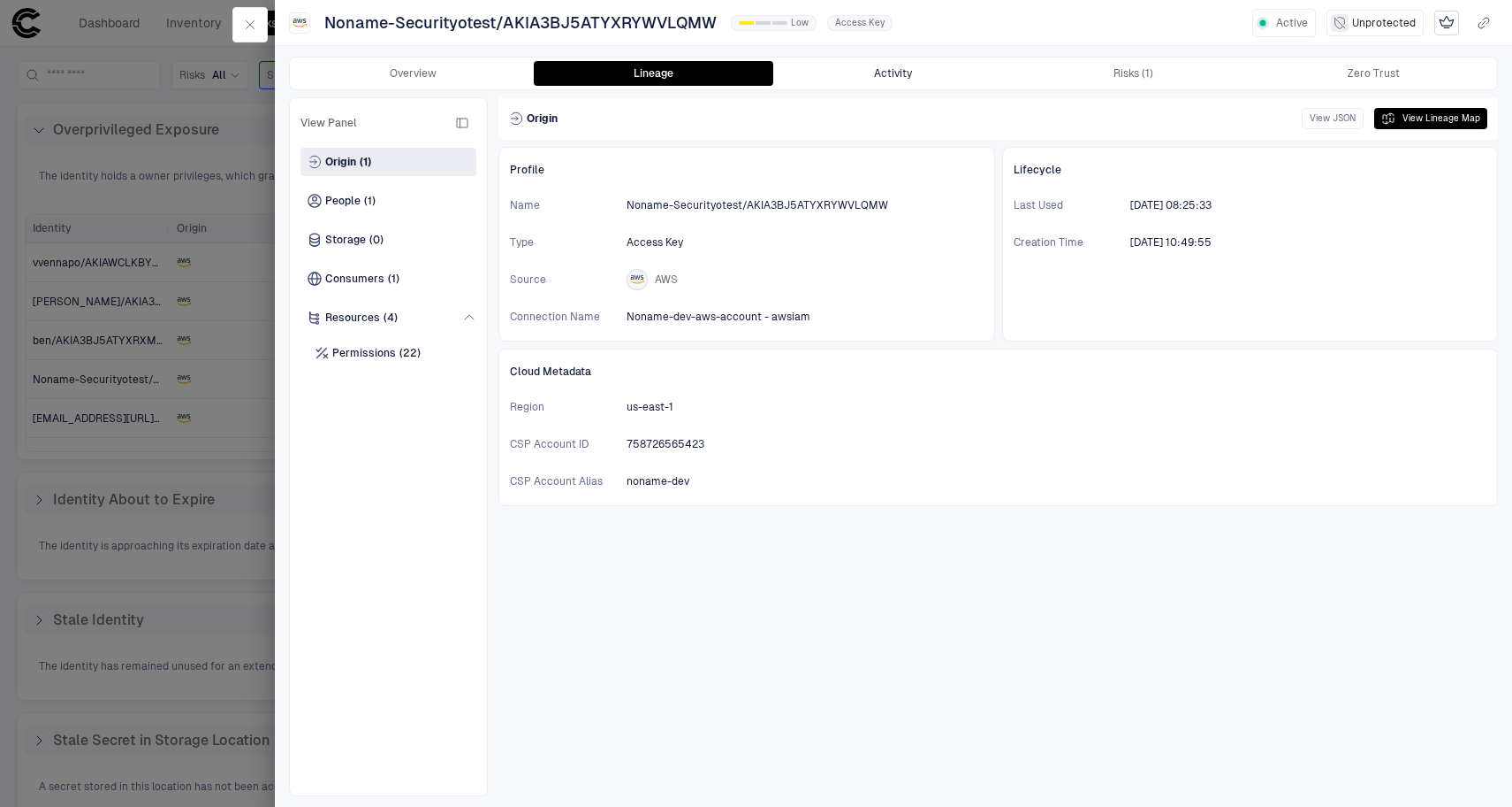
click at [890, 84] on button "Activity" at bounding box center [893, 73] width 240 height 25
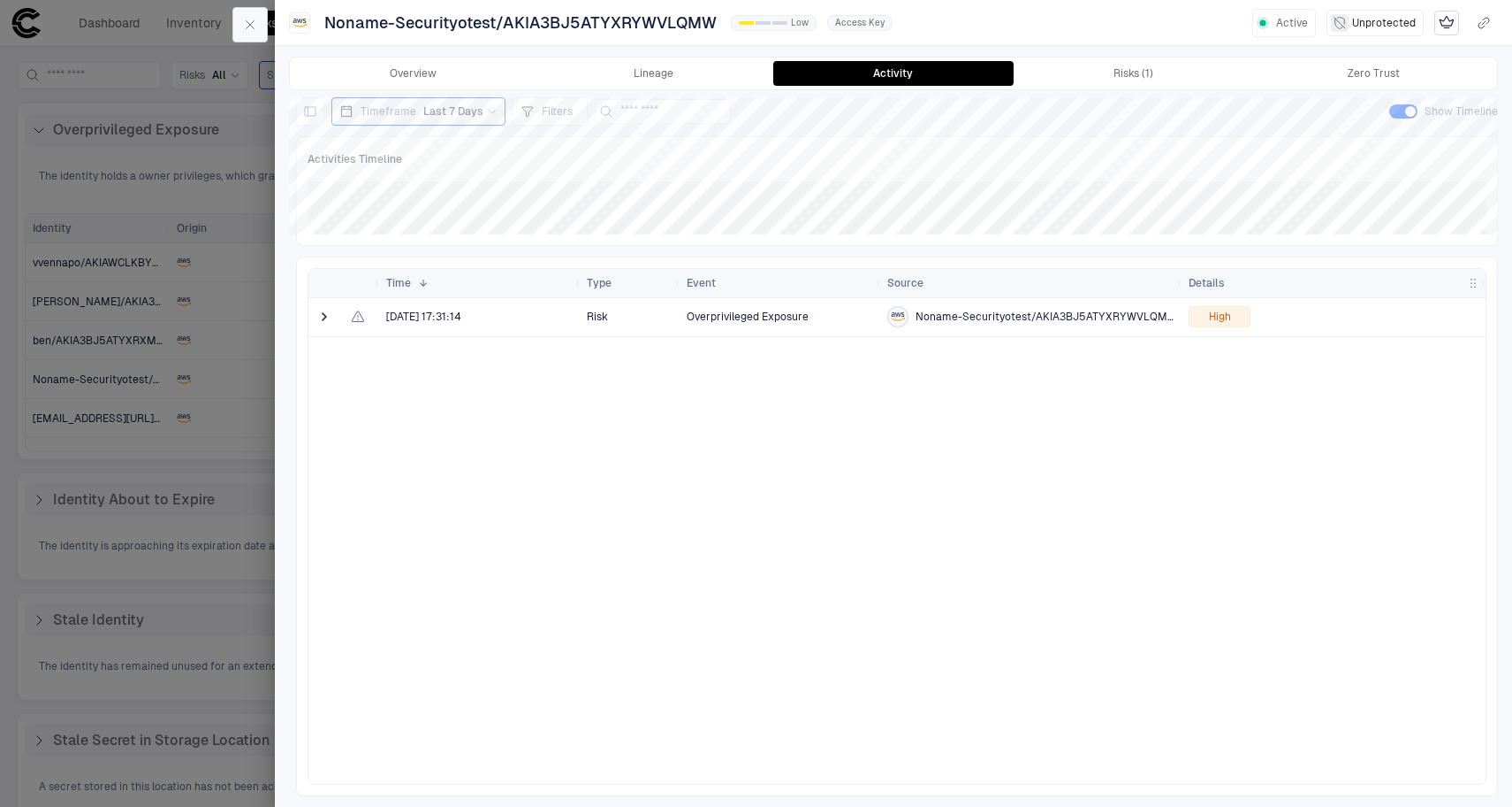
click at [242, 27] on button "button" at bounding box center [250, 25] width 35 height 35
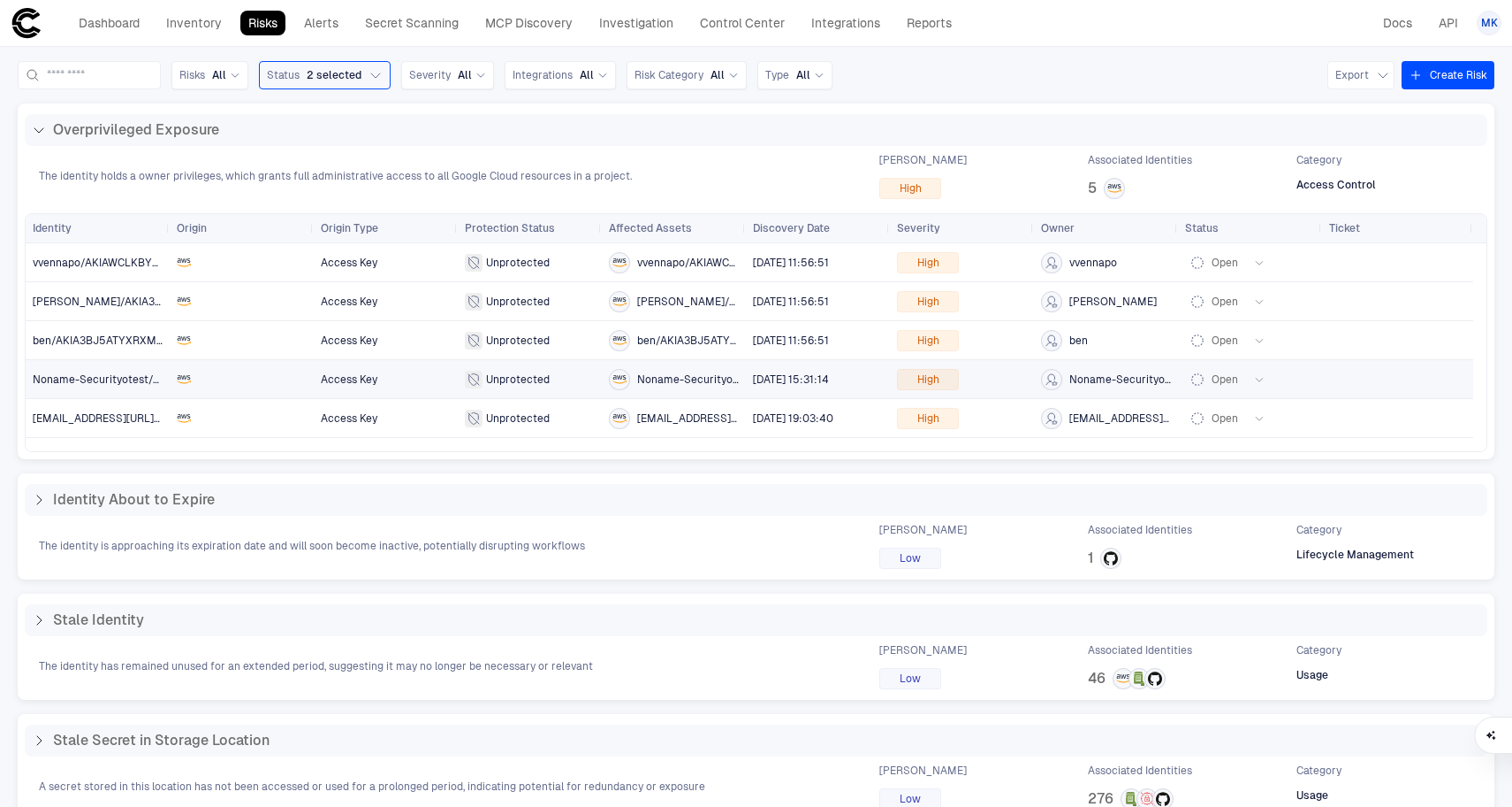
scroll to position [27, 0]
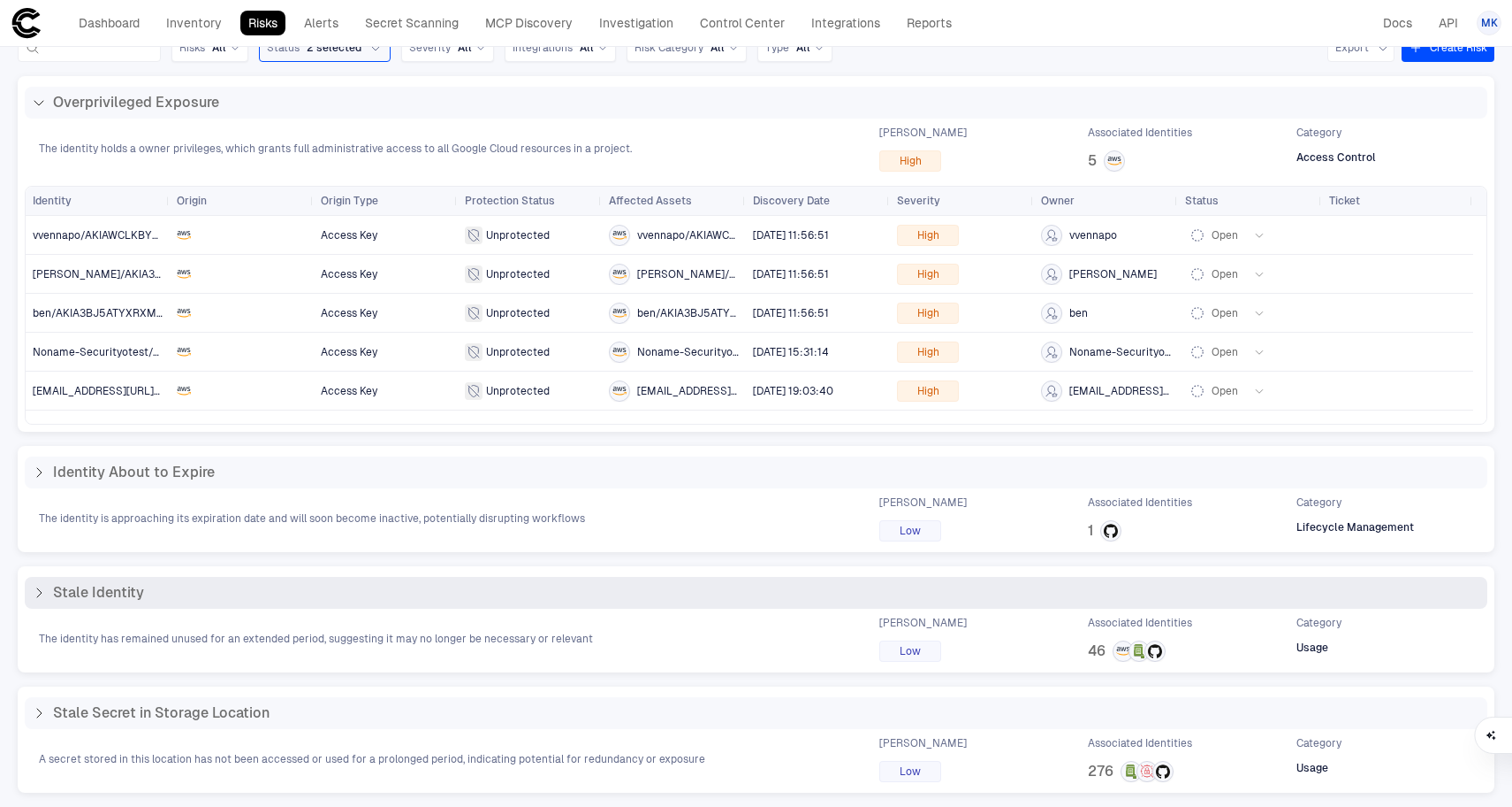
click at [46, 593] on div "Stale Identity" at bounding box center [87, 593] width 112 height 18
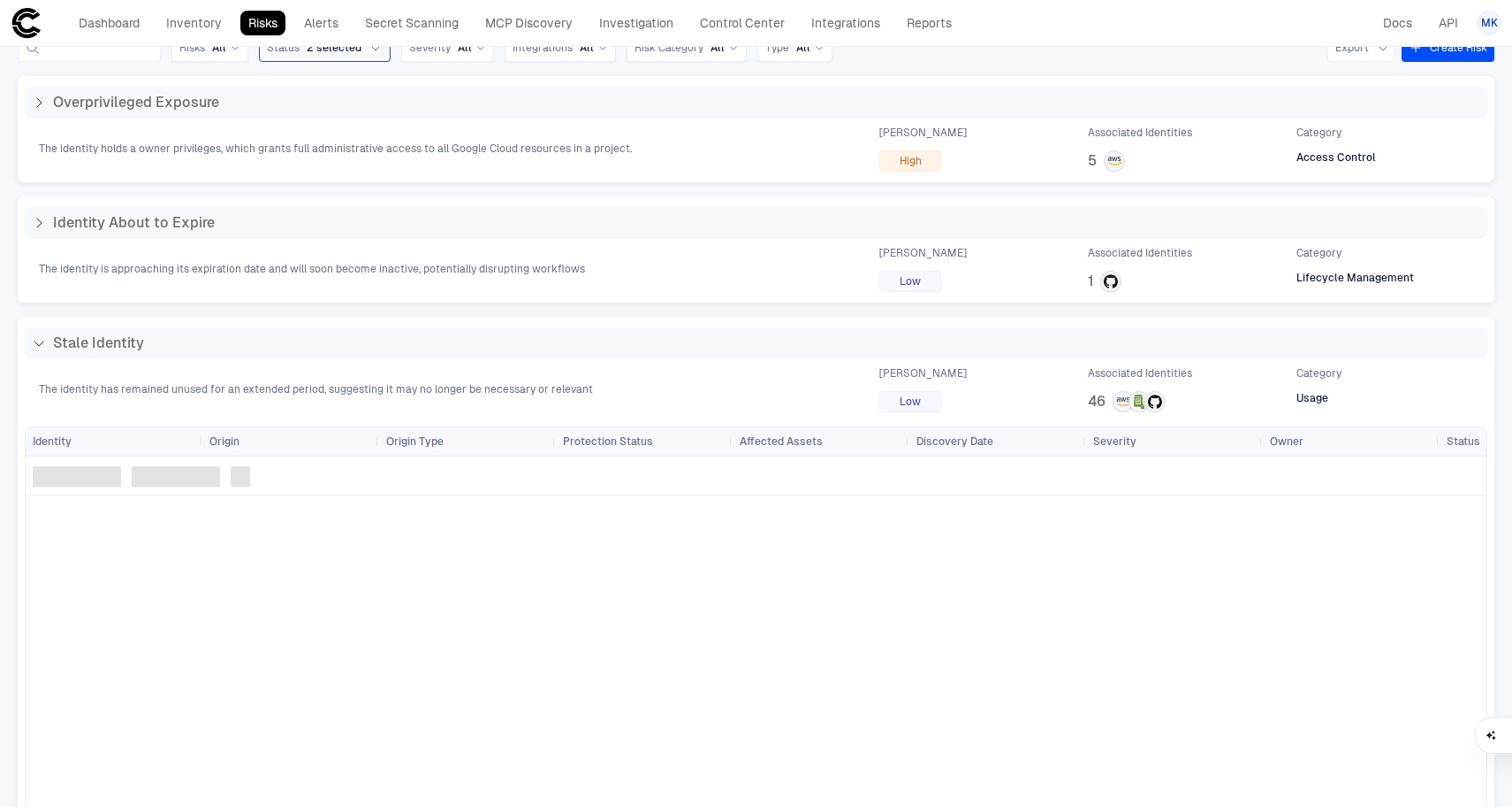
scroll to position [0, 0]
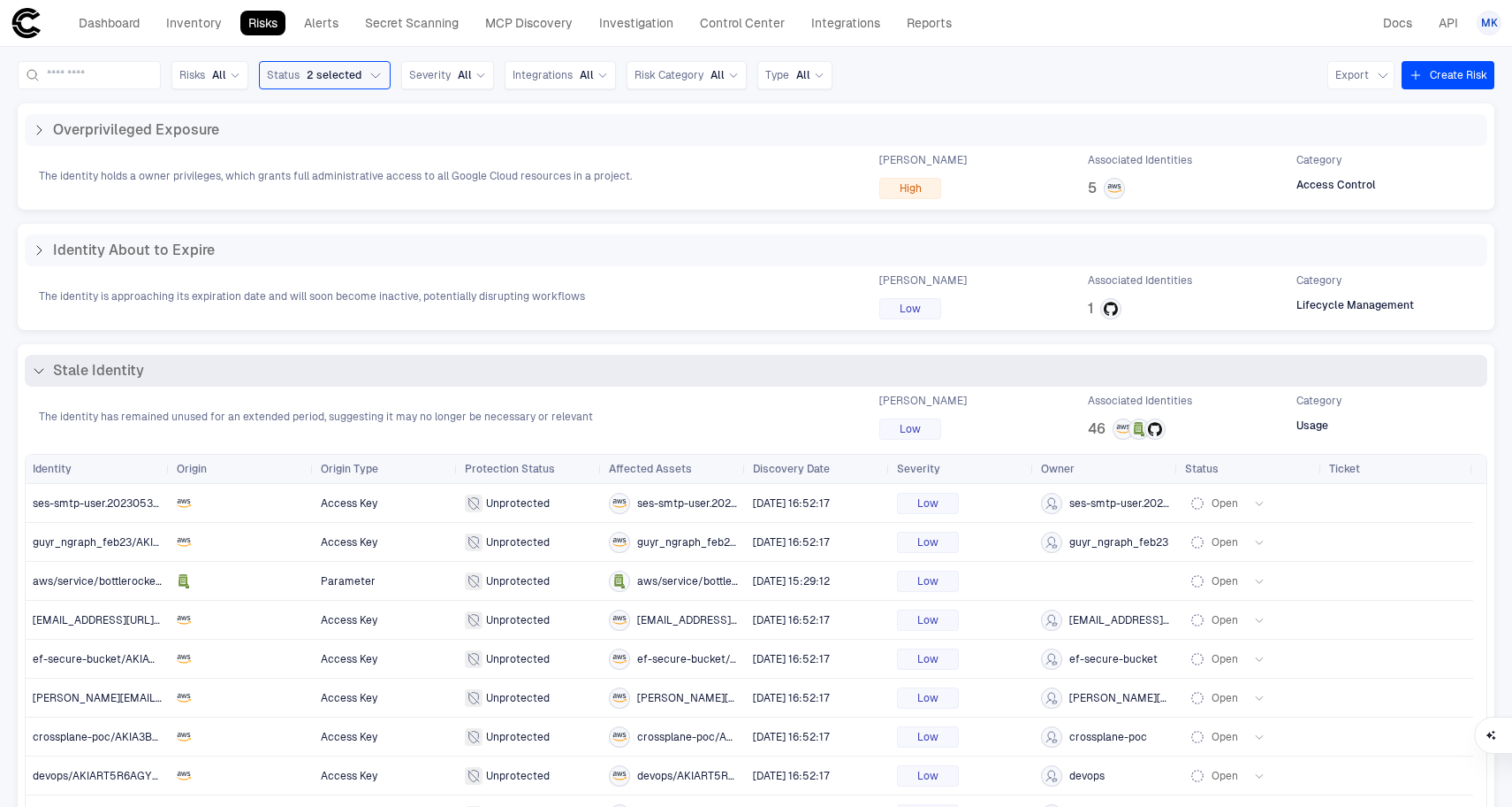
click at [39, 378] on div "Stale Identity" at bounding box center [87, 370] width 112 height 18
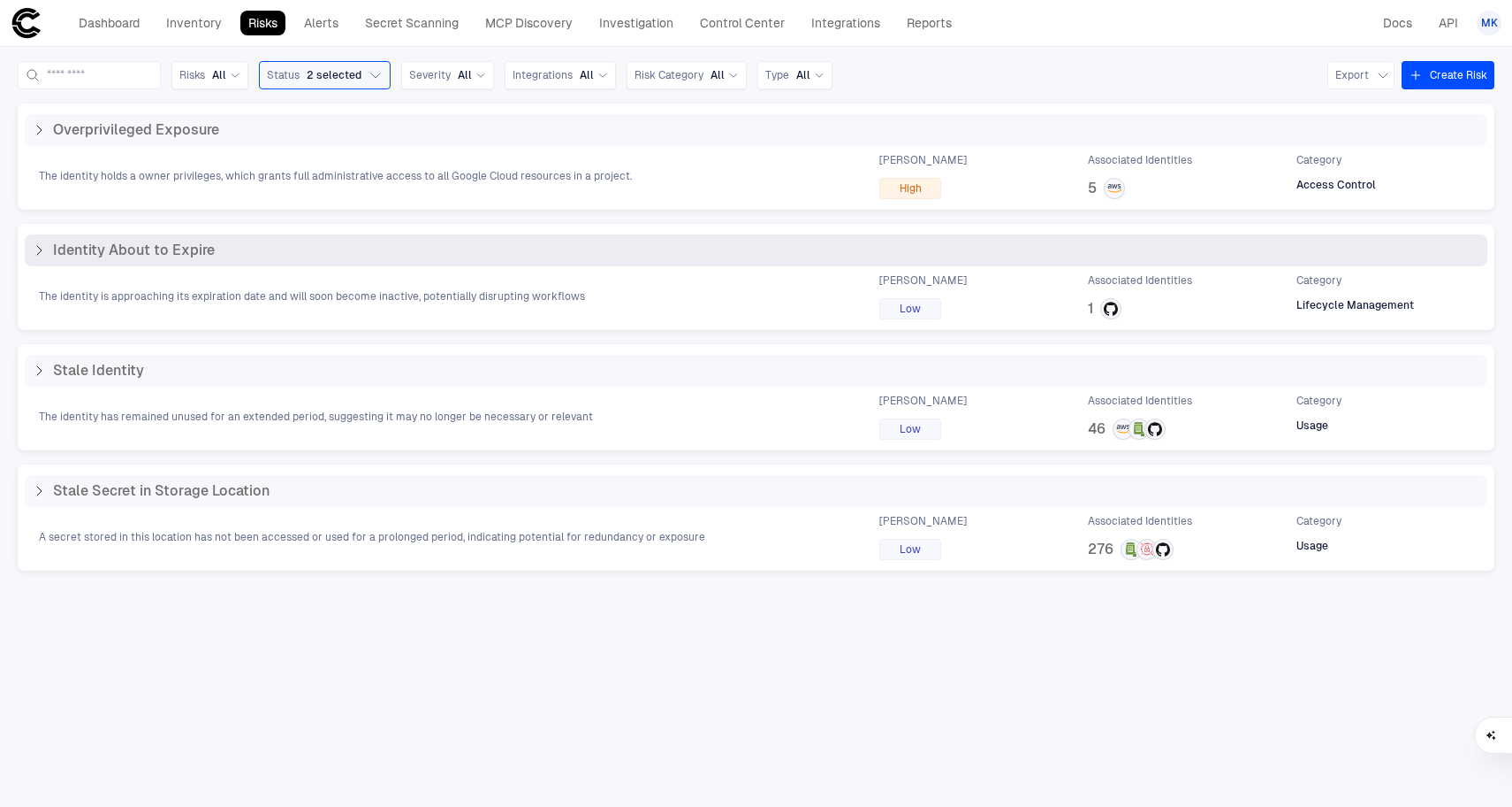
click at [36, 243] on icon at bounding box center [38, 250] width 14 height 14
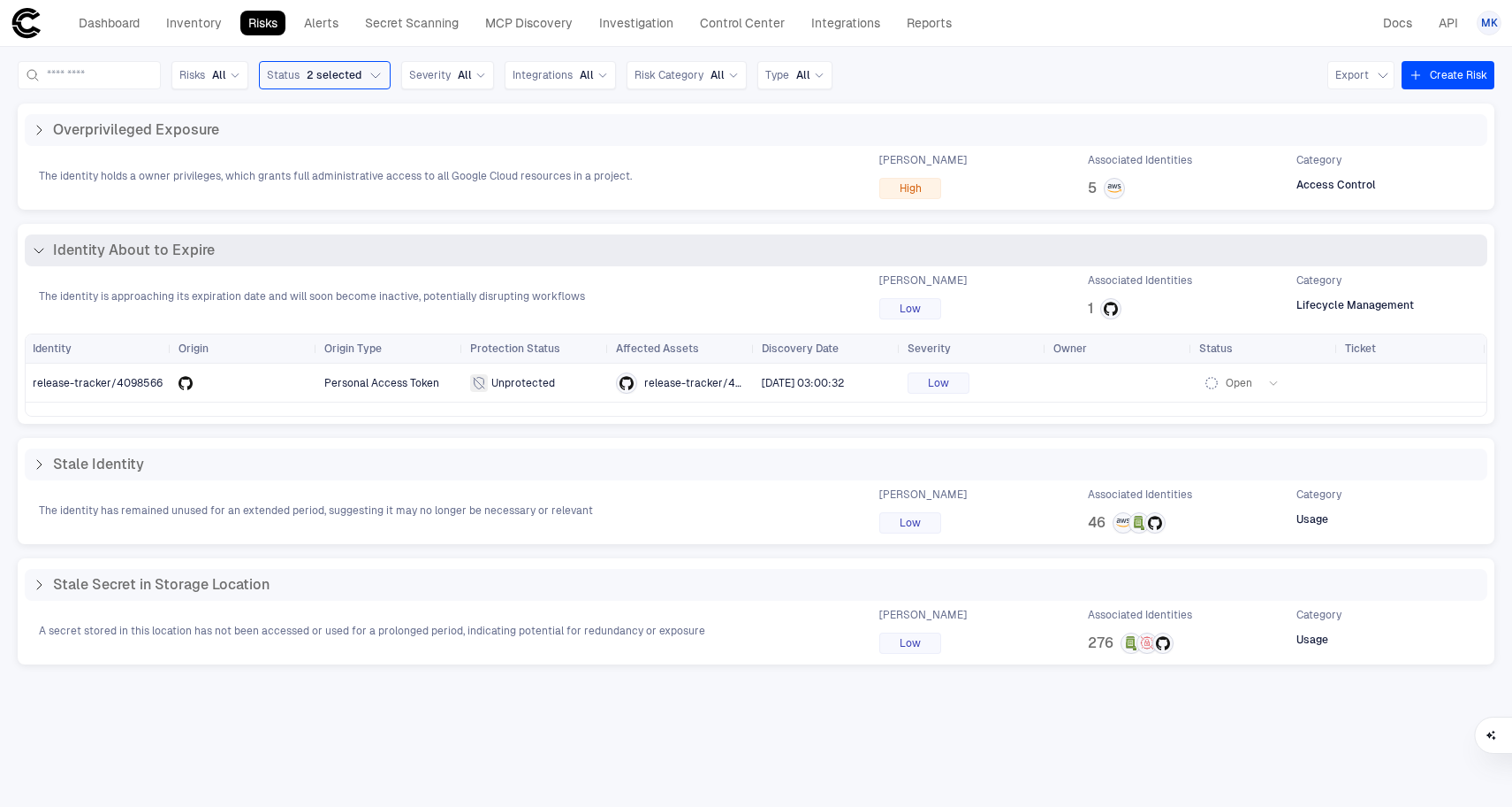
click at [45, 246] on icon at bounding box center [38, 250] width 14 height 14
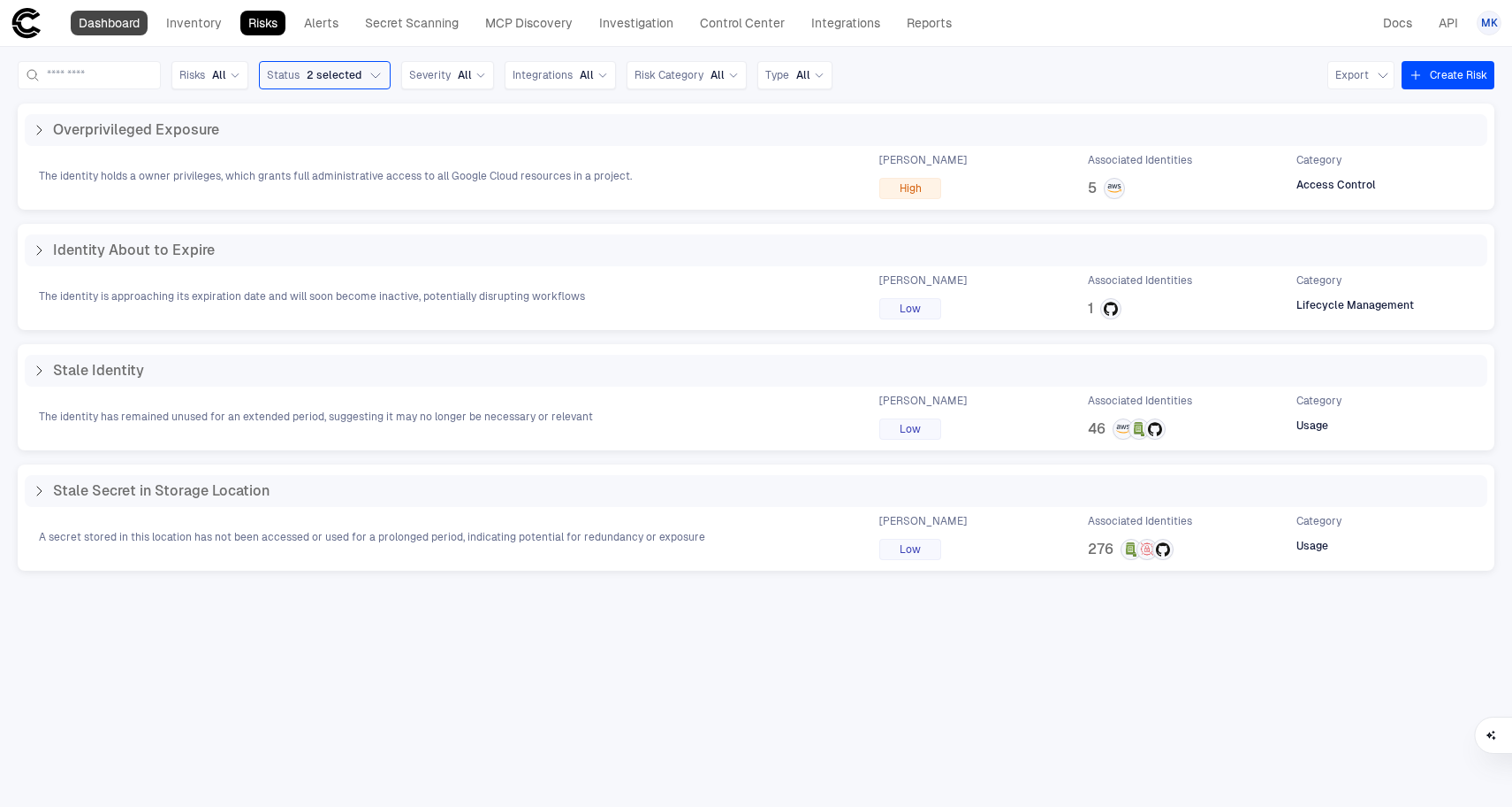
click at [123, 26] on link "Dashboard" at bounding box center [109, 23] width 77 height 25
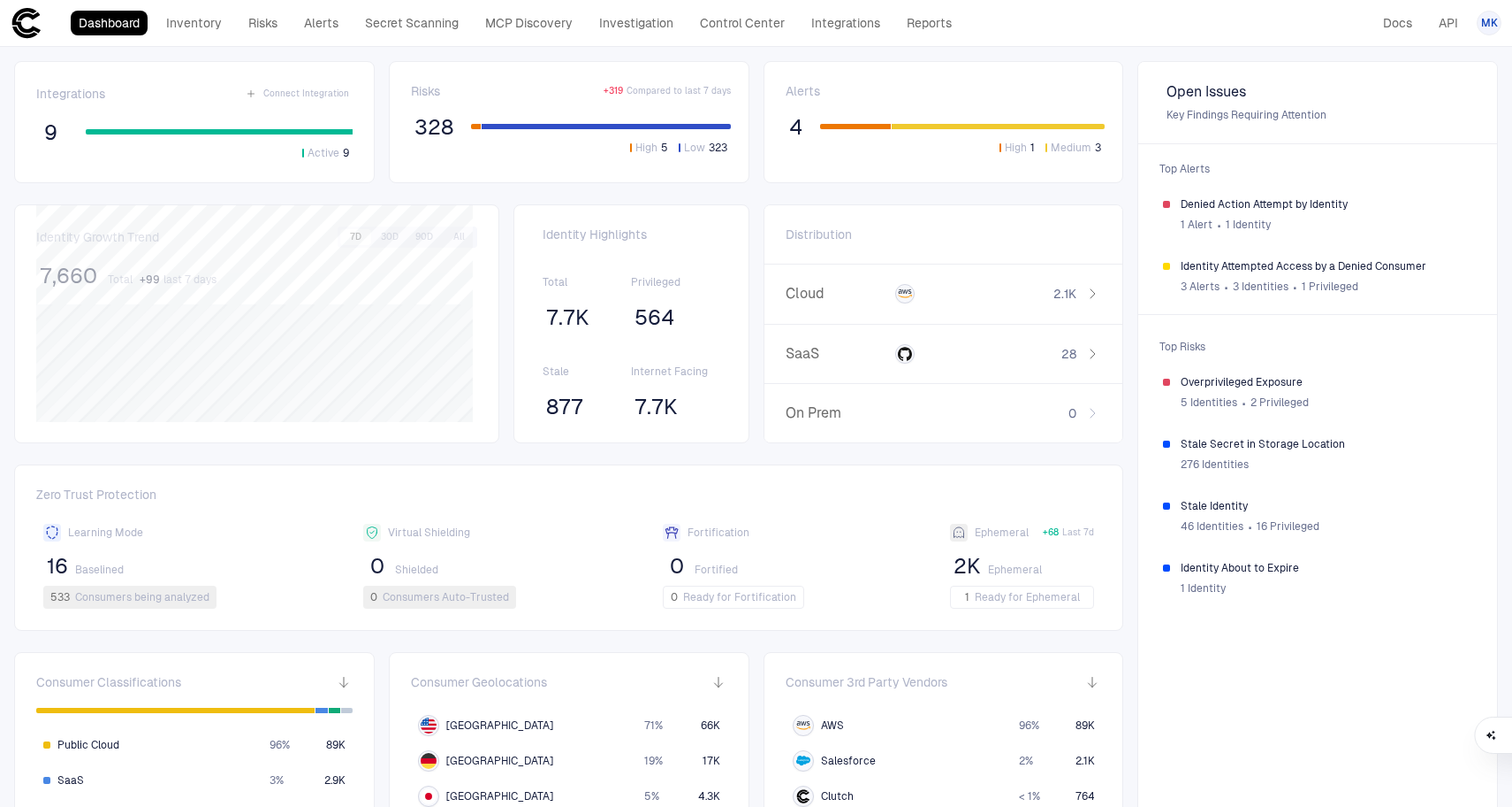
click at [31, 26] on icon at bounding box center [26, 23] width 31 height 31
click at [813, 30] on link "Integrations" at bounding box center [846, 23] width 84 height 25
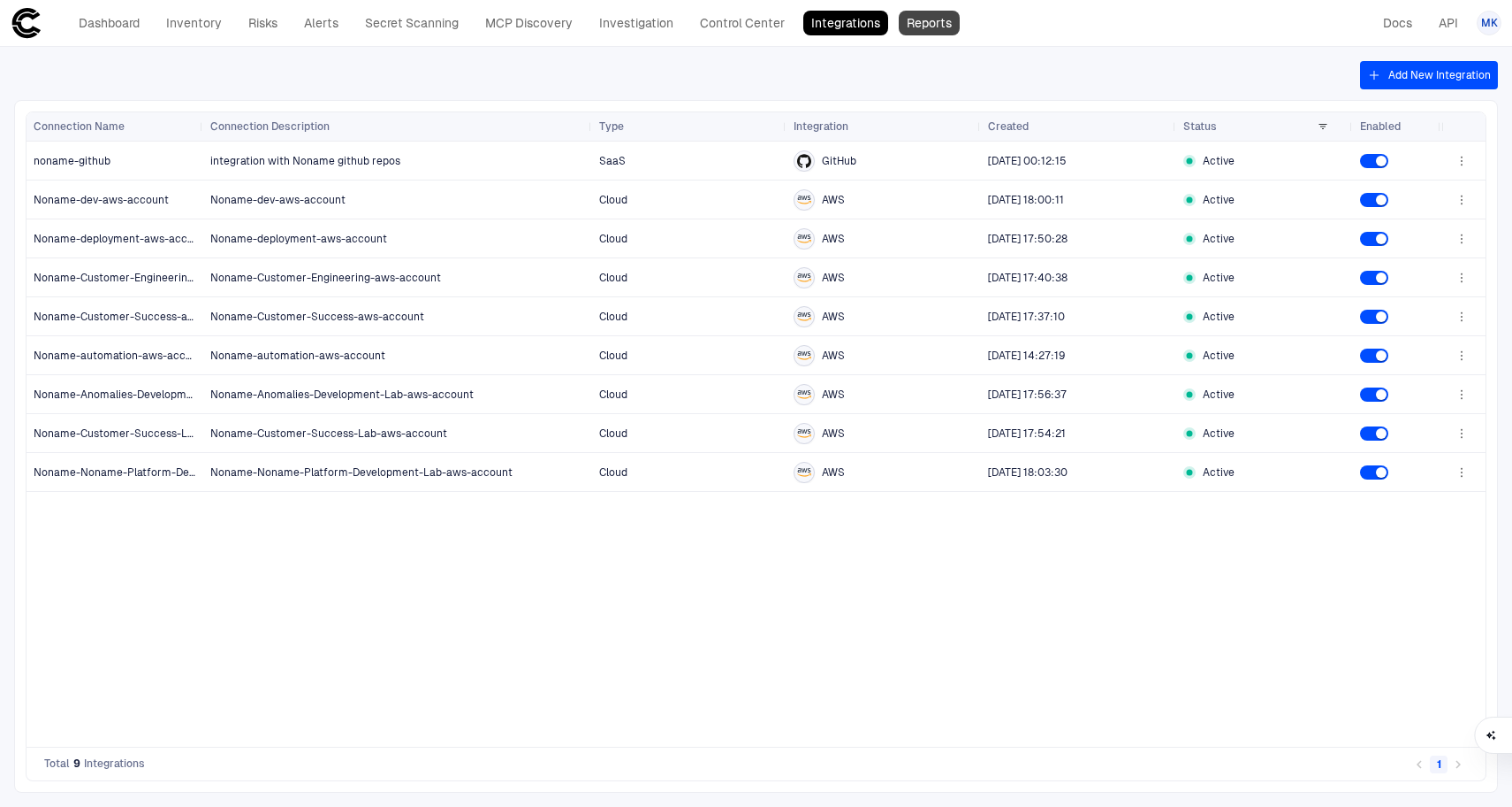
click at [923, 23] on link "Reports" at bounding box center [929, 23] width 61 height 25
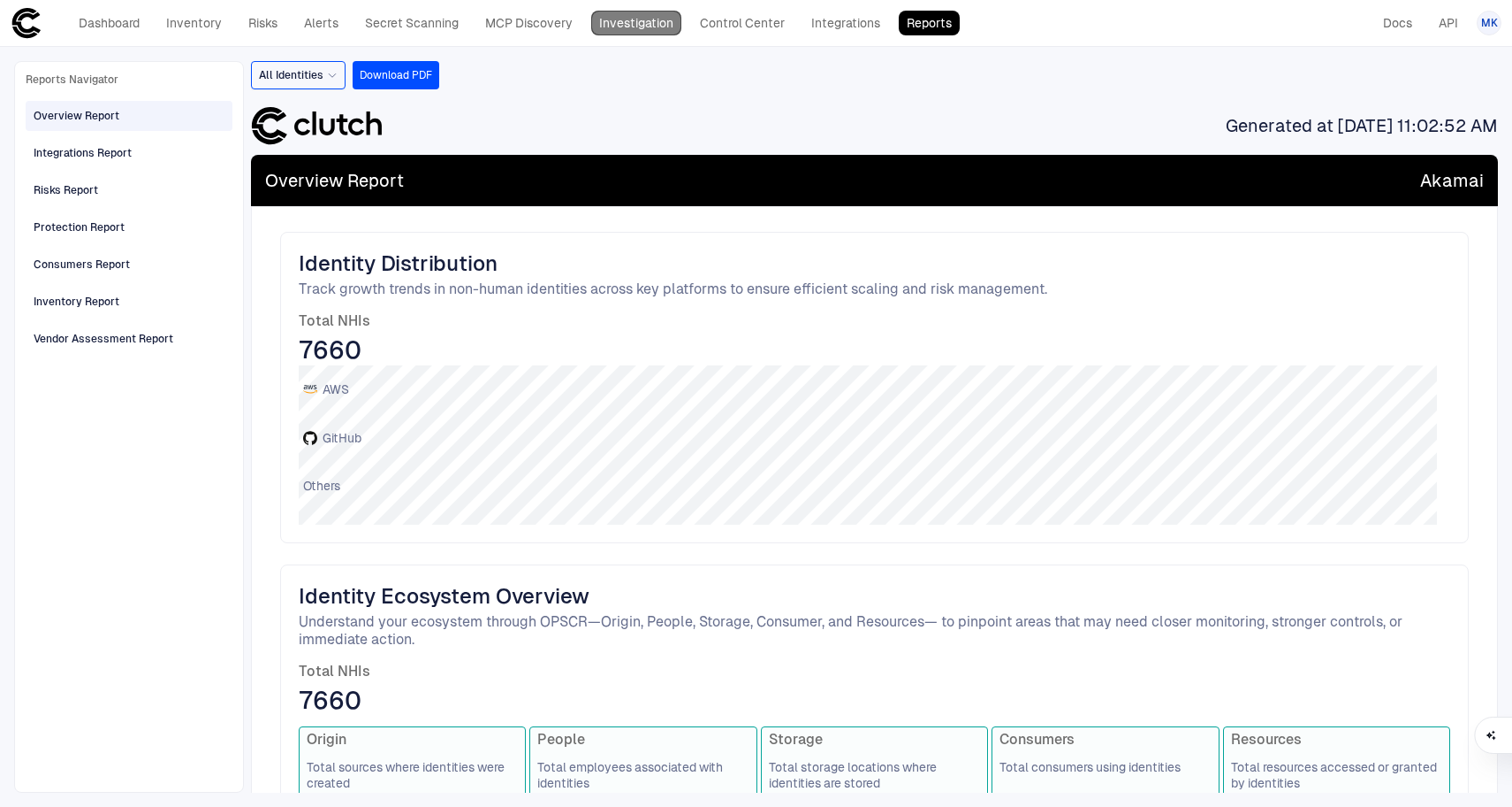
click at [642, 23] on link "Investigation" at bounding box center [637, 23] width 90 height 25
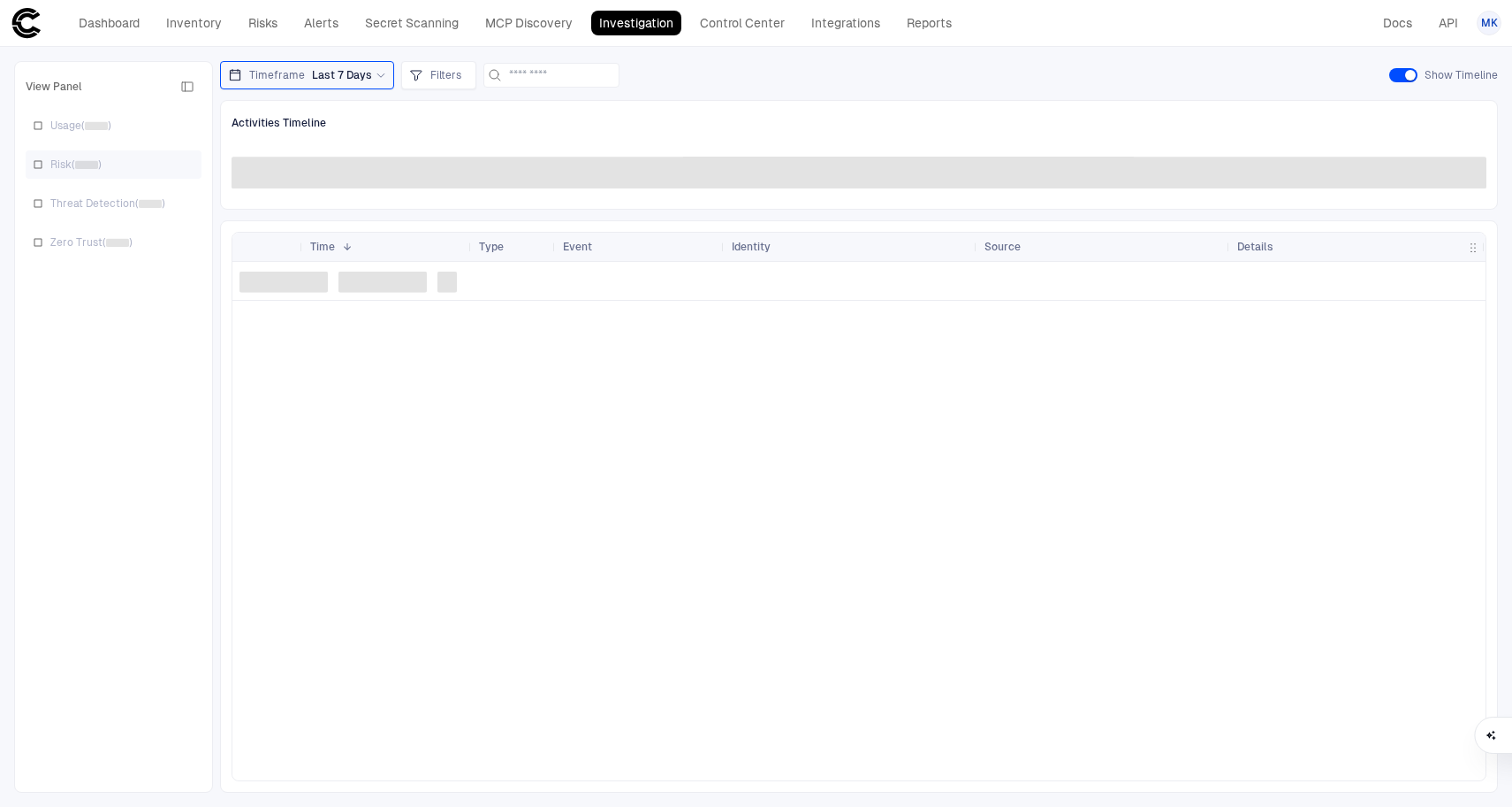
click at [113, 167] on div "Risk ( )" at bounding box center [113, 164] width 176 height 28
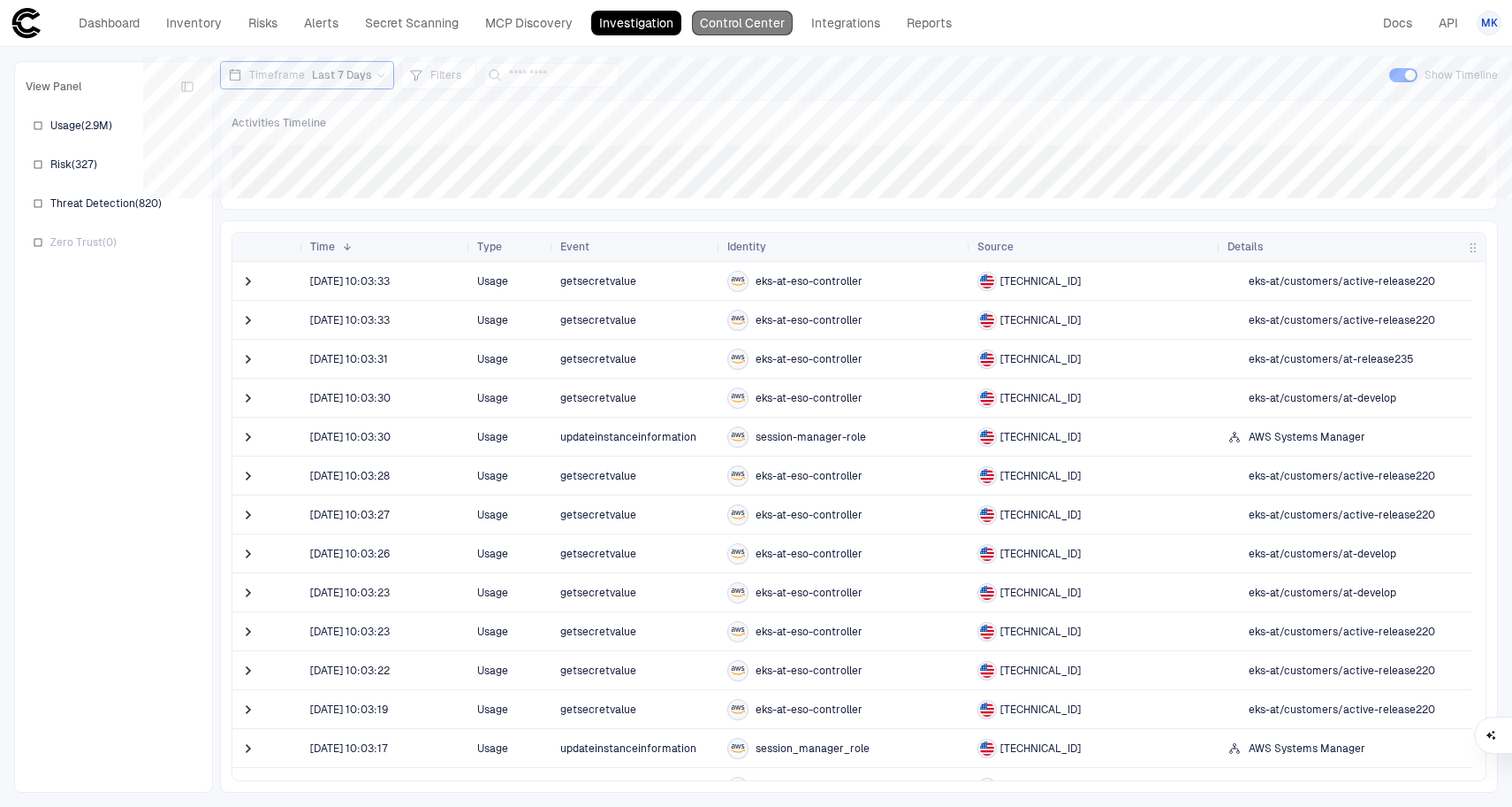
click at [729, 28] on link "Control Center" at bounding box center [742, 23] width 101 height 25
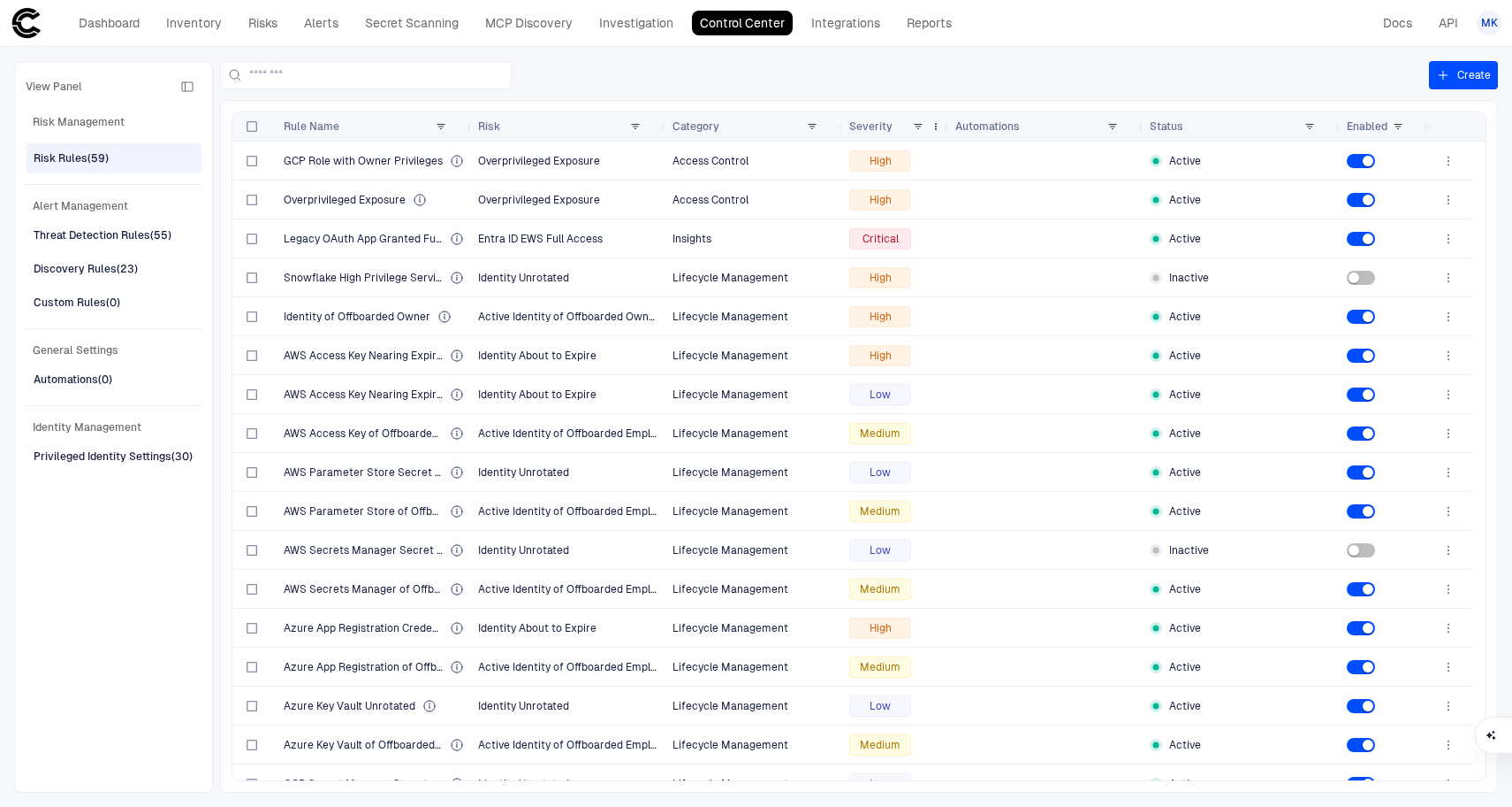
click at [868, 127] on span "Severity" at bounding box center [871, 127] width 43 height 14
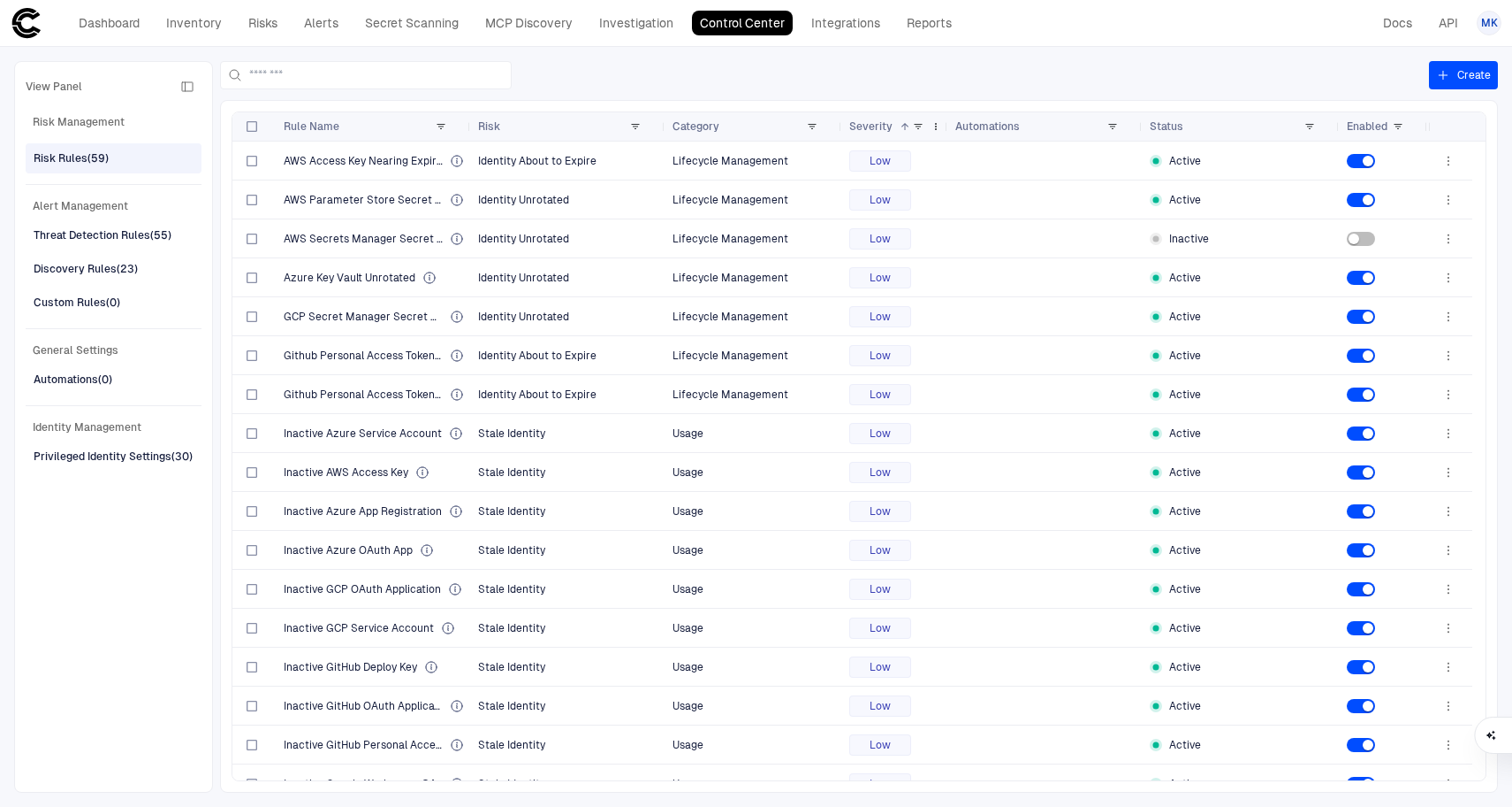
click at [868, 127] on span "Severity" at bounding box center [871, 127] width 43 height 14
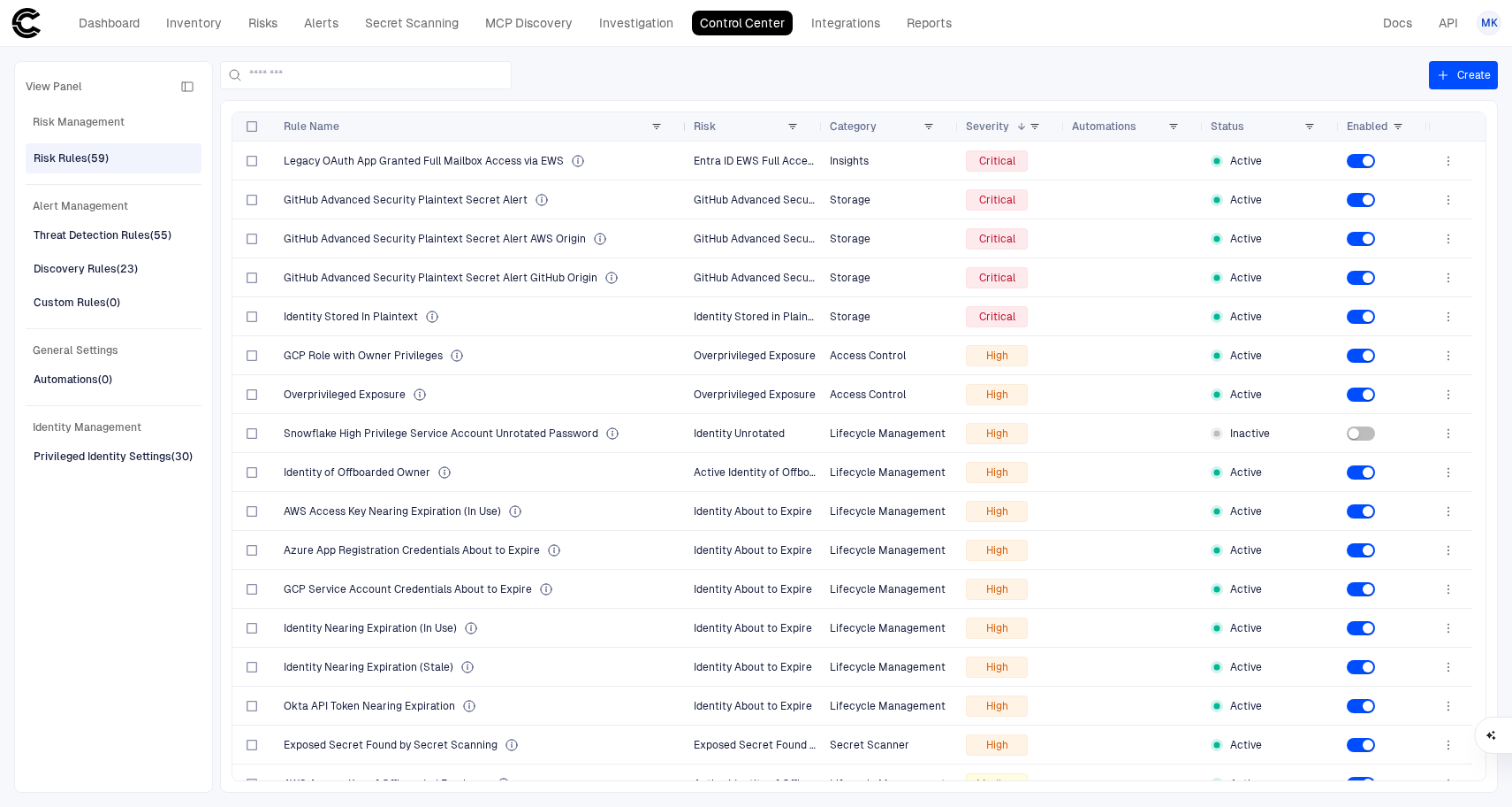
drag, startPoint x: 467, startPoint y: 126, endPoint x: 682, endPoint y: 128, distance: 215.0
click at [682, 128] on div at bounding box center [685, 126] width 7 height 28
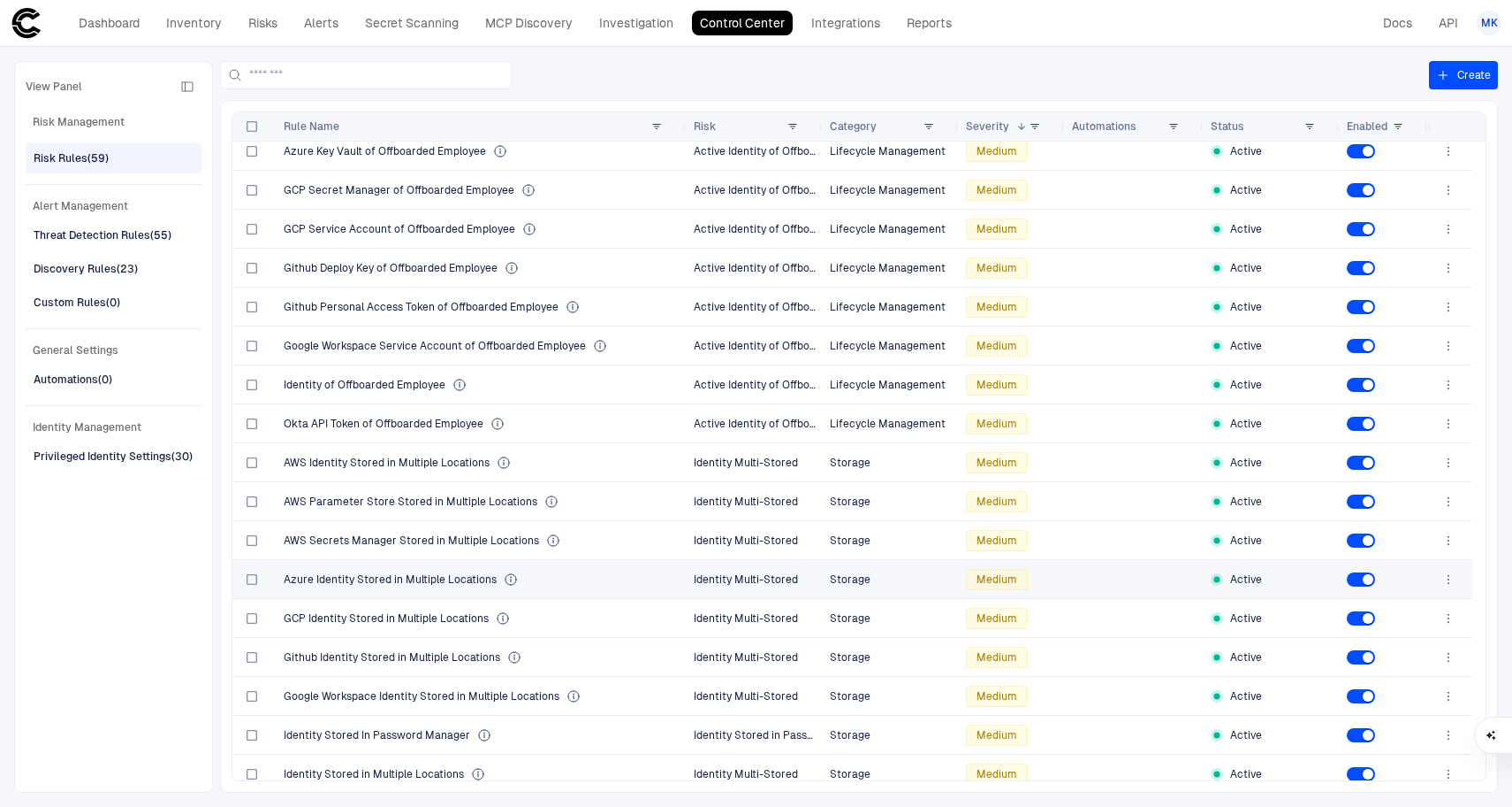
scroll to position [1086, 0]
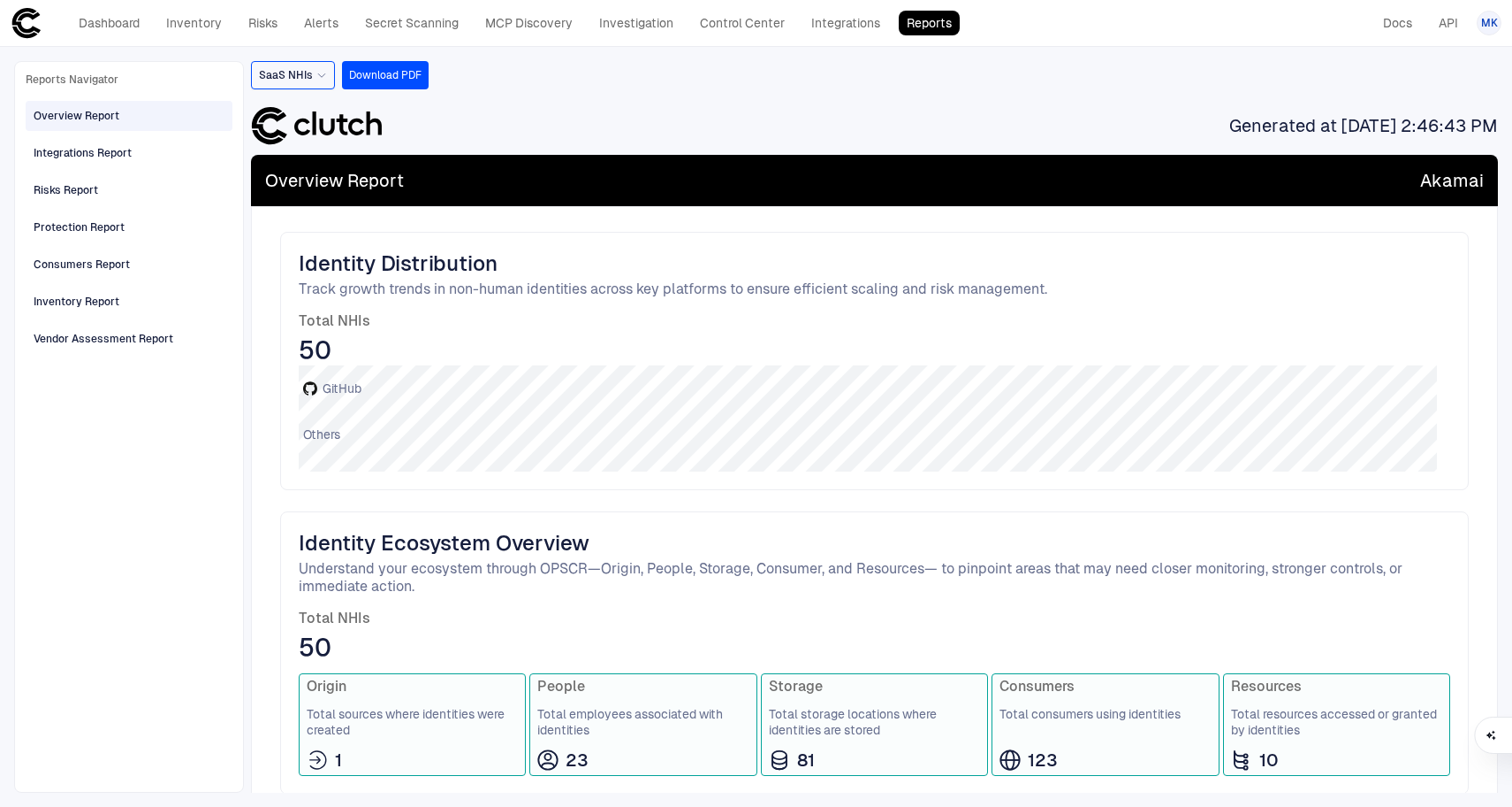
click at [304, 84] on div "SaaS NHIs" at bounding box center [292, 76] width 68 height 20
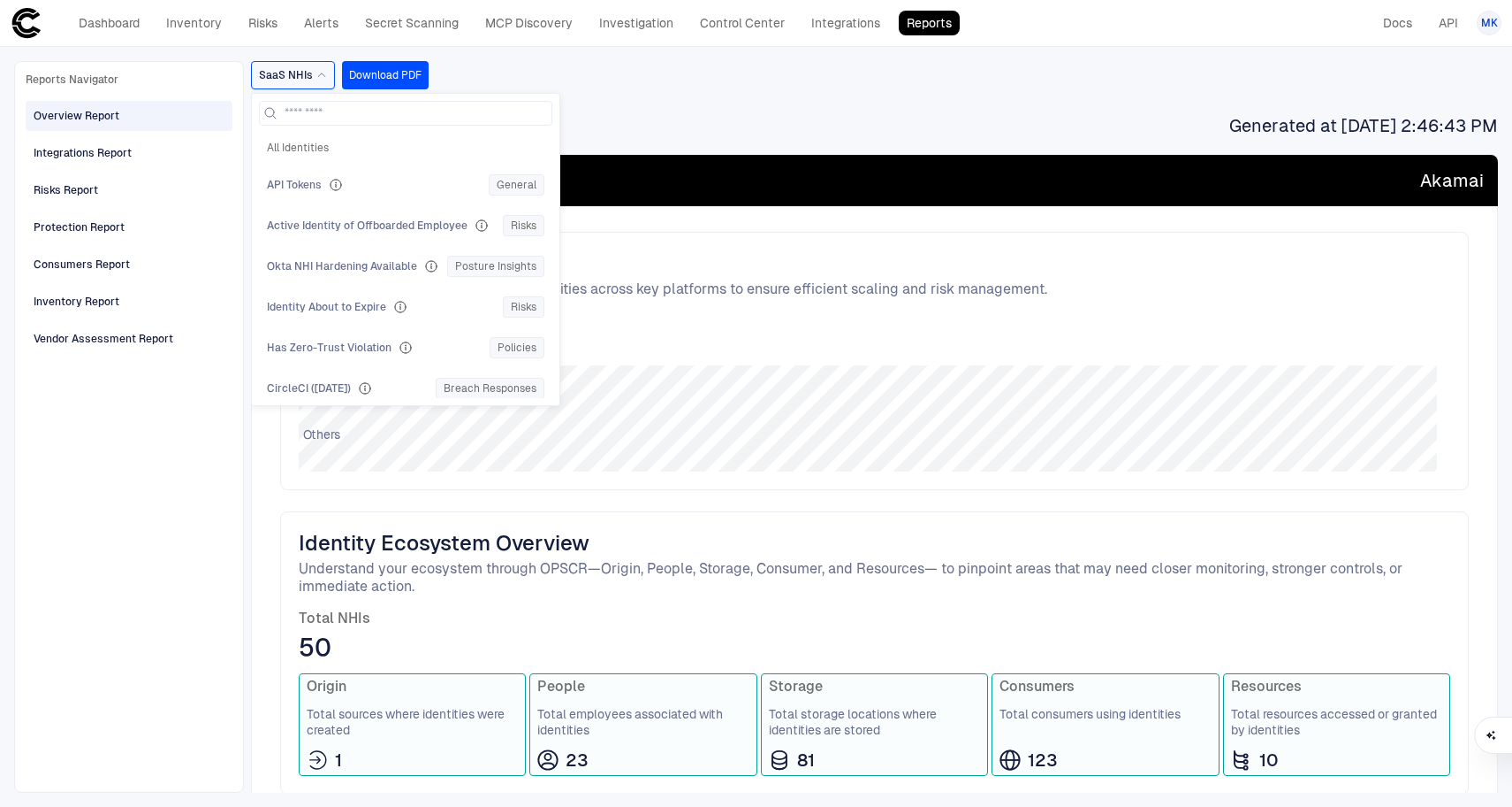
scroll to position [781, 0]
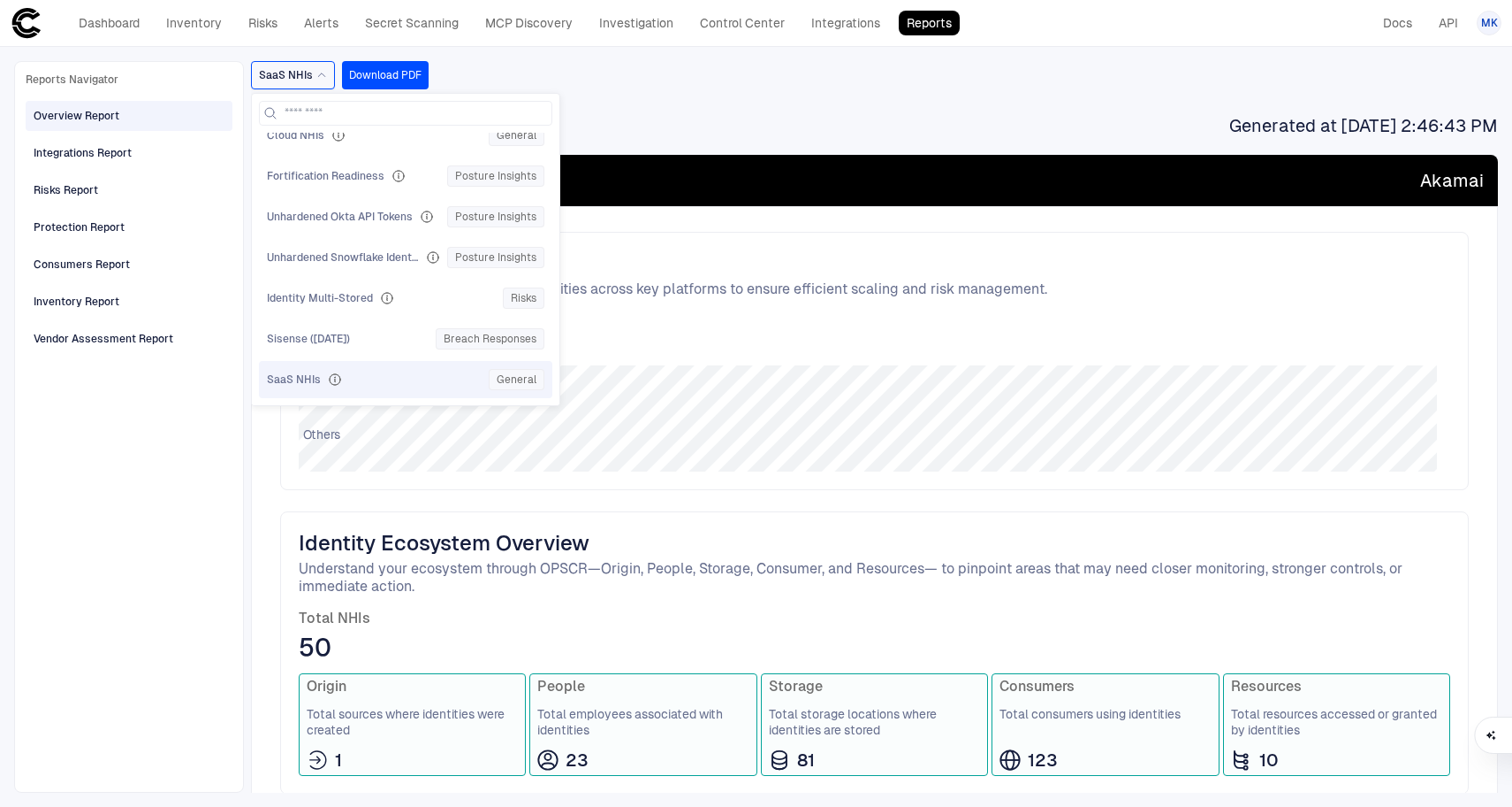
click at [421, 375] on div "SaaS NHIs" at bounding box center [374, 379] width 215 height 14
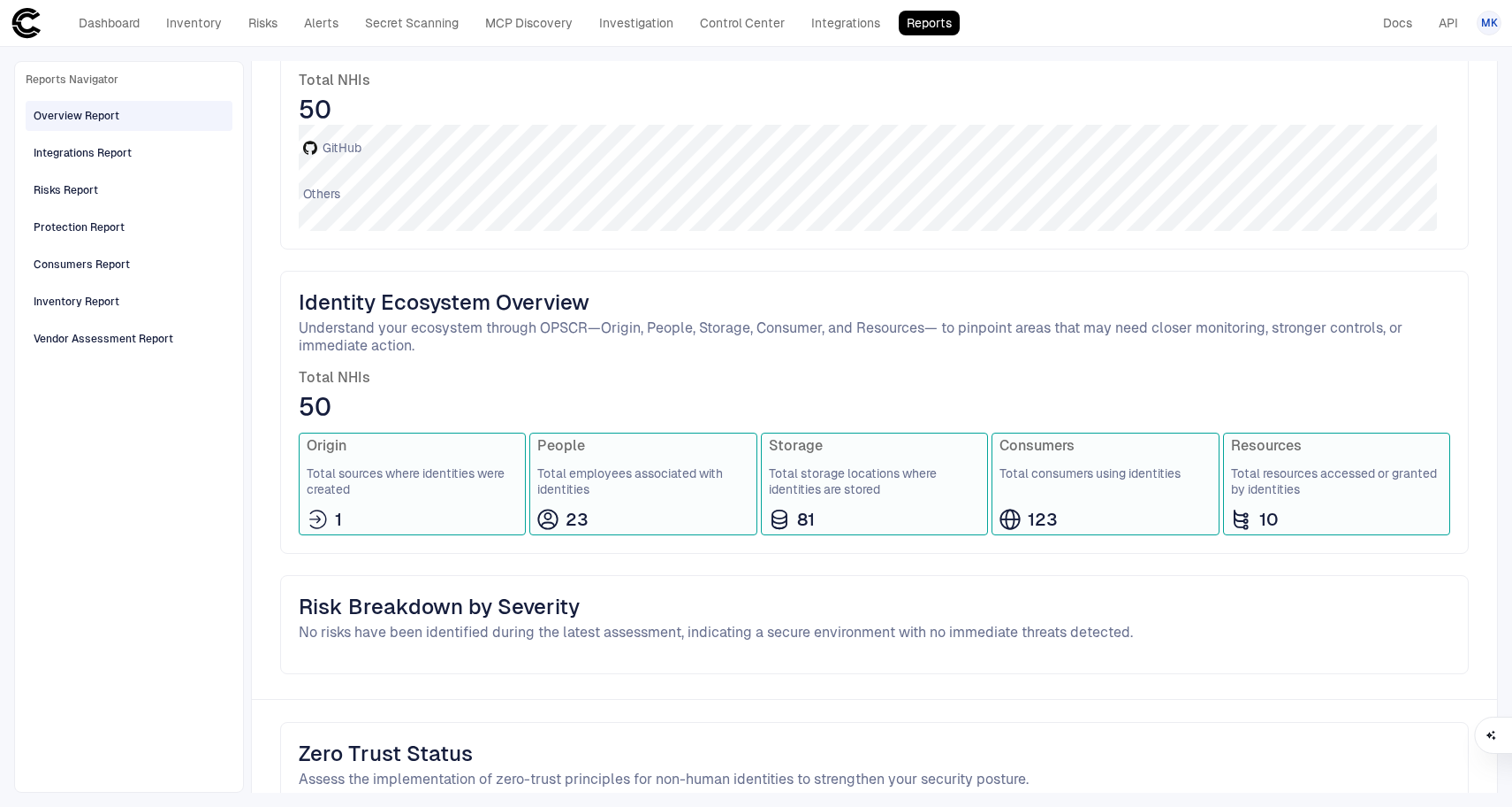
scroll to position [0, 0]
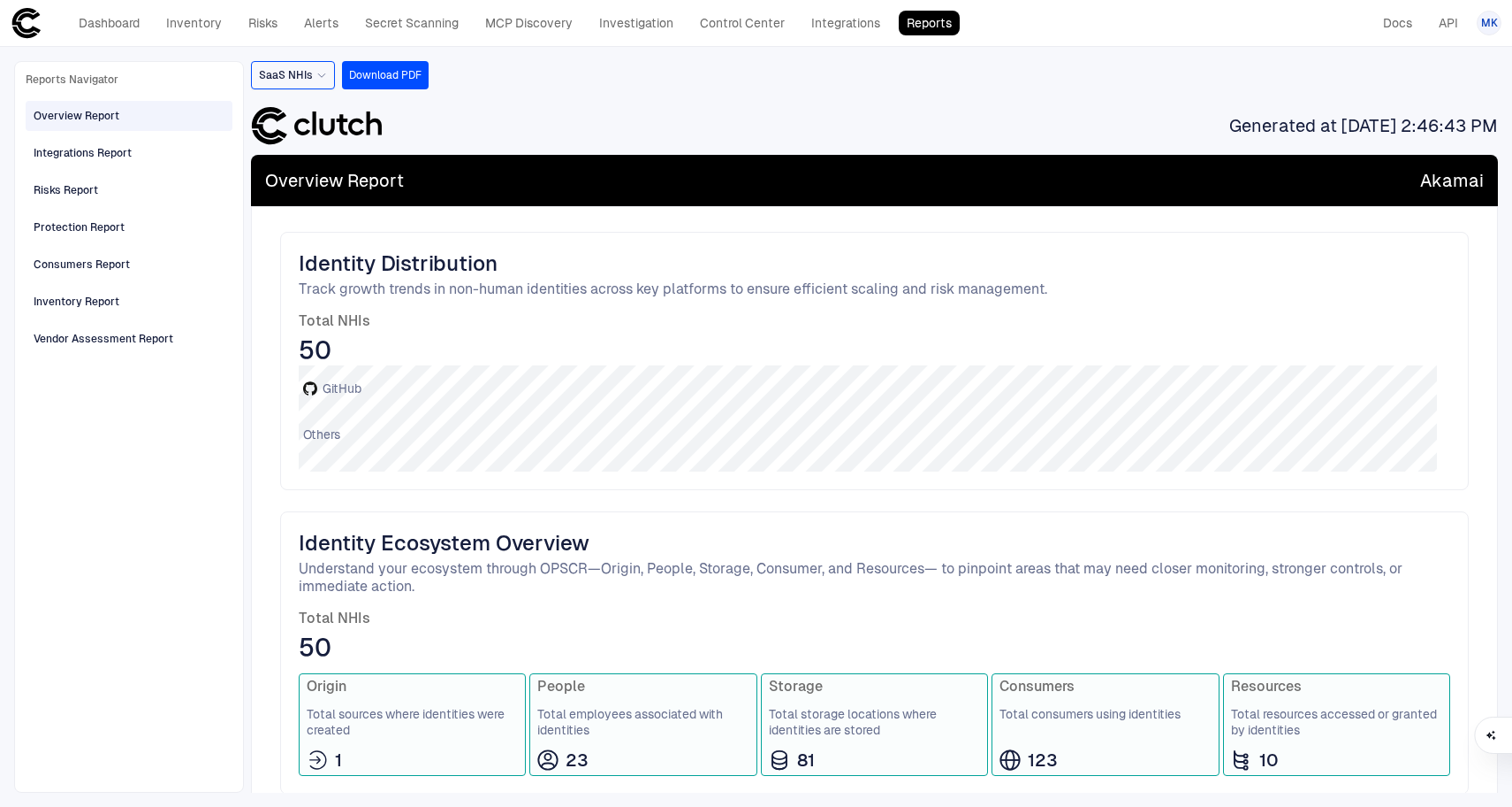
click at [326, 83] on div "SaaS NHIs" at bounding box center [293, 75] width 84 height 28
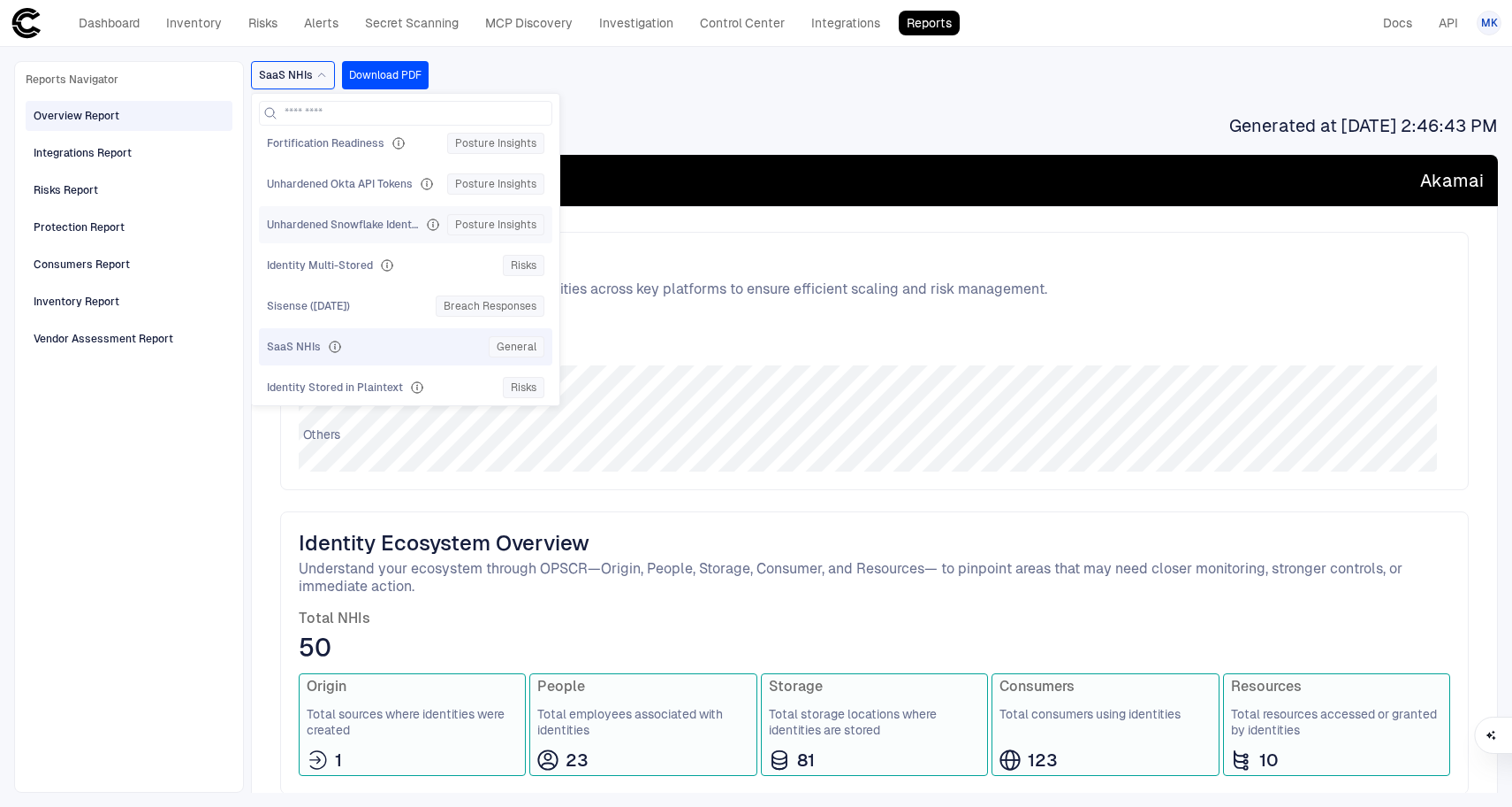
scroll to position [862, 0]
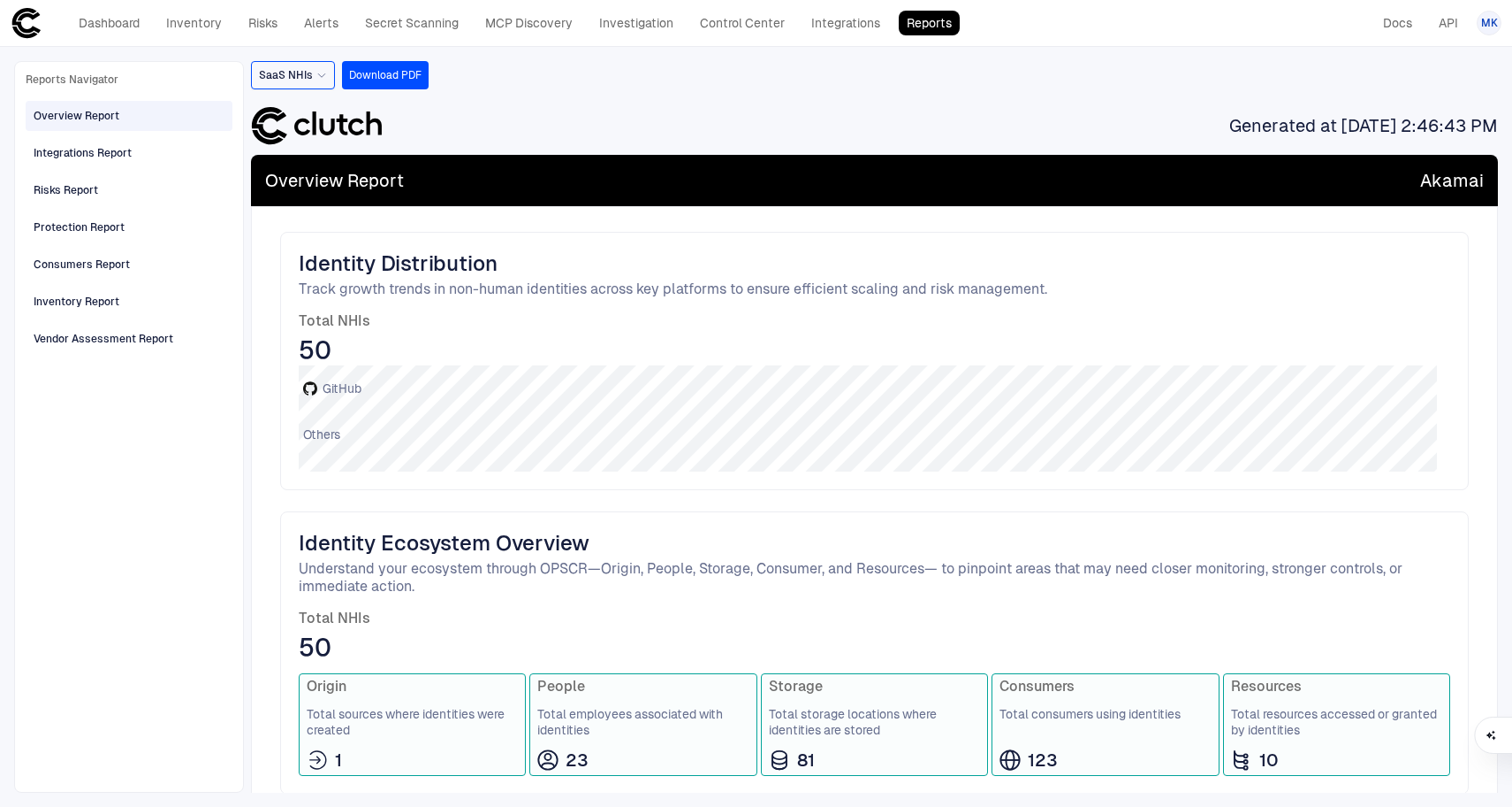
click at [726, 143] on div "Generated at [DATE] 2:46:43 PM" at bounding box center [874, 125] width 1247 height 44
click at [302, 76] on span "SaaS NHIs" at bounding box center [286, 75] width 54 height 14
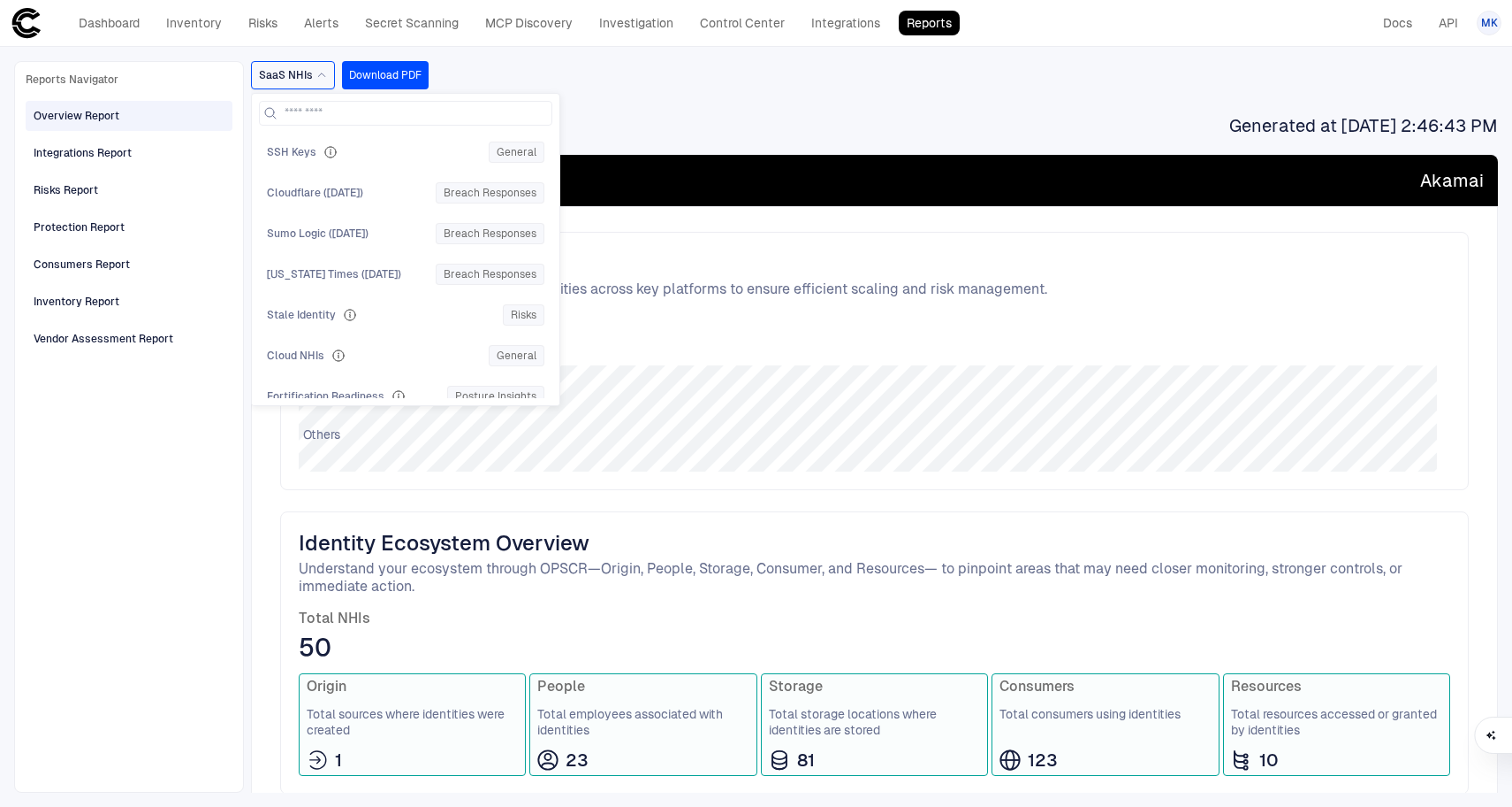
scroll to position [226, 0]
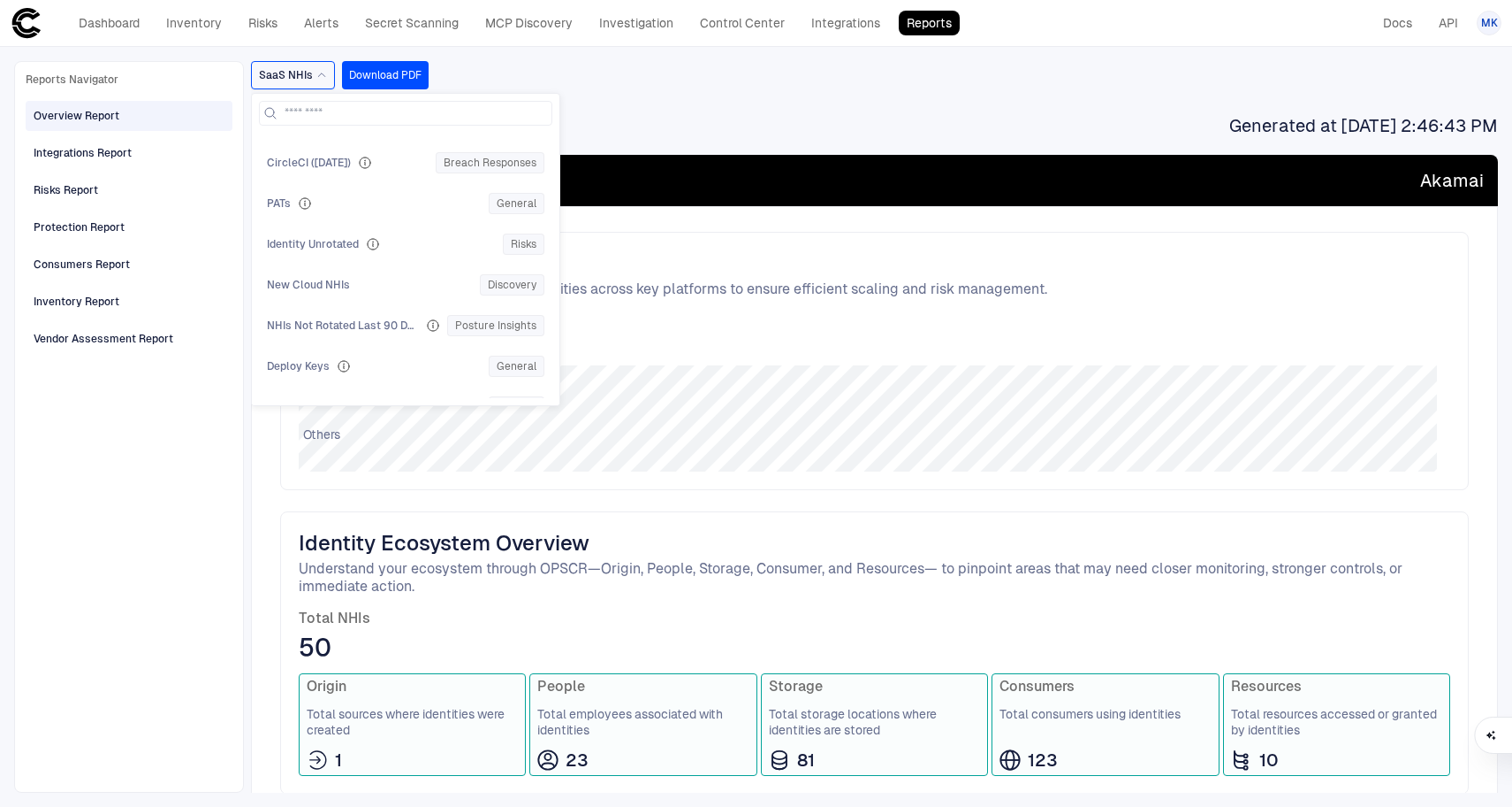
click at [888, 266] on span "Identity Distribution" at bounding box center [874, 263] width 1152 height 27
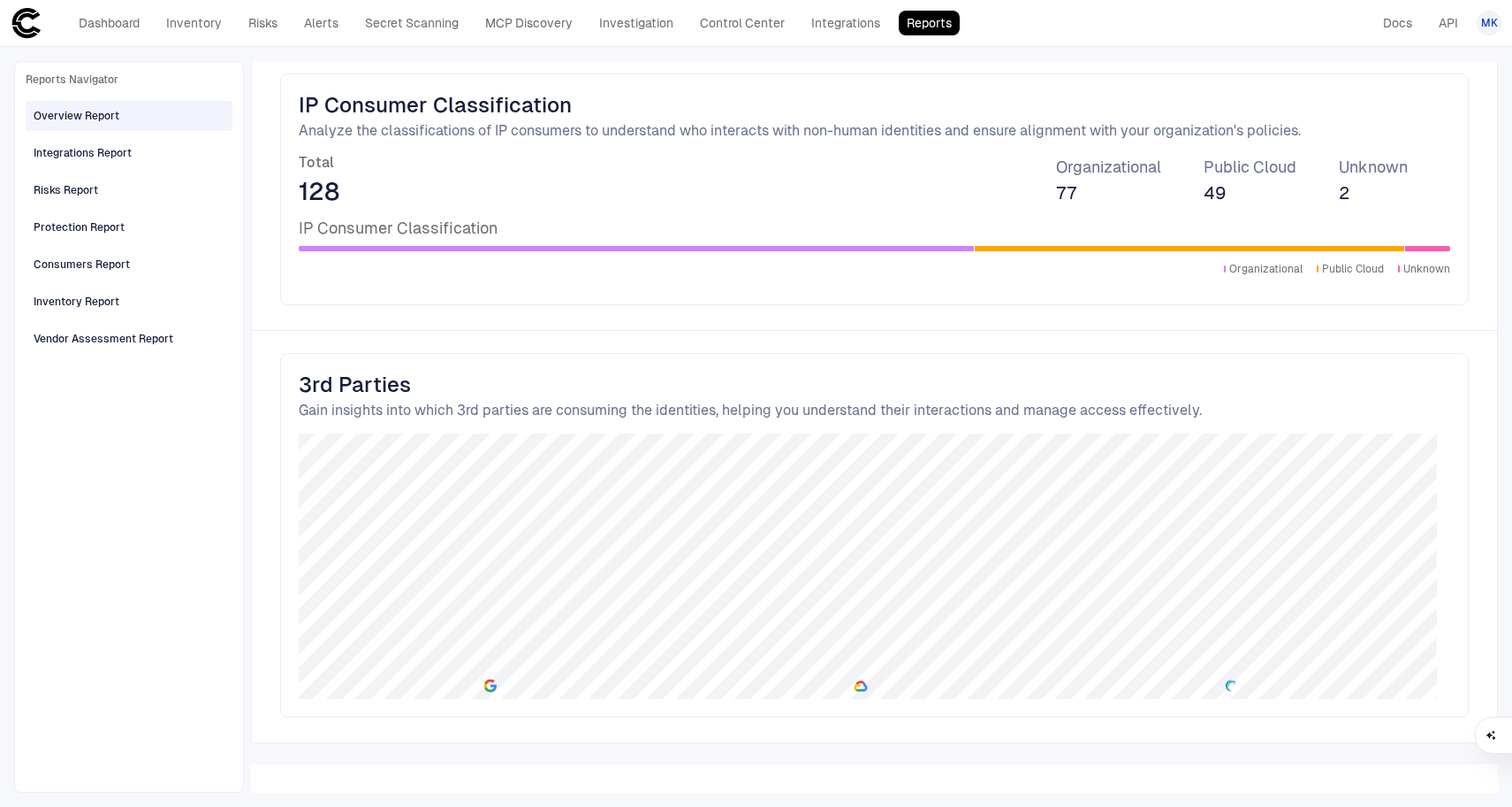
scroll to position [0, 0]
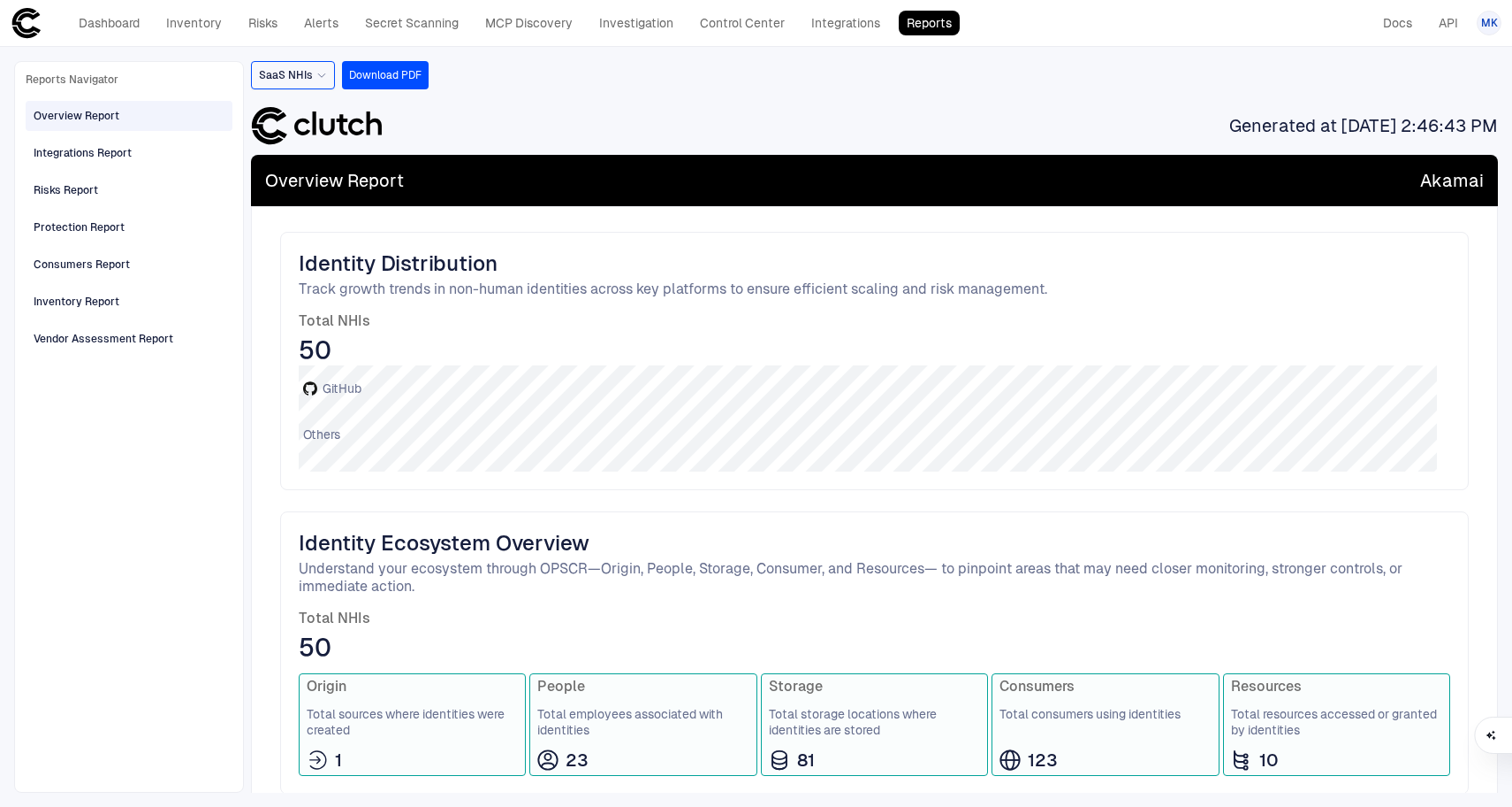
click at [294, 78] on span "SaaS NHIs" at bounding box center [286, 75] width 54 height 14
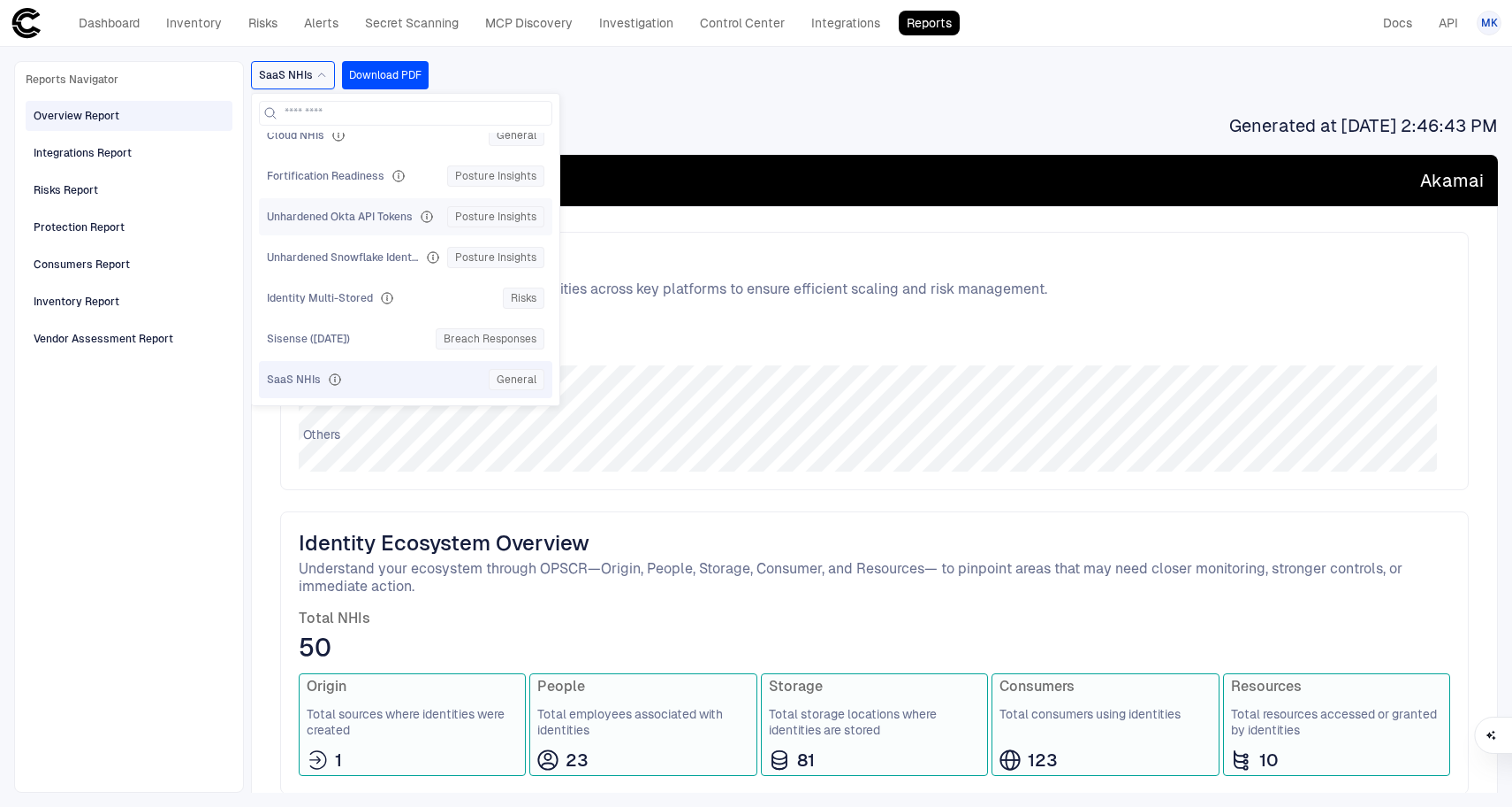
scroll to position [638, 0]
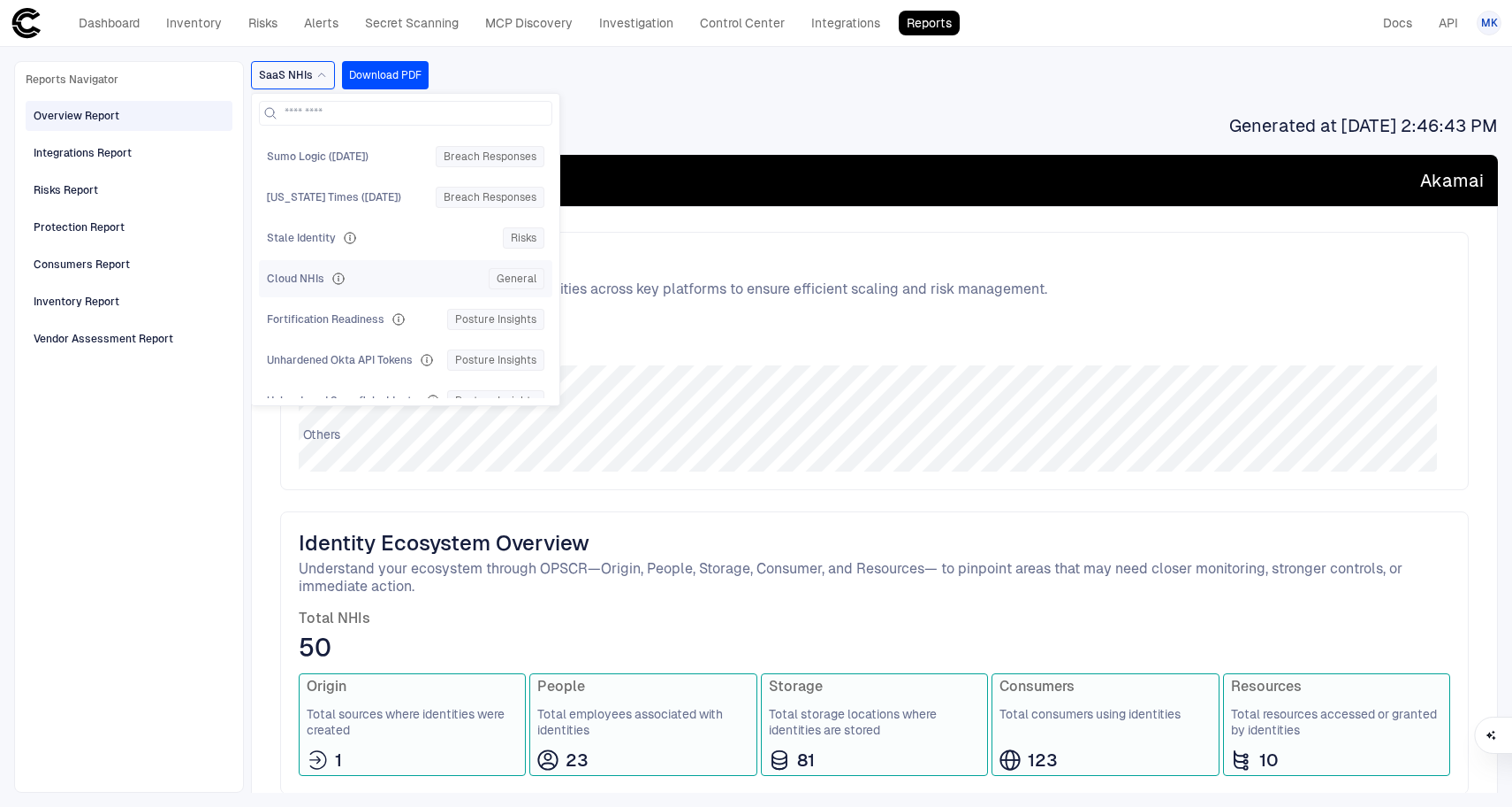
click at [358, 276] on div "Cloud NHIs" at bounding box center [374, 279] width 215 height 14
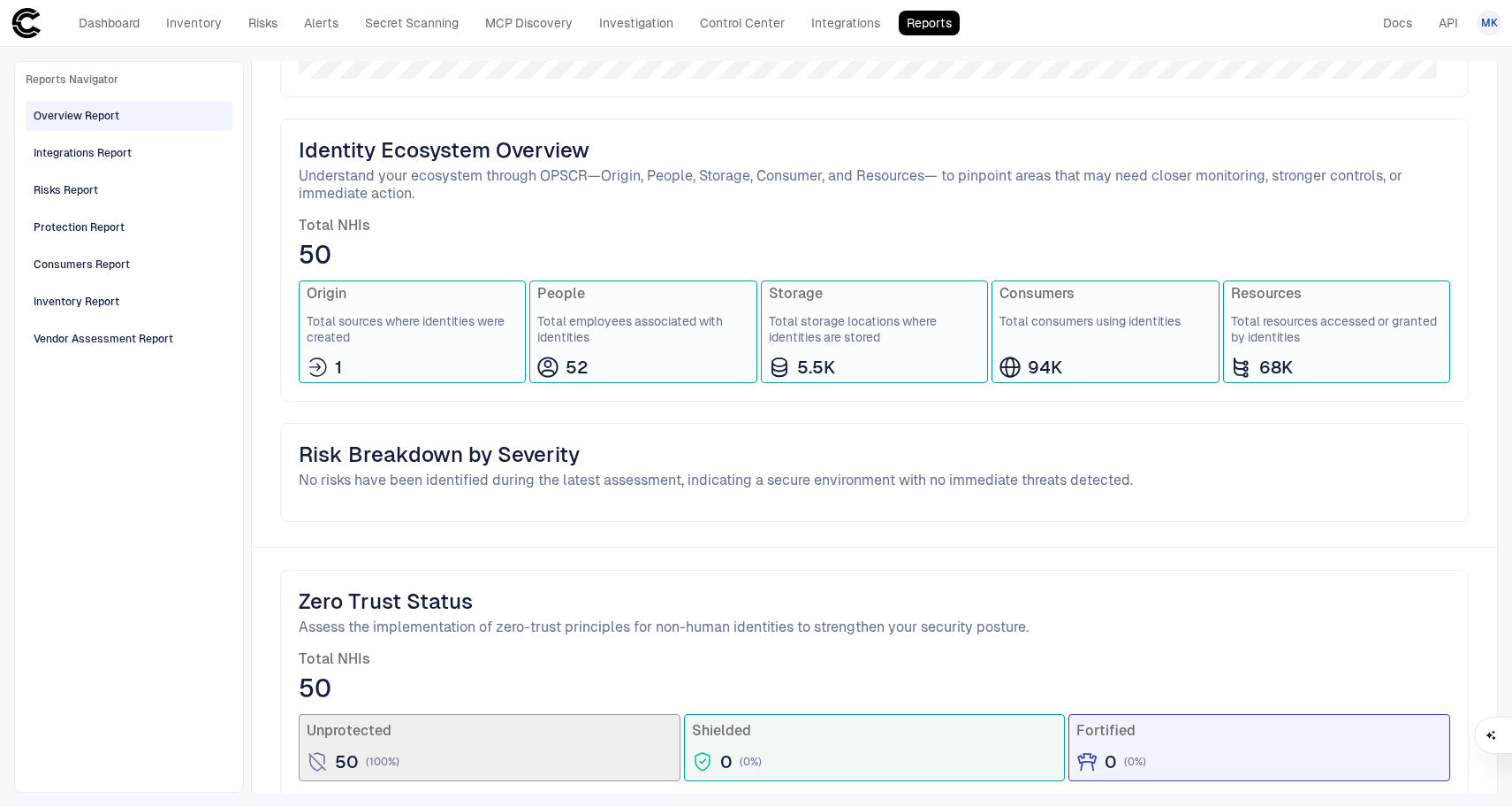
scroll to position [0, 0]
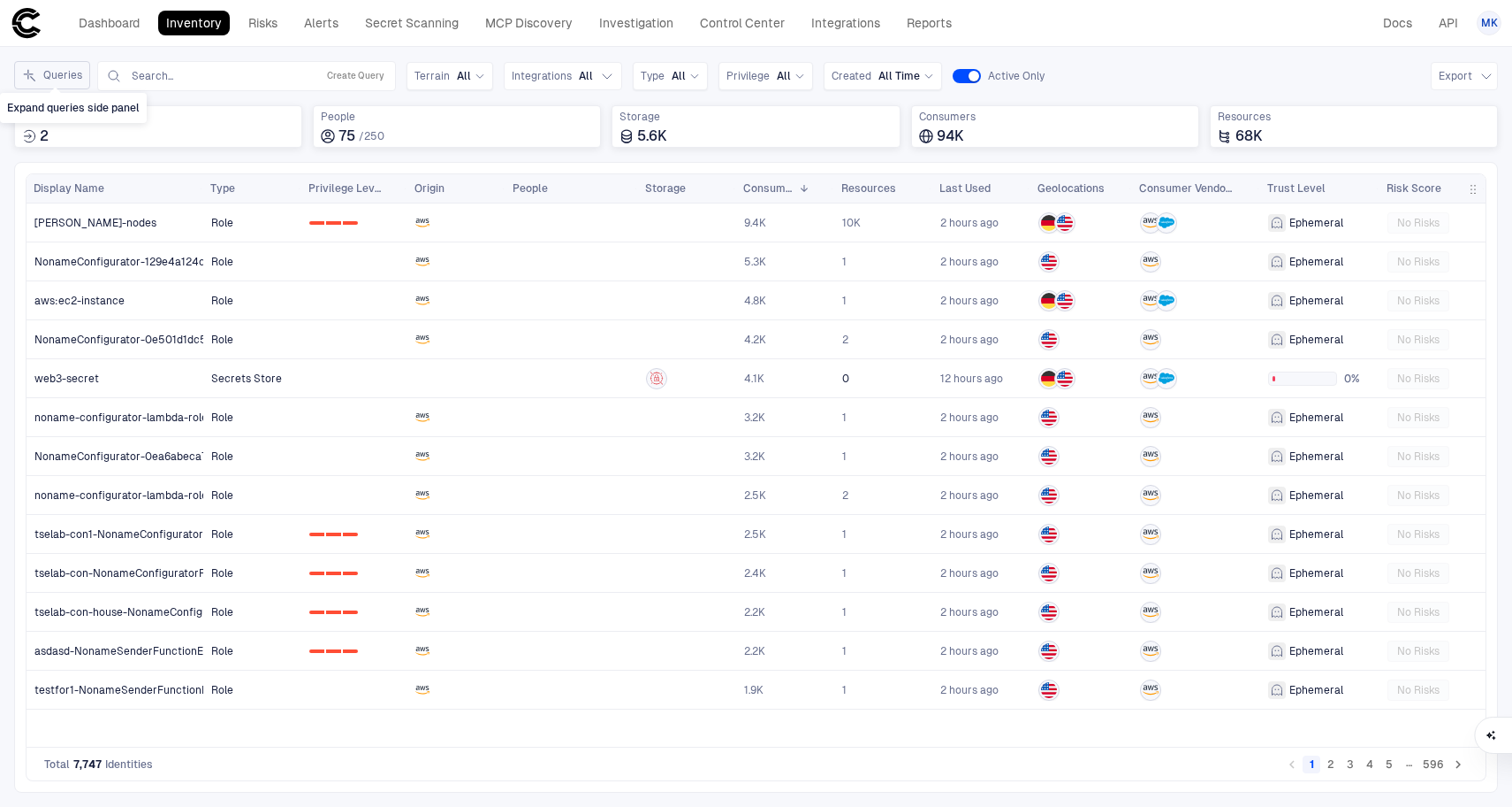
click at [46, 68] on button "Queries" at bounding box center [51, 75] width 76 height 28
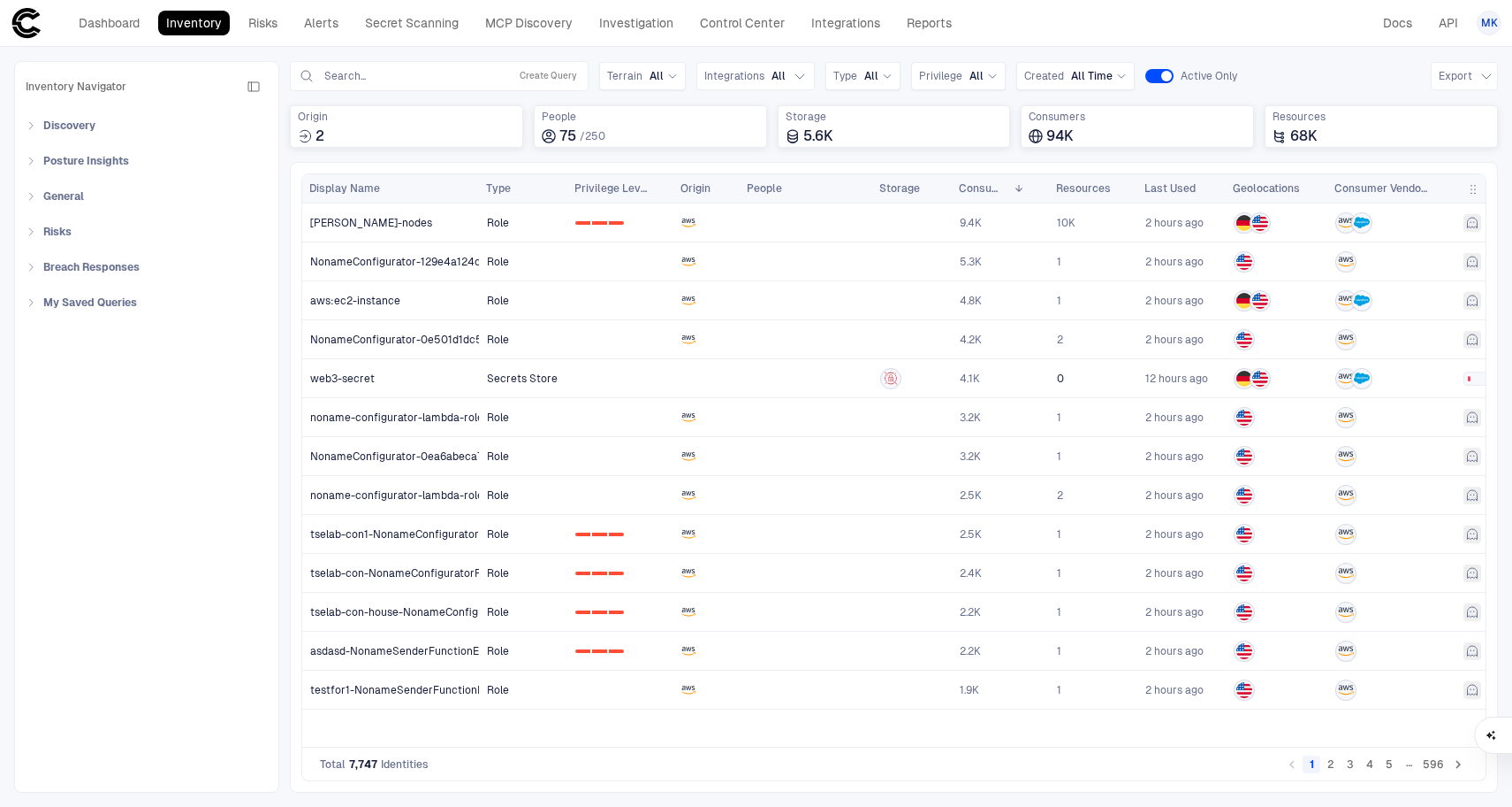
click at [25, 133] on div "Inventory Navigator Discovery AD Service Accounts Access from Non-Org Addresses…" at bounding box center [146, 426] width 265 height 731
click at [26, 130] on div "Discovery" at bounding box center [146, 126] width 242 height 28
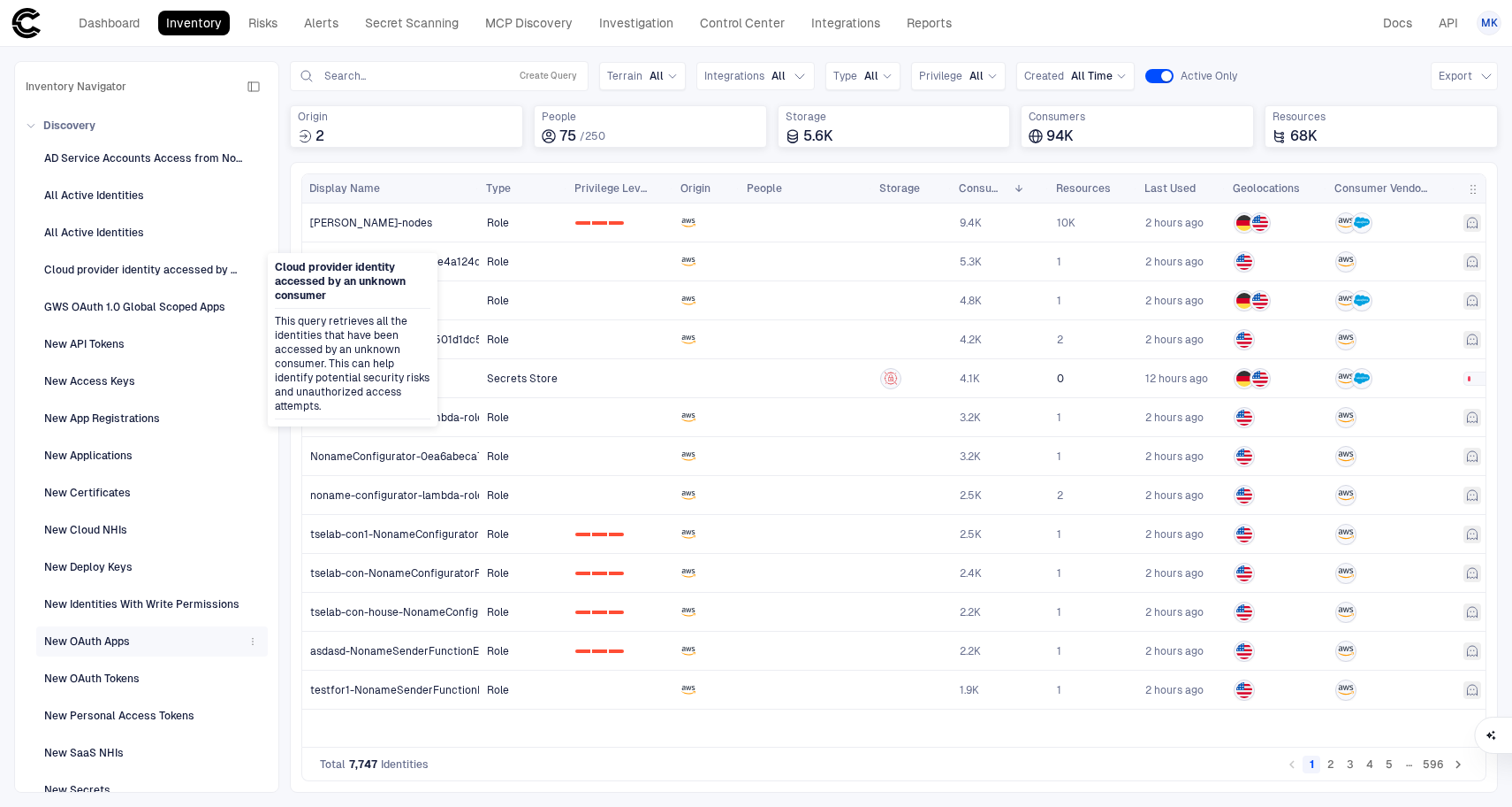
scroll to position [376, 0]
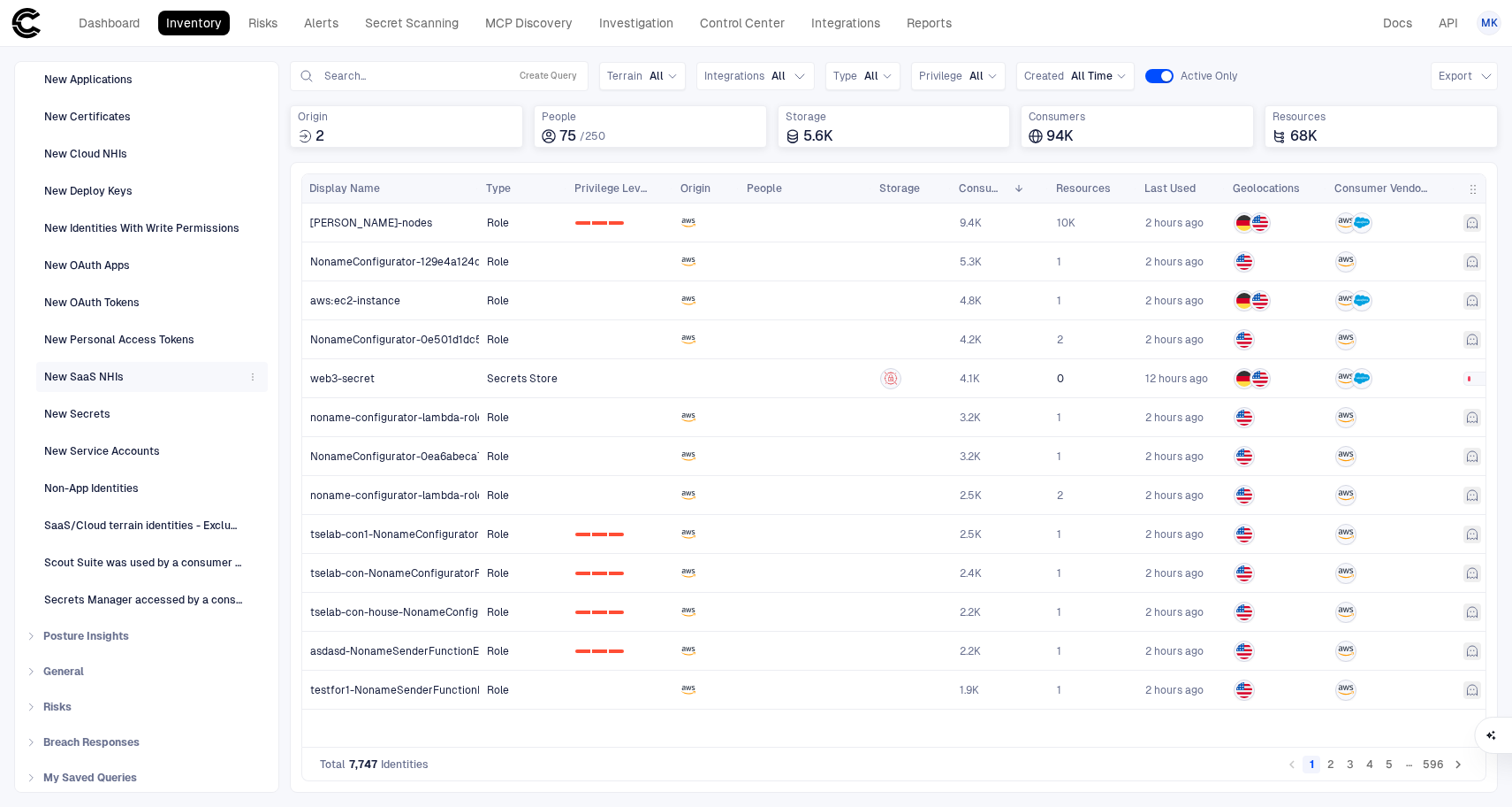
click at [121, 384] on div "New SaaS NHIs" at bounding box center [83, 377] width 79 height 16
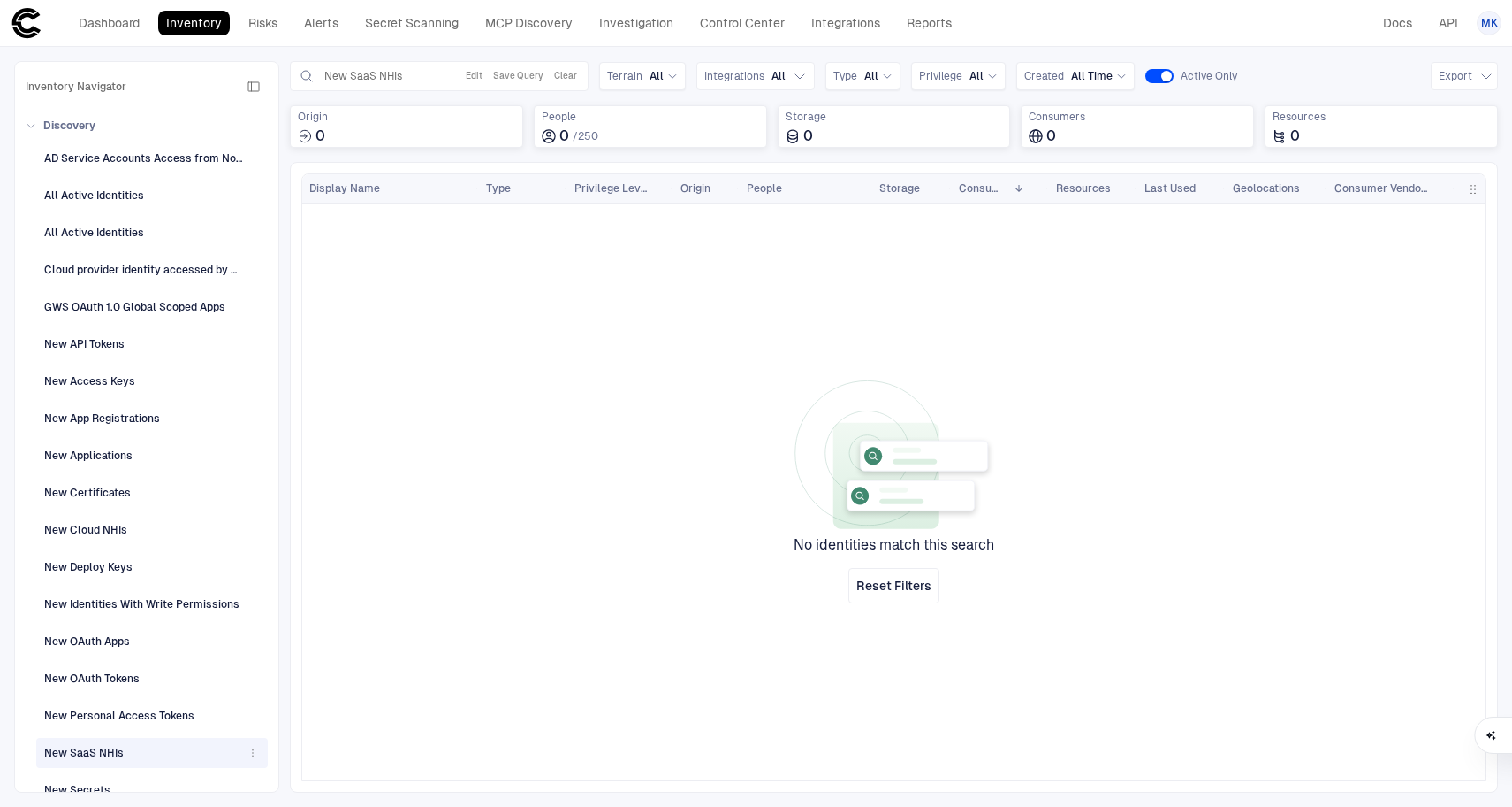
click at [101, 749] on div "New SaaS NHIs" at bounding box center [83, 752] width 79 height 16
click at [254, 27] on link "Risks" at bounding box center [263, 23] width 45 height 25
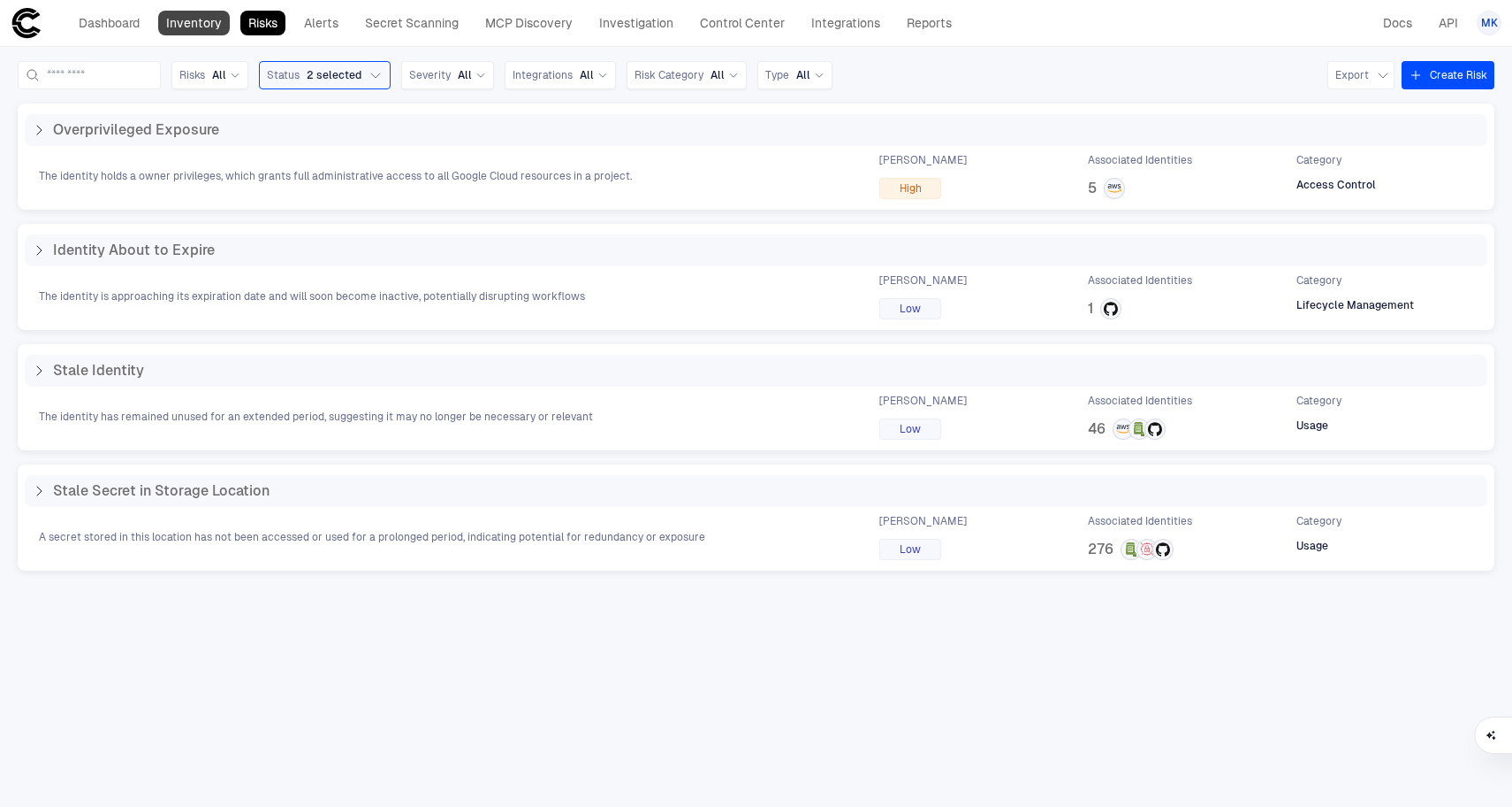
click at [194, 21] on link "Inventory" at bounding box center [193, 23] width 72 height 25
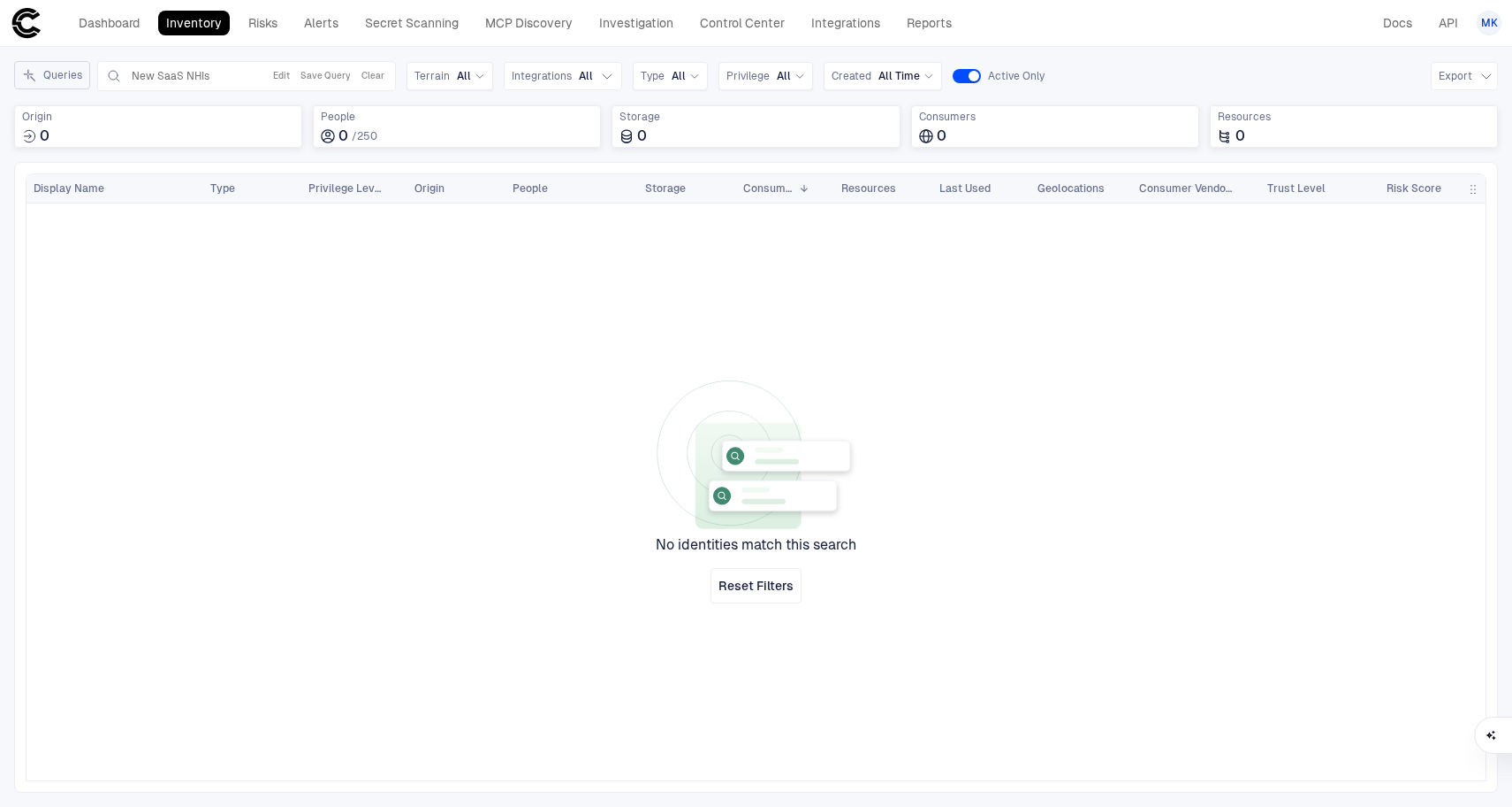
click at [68, 86] on button "Queries" at bounding box center [51, 75] width 76 height 28
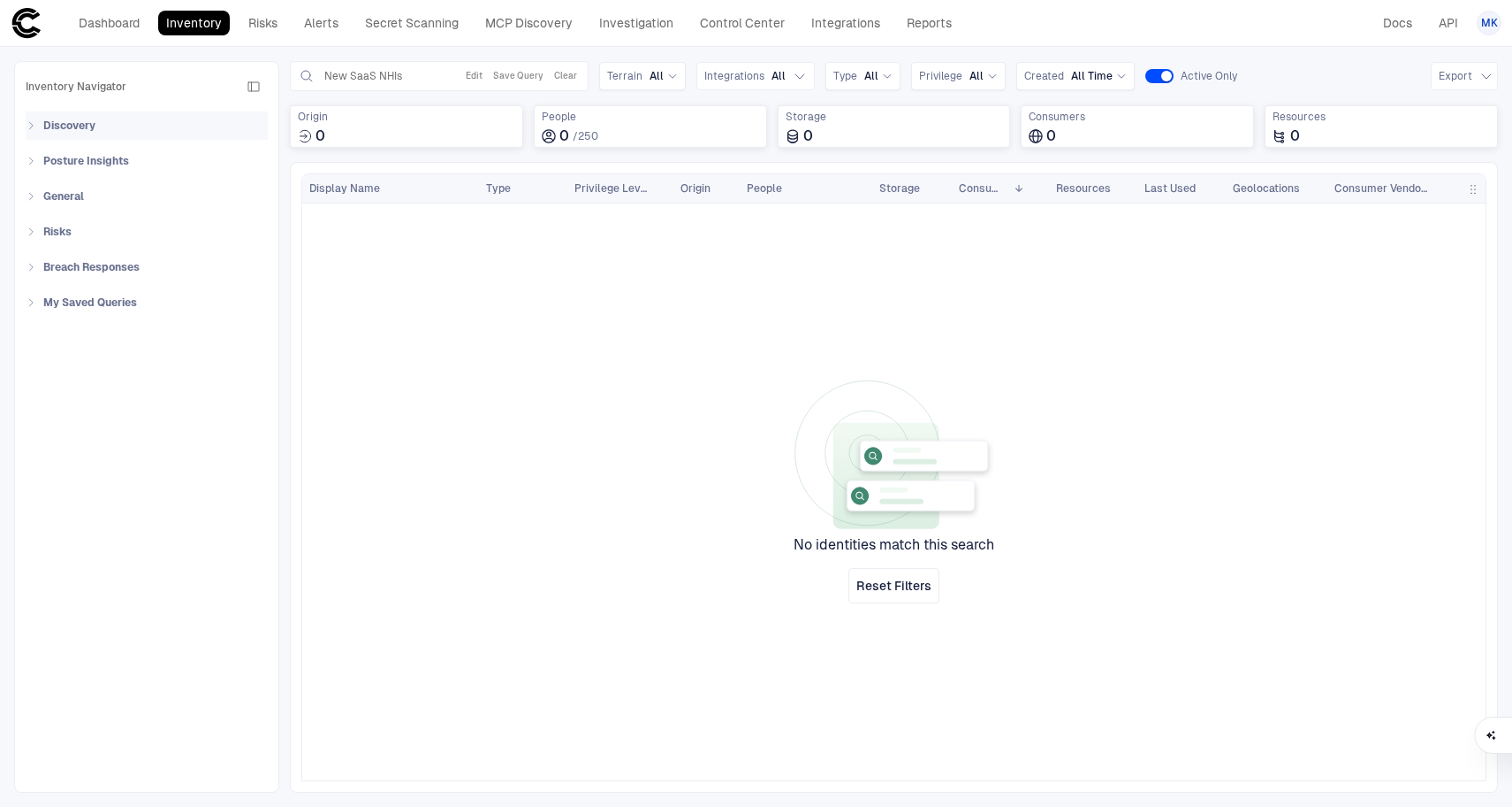
click at [38, 132] on div "Discovery" at bounding box center [152, 126] width 232 height 28
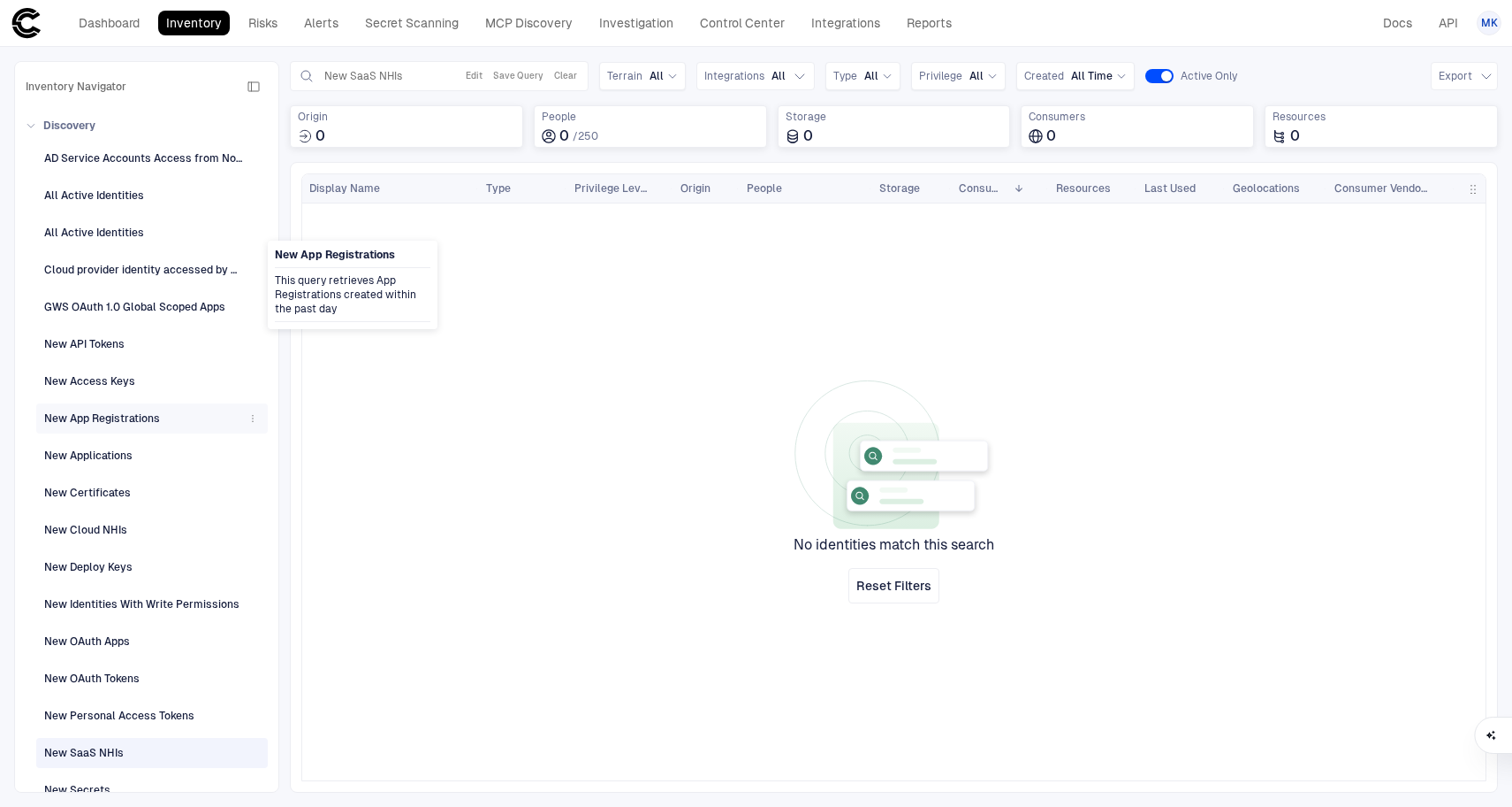
scroll to position [336, 0]
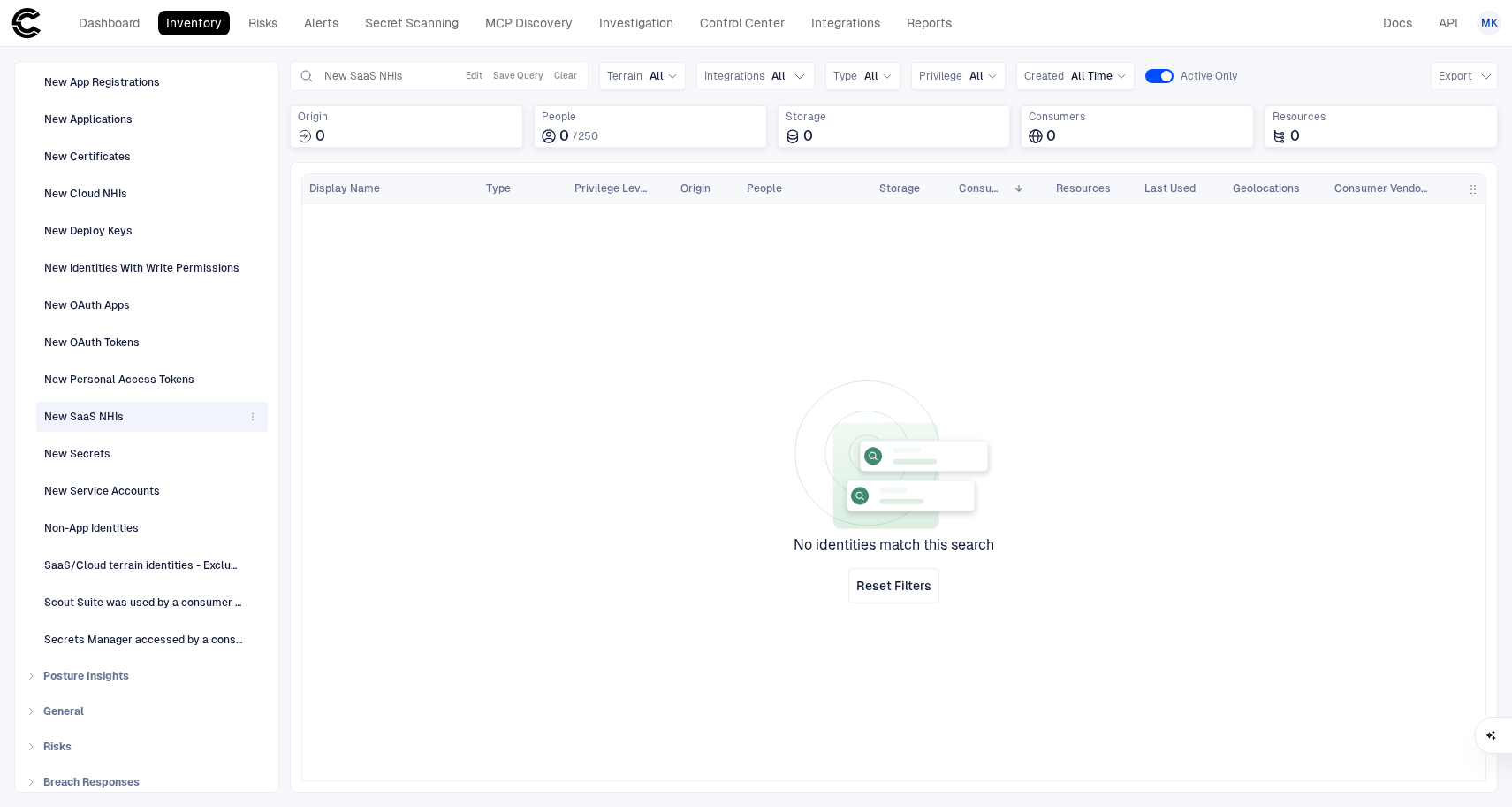
click at [106, 416] on div "New SaaS NHIs" at bounding box center [83, 416] width 79 height 16
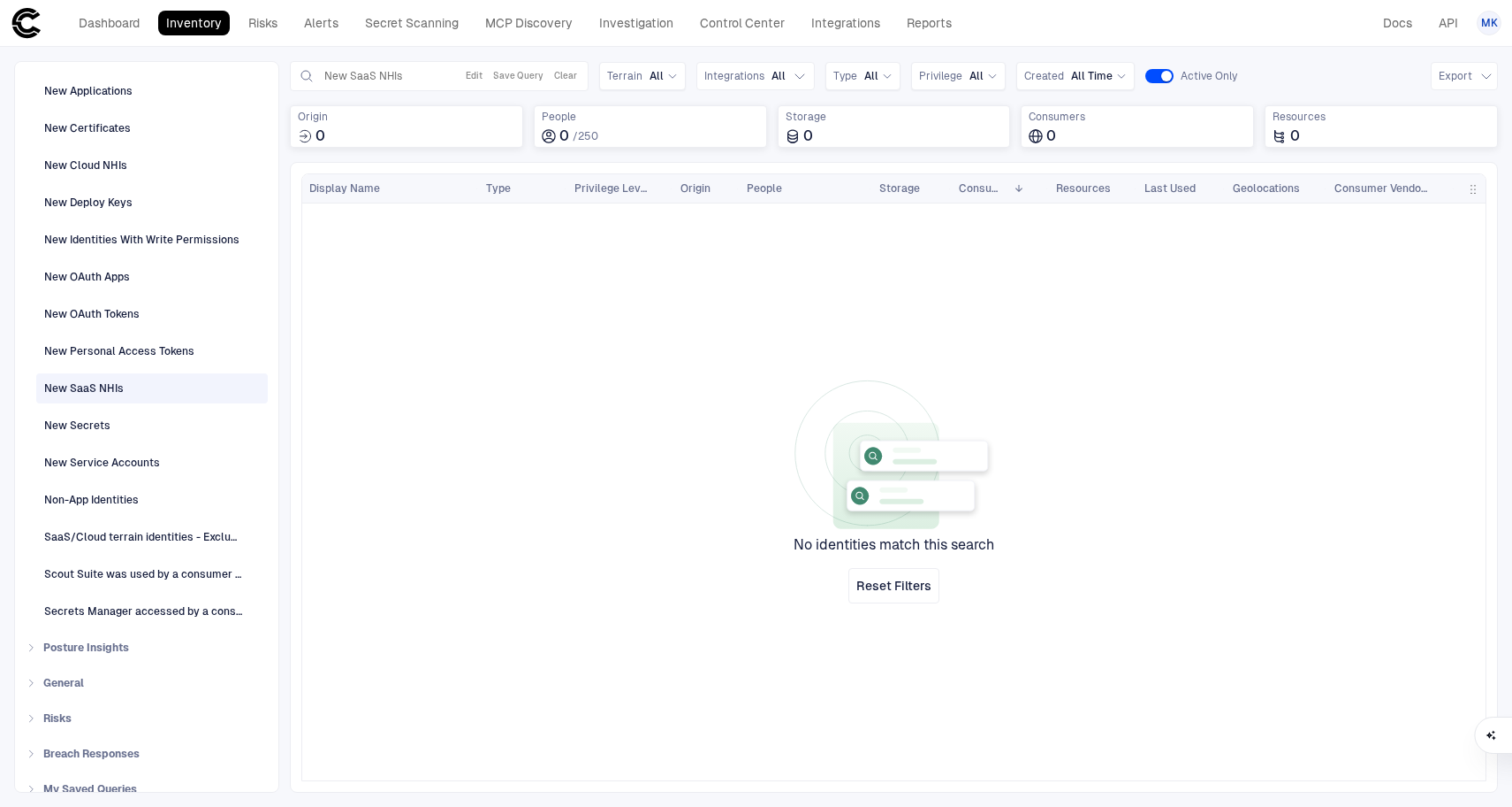
scroll to position [369, 0]
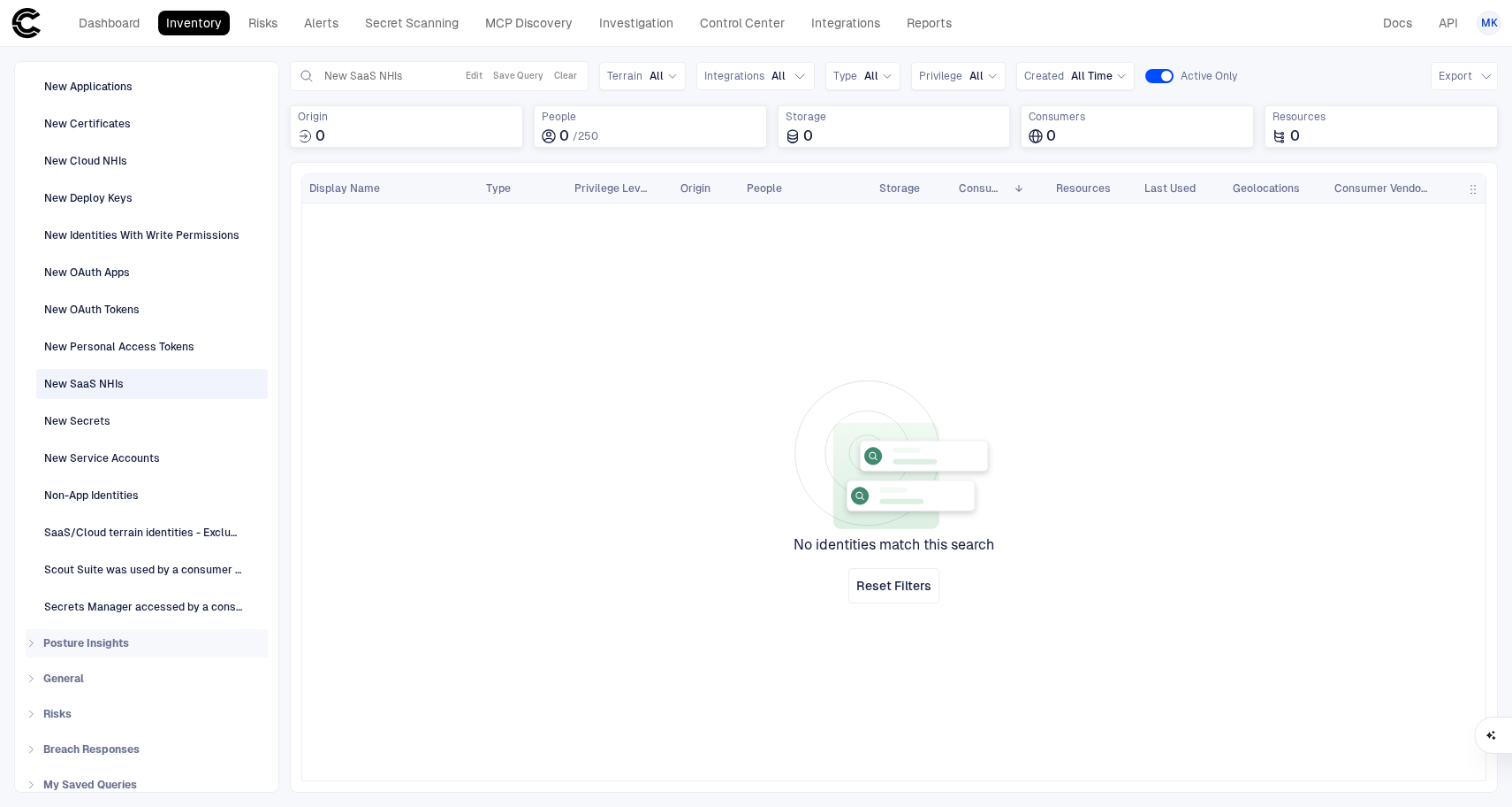
click at [34, 645] on icon at bounding box center [30, 642] width 11 height 11
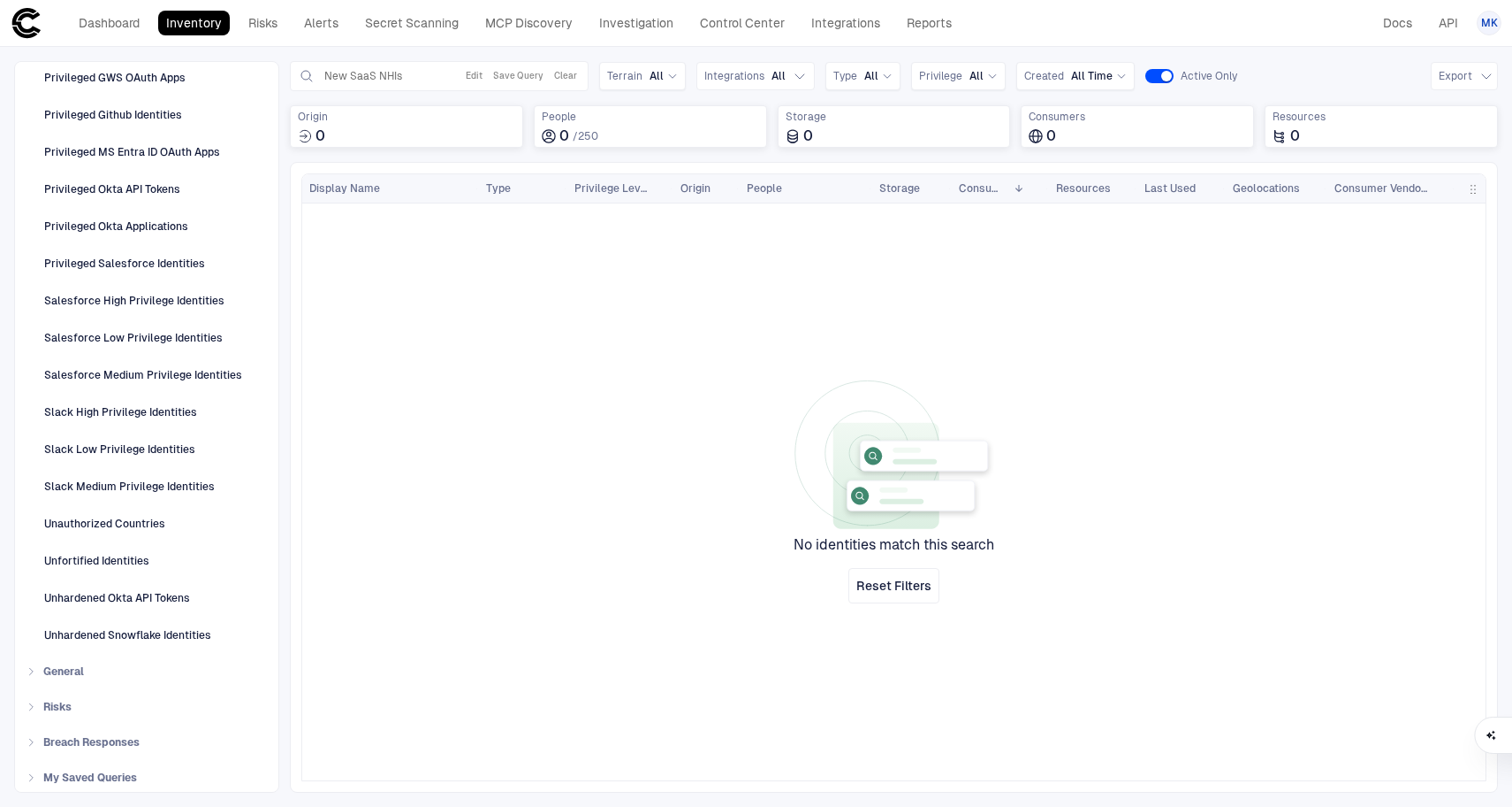
scroll to position [2675, 0]
click at [32, 680] on div "General" at bounding box center [146, 671] width 242 height 28
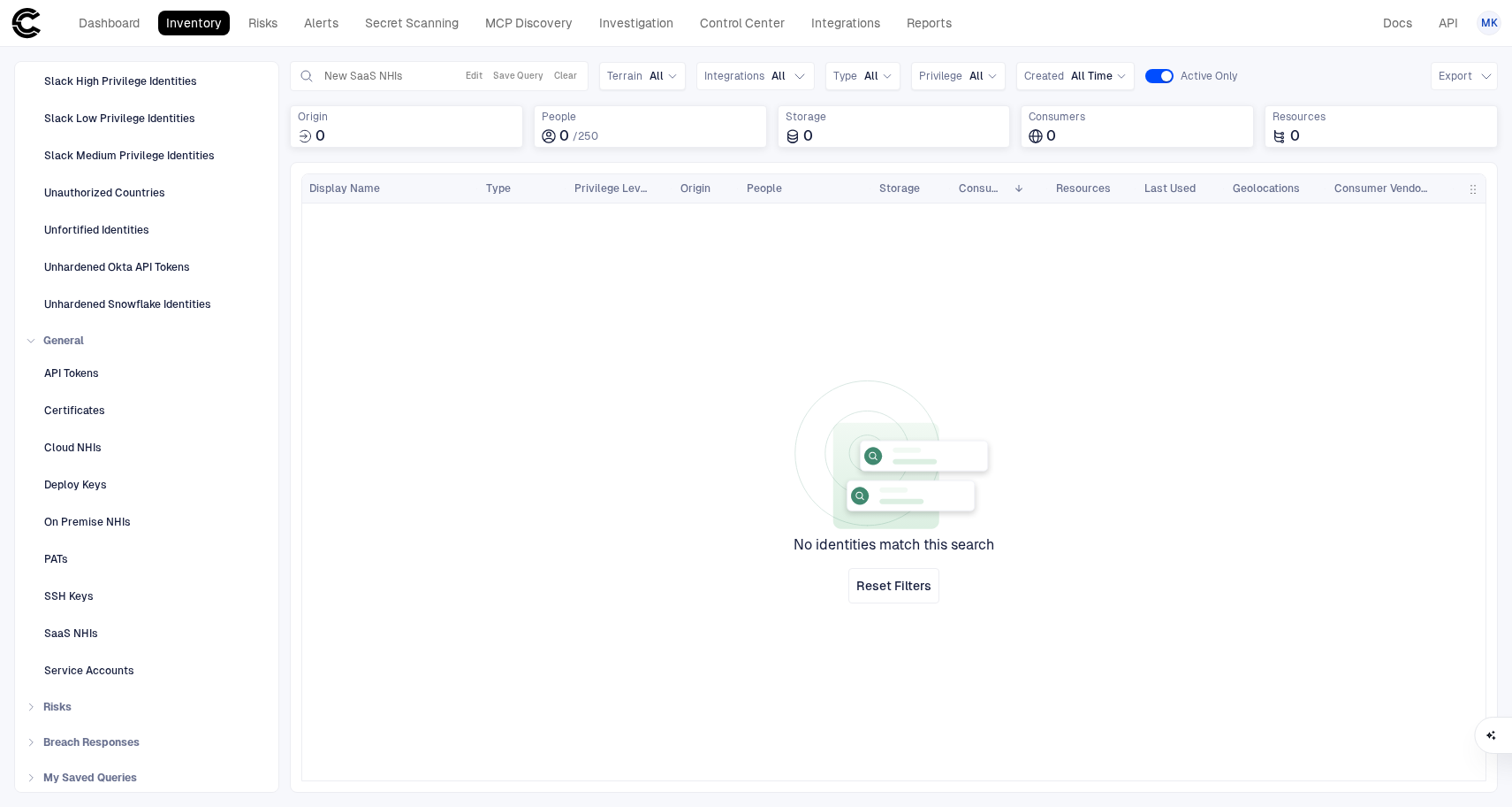
scroll to position [3006, 0]
click at [99, 645] on div "SaaS NHIs" at bounding box center [153, 633] width 219 height 28
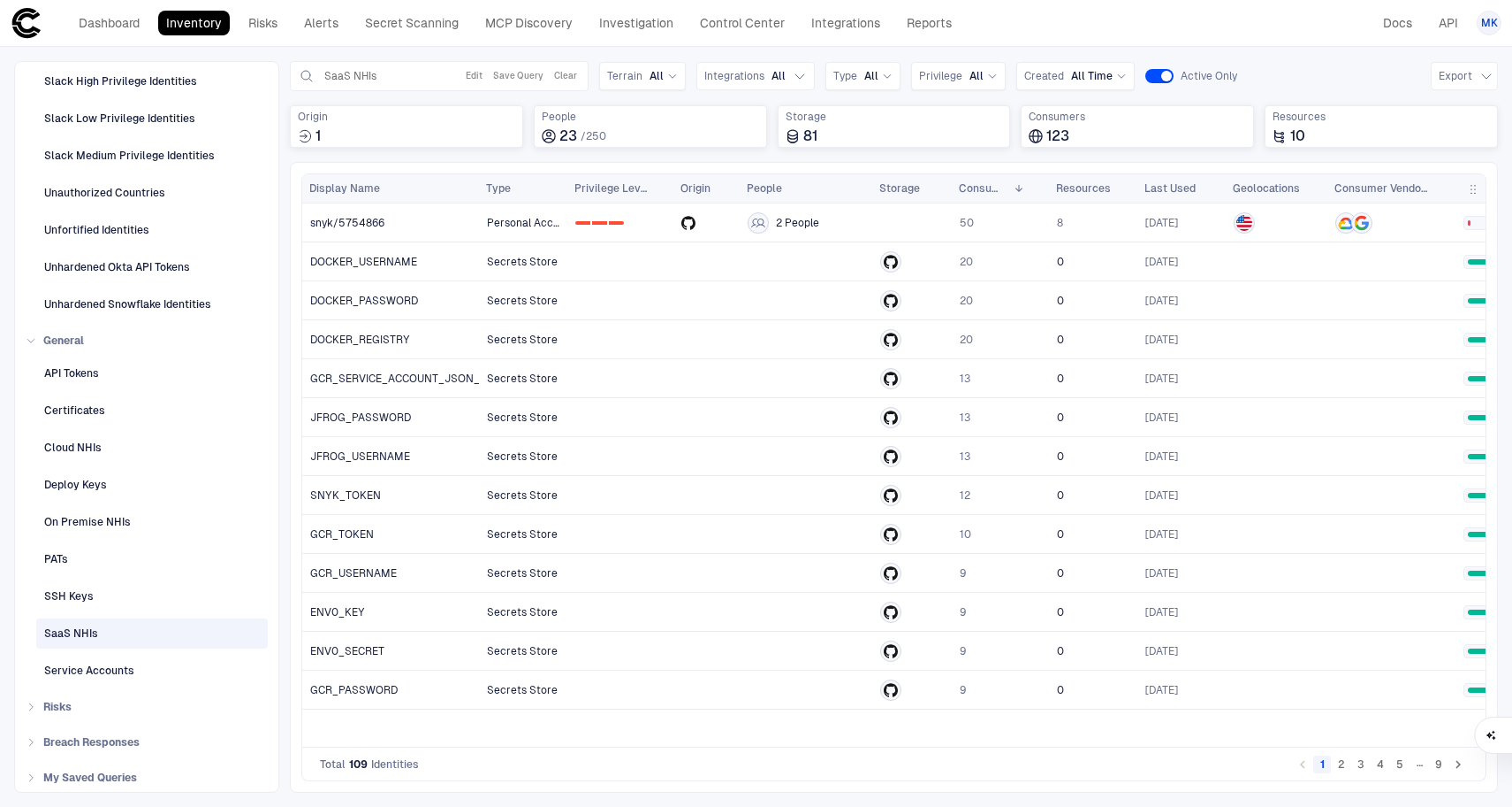
click at [540, 744] on div at bounding box center [982, 740] width 1007 height 14
click at [768, 226] on div at bounding box center [758, 223] width 22 height 22
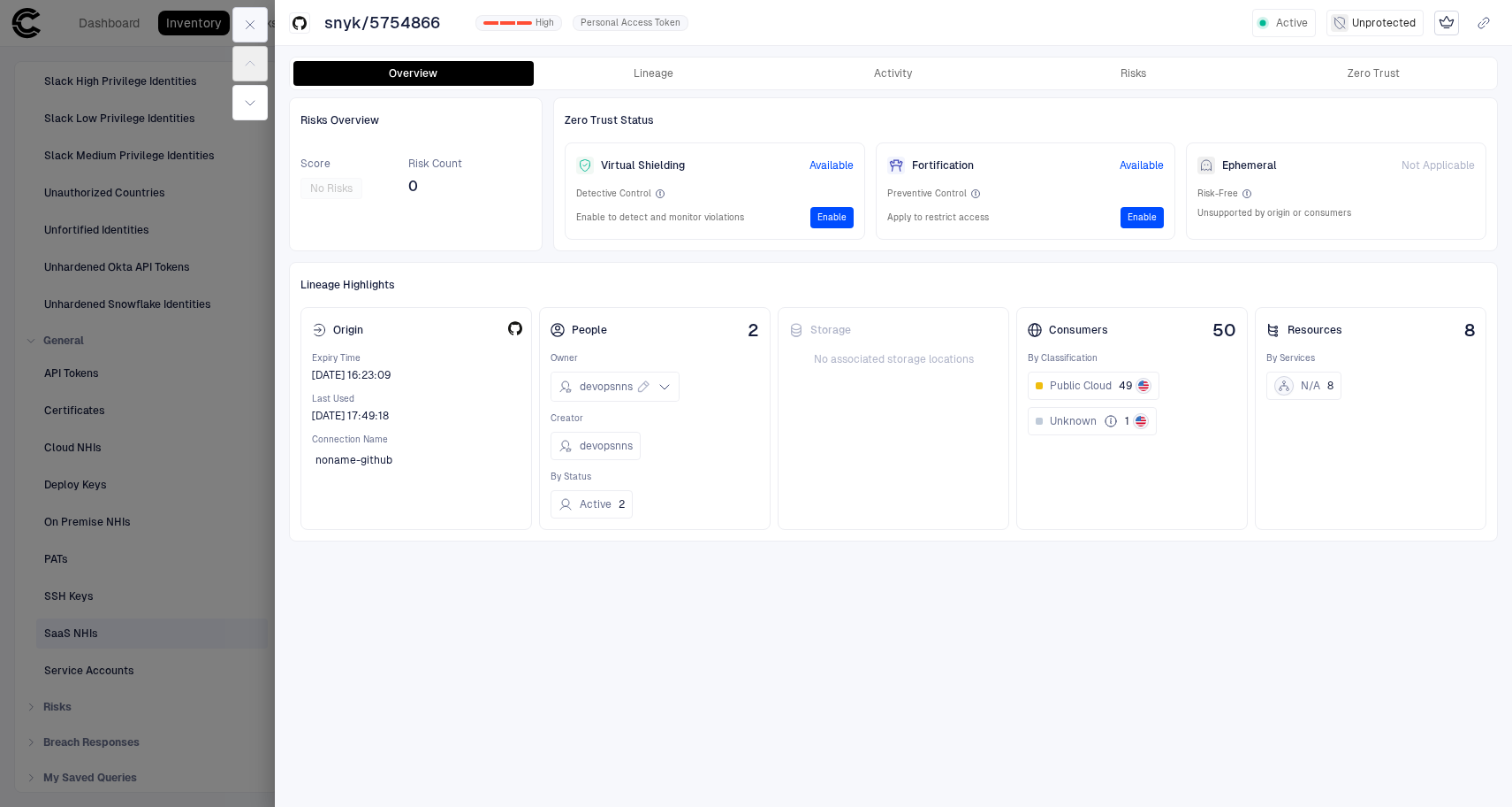
click at [250, 25] on icon "button" at bounding box center [250, 26] width 8 height 8
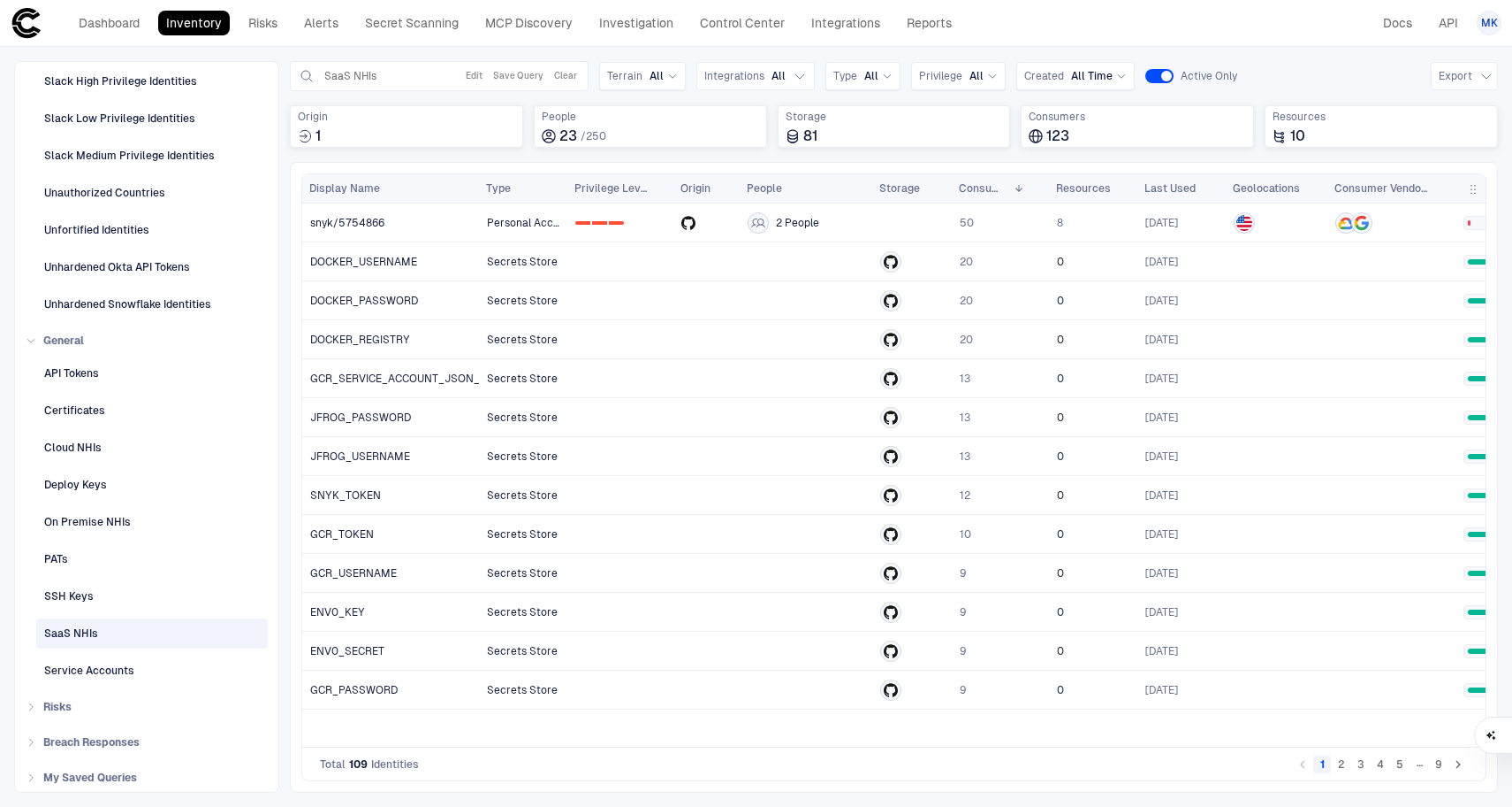
scroll to position [3006, 0]
click at [150, 624] on div "SaaS NHIs" at bounding box center [153, 633] width 219 height 28
click at [101, 589] on div "SSH Keys" at bounding box center [153, 596] width 219 height 28
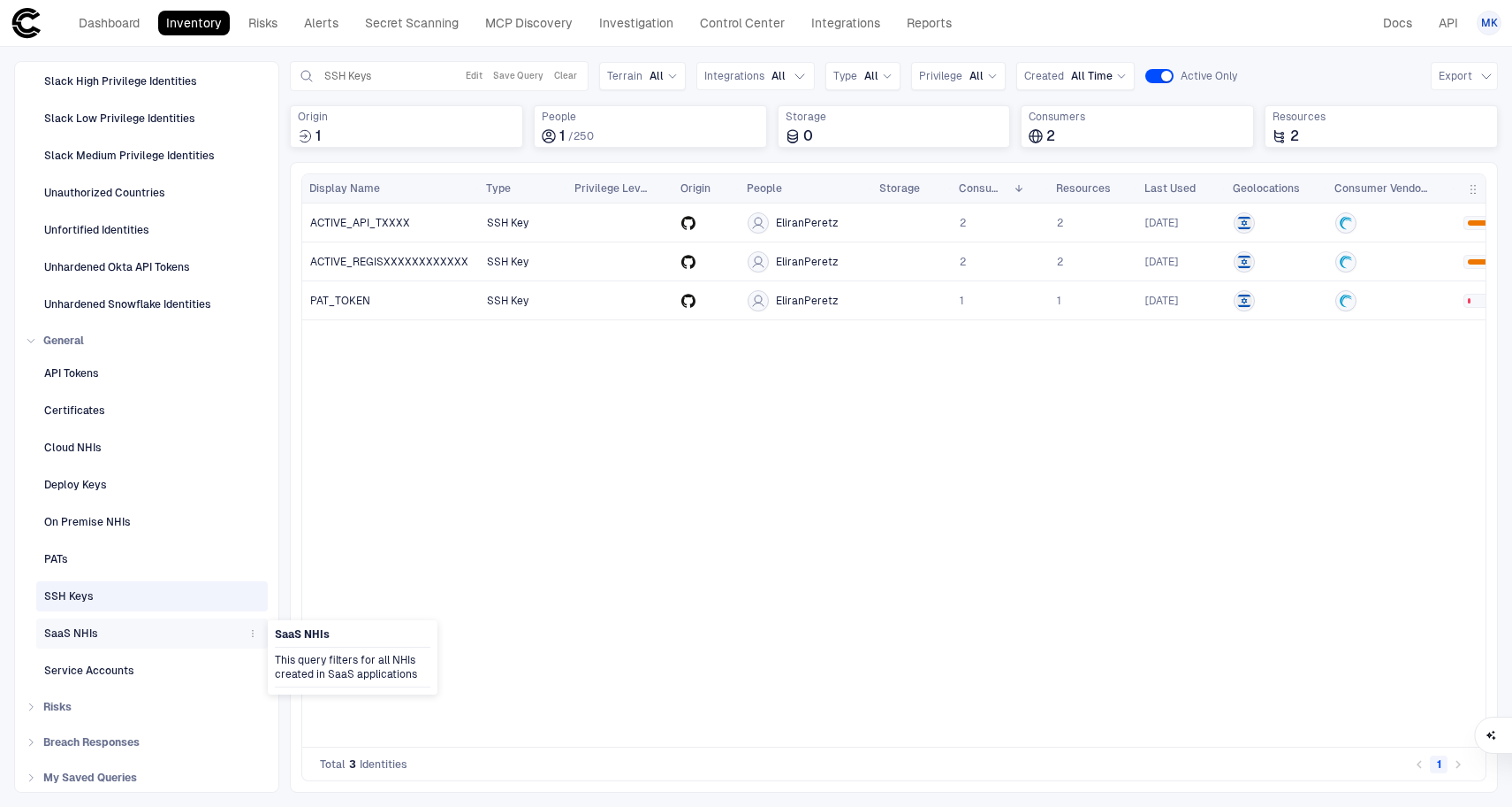
click at [100, 622] on div "SaaS NHIs" at bounding box center [153, 633] width 219 height 28
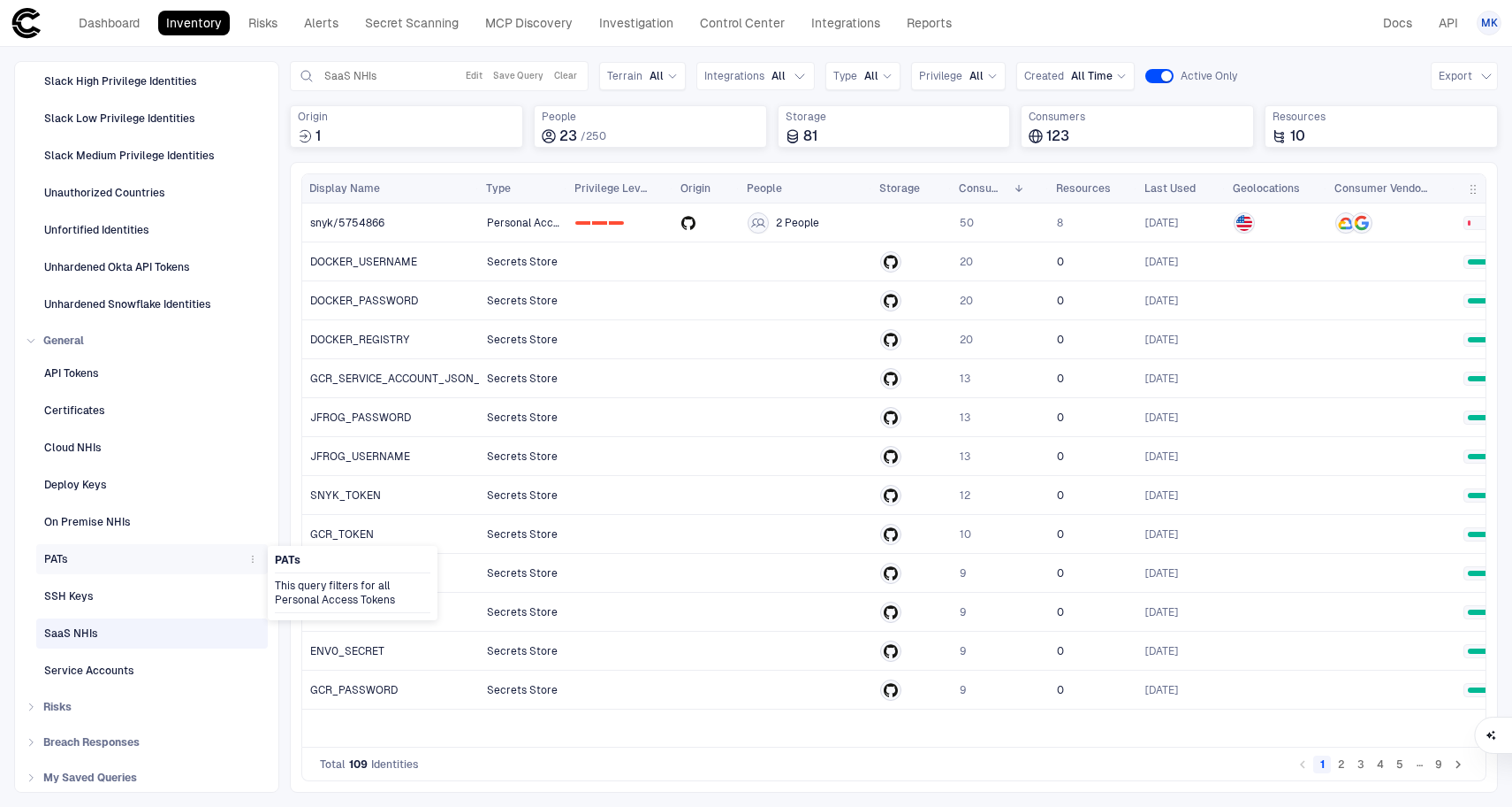
click at [77, 570] on div "PATs" at bounding box center [153, 559] width 219 height 28
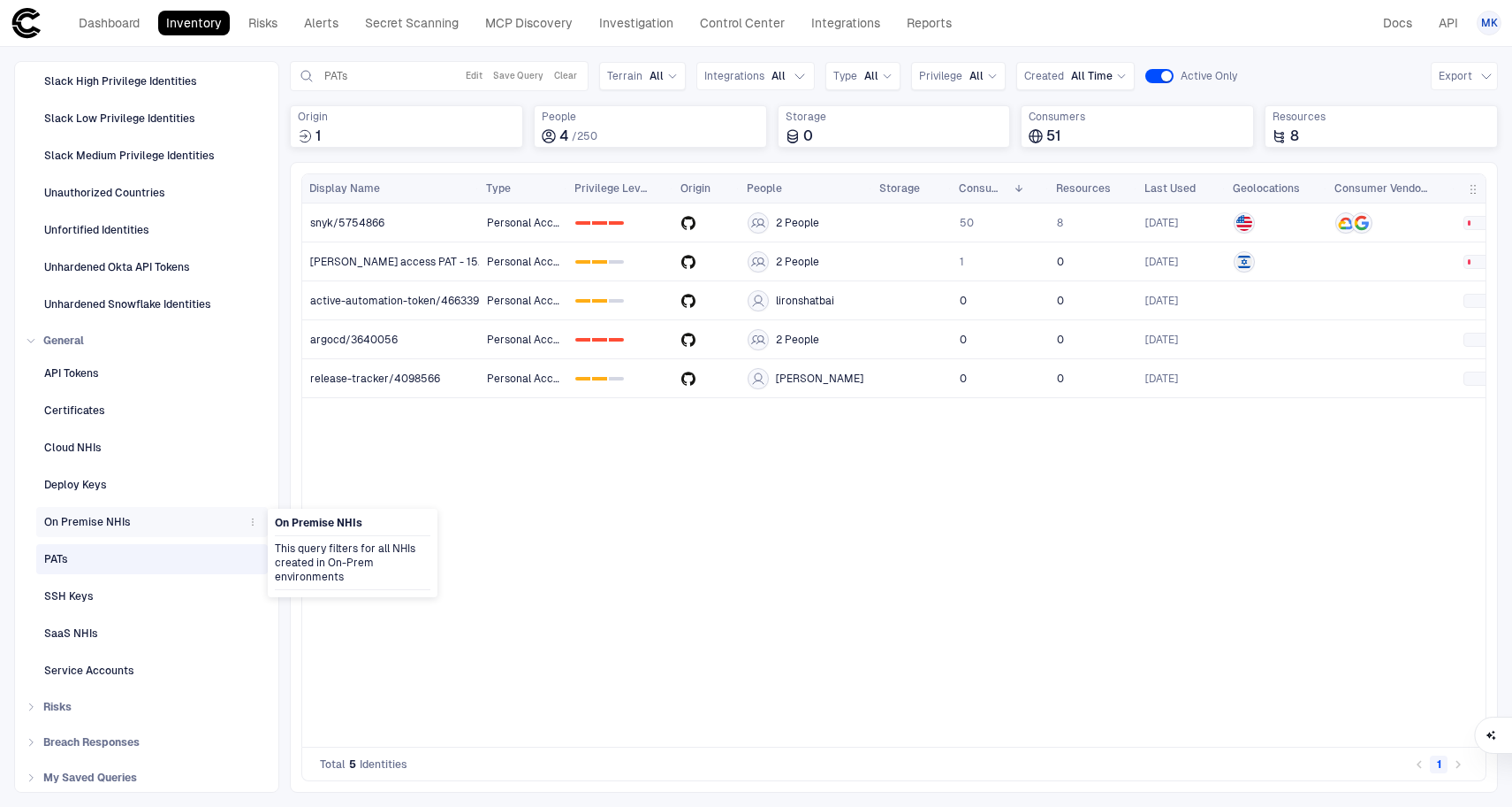
click at [100, 530] on span "On Premise NHIs" at bounding box center [87, 521] width 86 height 23
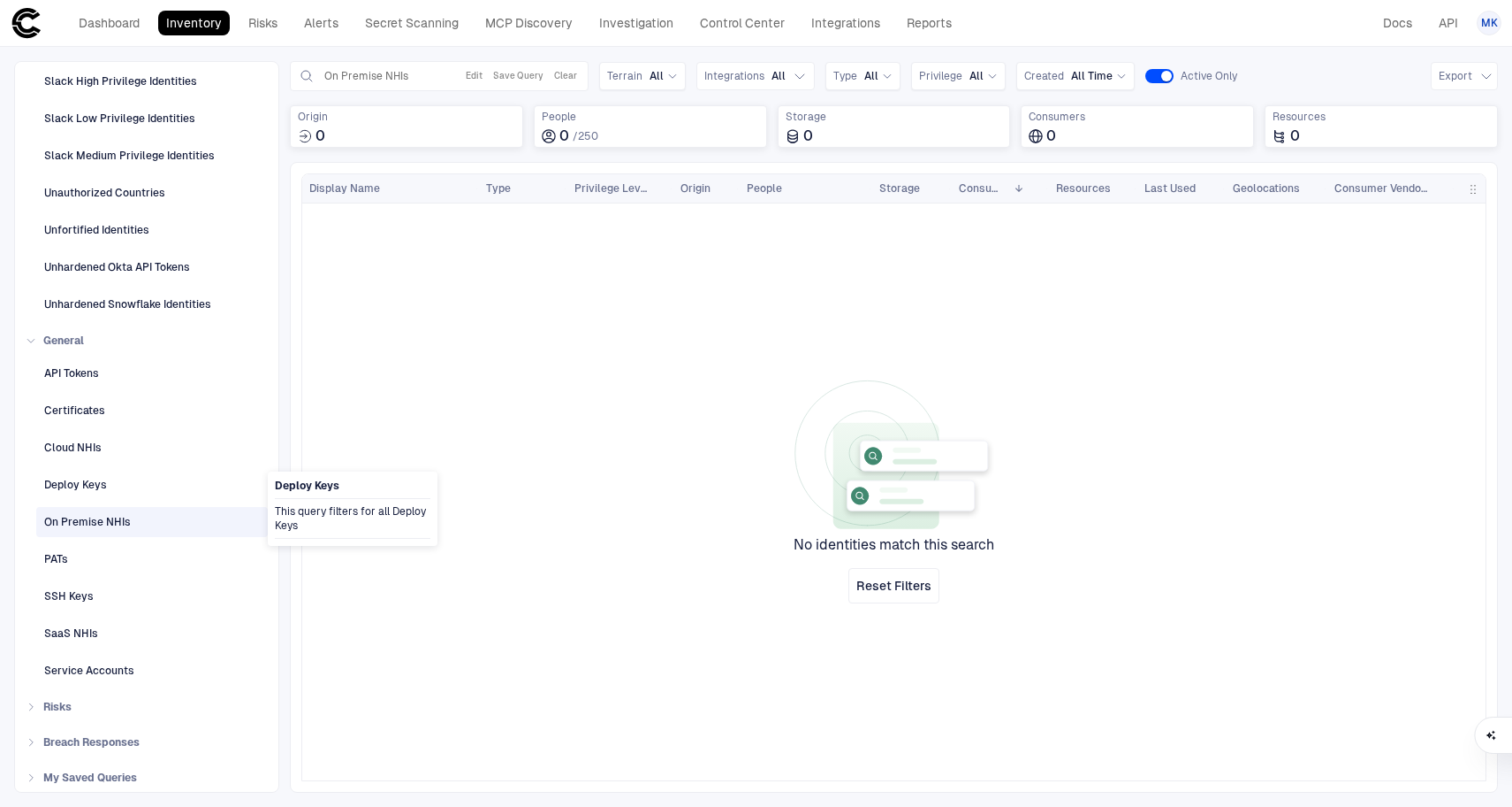
click at [116, 467] on div "API Tokens Certificates Cloud NHIs Deploy Keys On Premise NHIs PATs SSH Keys Sa…" at bounding box center [146, 519] width 242 height 331
click at [105, 485] on div "Deploy Keys" at bounding box center [76, 485] width 63 height 16
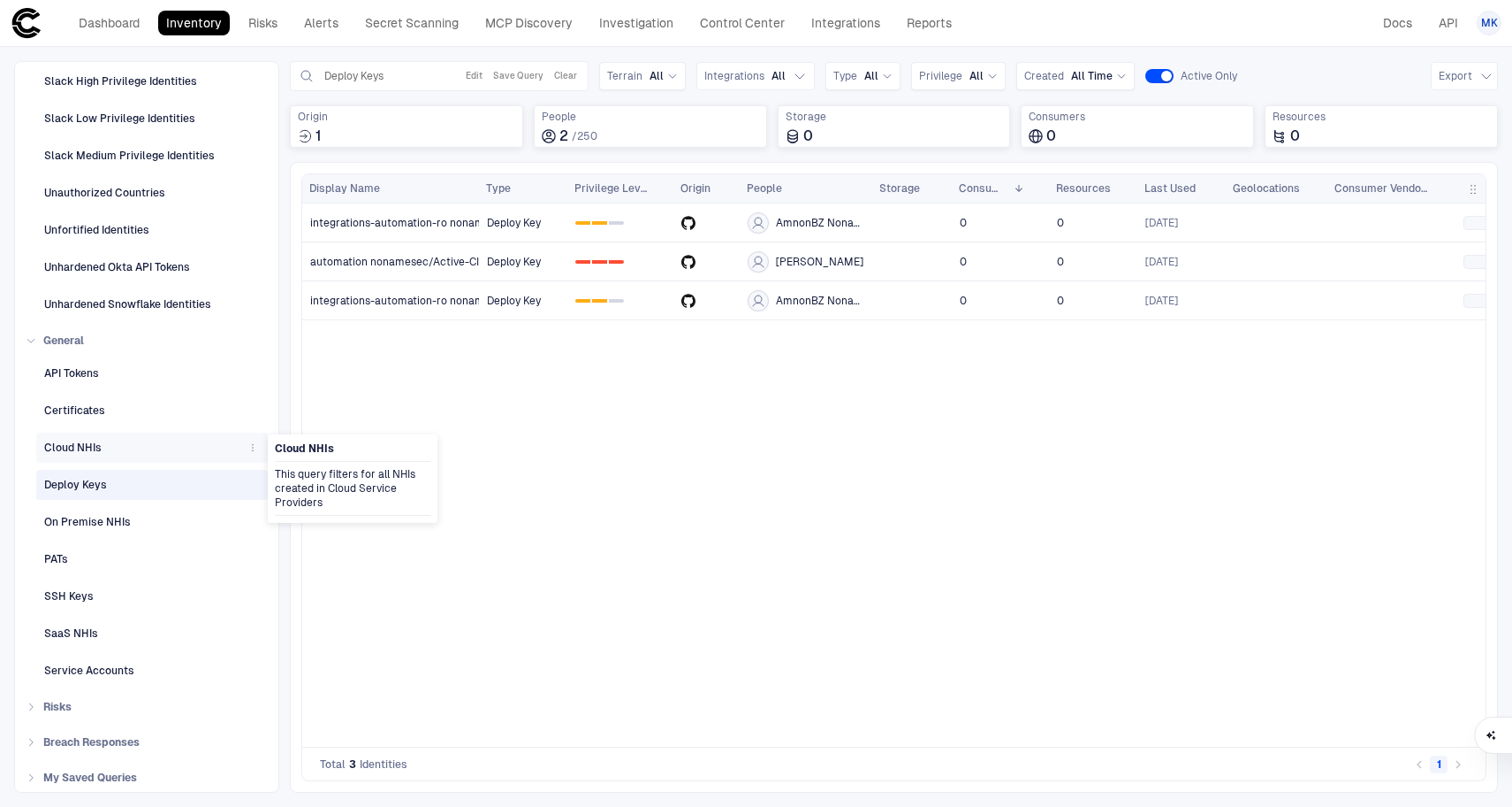
click at [107, 446] on div "Cloud NHIs" at bounding box center [153, 447] width 219 height 28
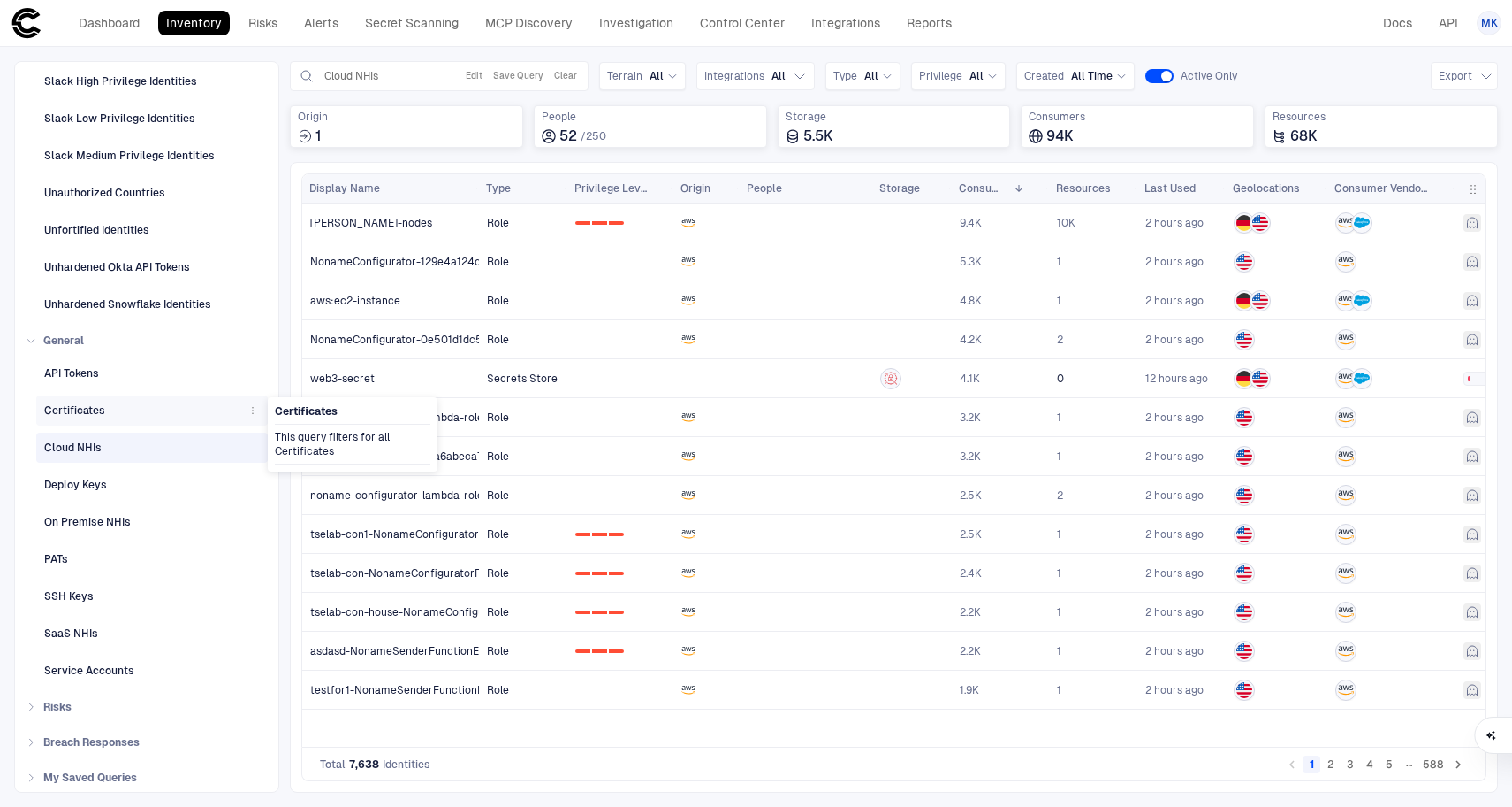
click at [112, 414] on div "Certificates" at bounding box center [153, 410] width 219 height 28
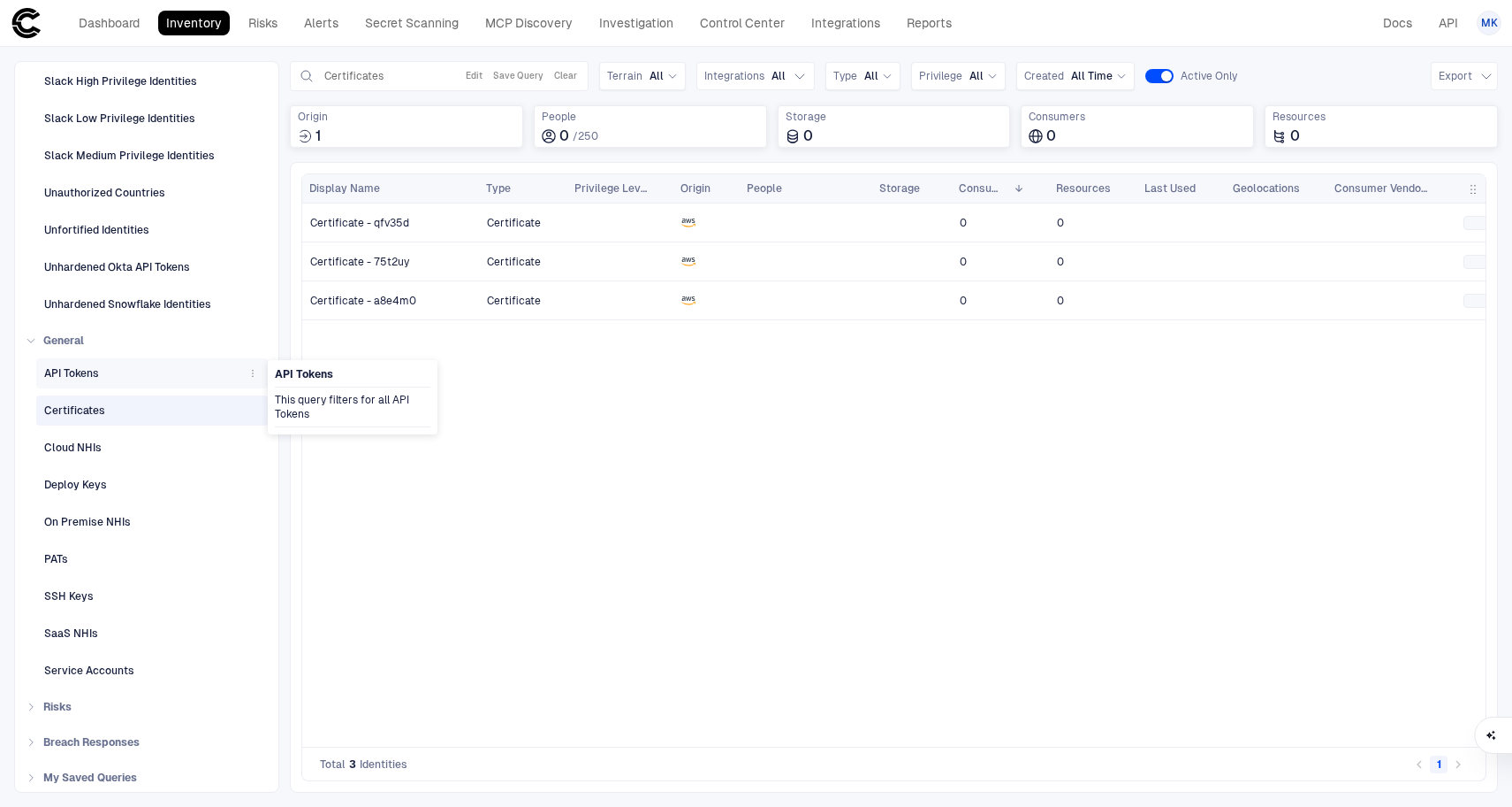
click at [111, 383] on div "API Tokens" at bounding box center [153, 373] width 219 height 28
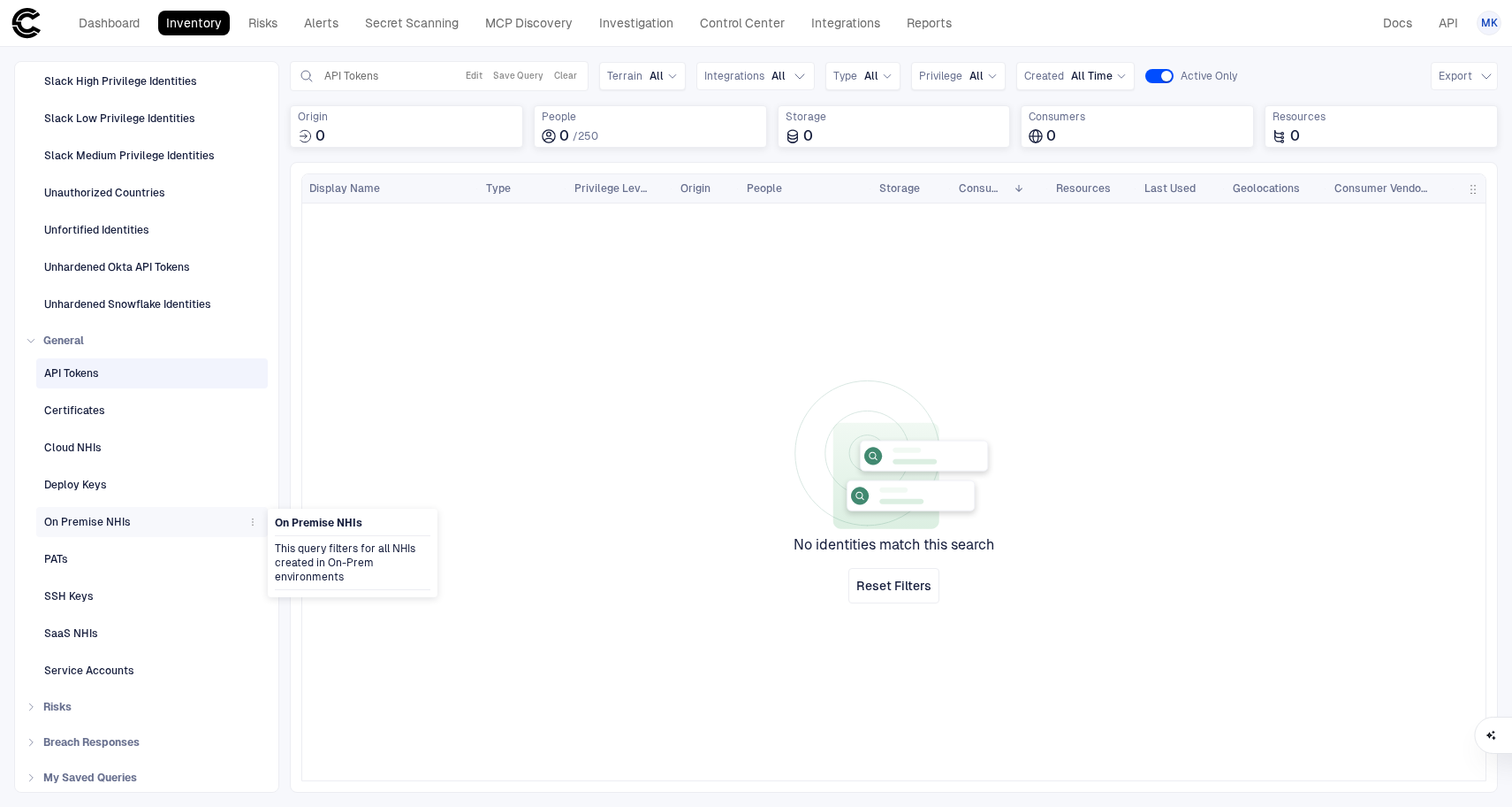
click at [121, 510] on div "On Premise NHIs" at bounding box center [153, 521] width 219 height 28
click at [133, 498] on div "Deploy Keys" at bounding box center [153, 484] width 219 height 28
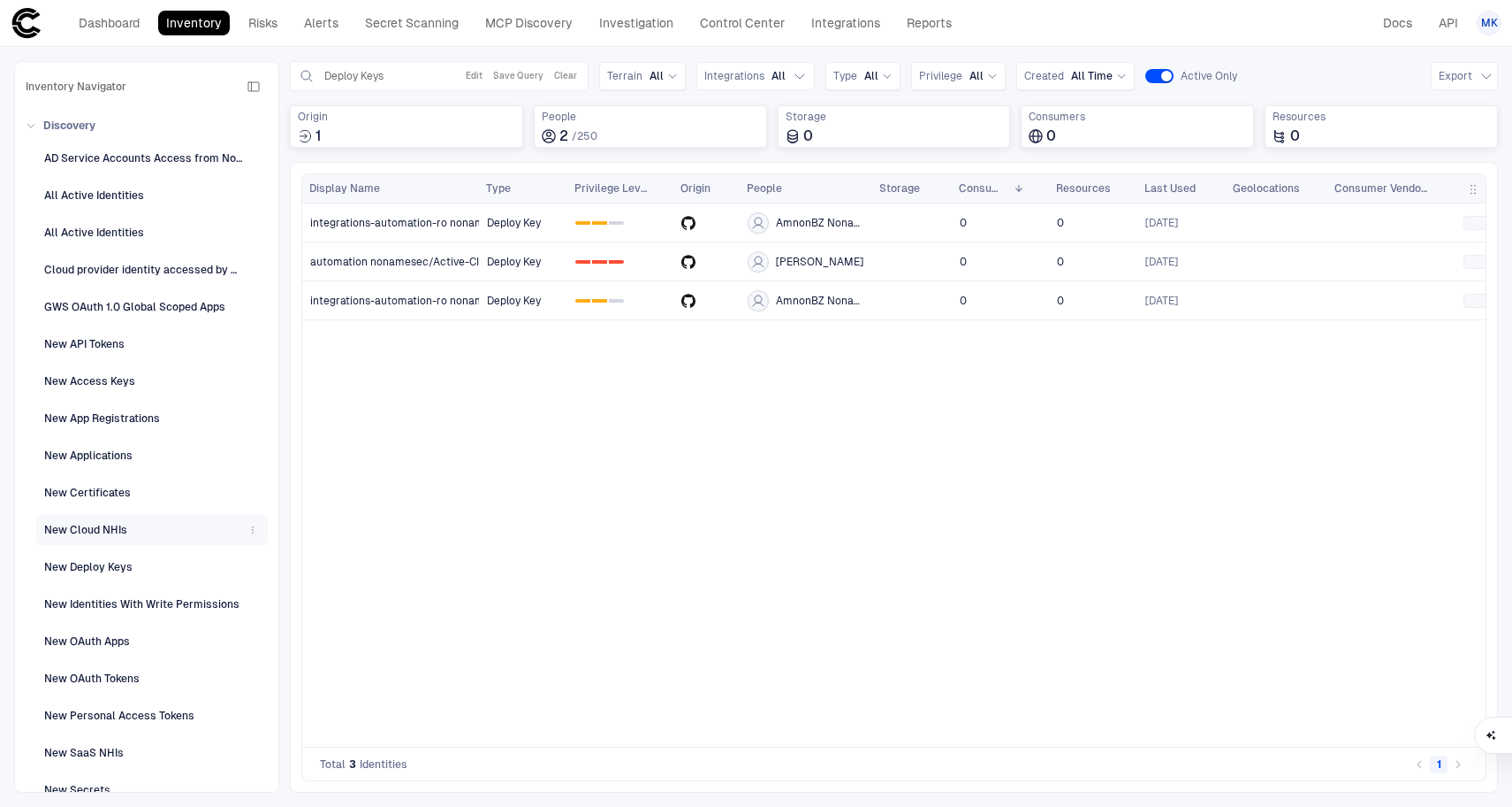
click at [109, 518] on span "New Cloud NHIs" at bounding box center [85, 529] width 83 height 23
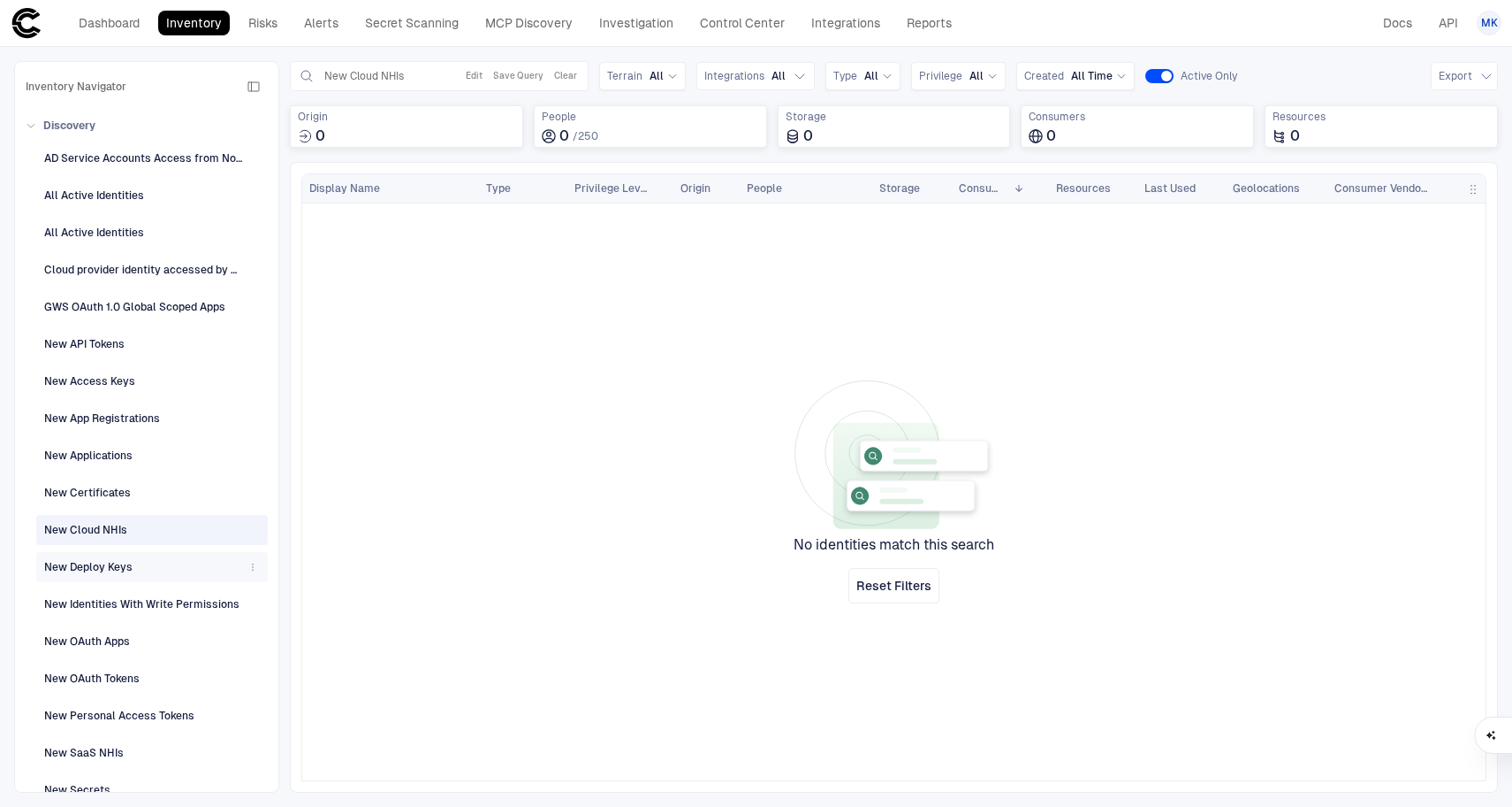
click at [126, 570] on div "New Deploy Keys" at bounding box center [88, 566] width 88 height 16
click at [170, 607] on div "New Identities With Write Permissions" at bounding box center [141, 604] width 195 height 16
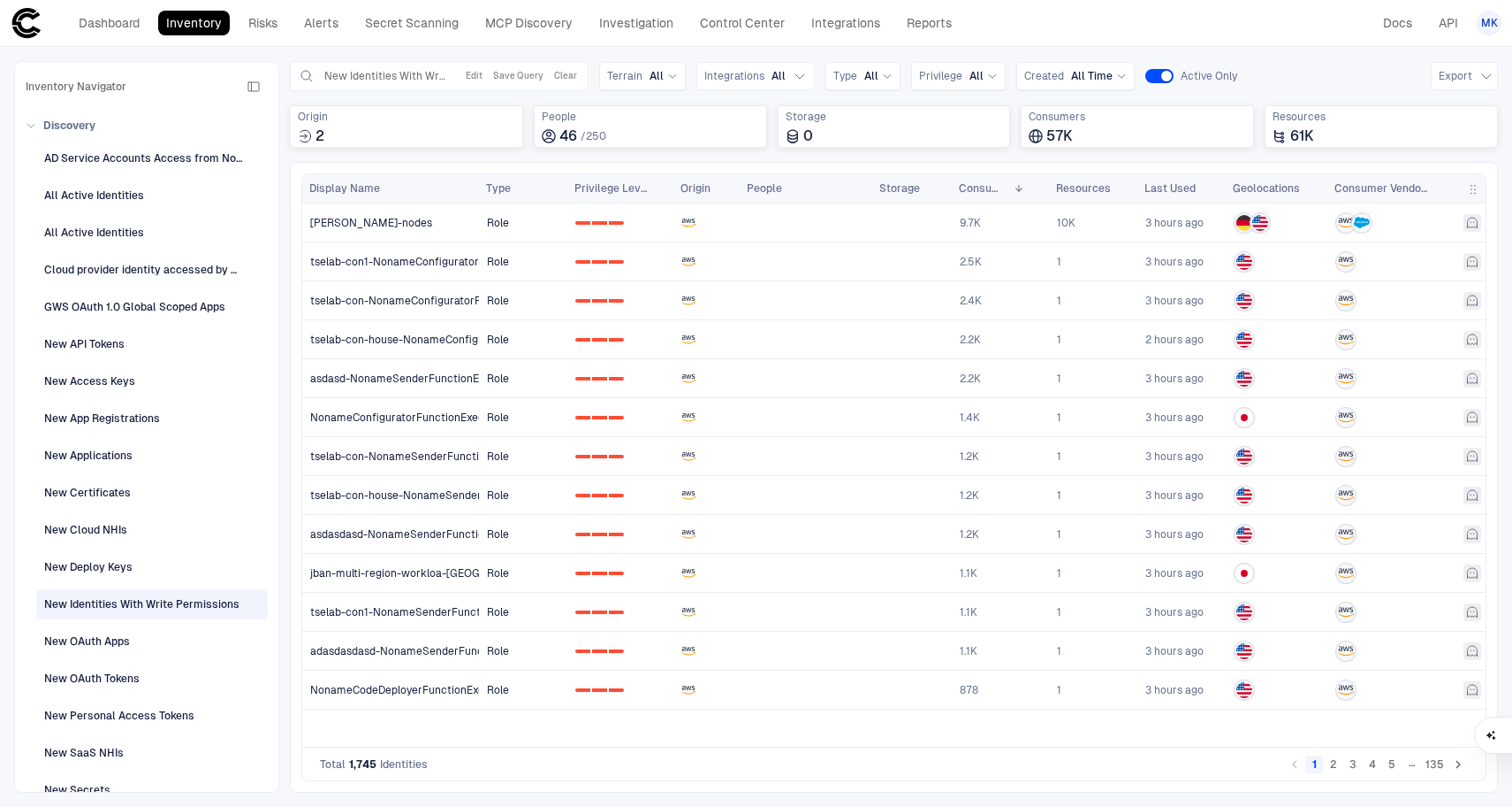
click at [124, 40] on header "Dashboard Inventory Risks Alerts Secret Scanning MCP Discovery Investigation Co…" at bounding box center [756, 24] width 1512 height 47
click at [126, 27] on link "Dashboard" at bounding box center [109, 23] width 77 height 25
